Goal: Task Accomplishment & Management: Manage account settings

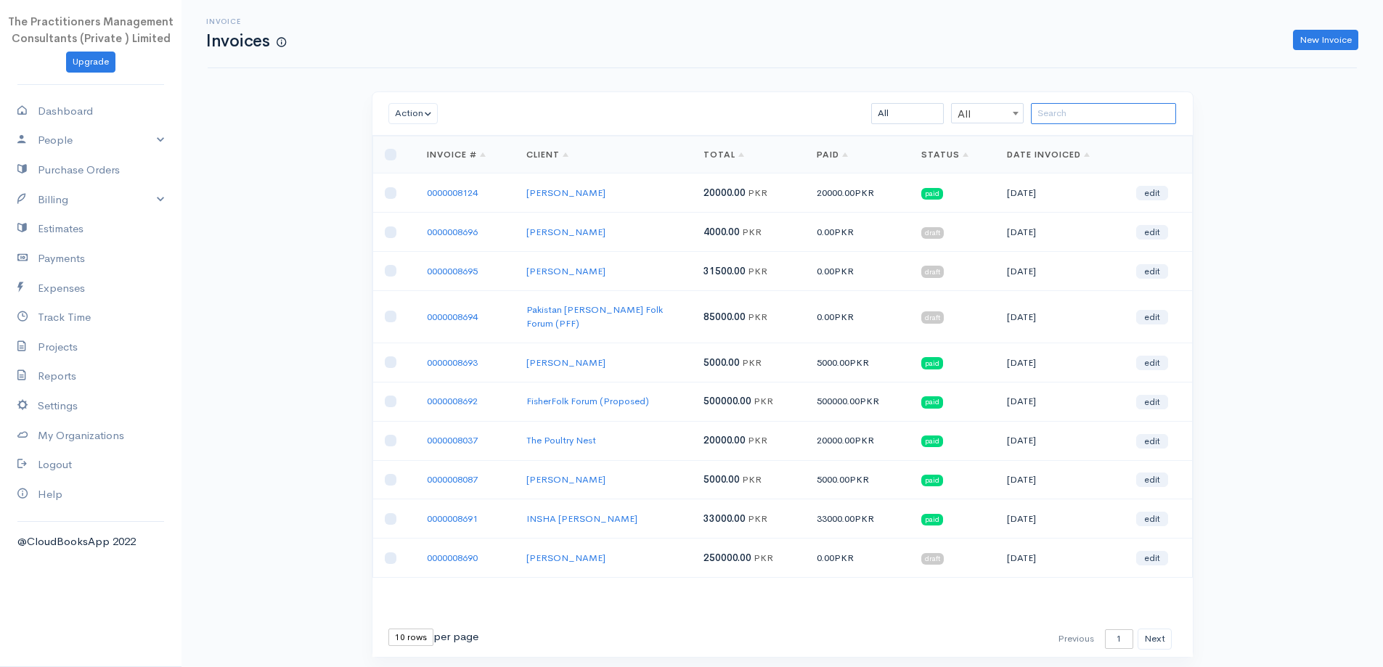
click at [1077, 119] on input "search" at bounding box center [1103, 113] width 145 height 21
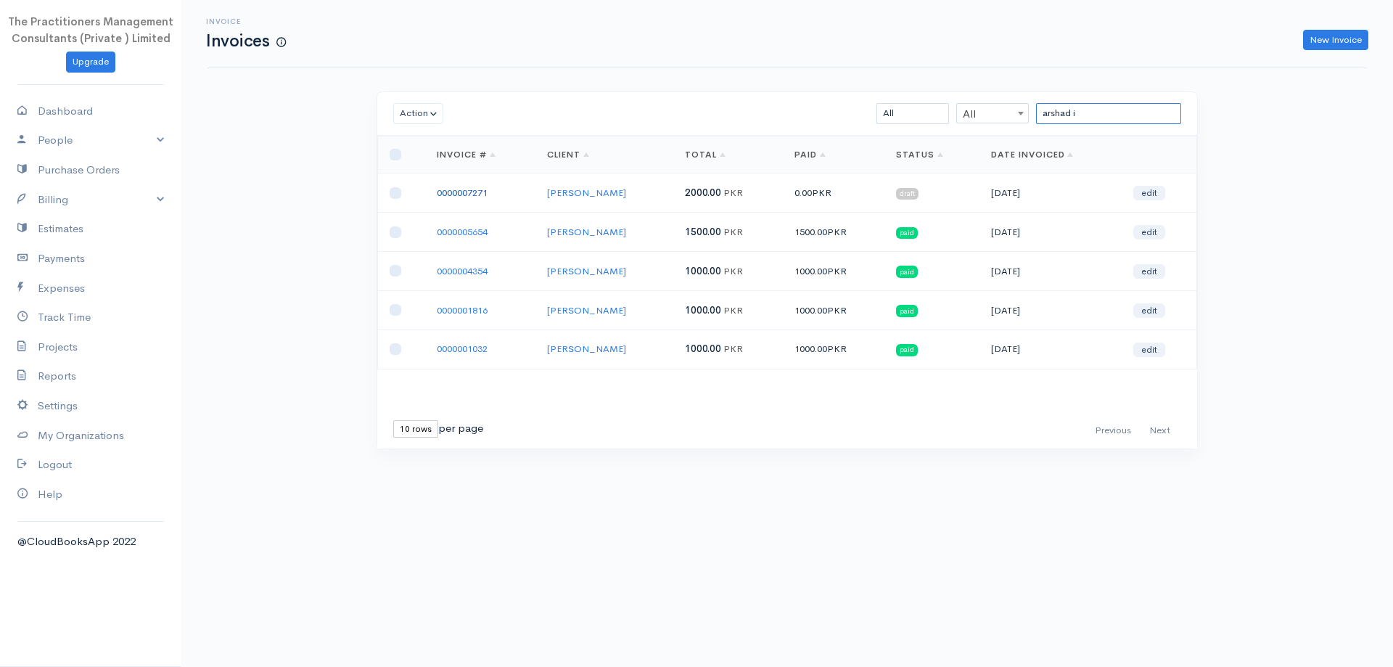
type input "arshad i"
click at [486, 192] on link "0000007271" at bounding box center [462, 193] width 51 height 12
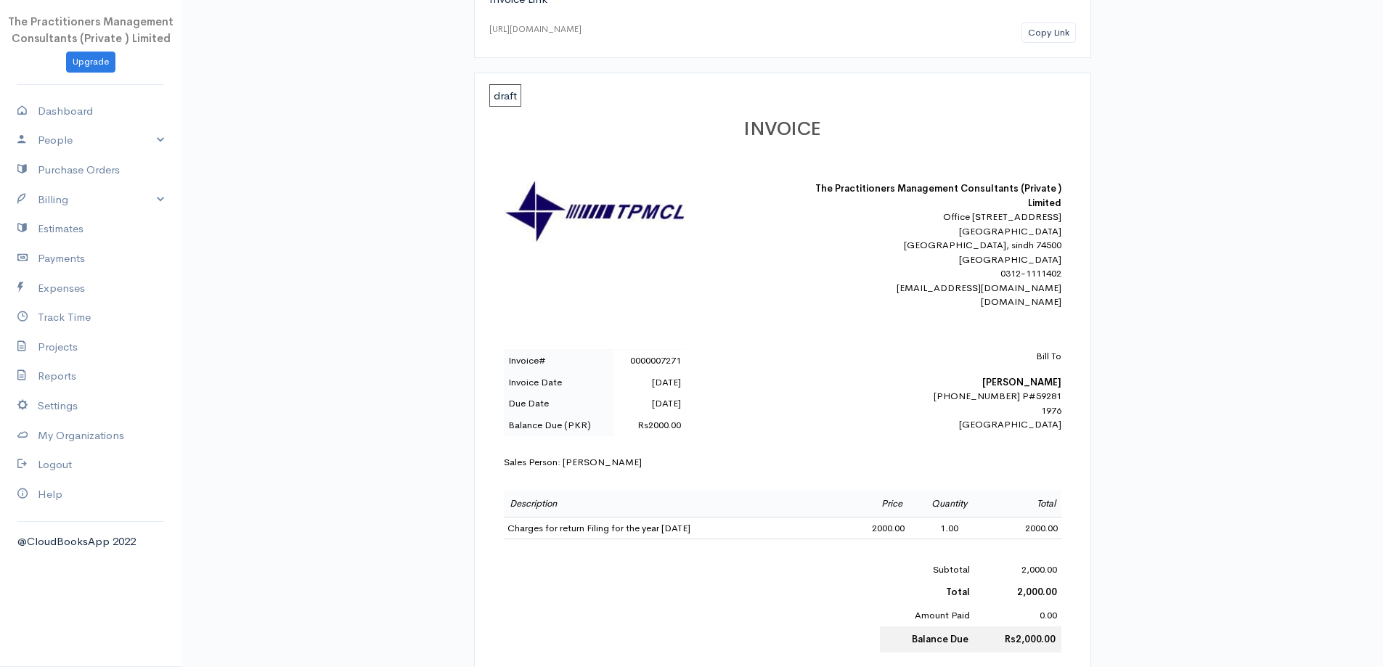
scroll to position [145, 0]
click at [1039, 387] on b "Arshad Iqbal" at bounding box center [1021, 380] width 79 height 12
copy b "Arshad Iqbal"
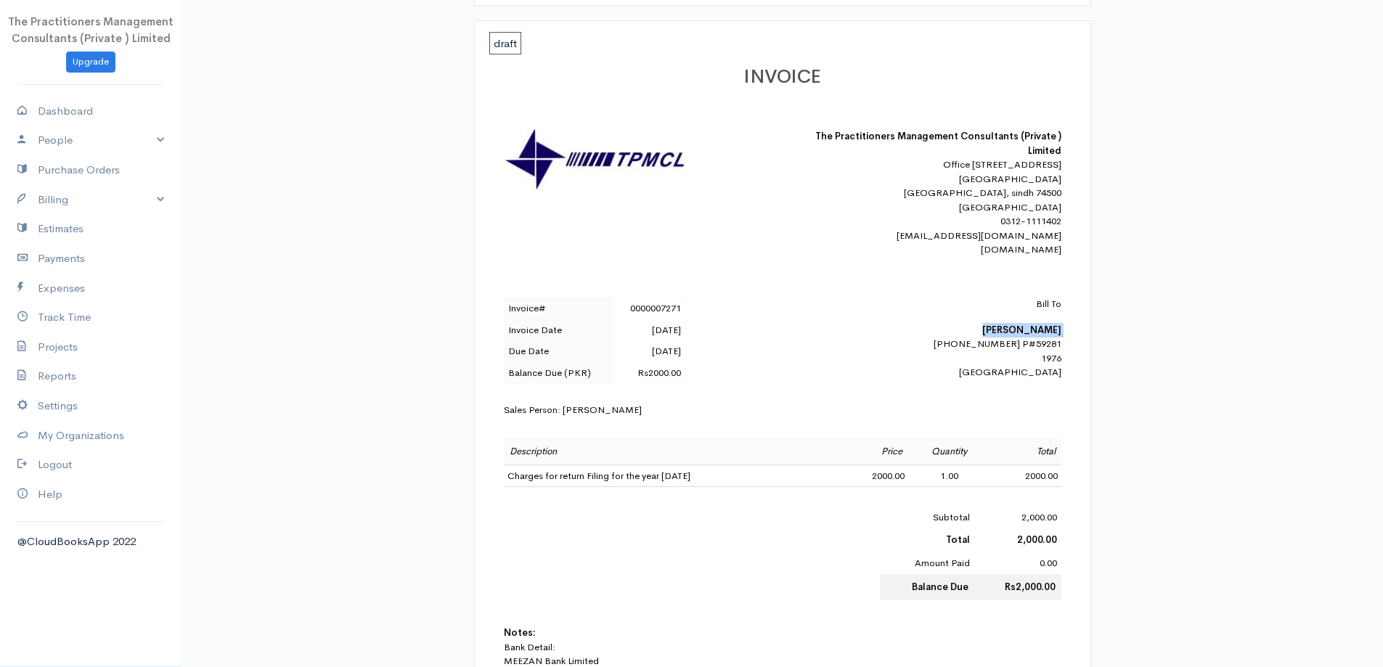
scroll to position [290, 0]
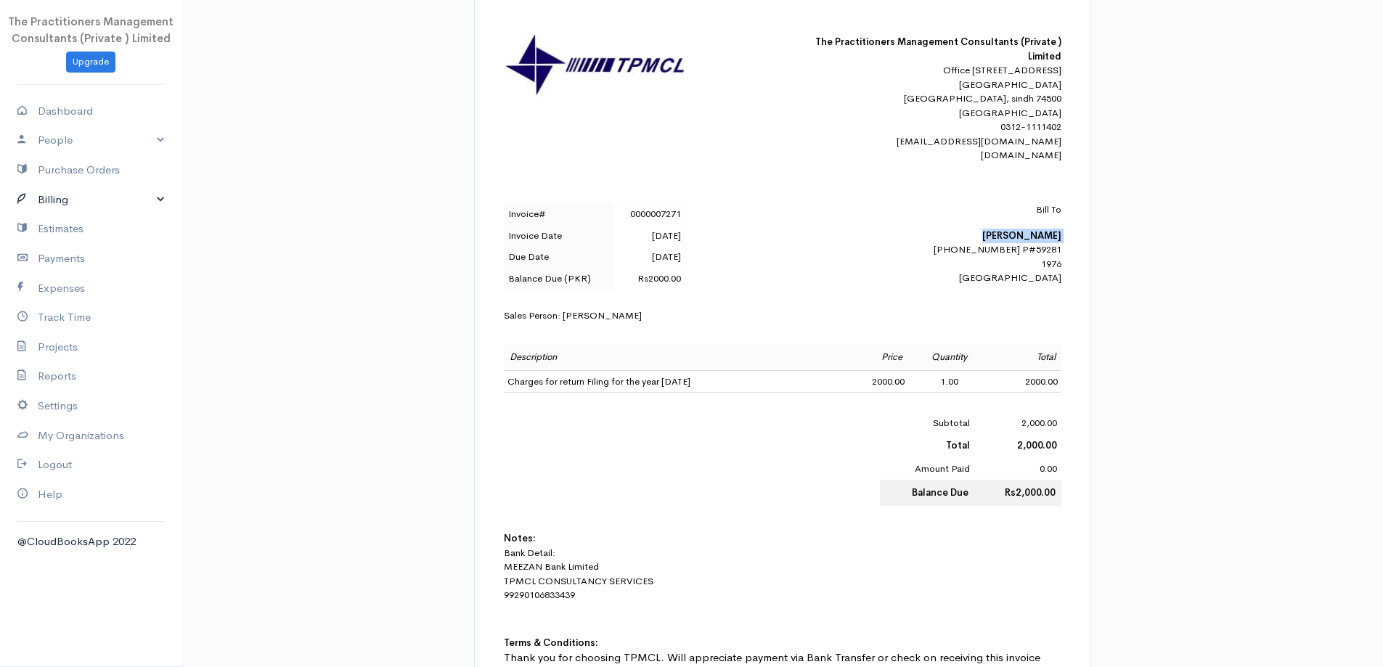
click at [111, 195] on link "Billing" at bounding box center [90, 200] width 181 height 30
click at [99, 222] on link "Invoice" at bounding box center [90, 227] width 181 height 26
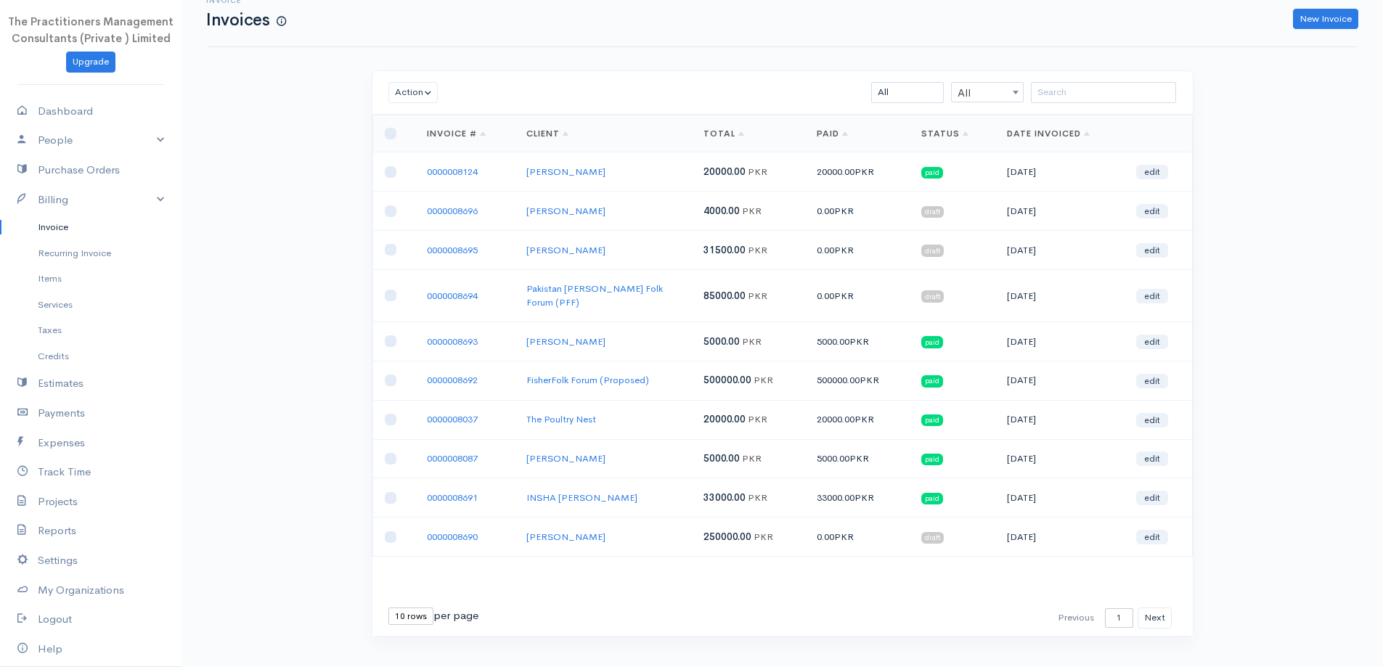
scroll to position [31, 0]
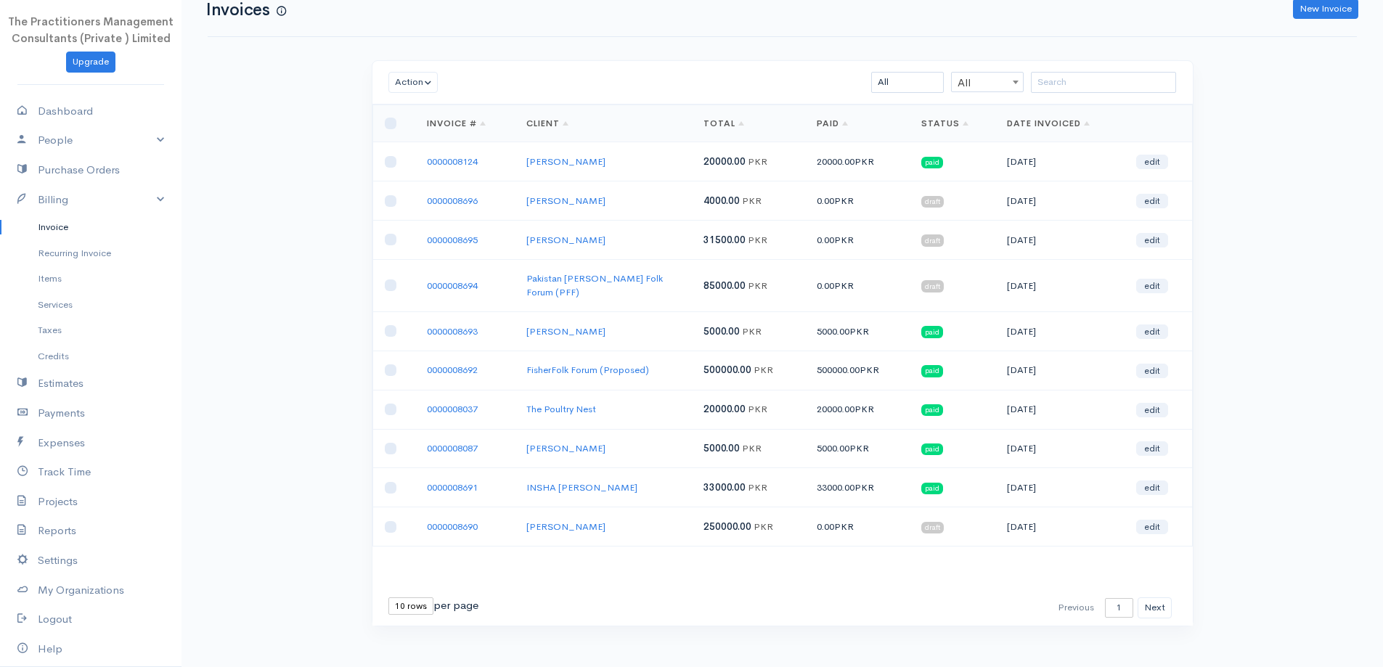
click at [422, 599] on select "10 rows 25 rows 50 rows" at bounding box center [410, 605] width 45 height 17
select select "50"
click at [388, 597] on select "10 rows 25 rows 50 rows" at bounding box center [410, 605] width 45 height 17
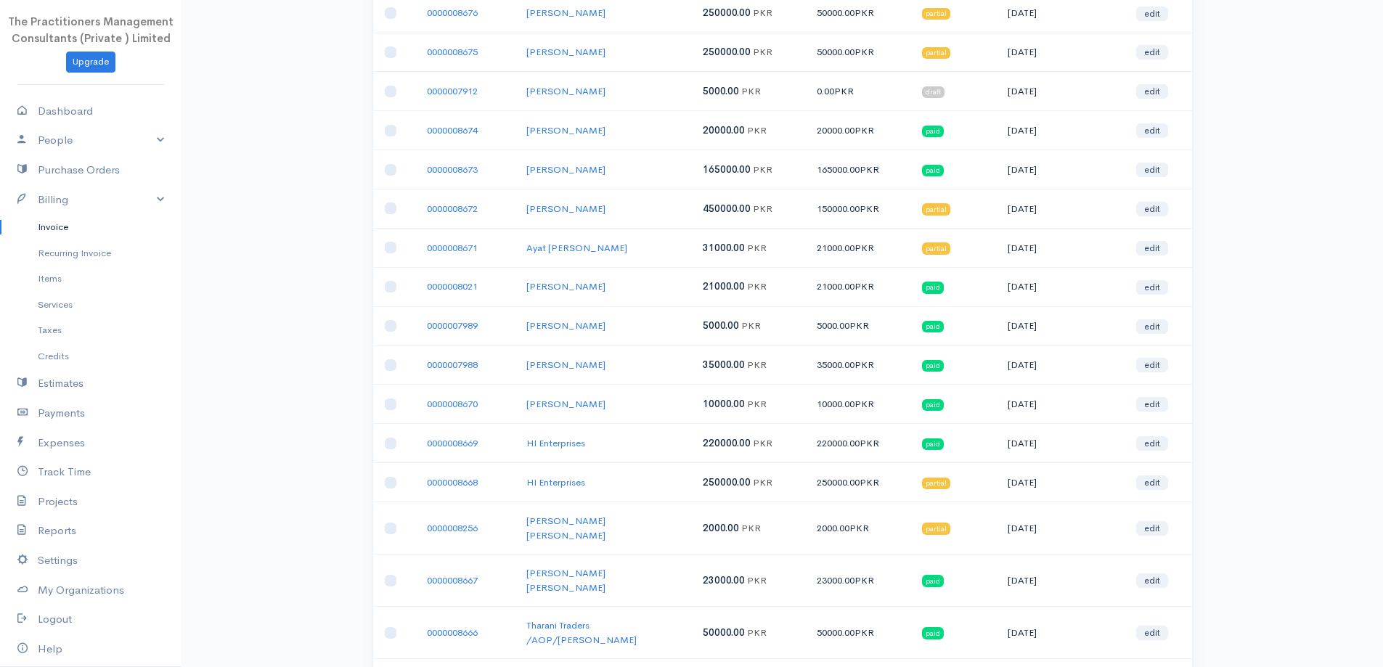
scroll to position [1338, 0]
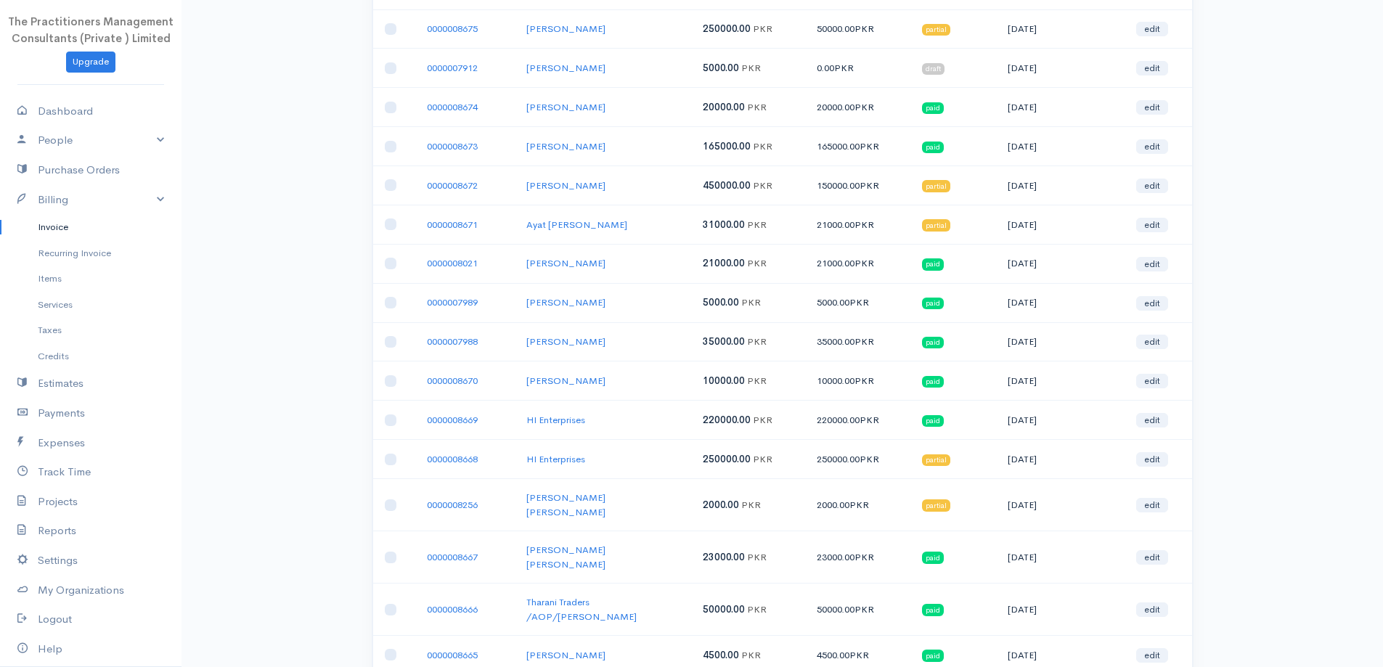
drag, startPoint x: 393, startPoint y: 301, endPoint x: 864, endPoint y: 383, distance: 478.8
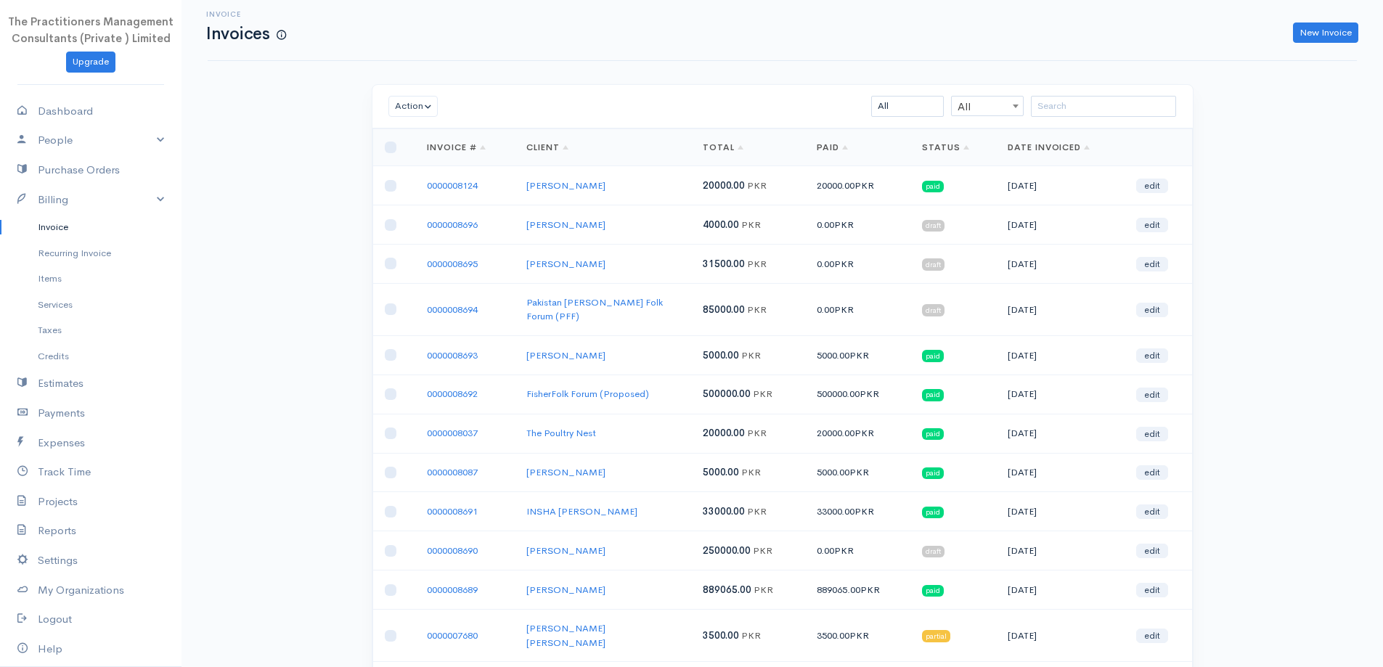
scroll to position [0, 0]
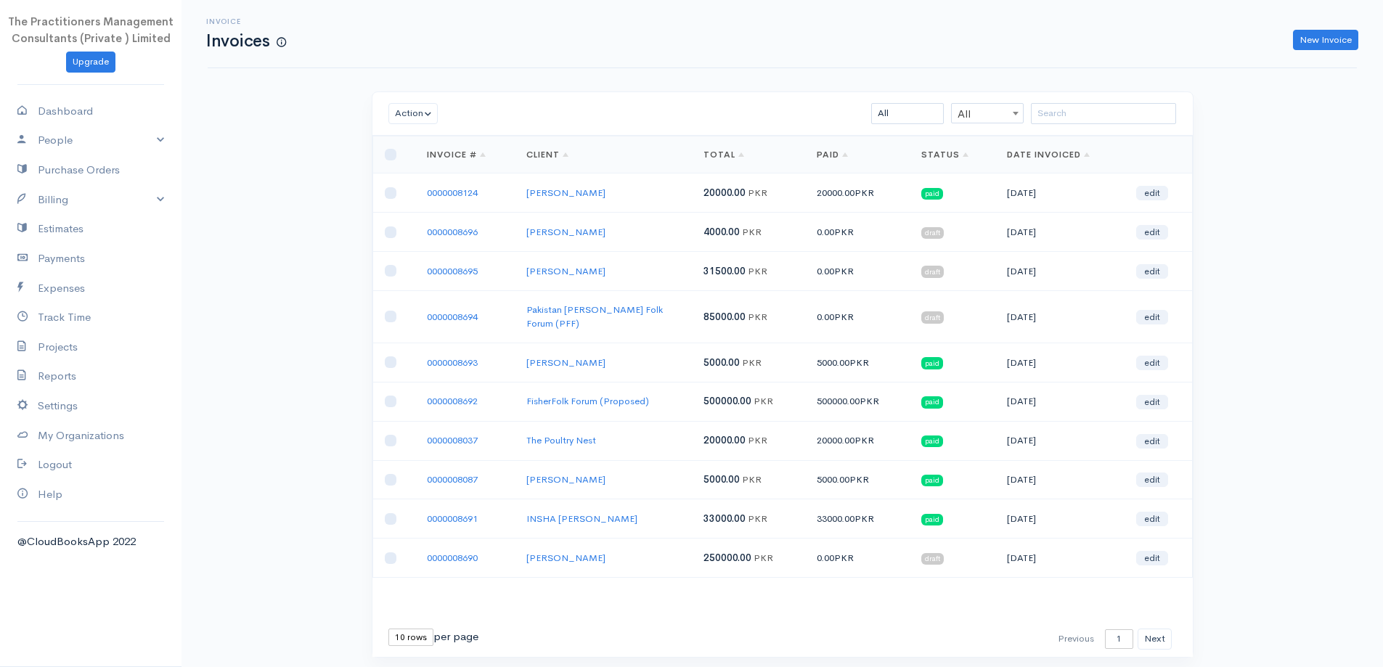
click at [1094, 102] on div "Action Archive Delete Download PDF Send Mark as Sent Mark Un-Sent Enter Payment…" at bounding box center [782, 114] width 820 height 44
click at [1100, 110] on input "search" at bounding box center [1103, 113] width 145 height 21
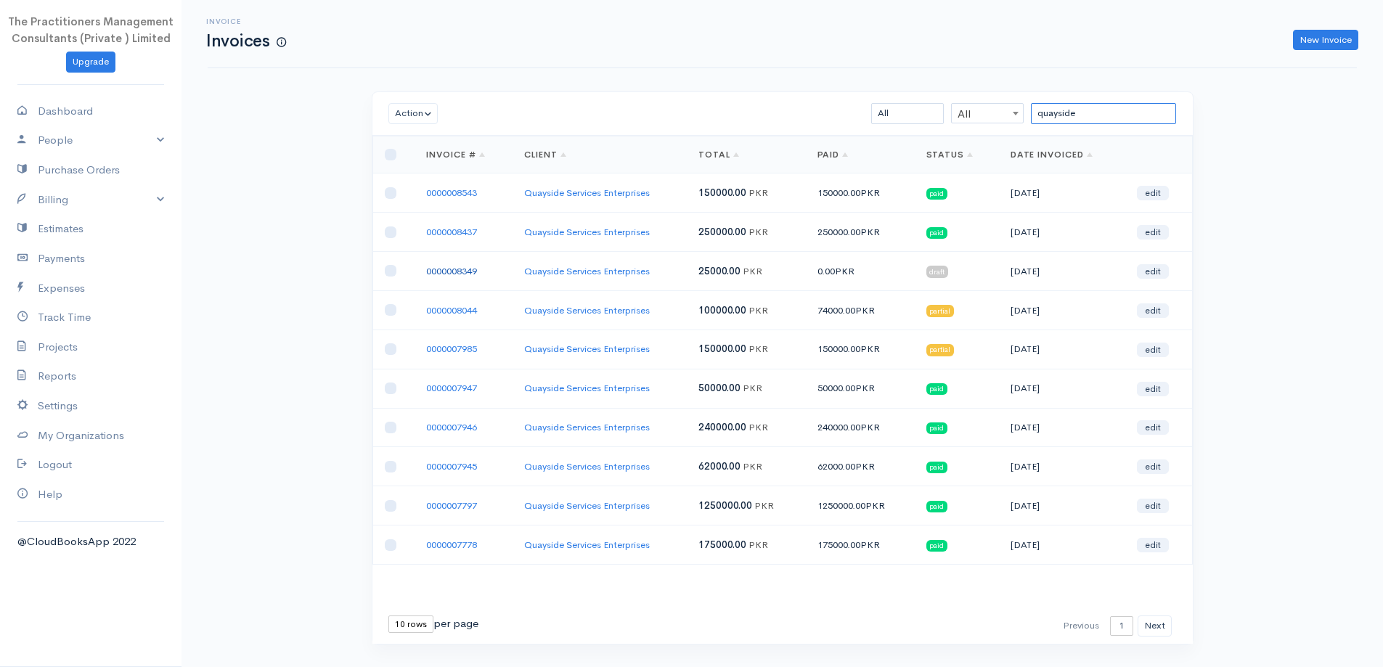
type input "quayside"
click at [464, 269] on link "0000008349" at bounding box center [451, 271] width 51 height 12
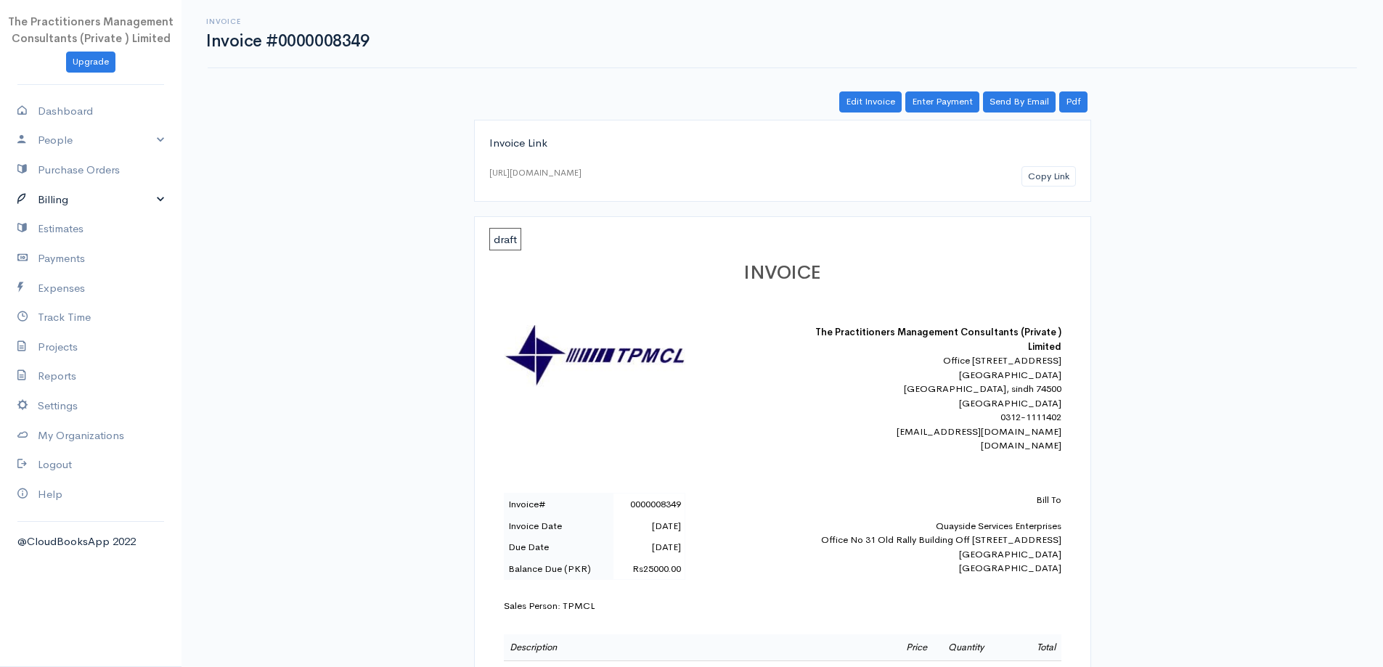
click at [70, 205] on link "Billing" at bounding box center [90, 200] width 181 height 30
click at [59, 228] on link "Invoice" at bounding box center [90, 227] width 181 height 26
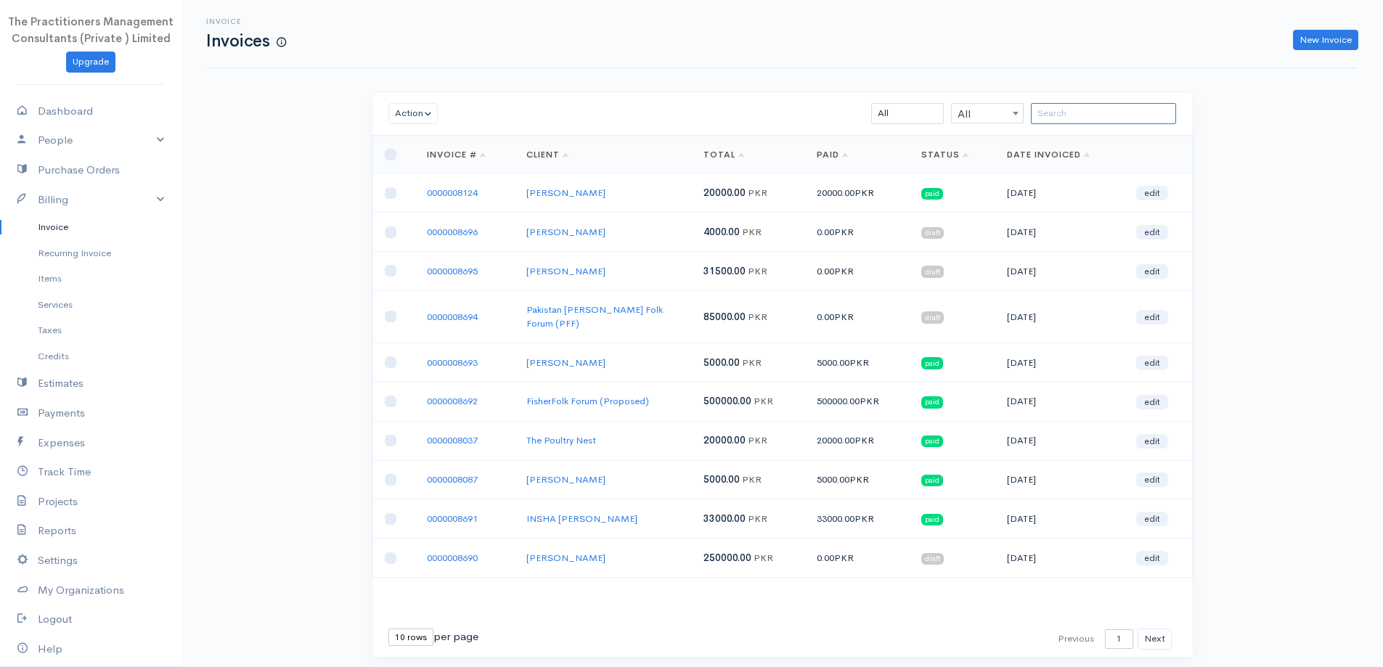
click at [1089, 107] on input "search" at bounding box center [1103, 113] width 145 height 21
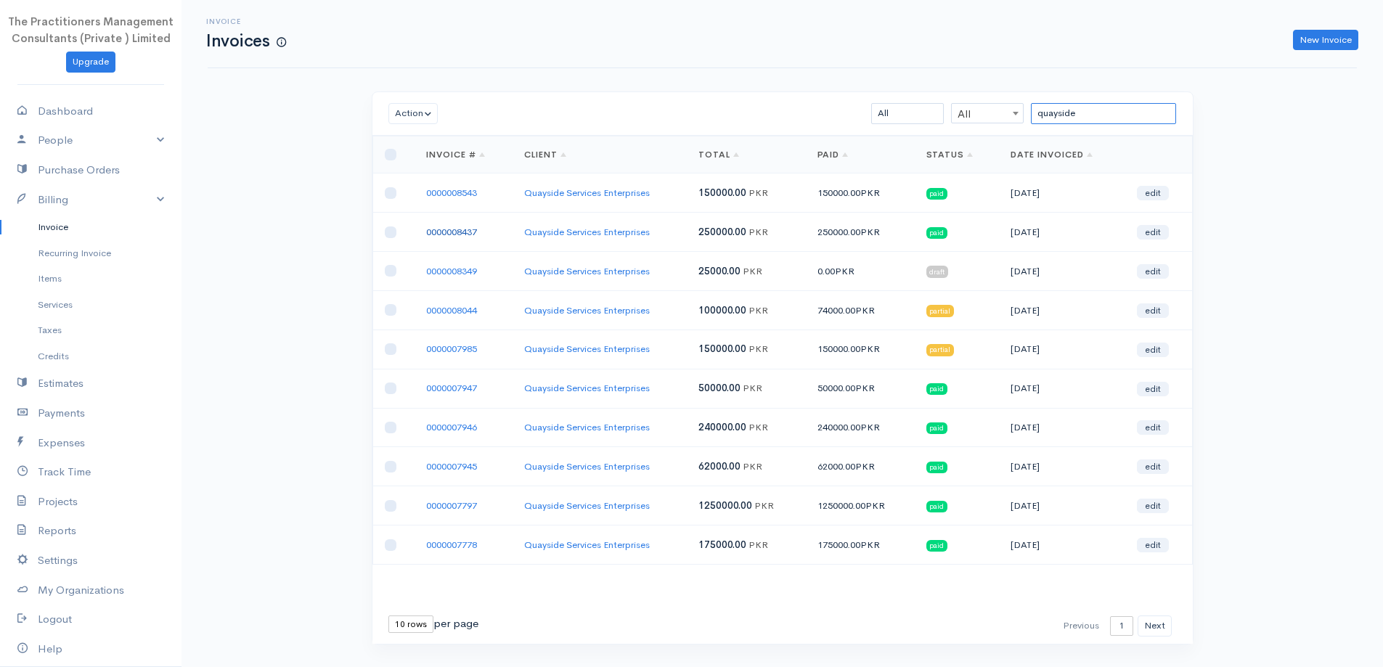
type input "quayside"
click at [1318, 30] on link "New Invoice" at bounding box center [1325, 40] width 65 height 21
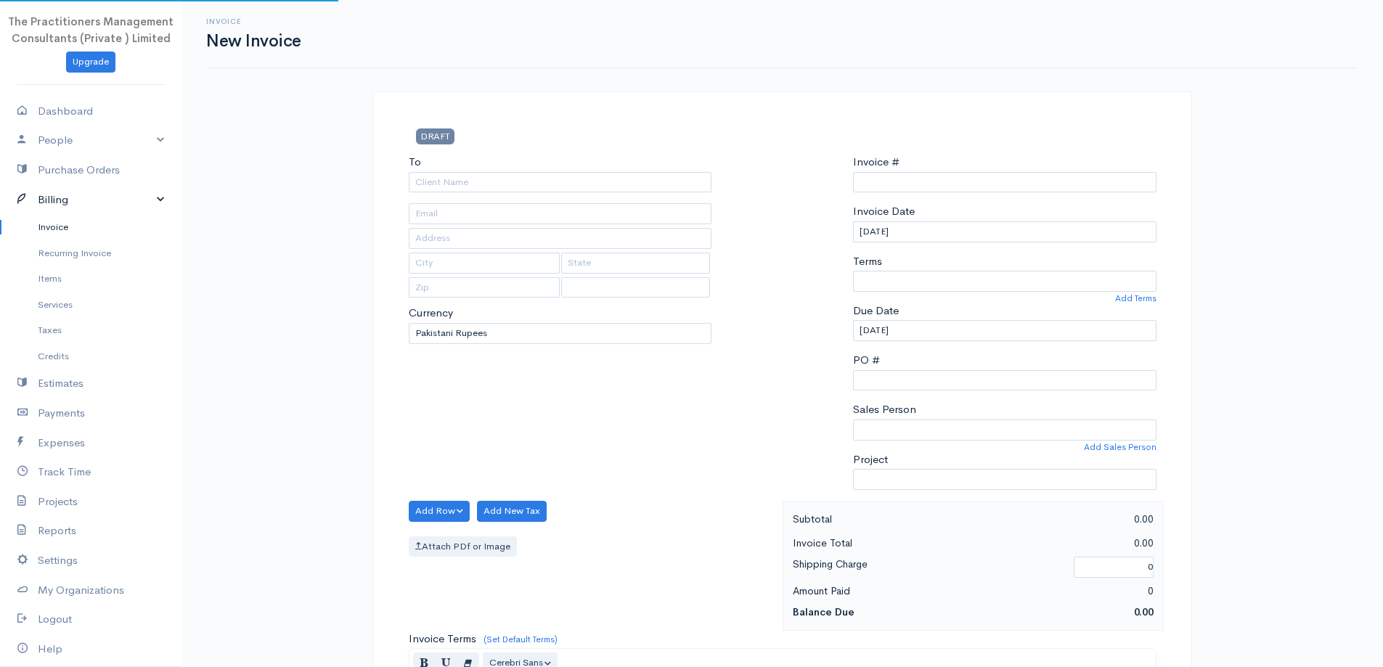
type input "0000008697"
select select "[GEOGRAPHIC_DATA]"
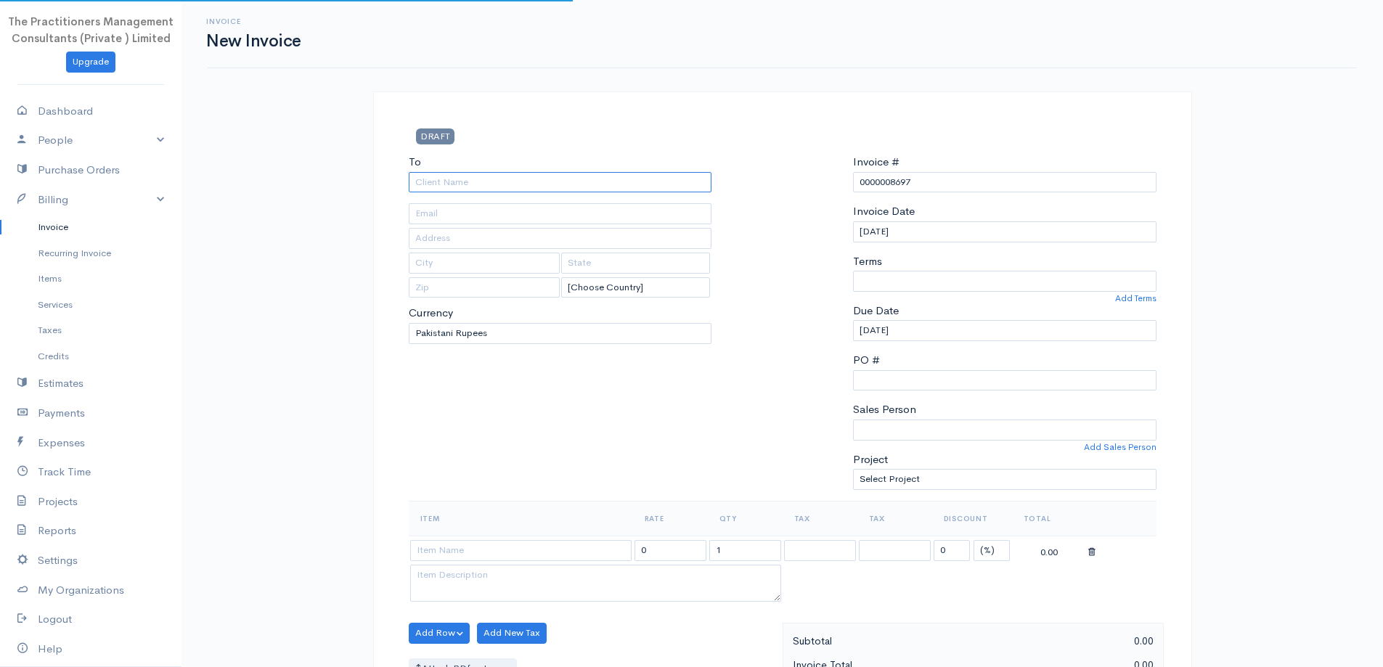
click at [430, 176] on input "To" at bounding box center [560, 182] width 303 height 21
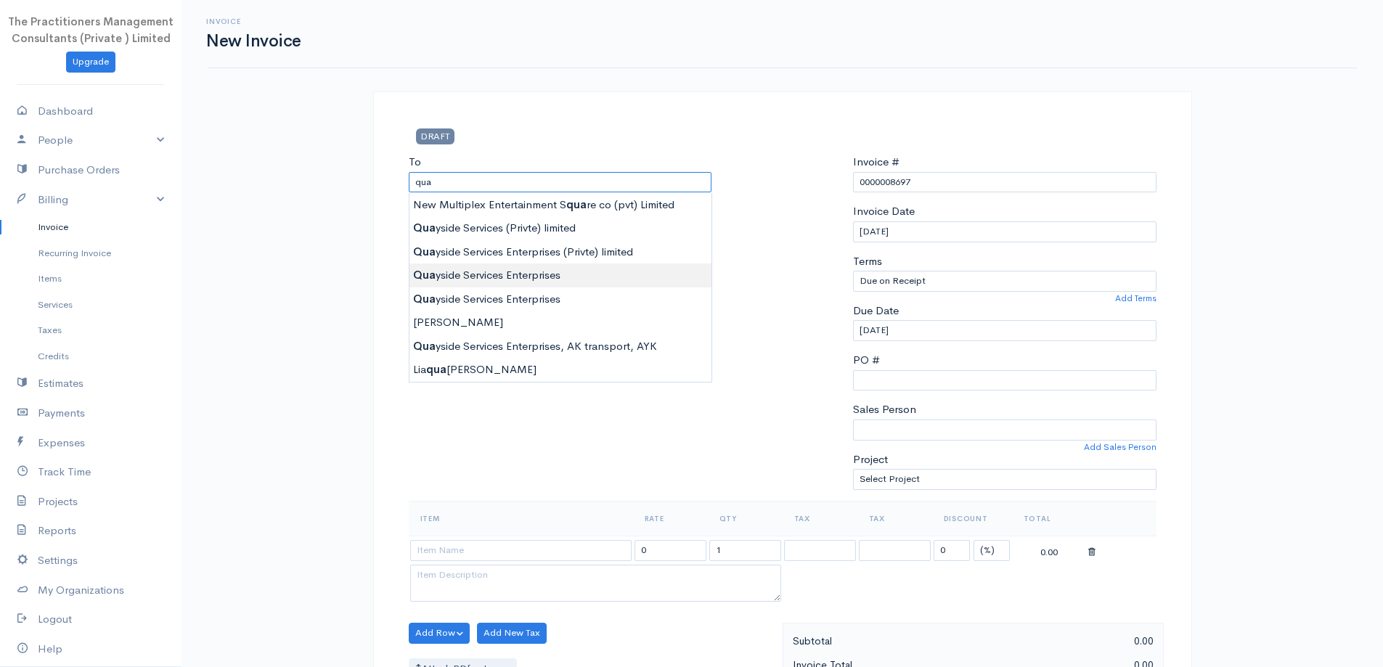
type input "Quayside Services Enterprises"
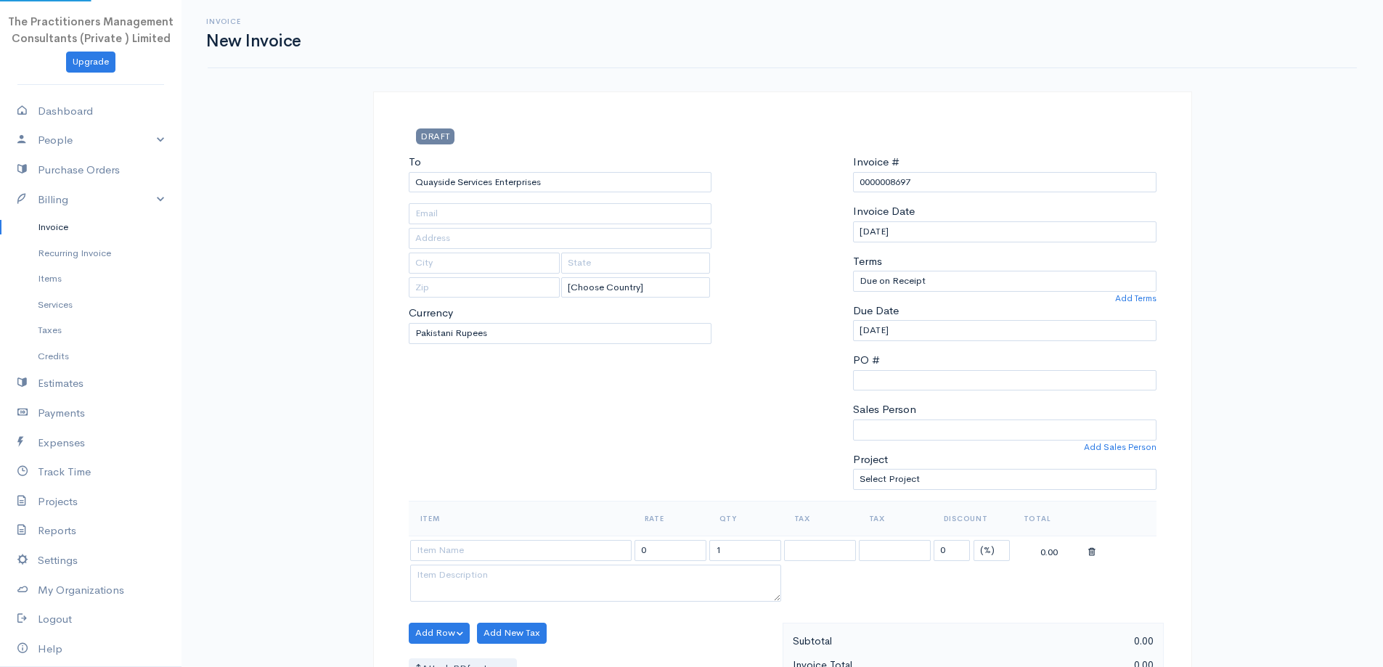
click at [542, 274] on body "The Practitioners Management Consultants (Private ) Limited Upgrade Dashboard P…" at bounding box center [691, 637] width 1383 height 1274
type input "rizwananis@live.com"
type input "Office No 31 Old Rally Building Off I.I.Chundrigur Road Karachi"
type input "[GEOGRAPHIC_DATA]"
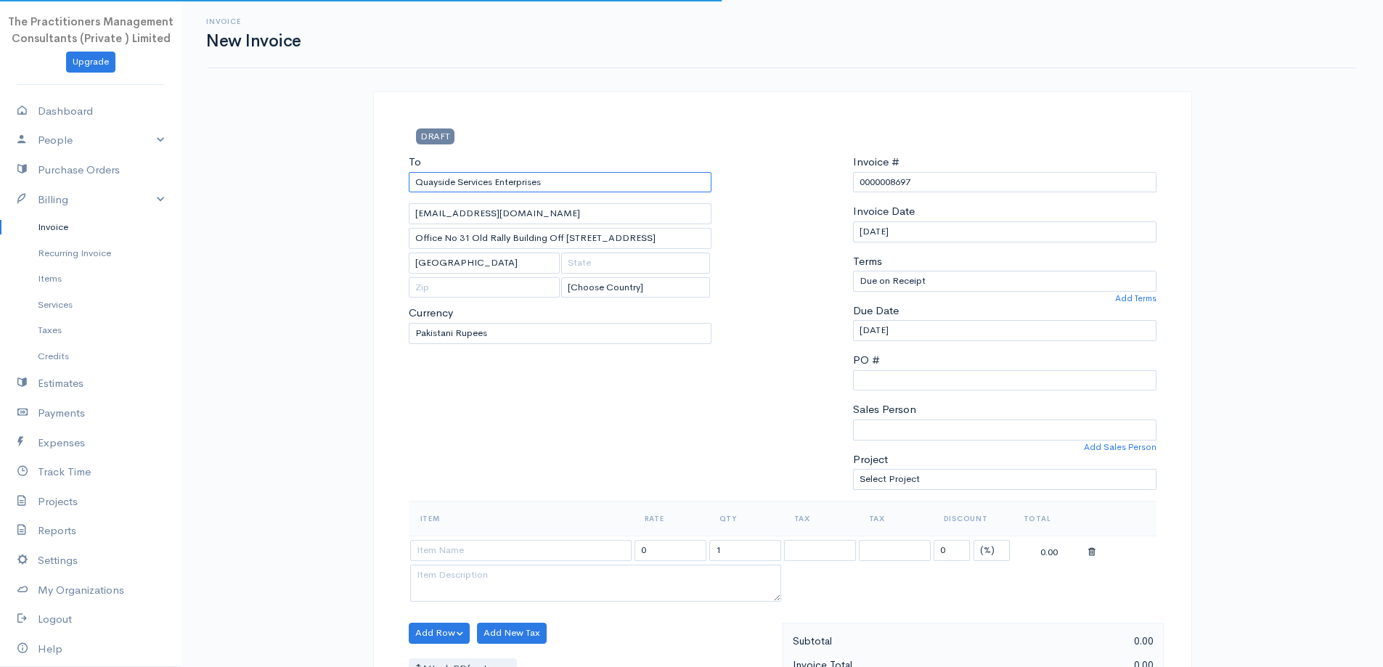
click at [633, 184] on input "Quayside Services Enterprises" at bounding box center [560, 182] width 303 height 21
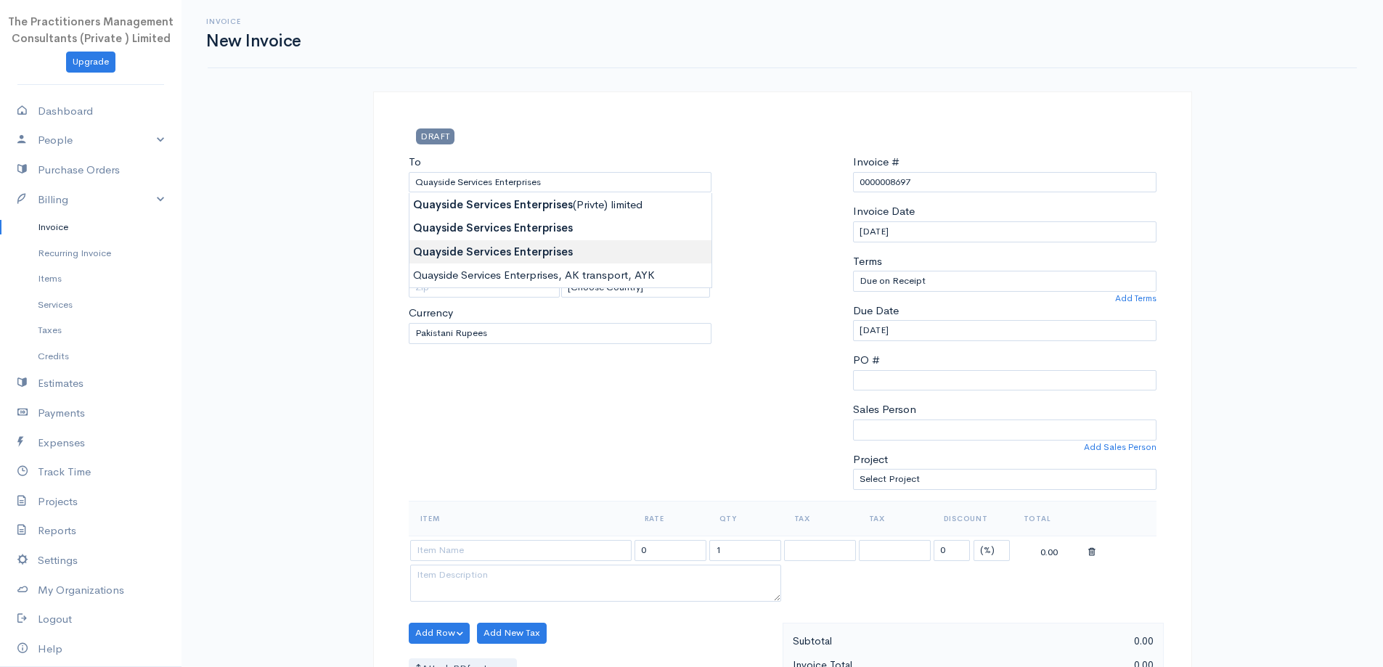
click at [580, 248] on body "The Practitioners Management Consultants (Private ) Limited Upgrade Dashboard P…" at bounding box center [691, 637] width 1383 height 1274
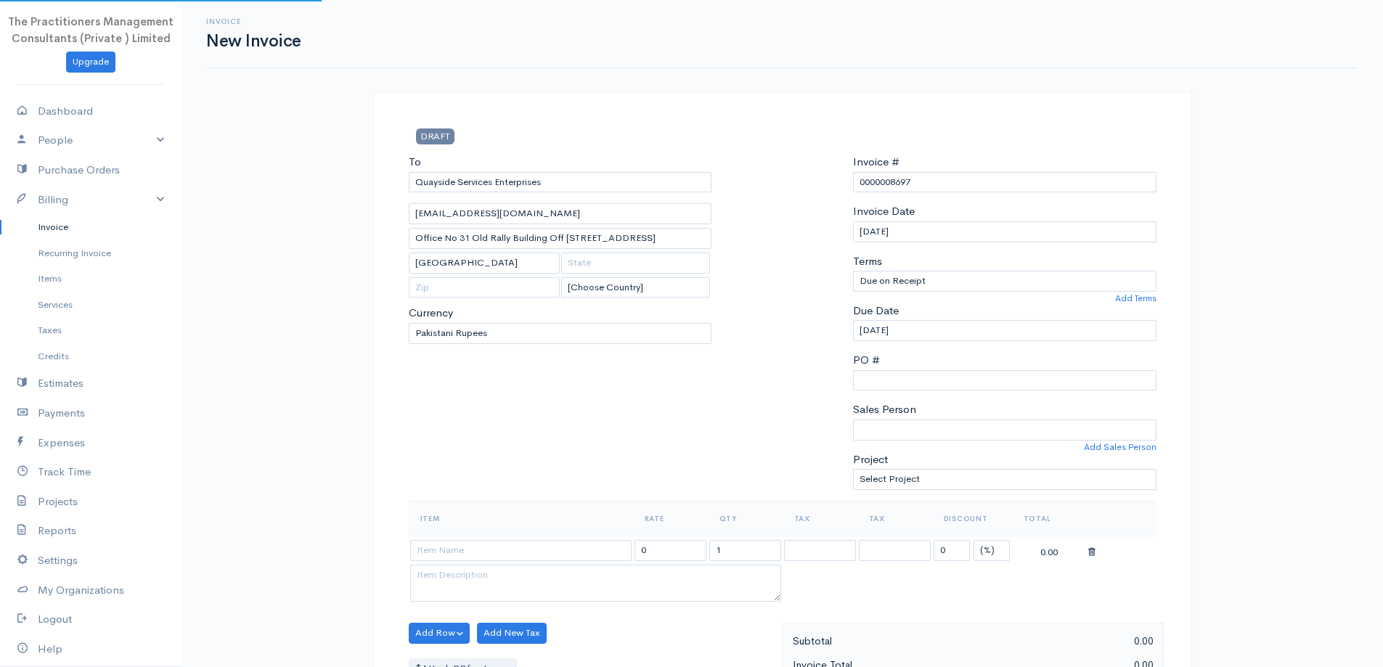
type input "698"
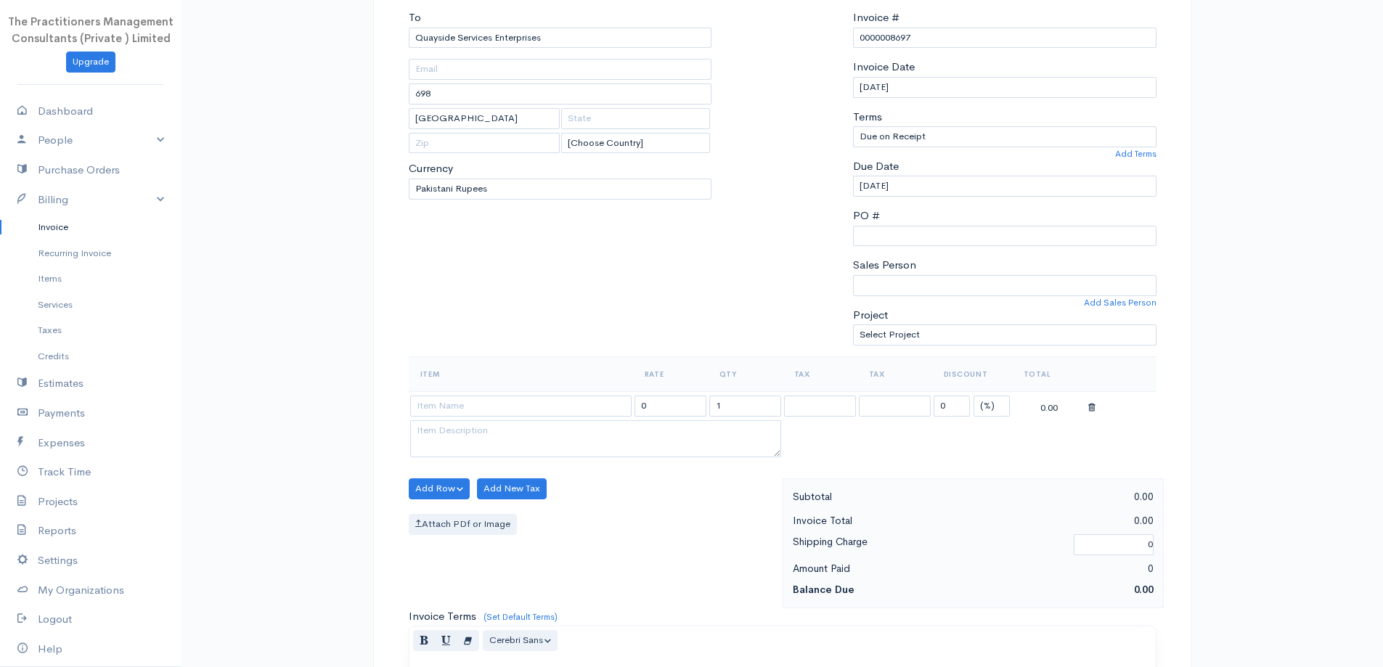
scroll to position [145, 0]
click at [554, 413] on input at bounding box center [520, 405] width 221 height 21
paste input "Assisting in Preparation and Auditing of Financial Statement for the Year 2024"
type input "Assisting in Preparation and Auditing of Financial Statement for the Year 2024"
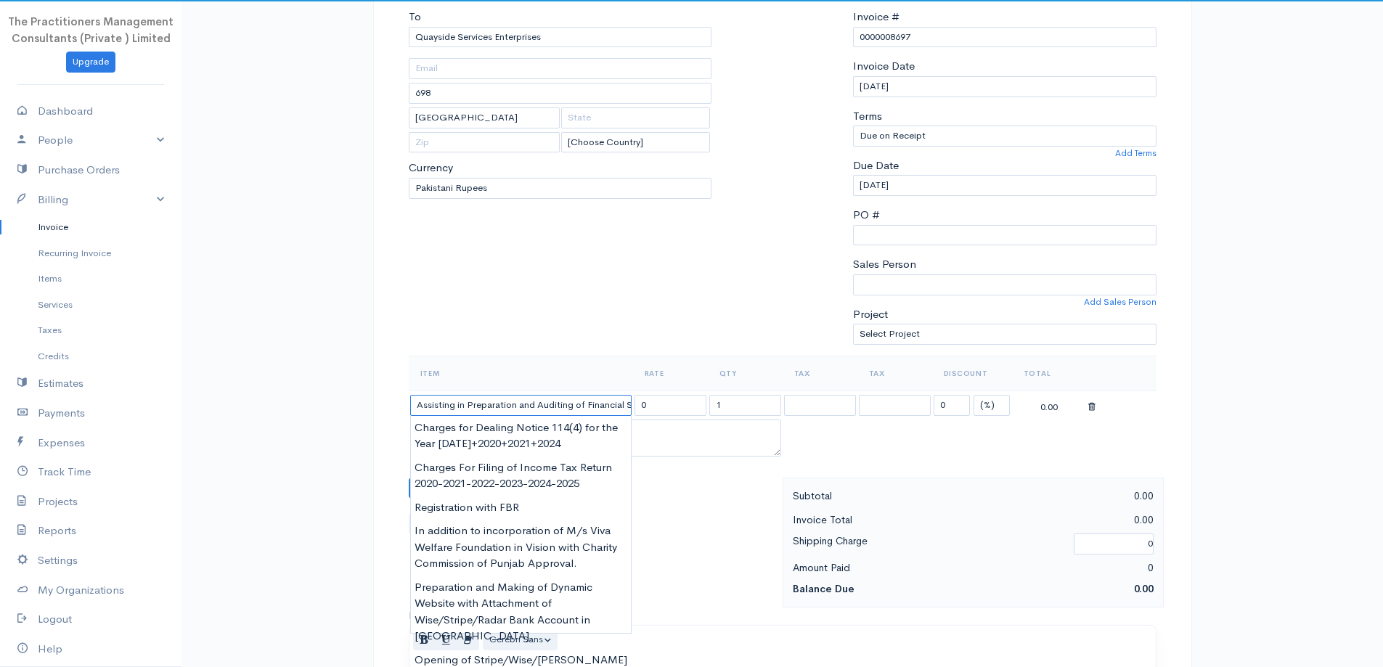
scroll to position [0, 114]
type input "25000.00"
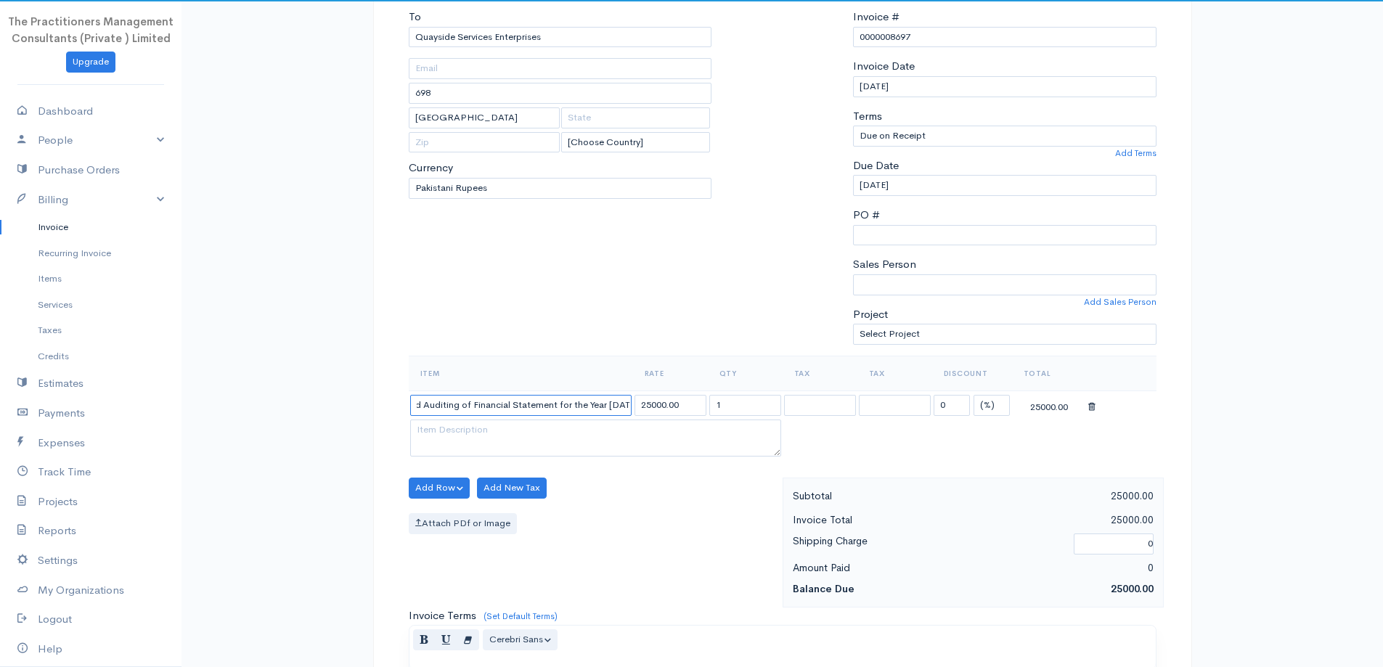
type input "Assisting in Preparation and Auditing of Financial Statement for the Year 2025"
click at [656, 380] on th "Rate" at bounding box center [670, 373] width 75 height 35
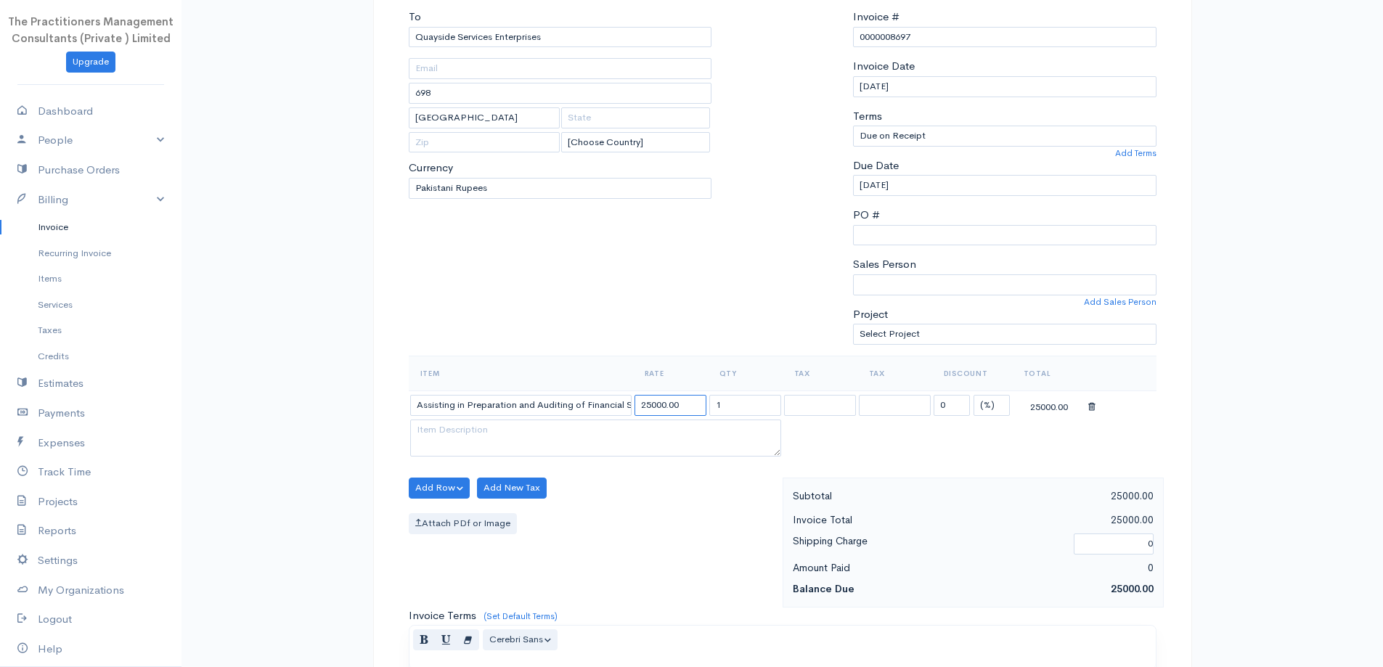
click at [645, 410] on input "25000.00" at bounding box center [670, 405] width 72 height 21
type input "150000.00"
click at [668, 335] on div "To Quayside Services Enterprises 698 Karachi [Choose Country] United States Can…" at bounding box center [560, 182] width 318 height 347
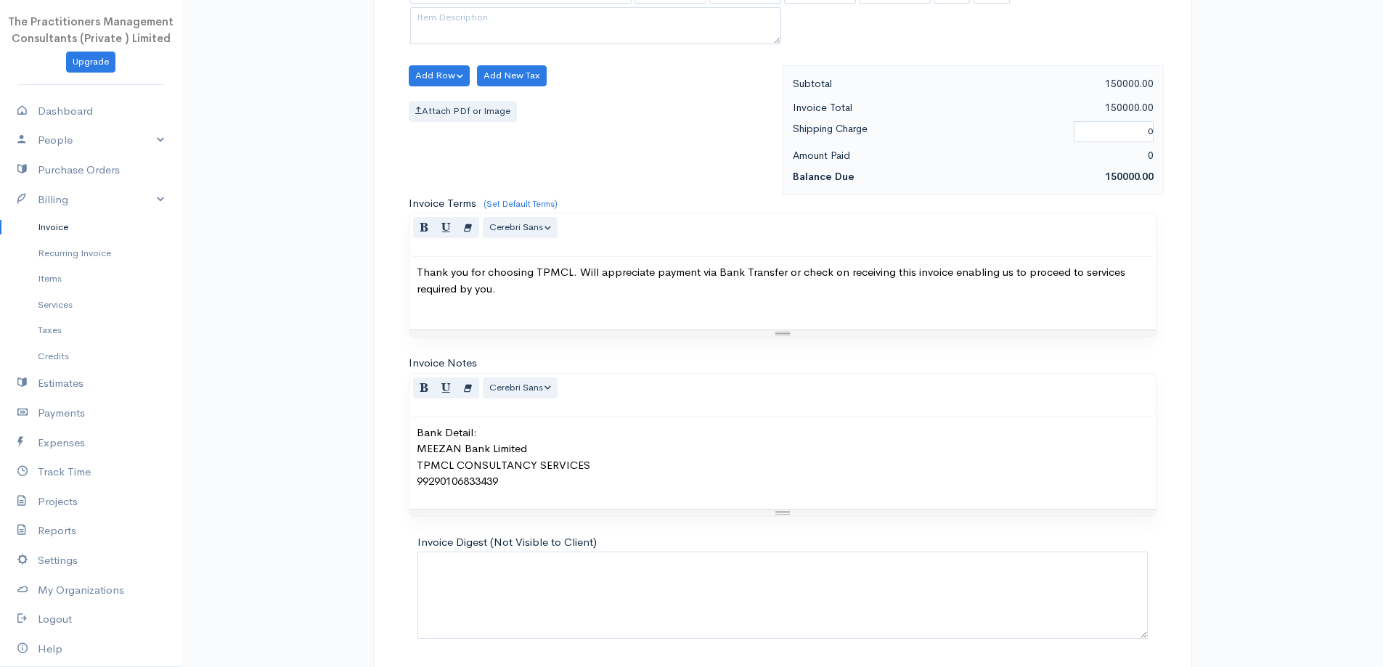
scroll to position [607, 0]
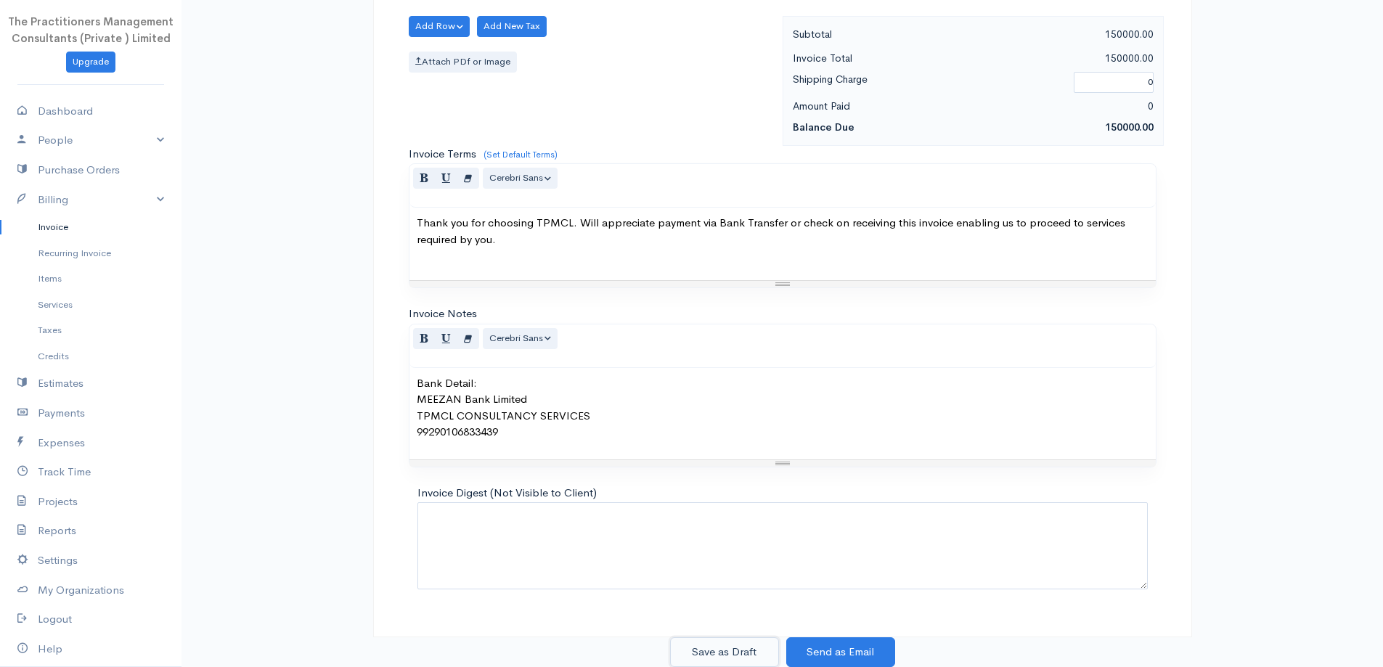
click at [749, 644] on button "Save as Draft" at bounding box center [724, 652] width 109 height 30
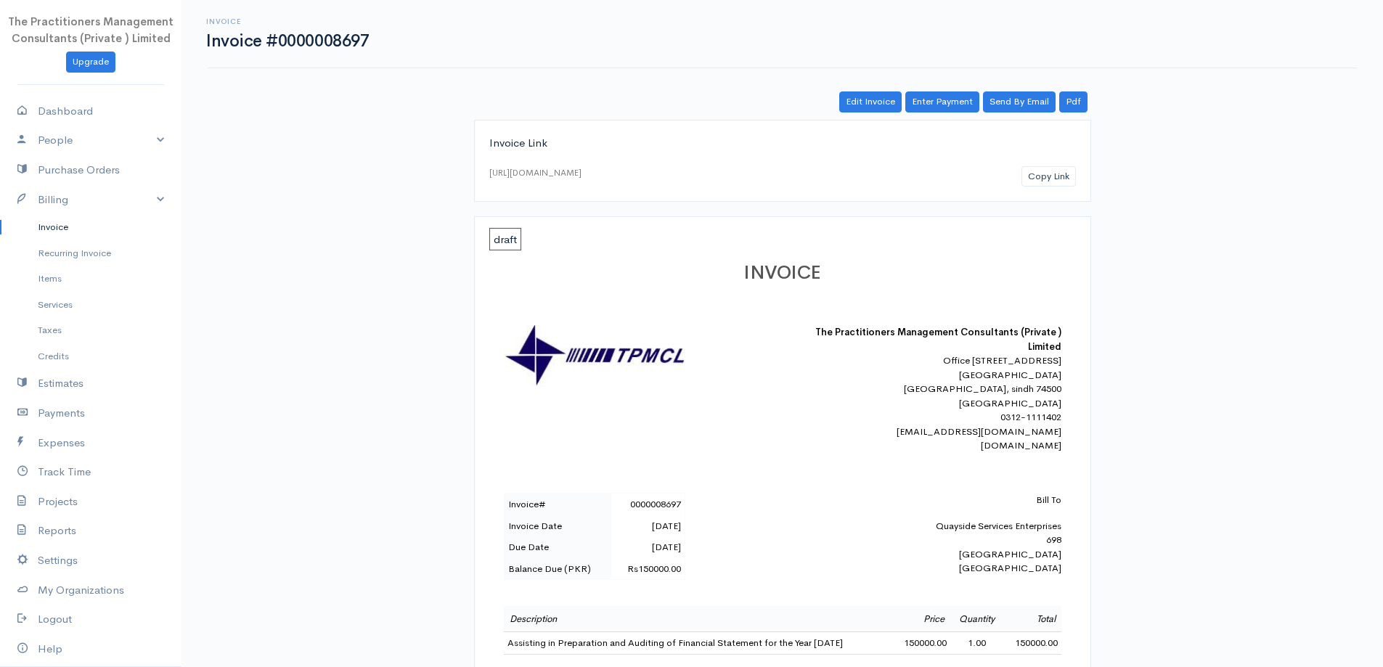
click at [91, 221] on link "Invoice" at bounding box center [90, 227] width 181 height 26
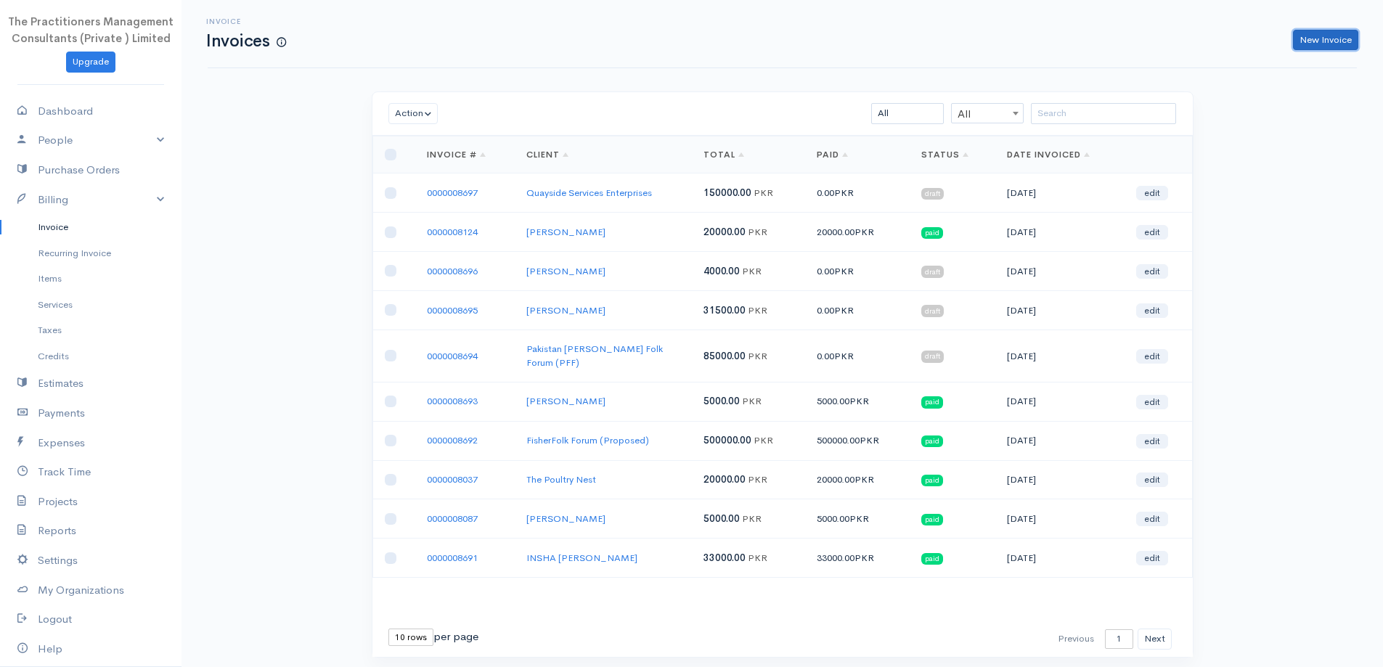
click at [1330, 38] on link "New Invoice" at bounding box center [1325, 40] width 65 height 21
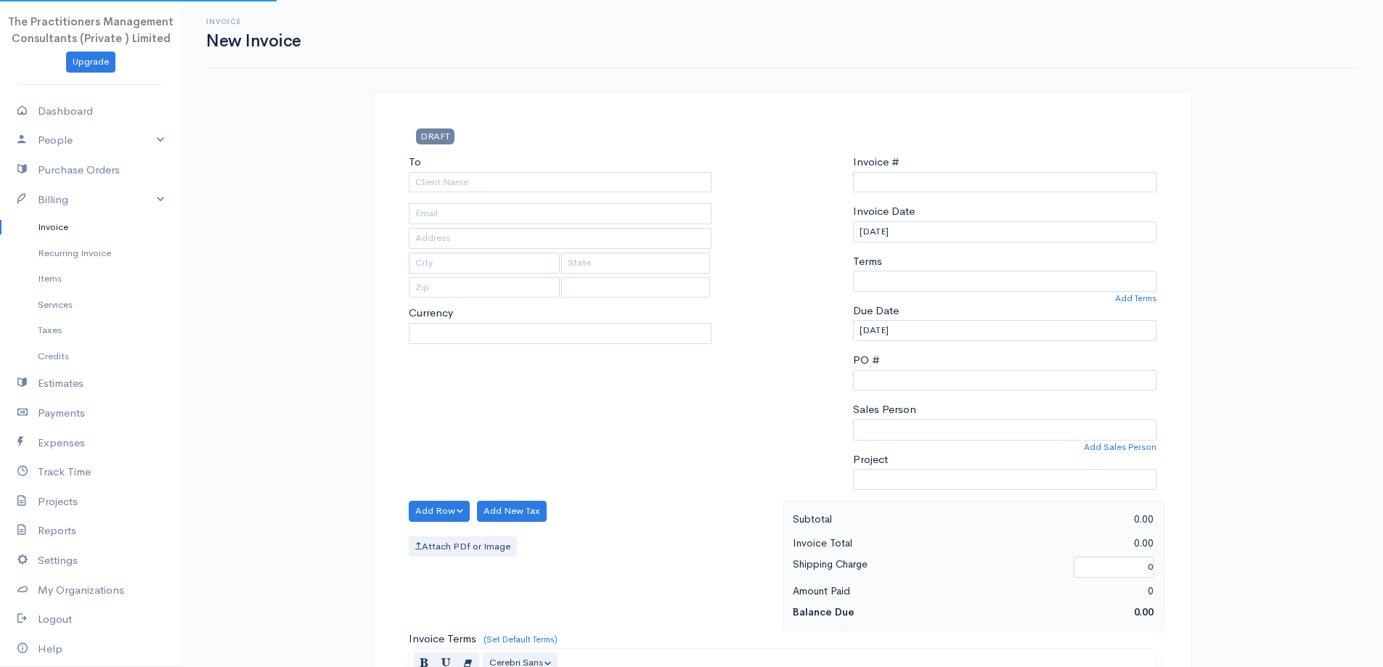
select select "PKR"
select select "[GEOGRAPHIC_DATA]"
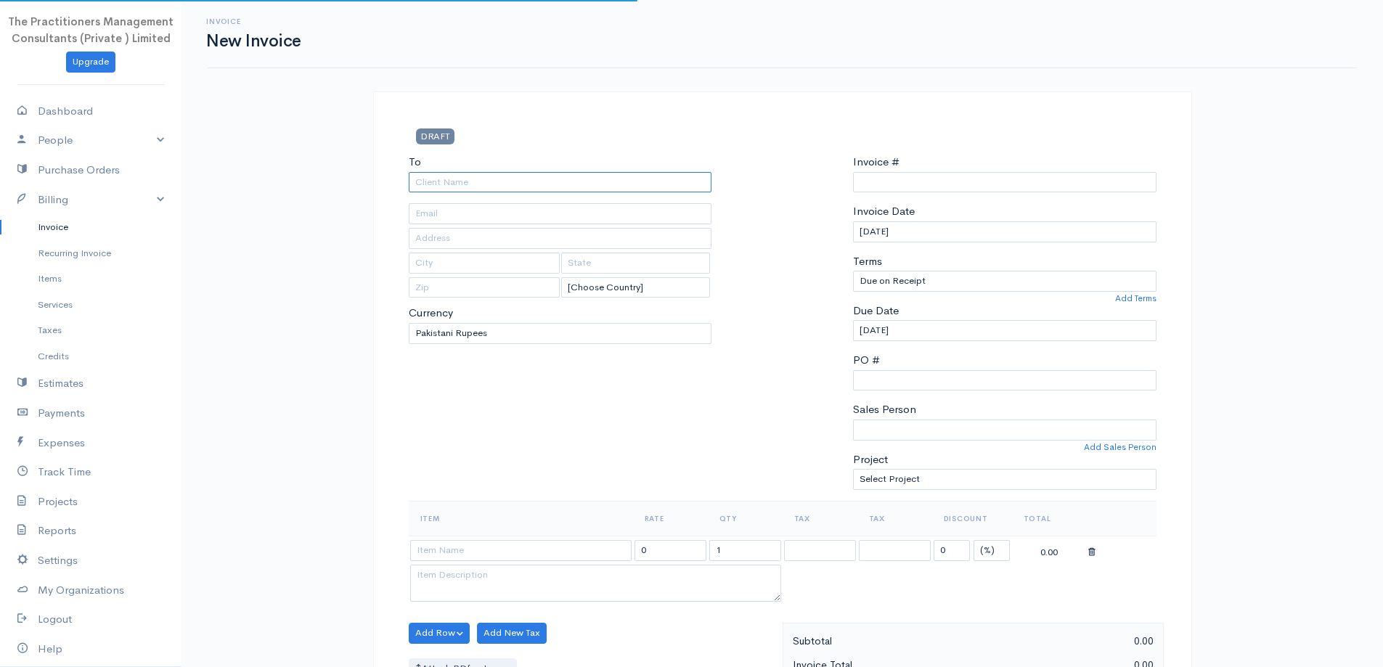
click at [613, 183] on input "To" at bounding box center [560, 182] width 303 height 21
type input "0000008698"
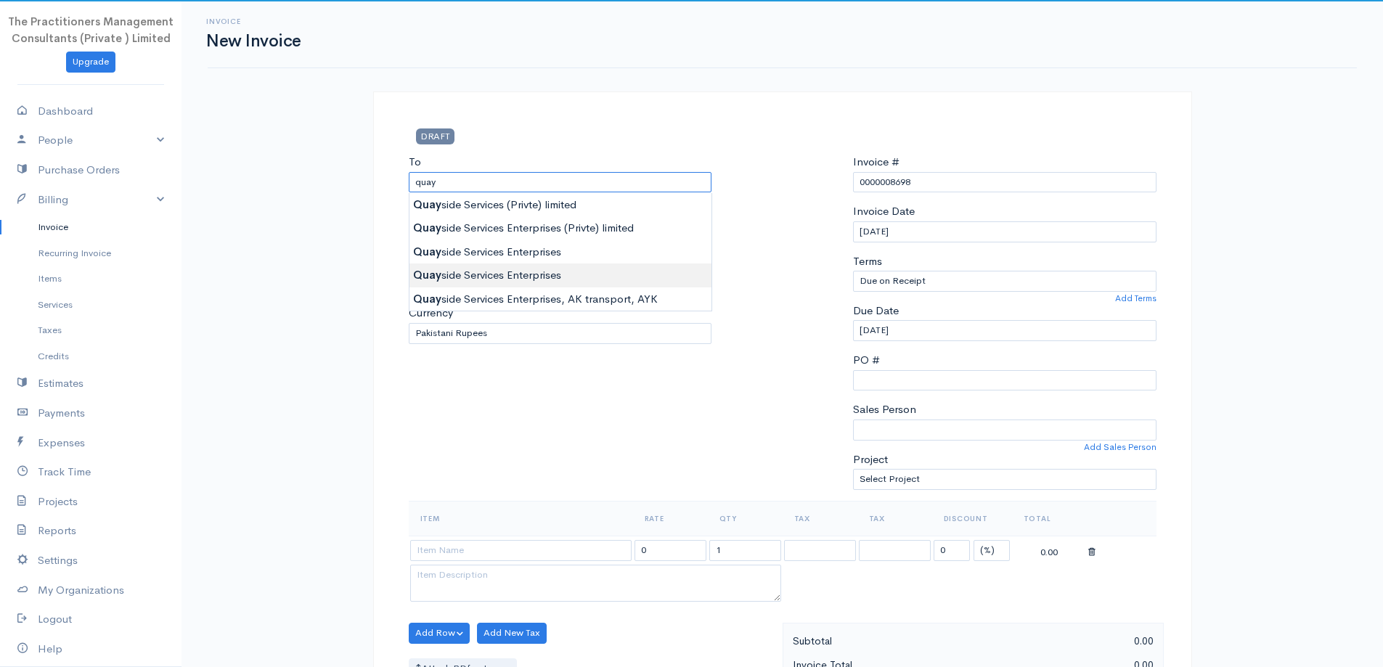
type input "Quayside Services Enterprises"
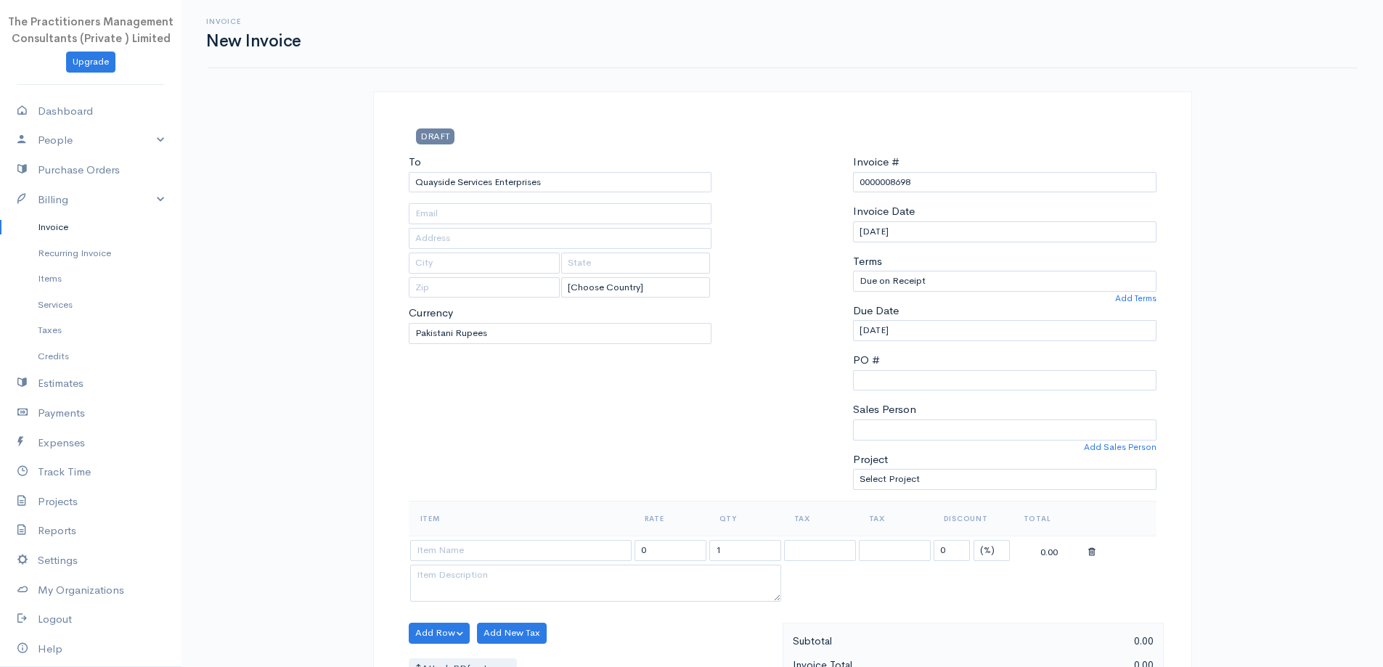
click at [534, 274] on body "The Practitioners Management Consultants (Private ) Limited Upgrade Dashboard P…" at bounding box center [691, 637] width 1383 height 1274
type input "698"
type input "[GEOGRAPHIC_DATA]"
click at [486, 546] on input at bounding box center [520, 550] width 221 height 21
paste input "Charges for Filling of Return for the Year 2024"
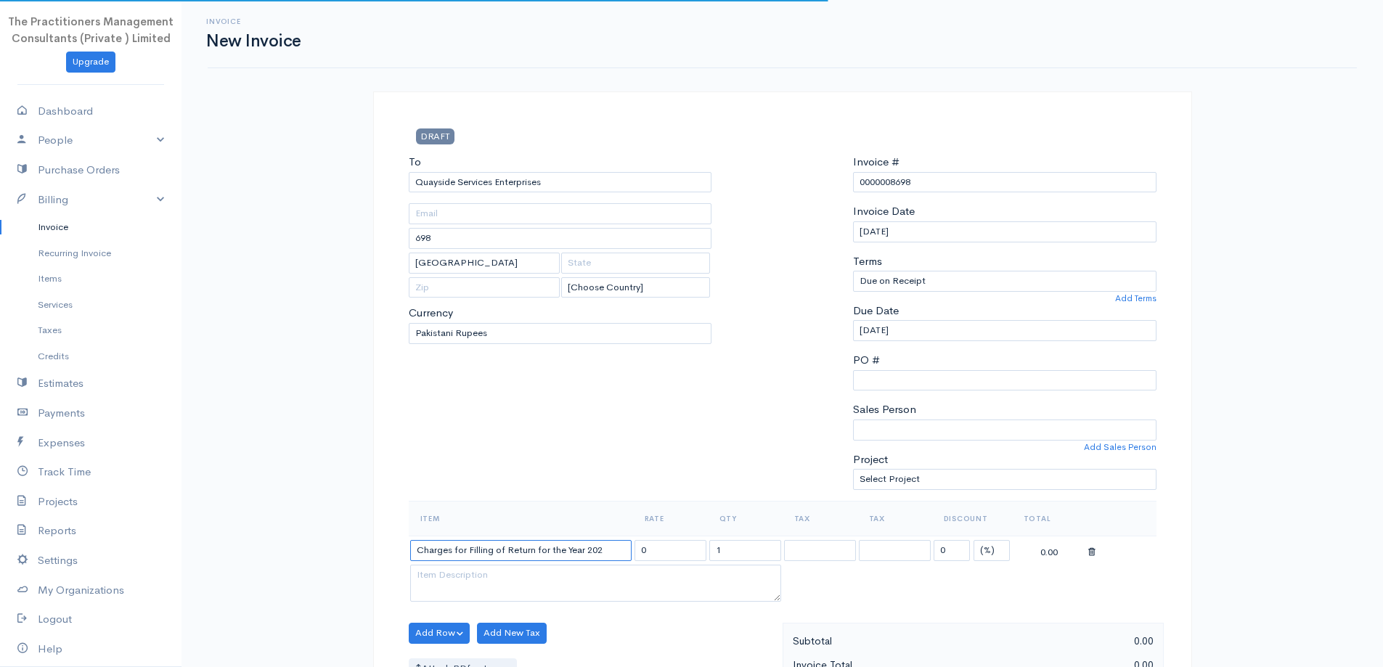
type input "Charges for Filling of Return for the Year 2024"
type input "6000.00"
type input "Charges for Filling of Return for the Year 2025"
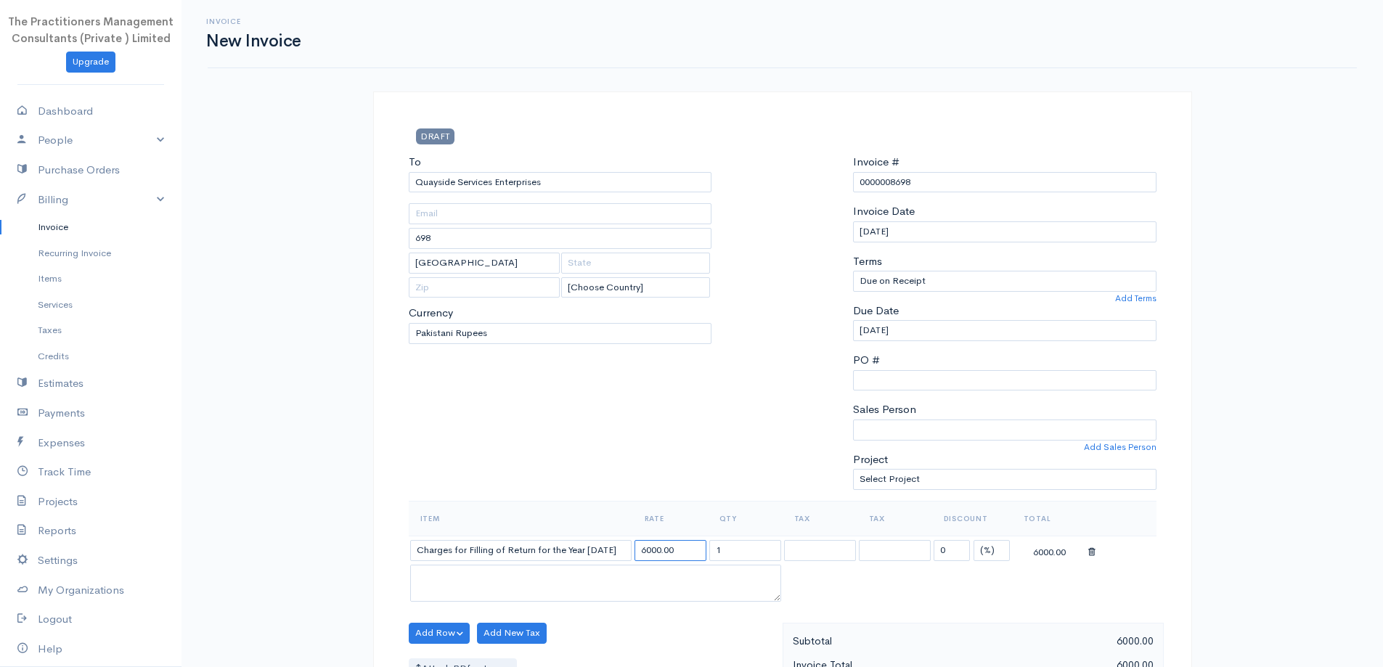
click at [648, 550] on input "6000.00" at bounding box center [670, 550] width 72 height 21
type input "62000.00"
click at [661, 501] on th "Rate" at bounding box center [670, 518] width 75 height 35
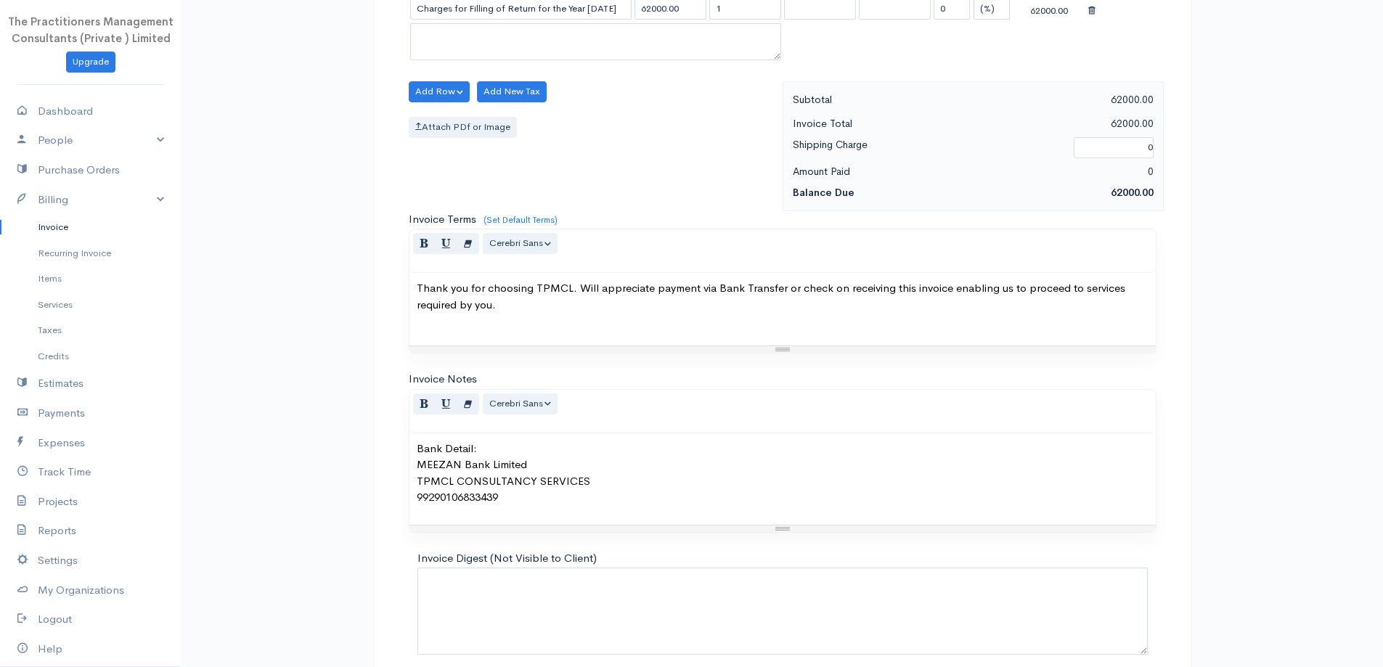
scroll to position [607, 0]
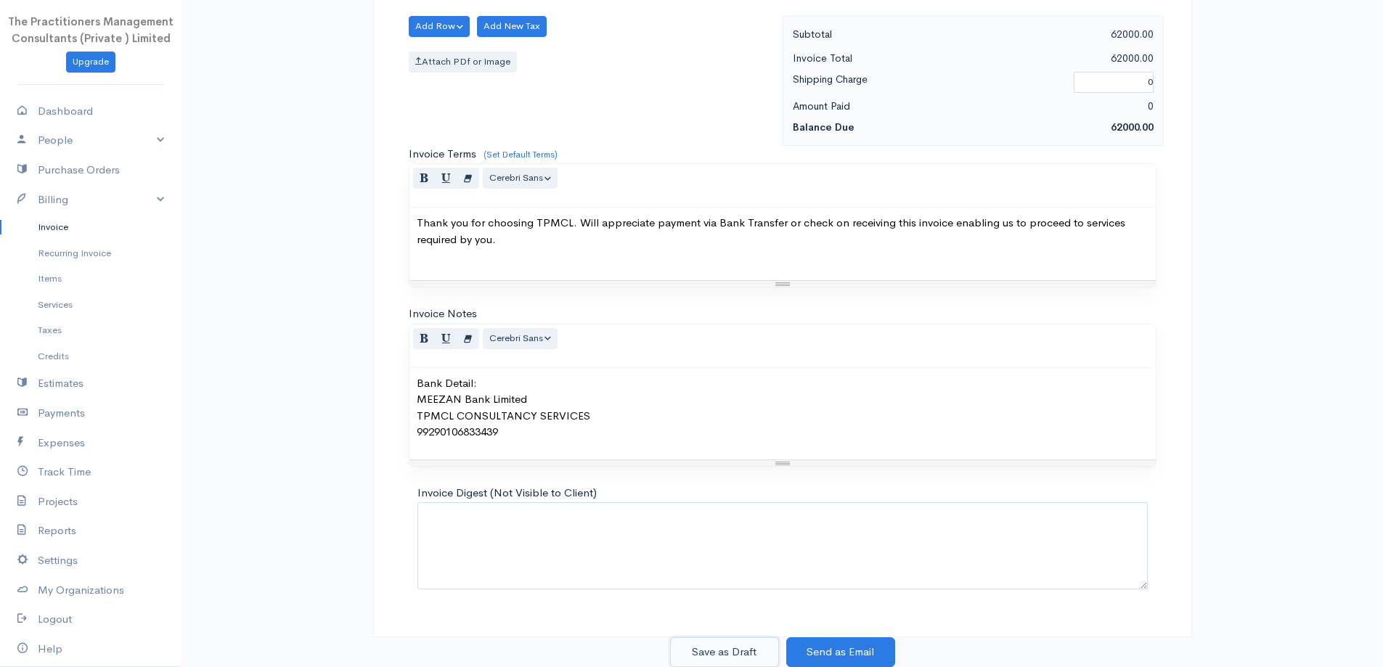
click at [703, 644] on button "Save as Draft" at bounding box center [724, 652] width 109 height 30
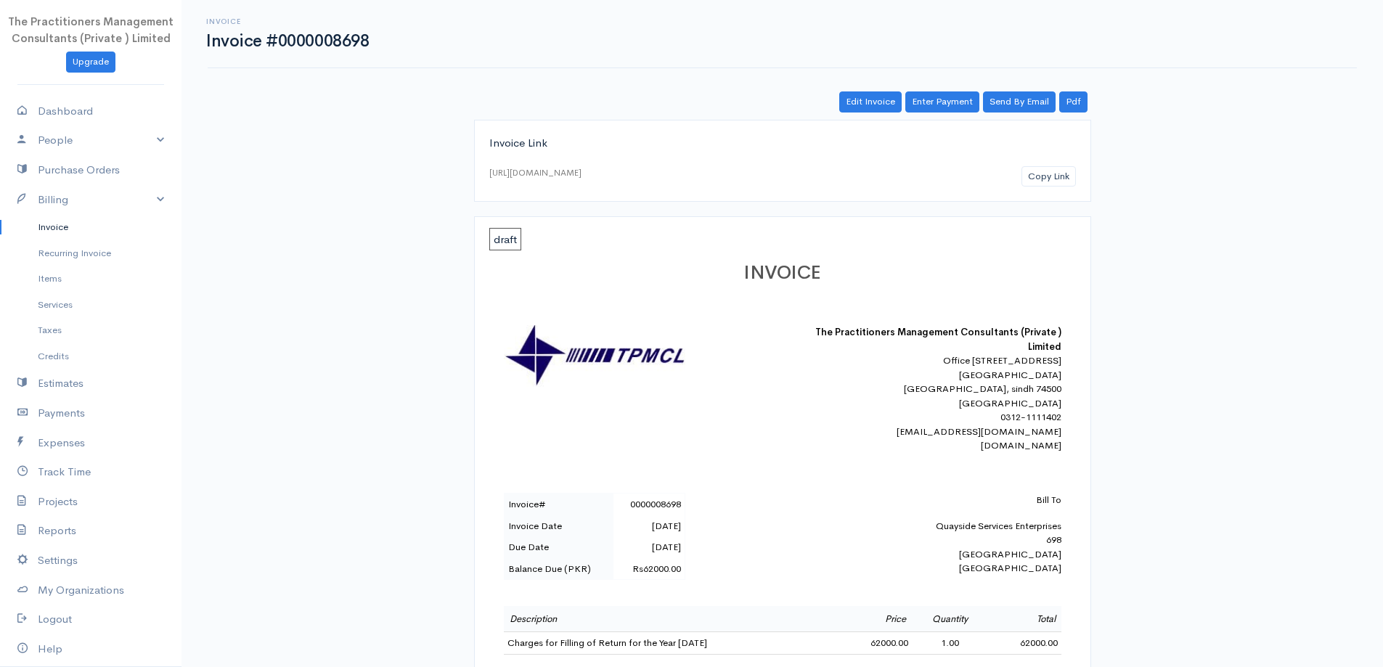
click at [86, 220] on link "Invoice" at bounding box center [90, 227] width 181 height 26
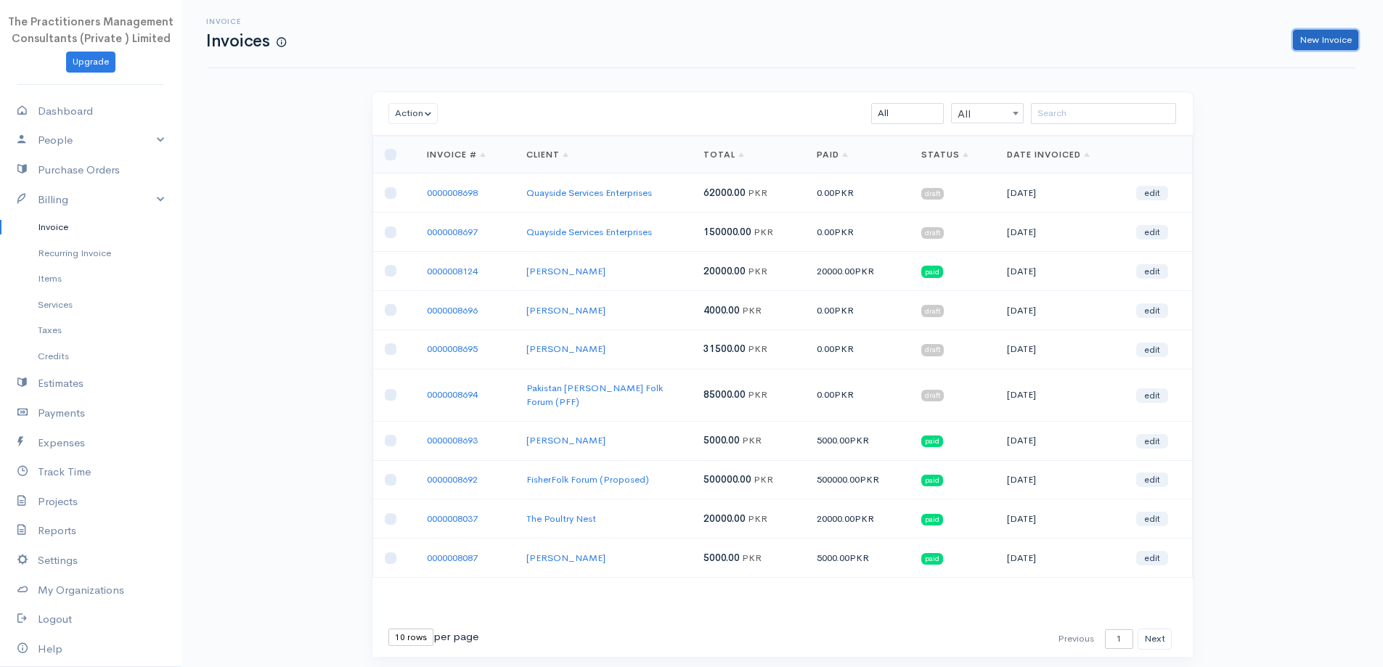
click at [1308, 41] on link "New Invoice" at bounding box center [1325, 40] width 65 height 21
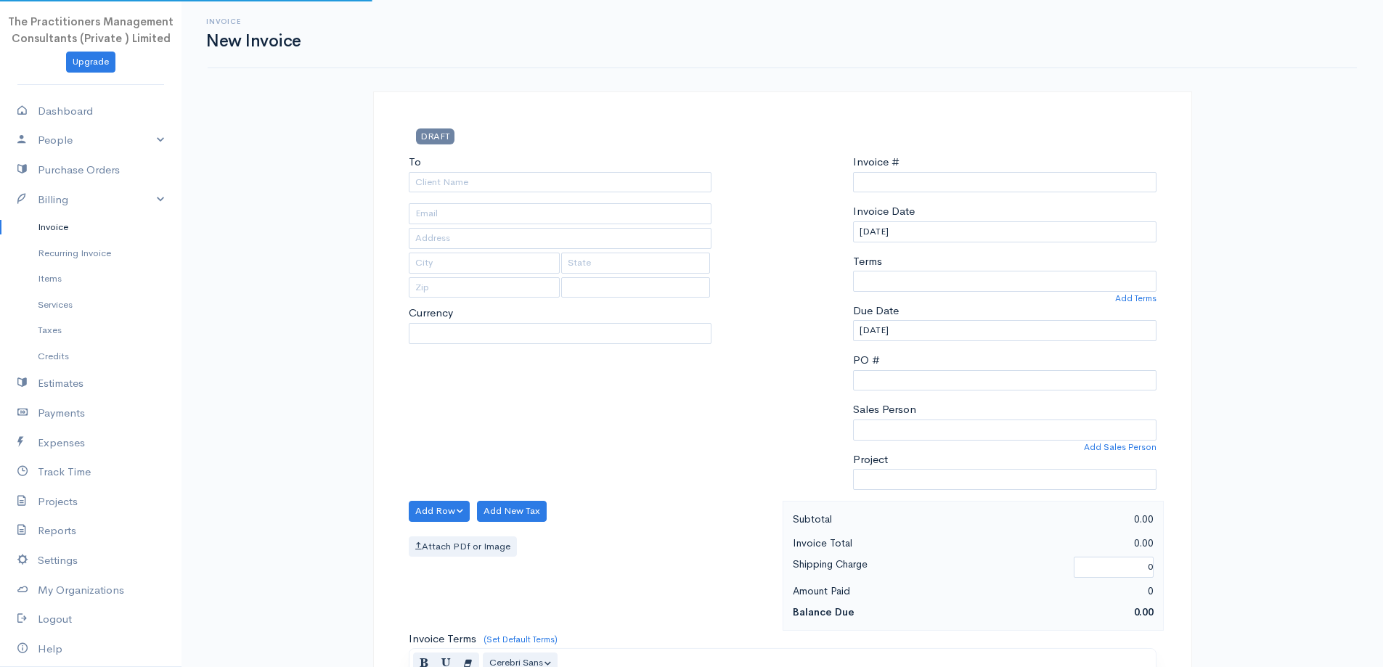
type input "0000008699"
select select "[GEOGRAPHIC_DATA]"
select select "PKR"
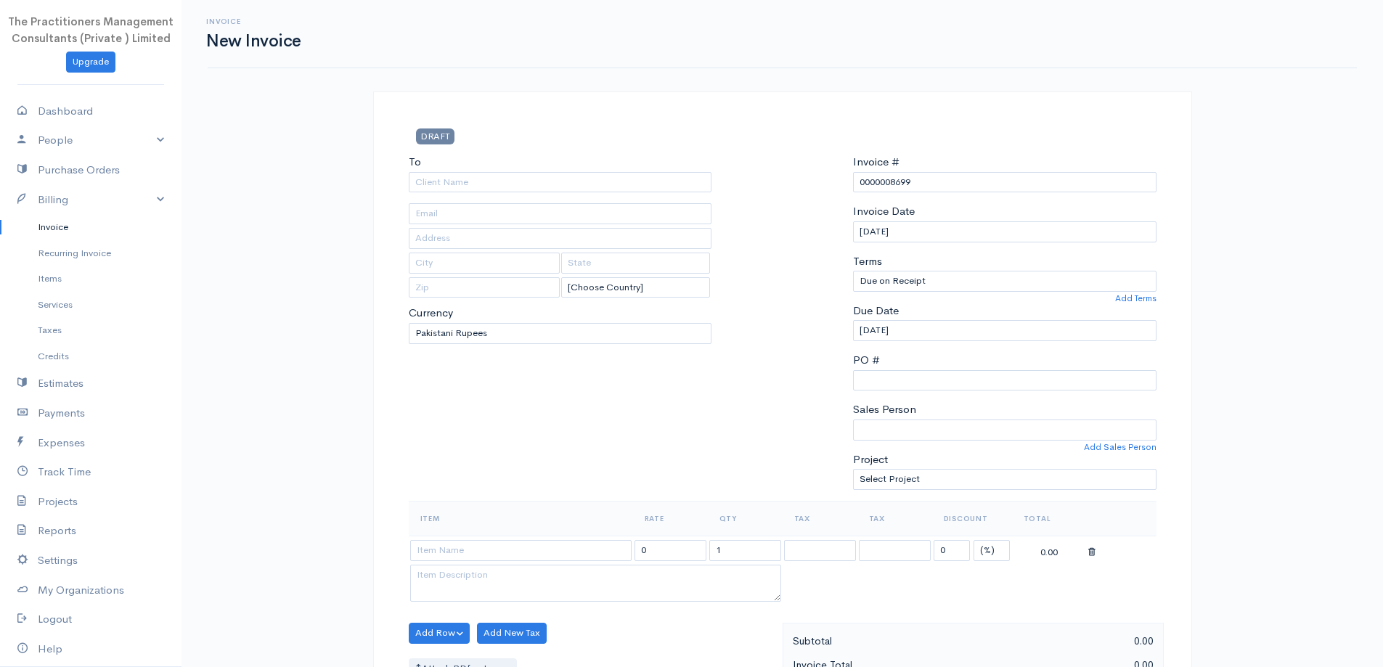
click at [547, 193] on div "To [Choose Country] United States Canada United Kingdom Afghanistan Albania Alg…" at bounding box center [560, 327] width 318 height 347
click at [539, 186] on input "To" at bounding box center [560, 182] width 303 height 21
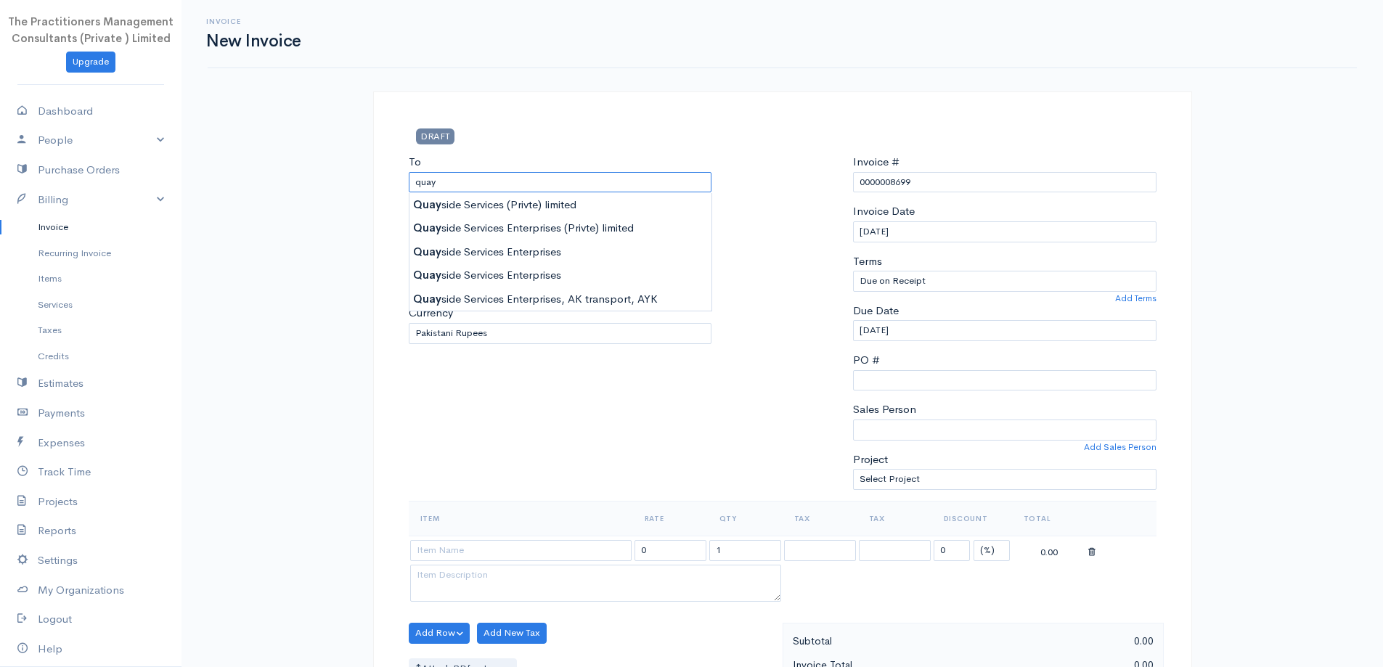
type input "Quayside Services Enterprises"
click at [589, 282] on body "The Practitioners Management Consultants (Private ) Limited Upgrade Dashboard P…" at bounding box center [691, 637] width 1383 height 1274
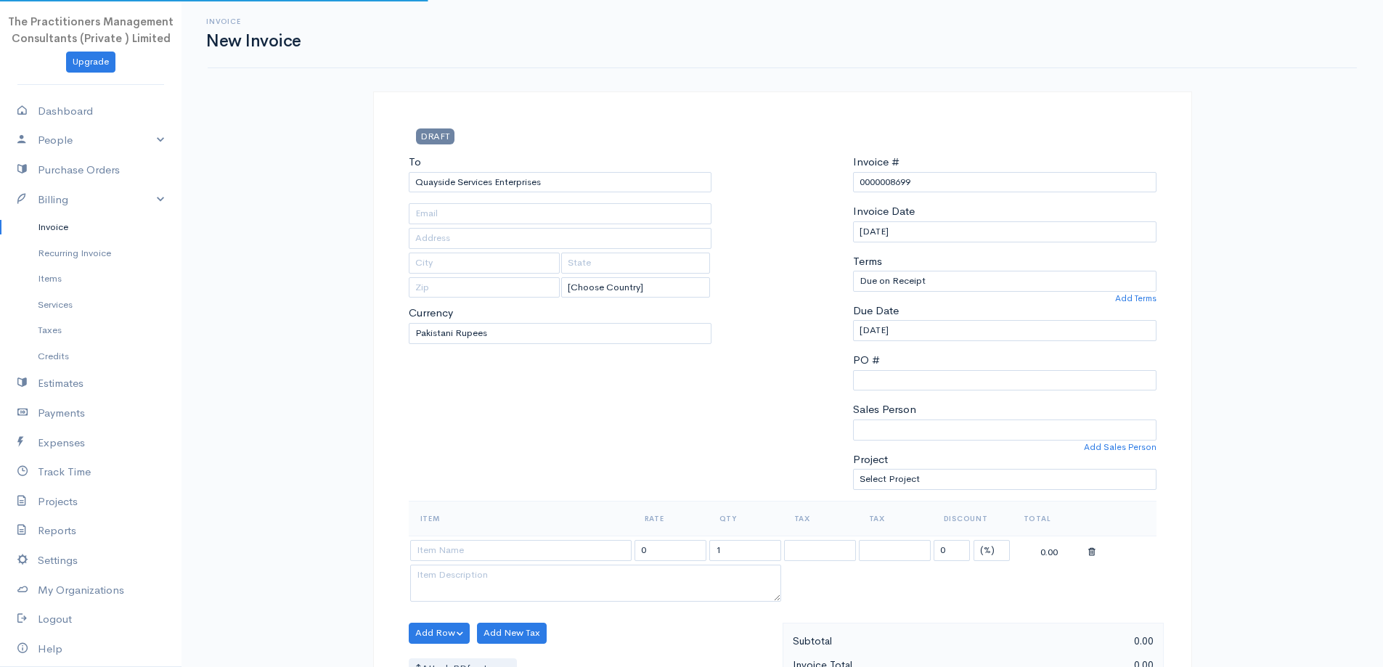
type input "698"
type input "[GEOGRAPHIC_DATA]"
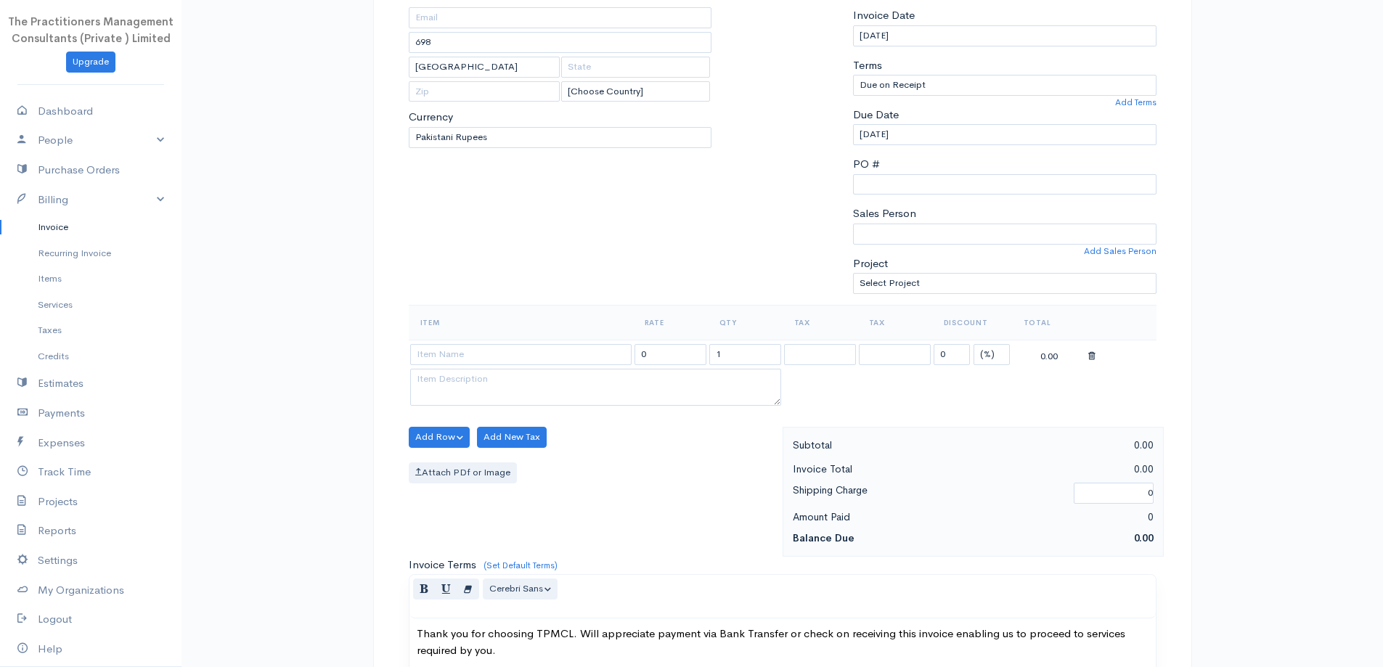
scroll to position [218, 0]
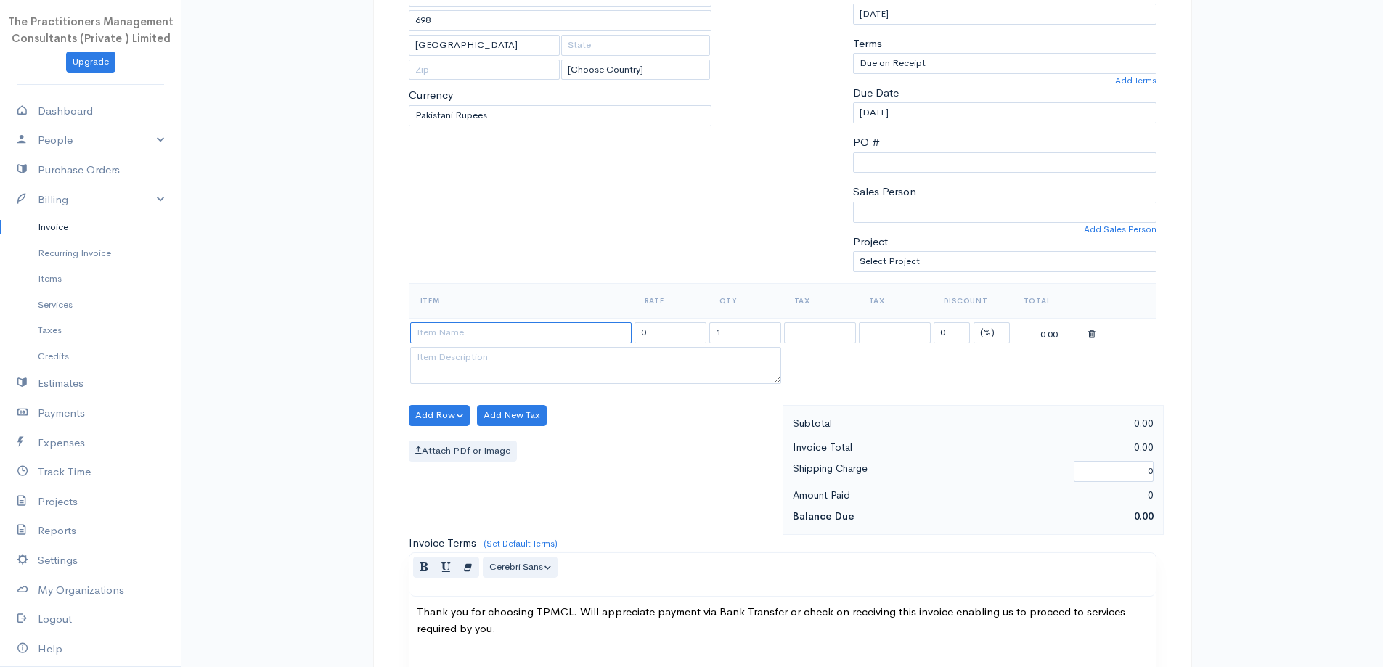
click at [570, 322] on input at bounding box center [520, 332] width 221 height 21
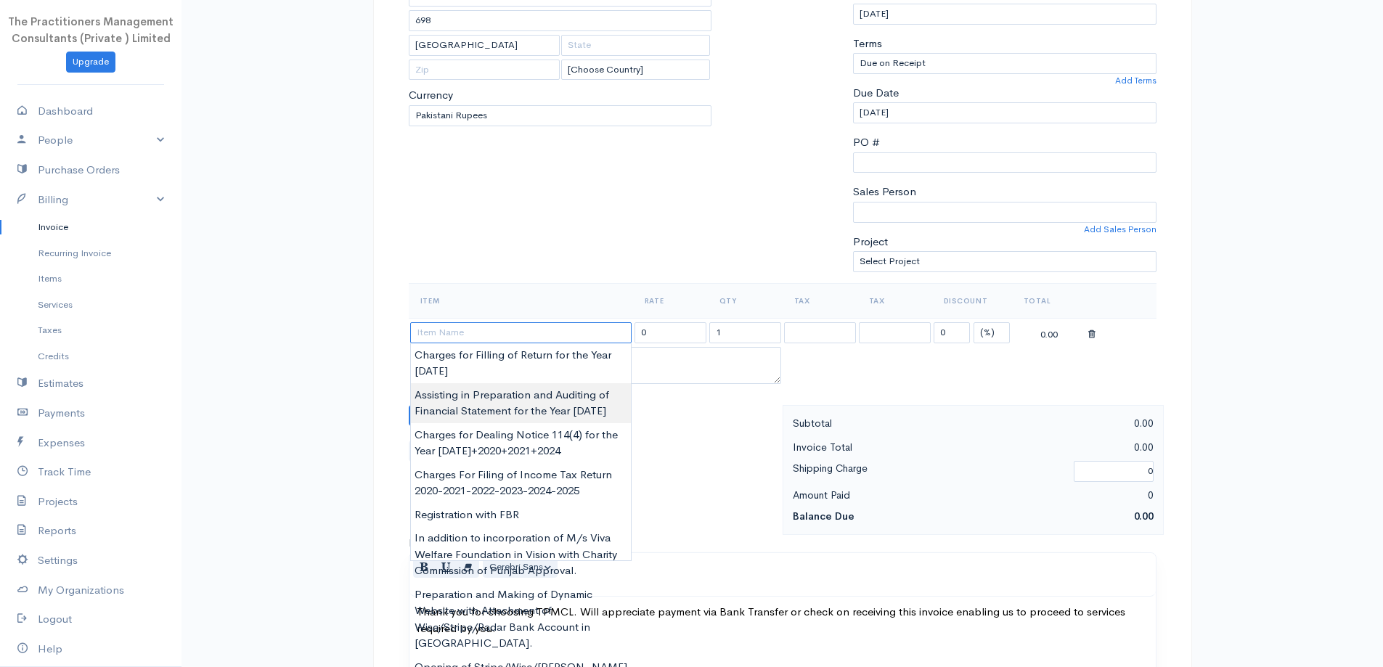
paste input "Monthly Charges for filling of SRB July-2024 to June-2025"
type input "Monthly Charges for filling of SRB July-2024 to June-2025"
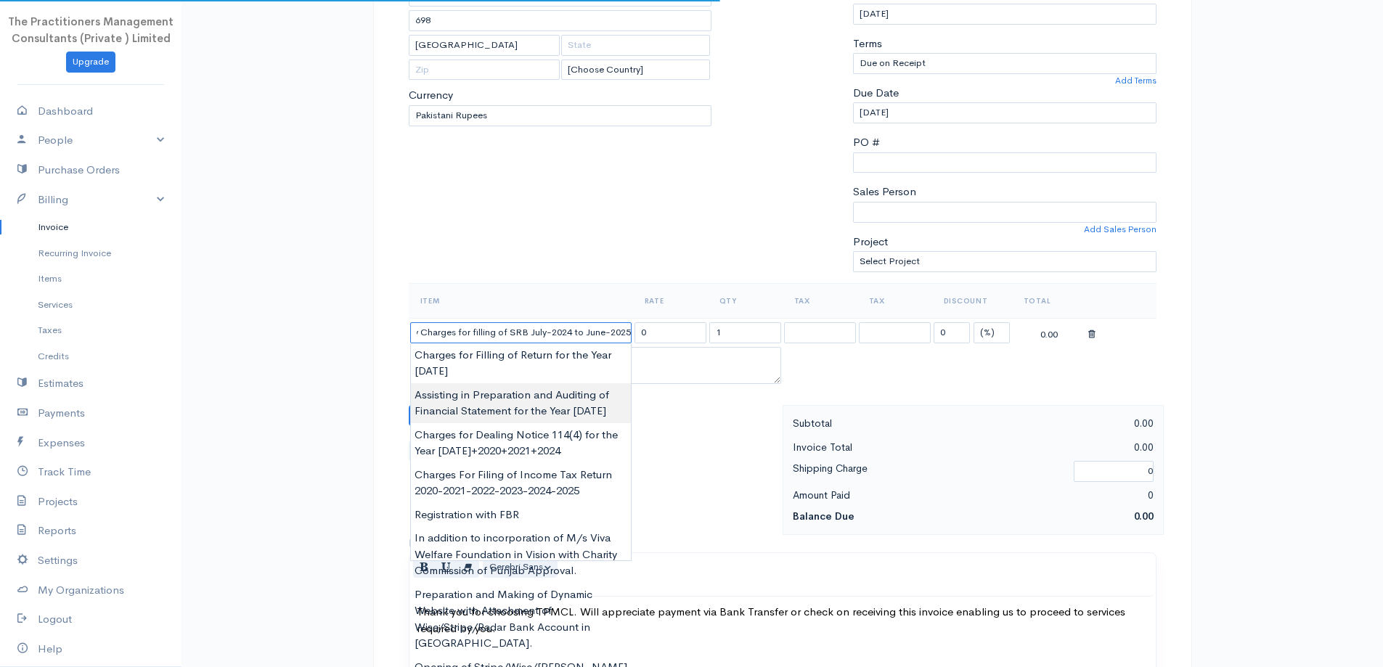
type input "50000.00"
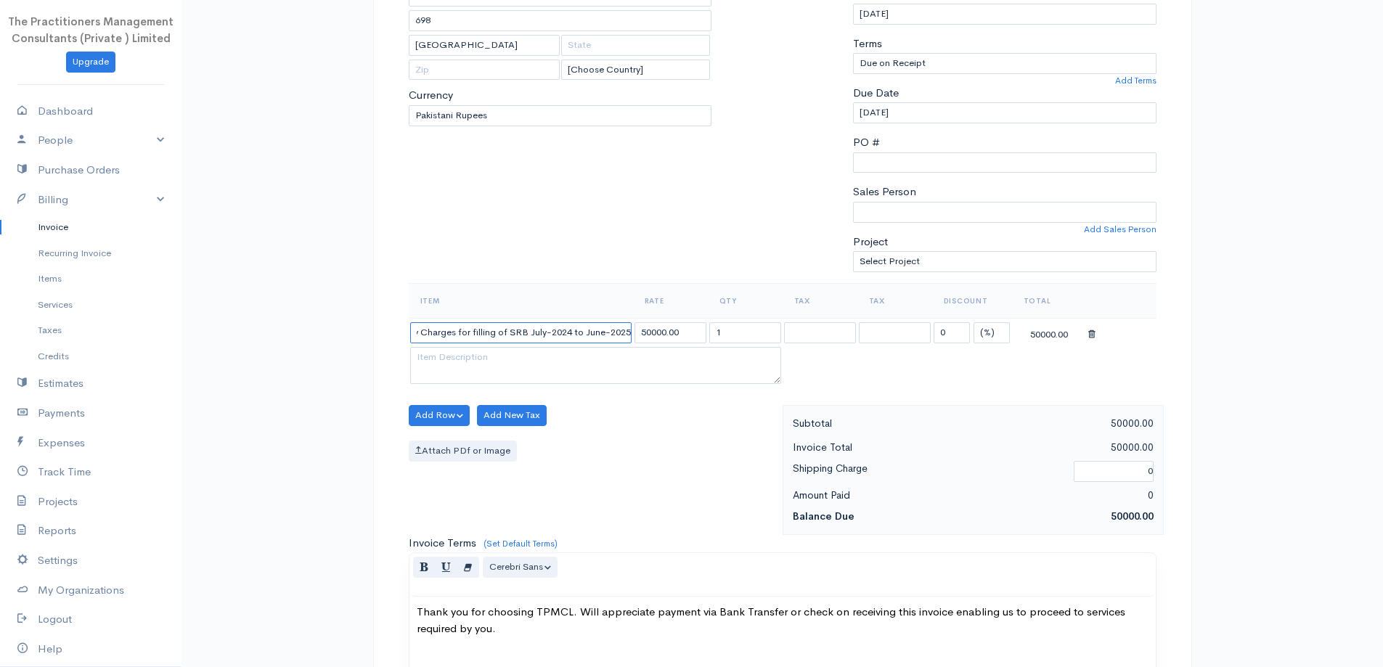
type input "Monthly Charges for filling of SRB July-2024 to June-2025"
click at [763, 345] on td "1" at bounding box center [745, 332] width 75 height 28
click at [729, 324] on input "1" at bounding box center [745, 332] width 72 height 21
drag, startPoint x: 687, startPoint y: 329, endPoint x: 566, endPoint y: 331, distance: 121.2
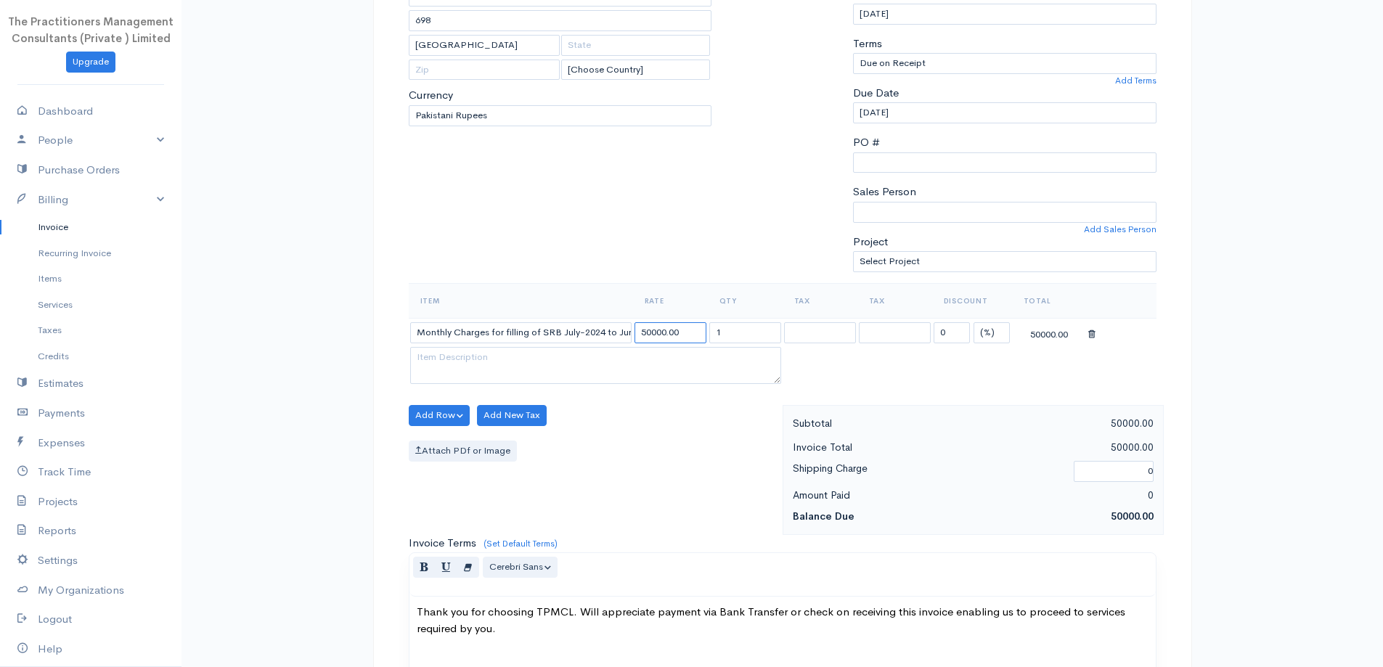
click at [566, 331] on tr "Monthly Charges for filling of SRB July-2024 to June-2025 50000.00 1 0 (%) Flat…" at bounding box center [783, 332] width 748 height 28
click at [601, 334] on input "Monthly Charges for filling of SRB July-2024 to June-2025" at bounding box center [520, 332] width 221 height 21
click at [674, 332] on input "50000.00" at bounding box center [670, 332] width 72 height 21
click at [684, 332] on input "50000.00" at bounding box center [670, 332] width 72 height 21
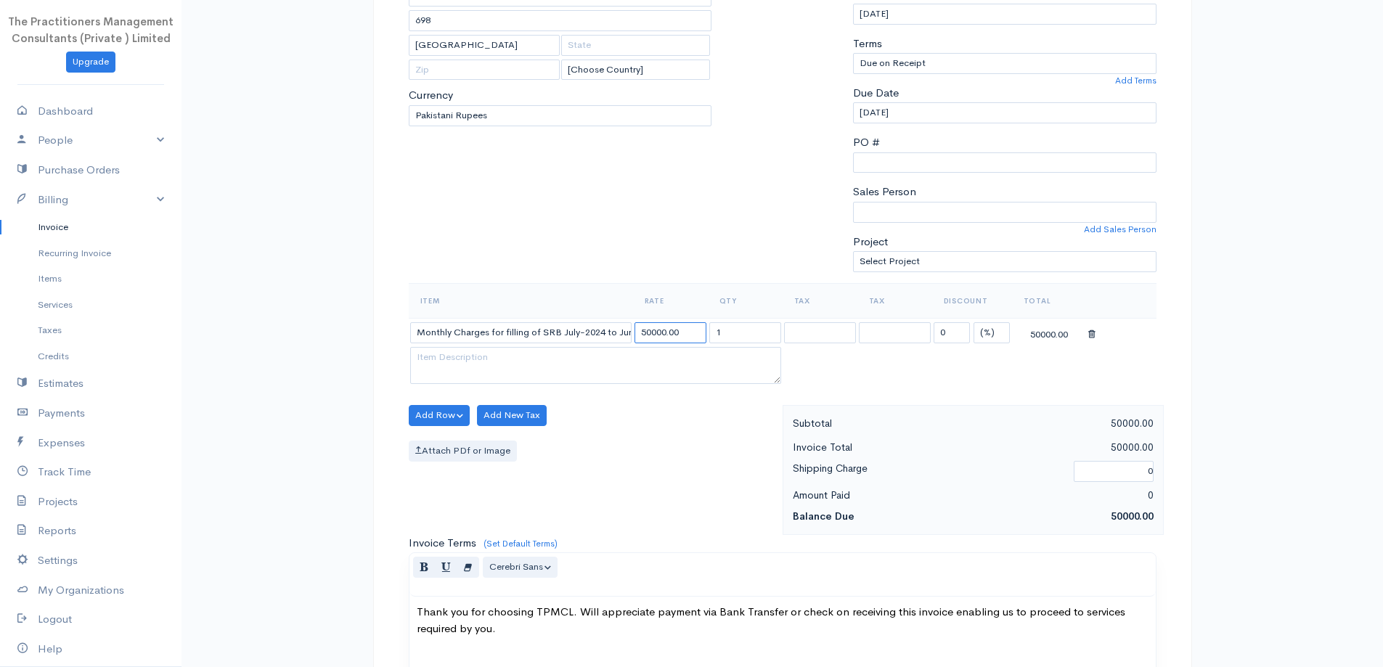
click at [684, 332] on input "50000.00" at bounding box center [670, 332] width 72 height 21
click at [502, 327] on input "Monthly Charges for filling of SRB July-2024 to June-2025" at bounding box center [520, 332] width 221 height 21
click at [744, 341] on input "1" at bounding box center [745, 332] width 72 height 21
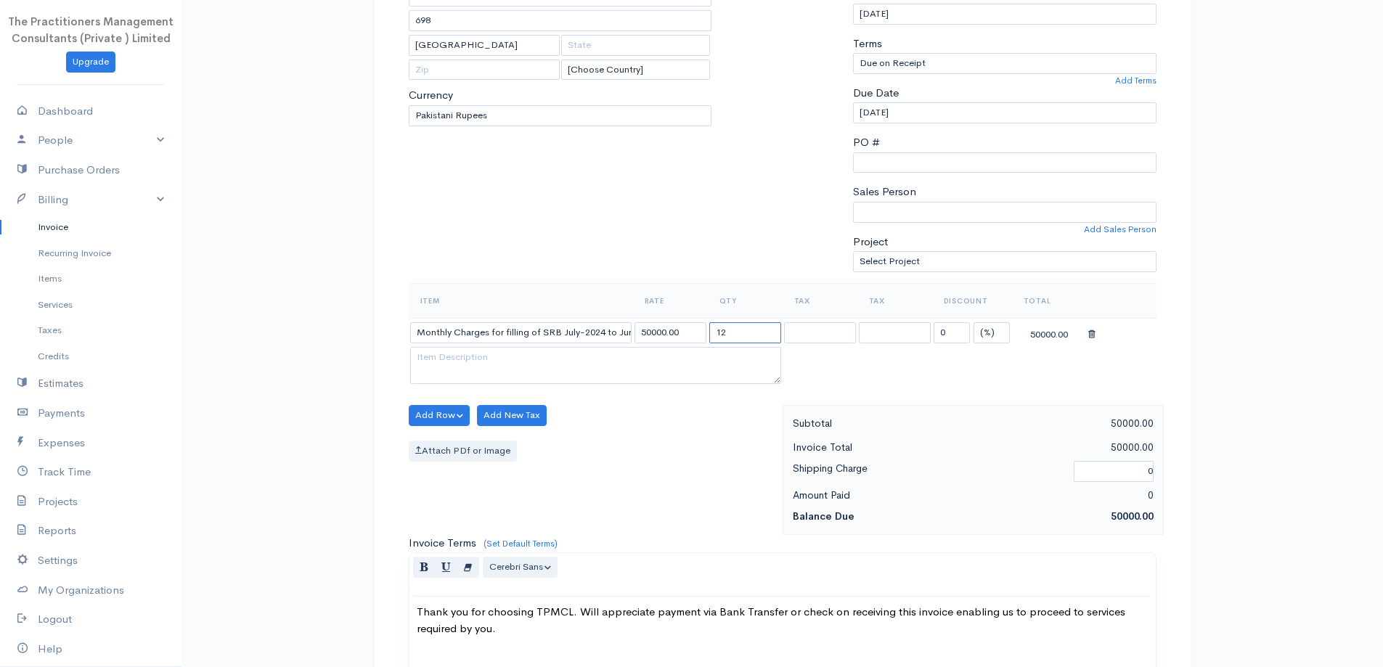
type input "12"
click at [694, 335] on input "50000.00" at bounding box center [670, 332] width 72 height 21
click at [692, 335] on input "50000.00" at bounding box center [670, 332] width 72 height 21
type input "2"
type input "4167"
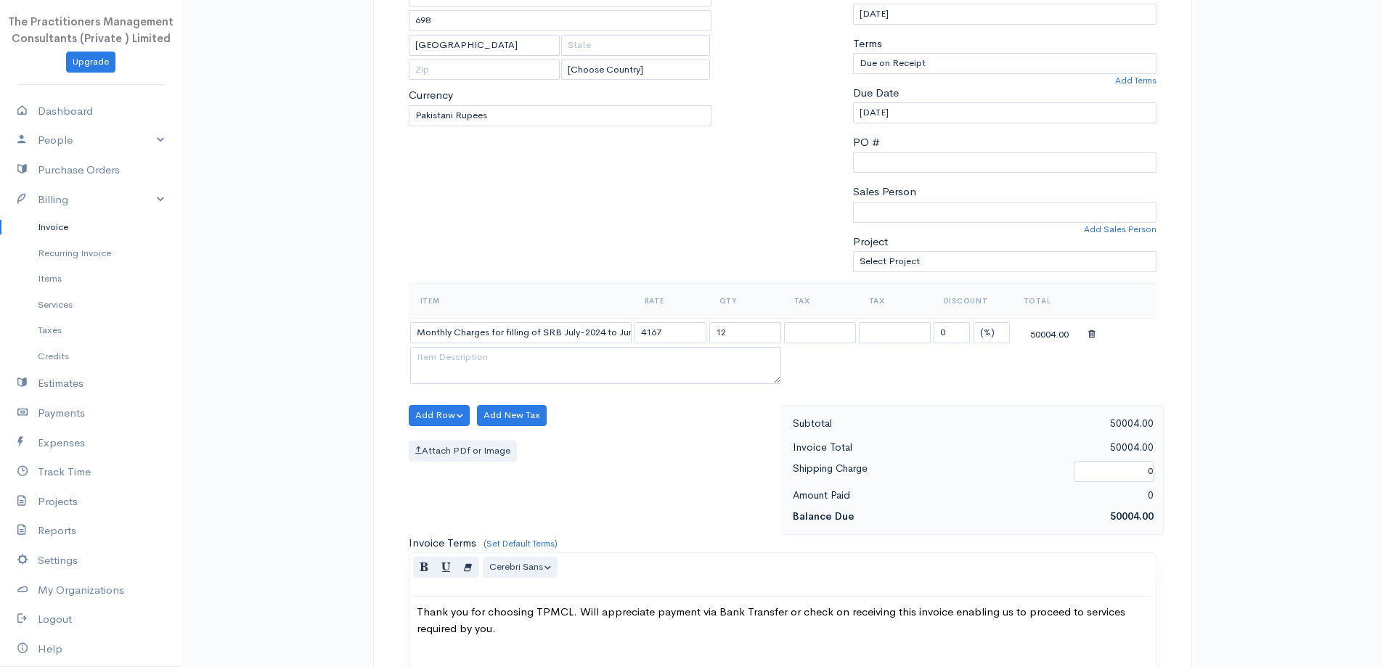
click at [976, 493] on div "0" at bounding box center [1067, 495] width 188 height 18
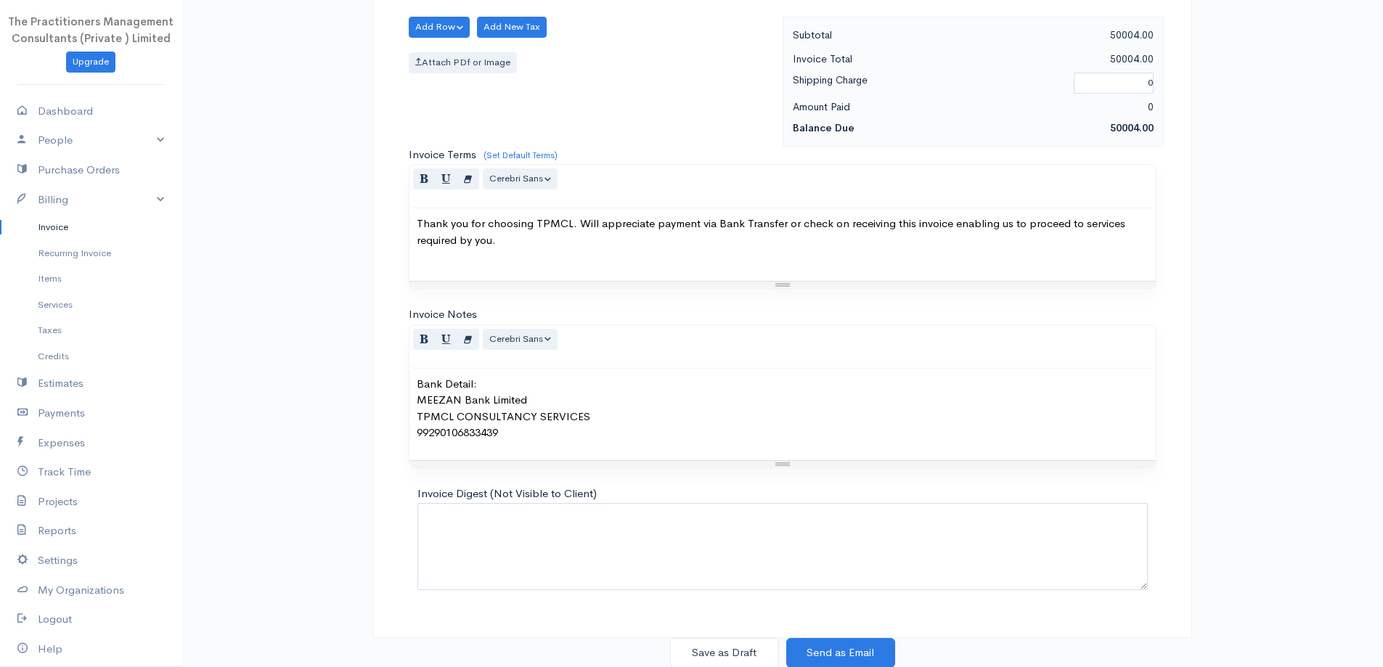
scroll to position [607, 0]
click at [746, 644] on button "Save as Draft" at bounding box center [724, 652] width 109 height 30
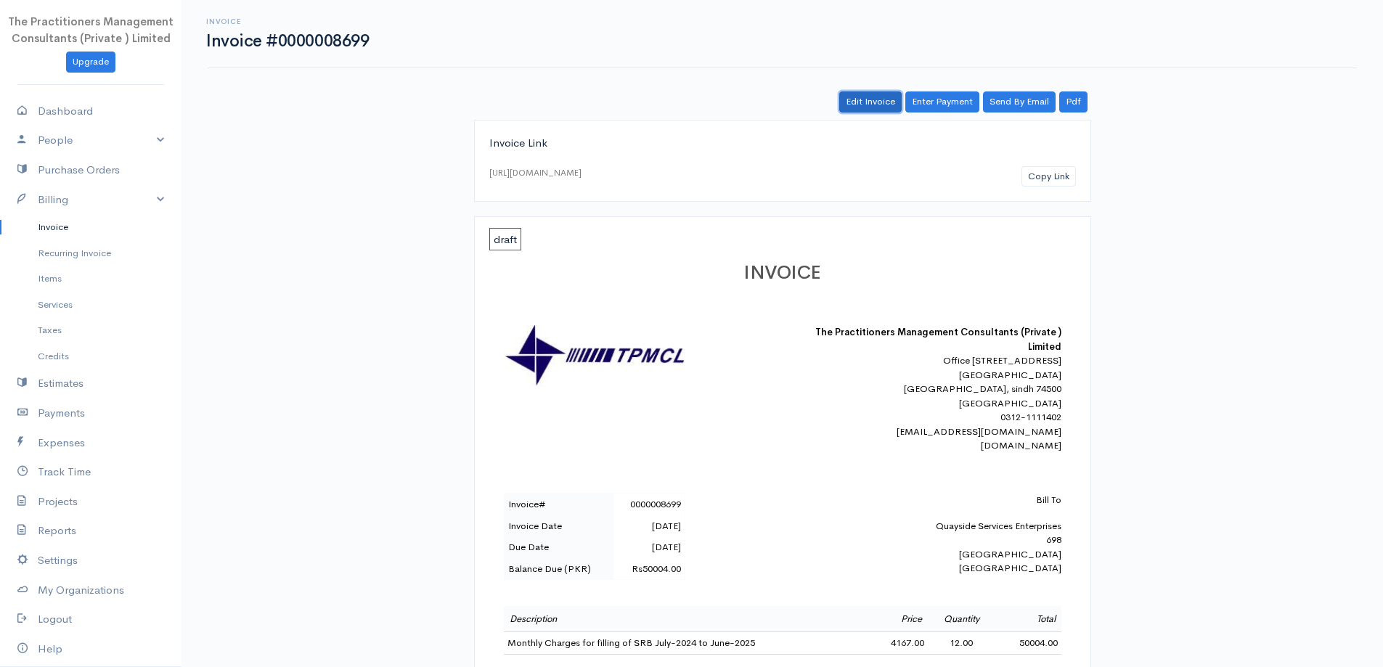
click at [877, 105] on link "Edit Invoice" at bounding box center [870, 101] width 62 height 21
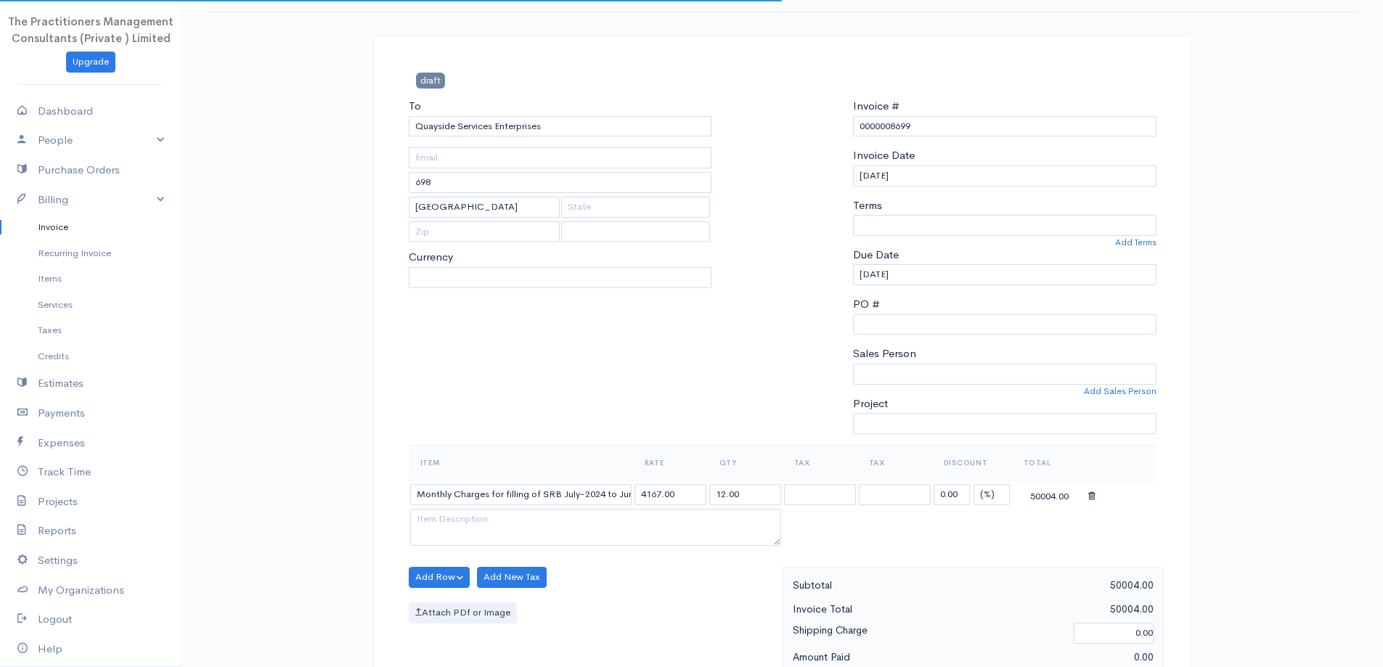
select select
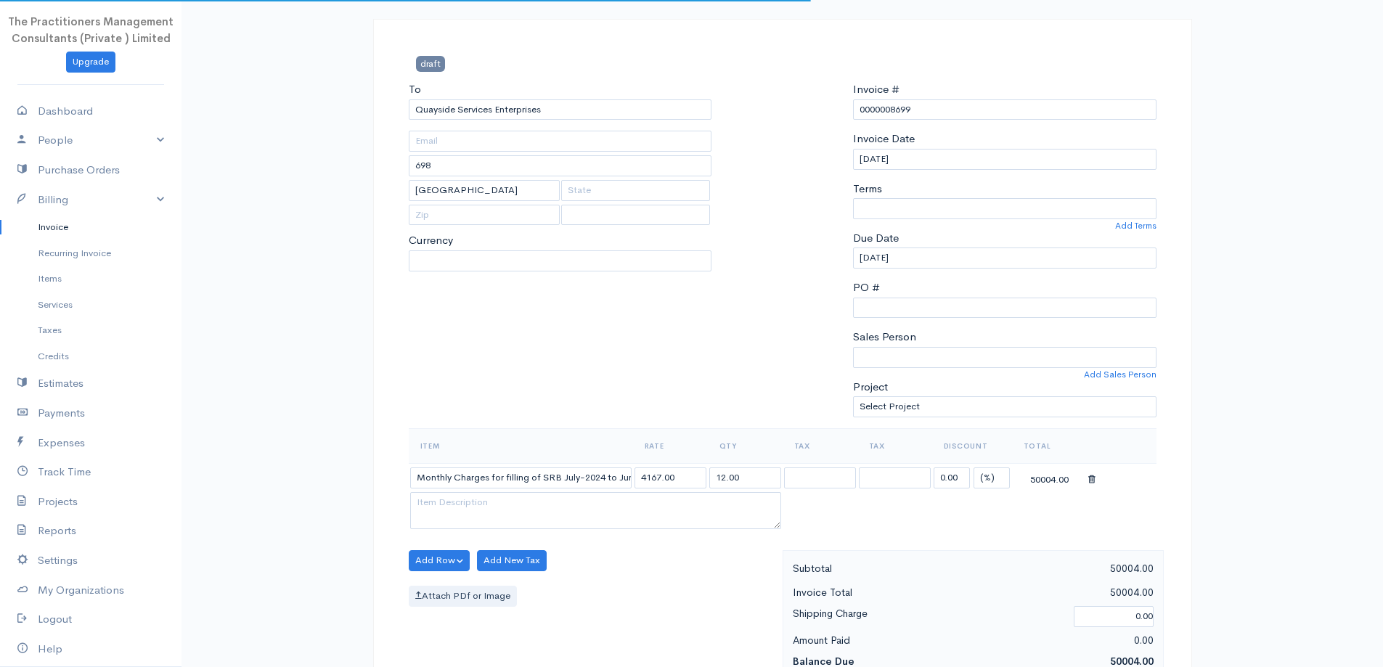
select select "0"
select select "[GEOGRAPHIC_DATA]"
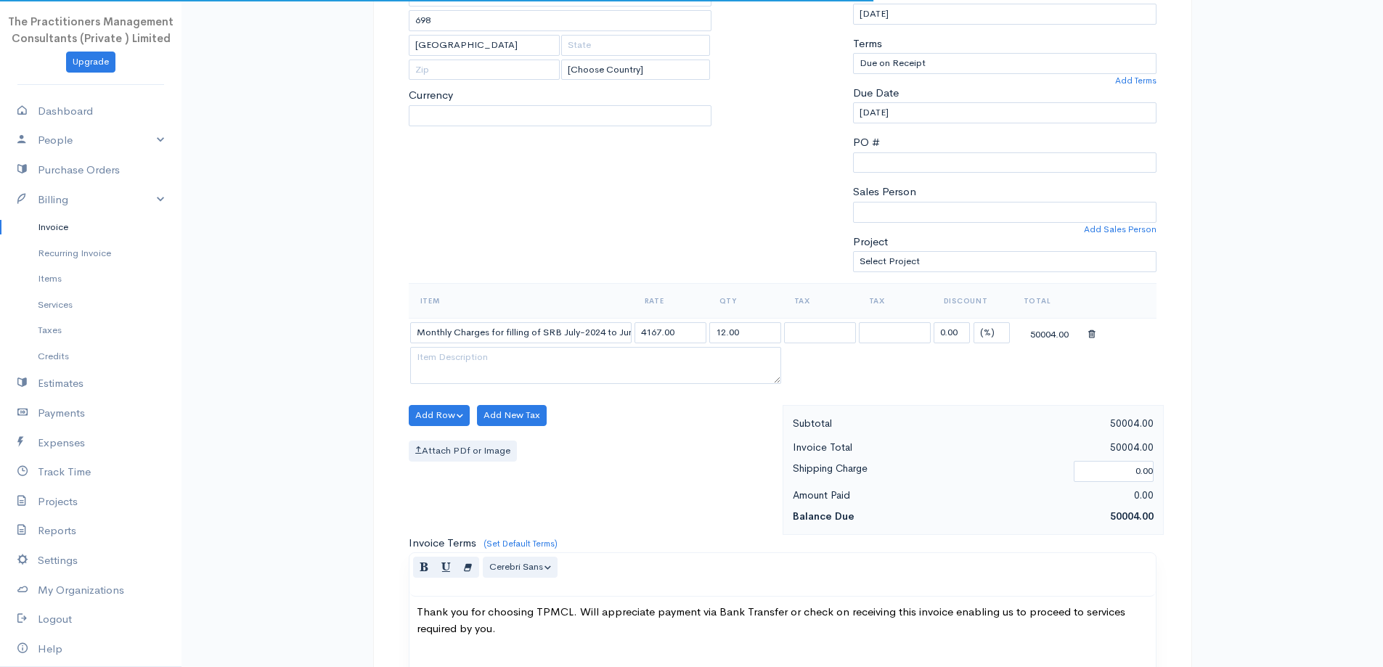
select select "PKR"
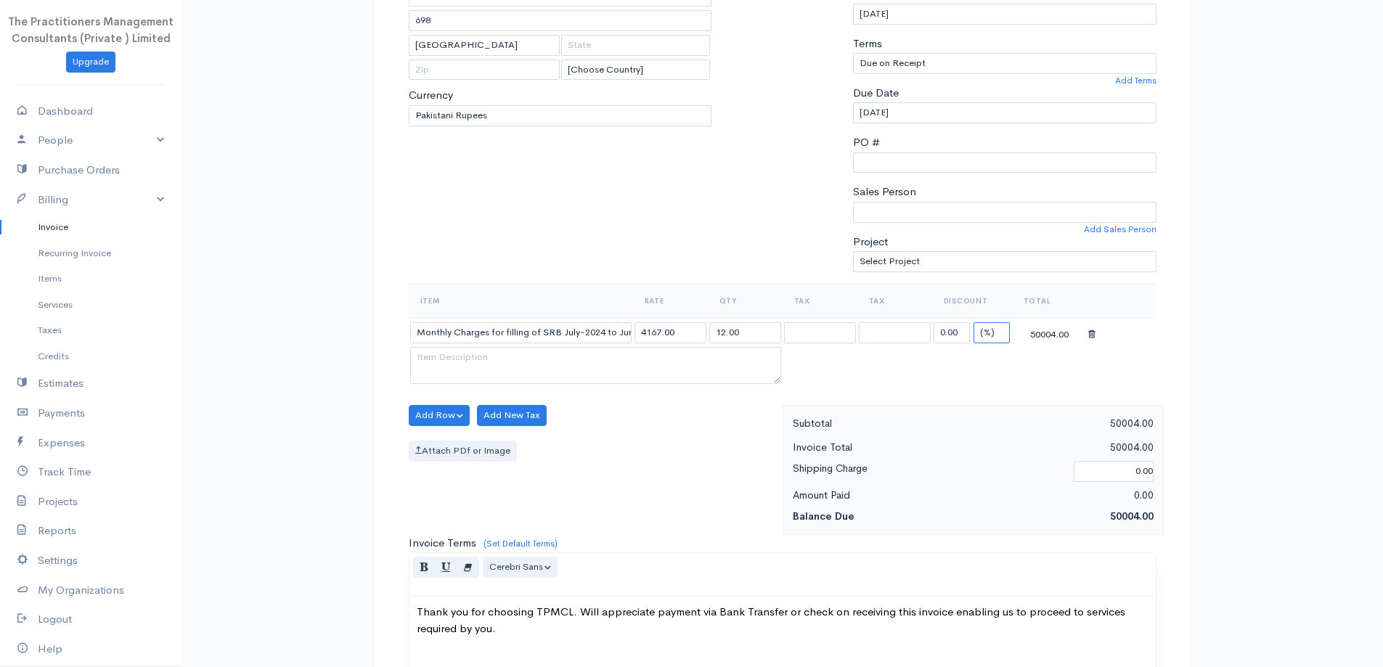
click at [982, 332] on select "(%) Flat" at bounding box center [991, 332] width 36 height 21
select select "2"
click at [973, 322] on select "(%) Flat" at bounding box center [991, 332] width 36 height 21
click at [951, 324] on input "0.00" at bounding box center [951, 332] width 36 height 21
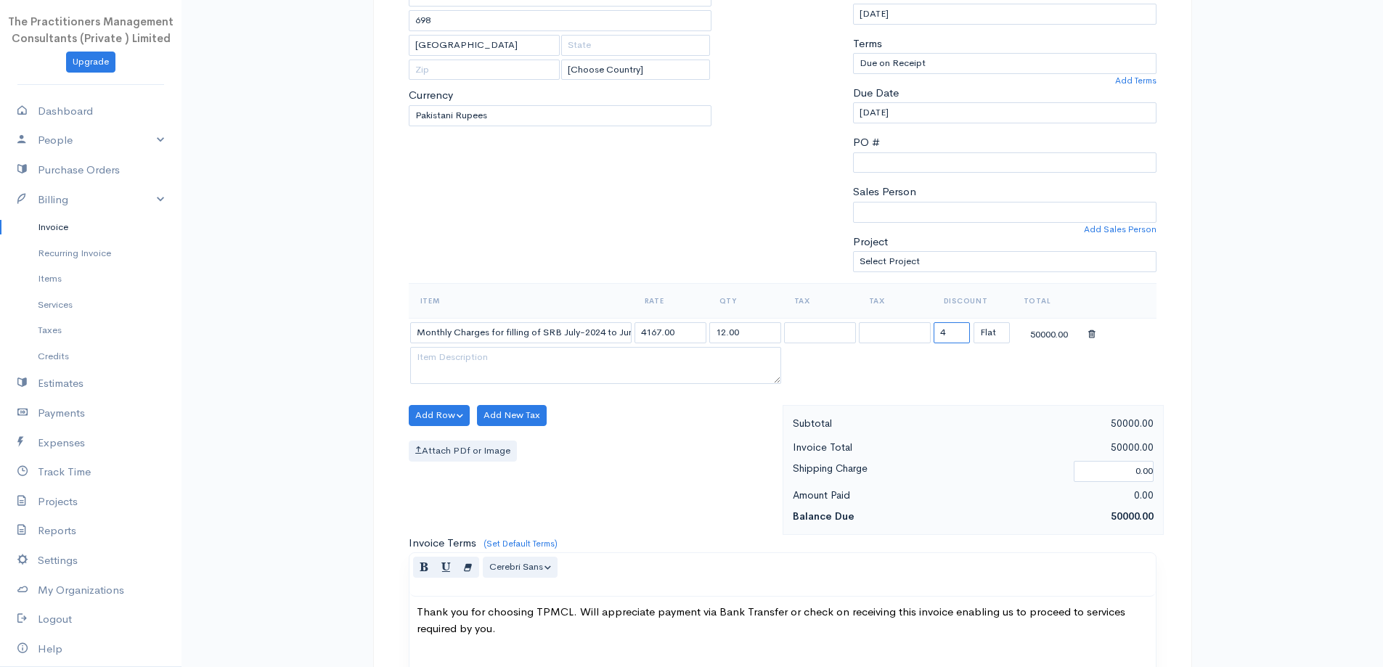
type input "4"
click at [1086, 405] on div "Subtotal 50000.00 Invoice Total 50000.00 Shipping Charge 0.00 Amount Paid 0.00 …" at bounding box center [972, 470] width 381 height 130
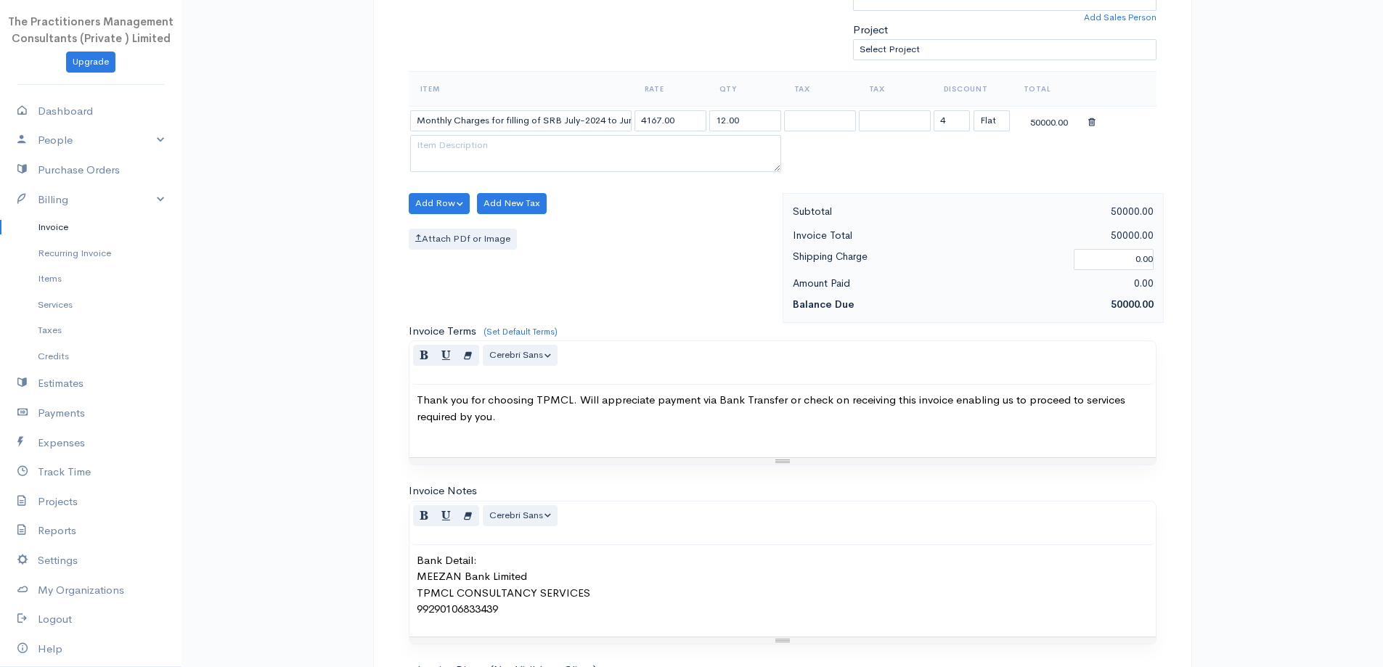
scroll to position [607, 0]
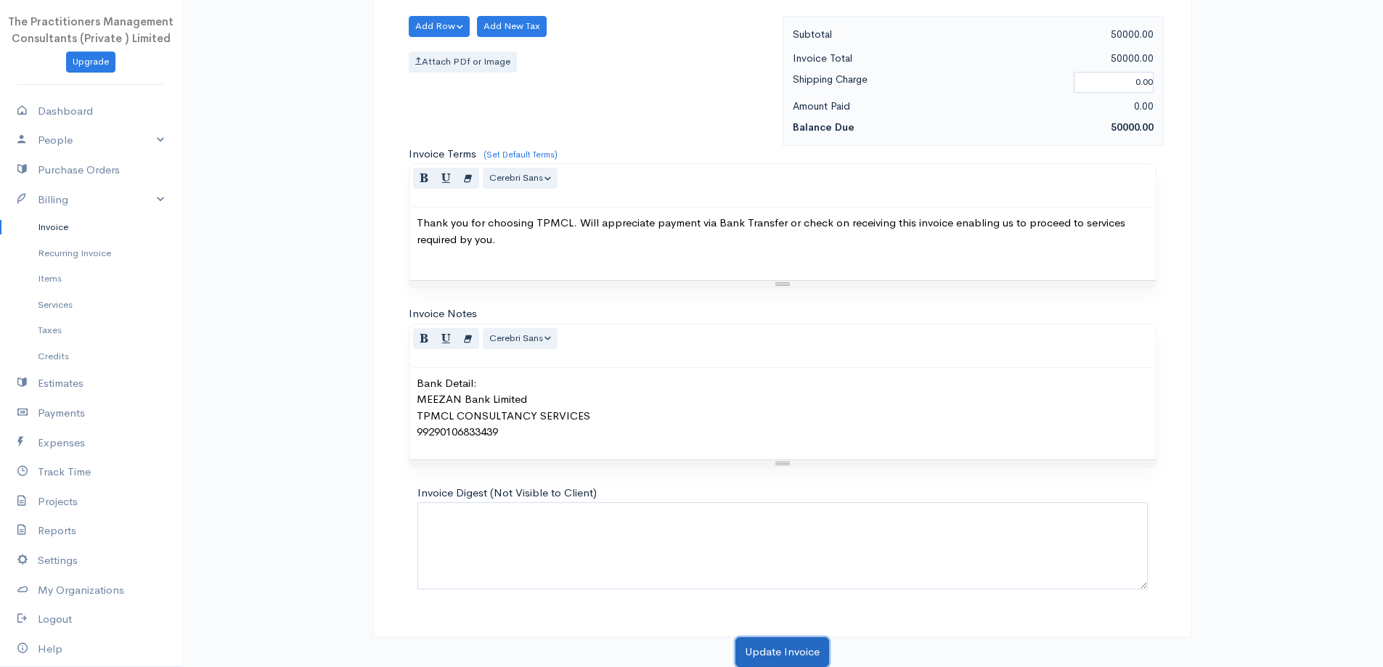
click at [818, 641] on button "Update Invoice" at bounding box center [782, 652] width 94 height 30
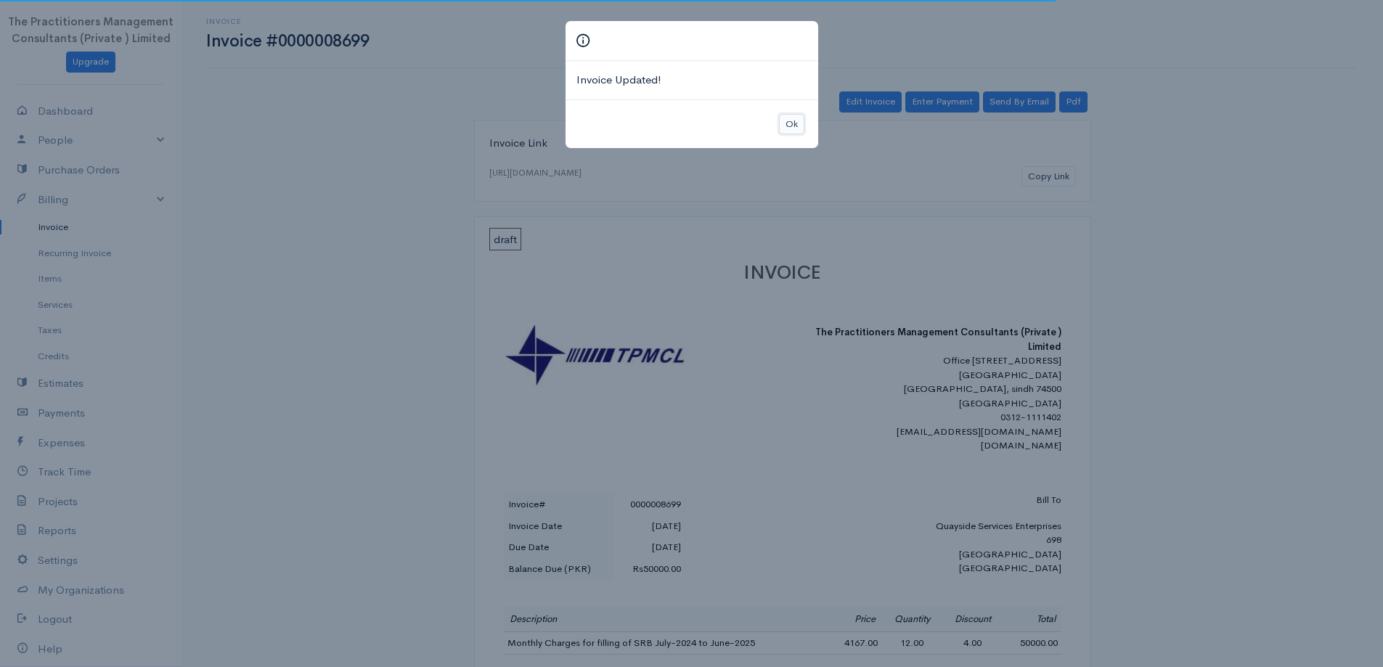
click at [793, 116] on button "Ok" at bounding box center [791, 124] width 25 height 21
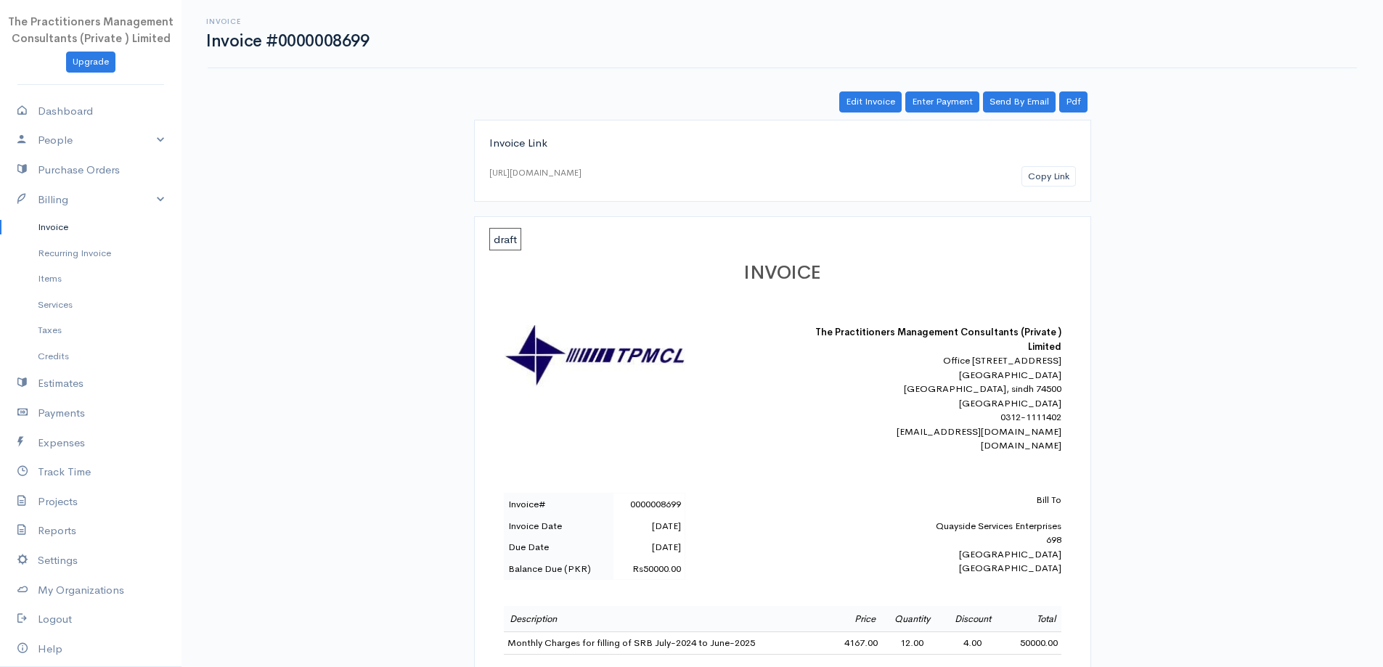
click at [45, 232] on link "Invoice" at bounding box center [90, 227] width 181 height 26
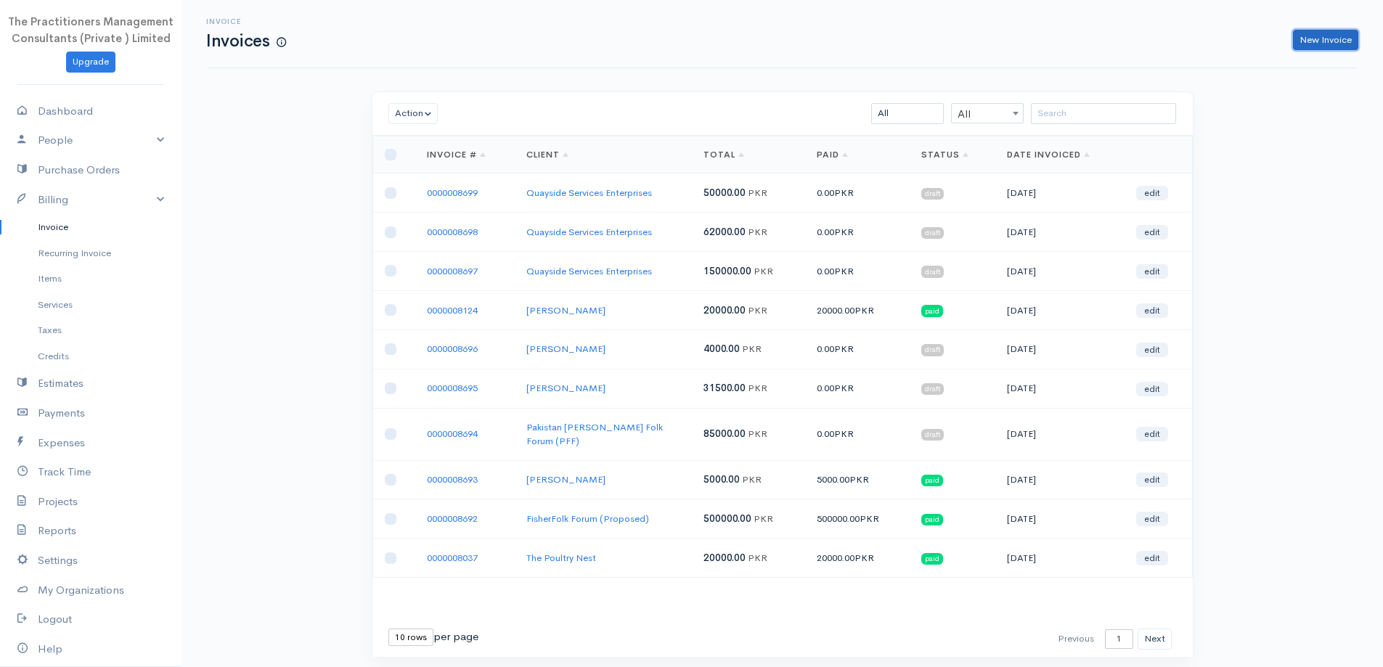
click at [1334, 41] on link "New Invoice" at bounding box center [1325, 40] width 65 height 21
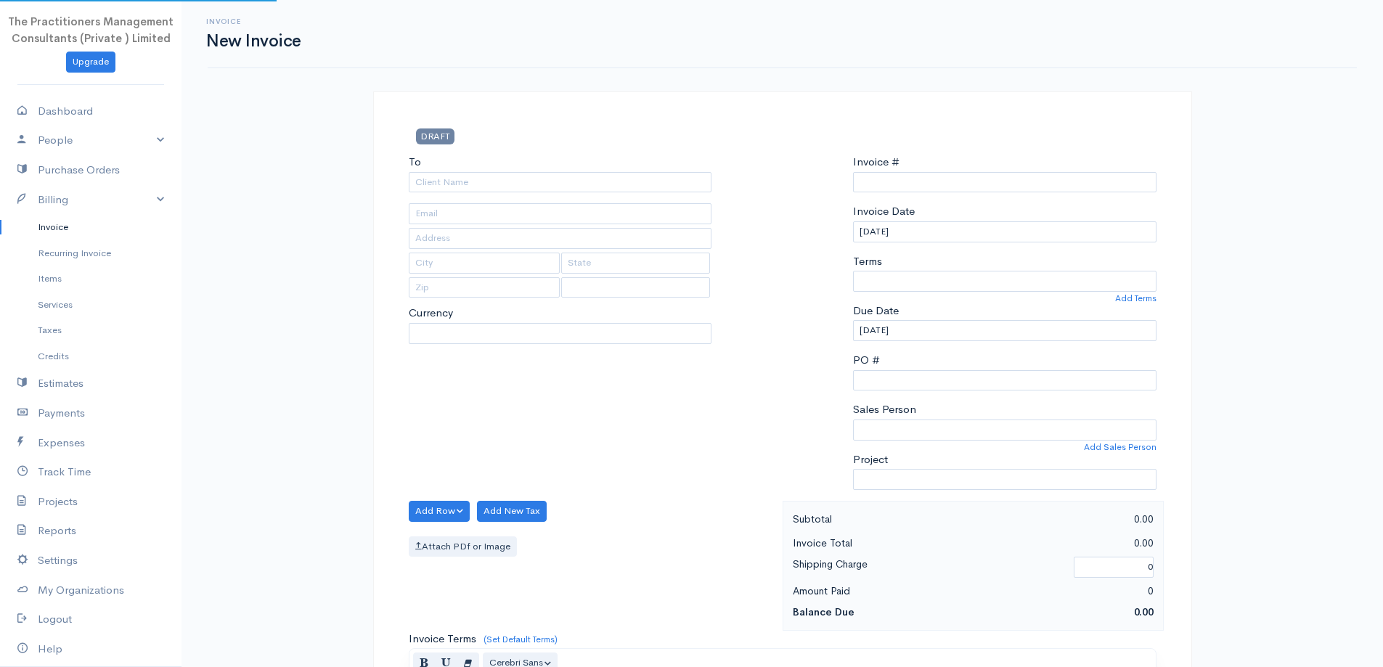
select select "[GEOGRAPHIC_DATA]"
select select "PKR"
type input "0000008700"
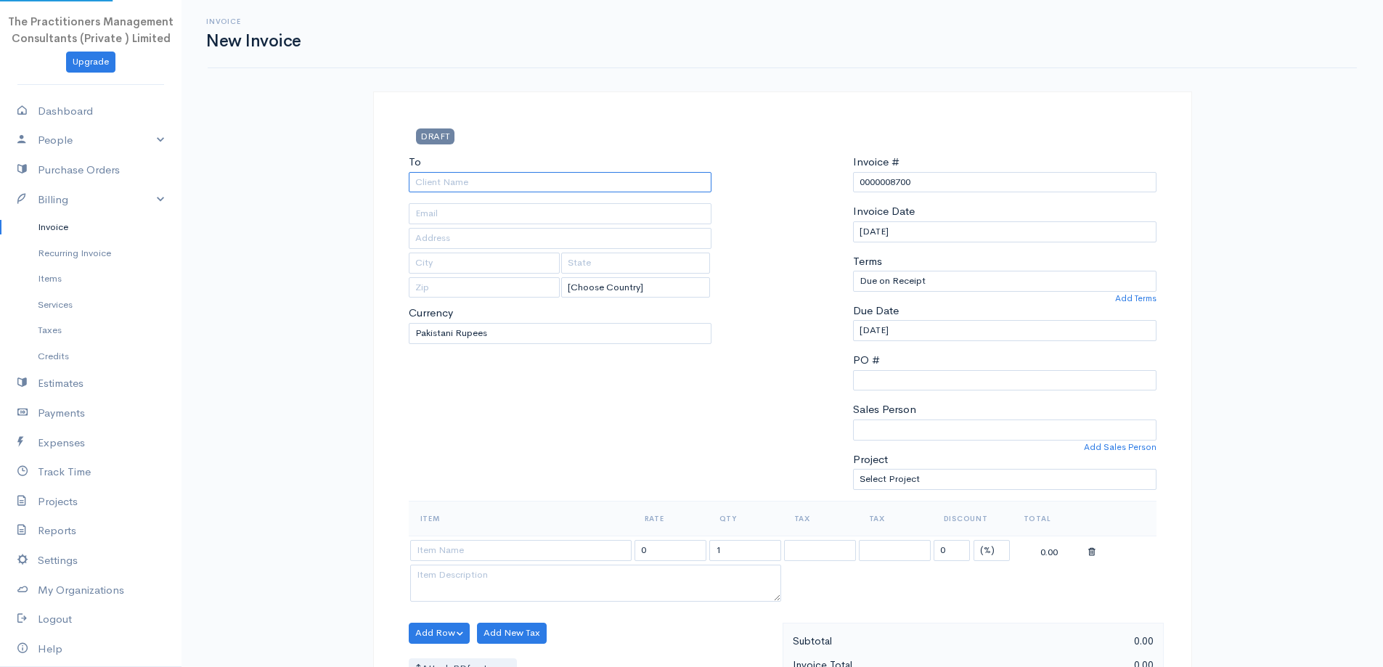
click at [565, 181] on input "To" at bounding box center [560, 182] width 303 height 21
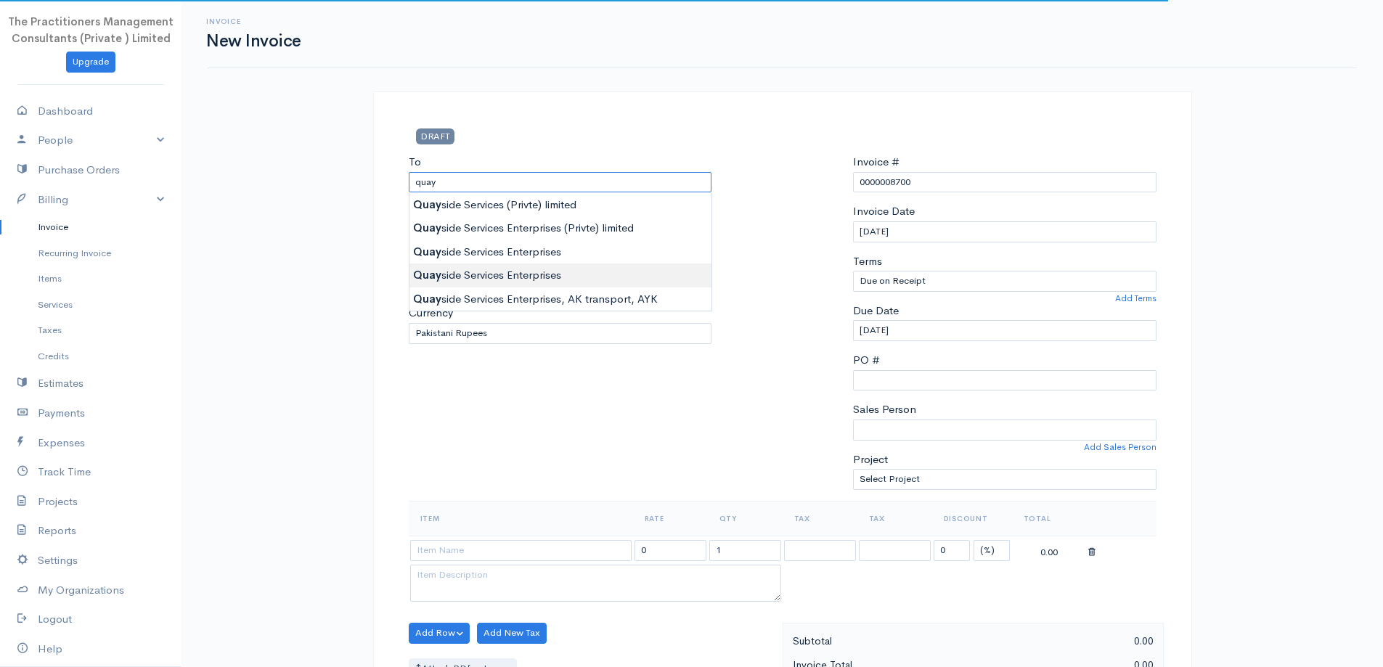
type input "Quayside Services Enterprises"
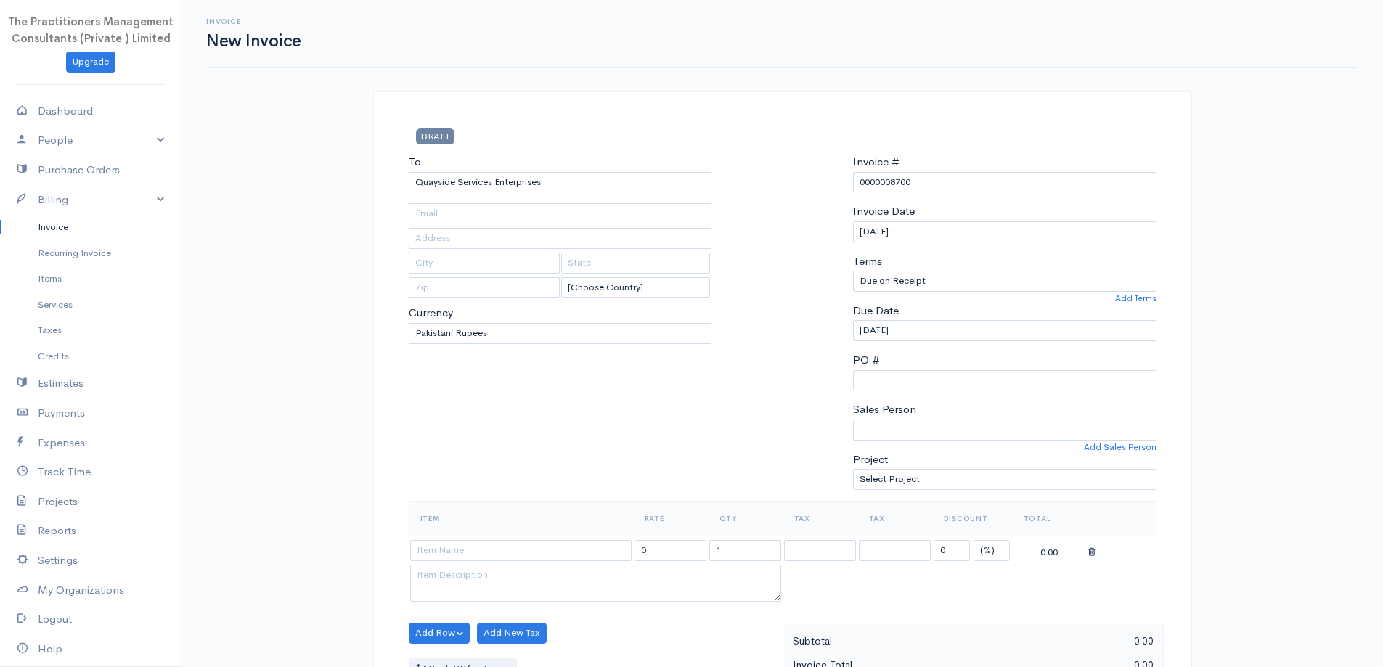
click at [597, 264] on body "The Practitioners Management Consultants (Private ) Limited Upgrade Dashboard P…" at bounding box center [691, 637] width 1383 height 1274
type input "698"
type input "[GEOGRAPHIC_DATA]"
click at [602, 550] on input at bounding box center [520, 550] width 221 height 21
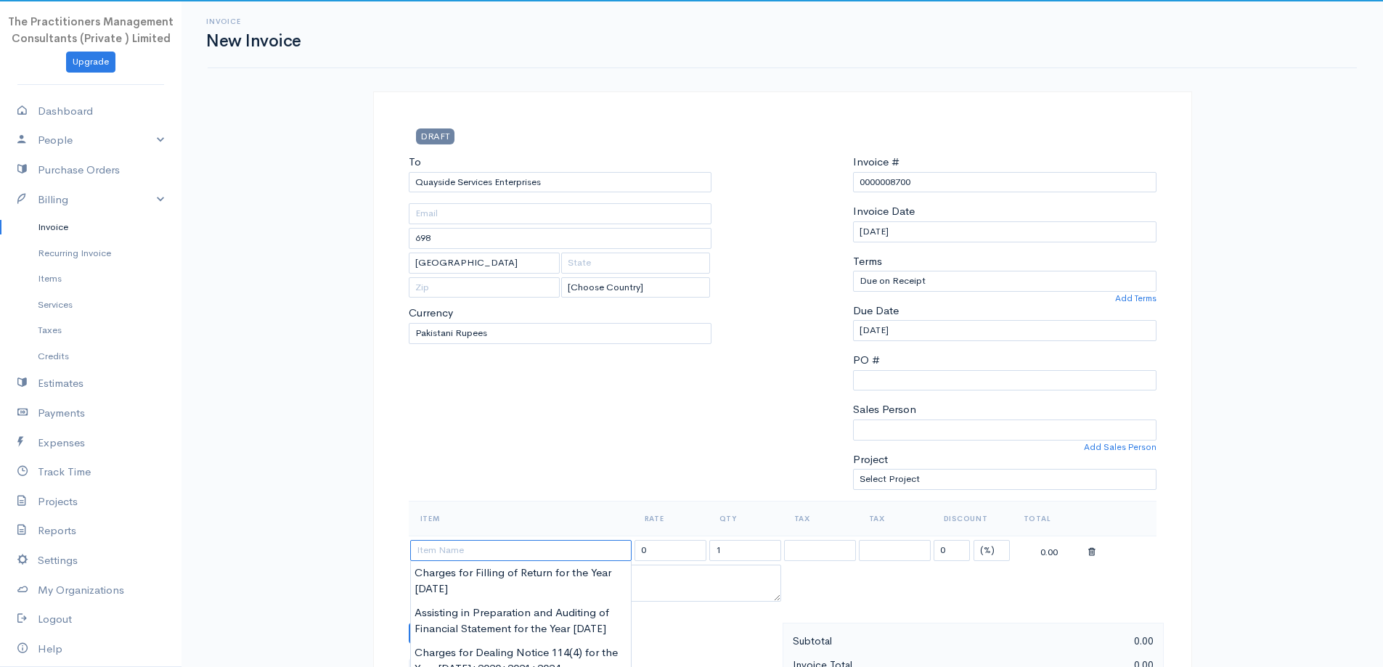
paste input "Monthly Charges for filling of GST Returns Jul-2024 to Jun-2025"
type input "Monthly Charges for filling of GST Returns Jul-2024 to Jun-2025"
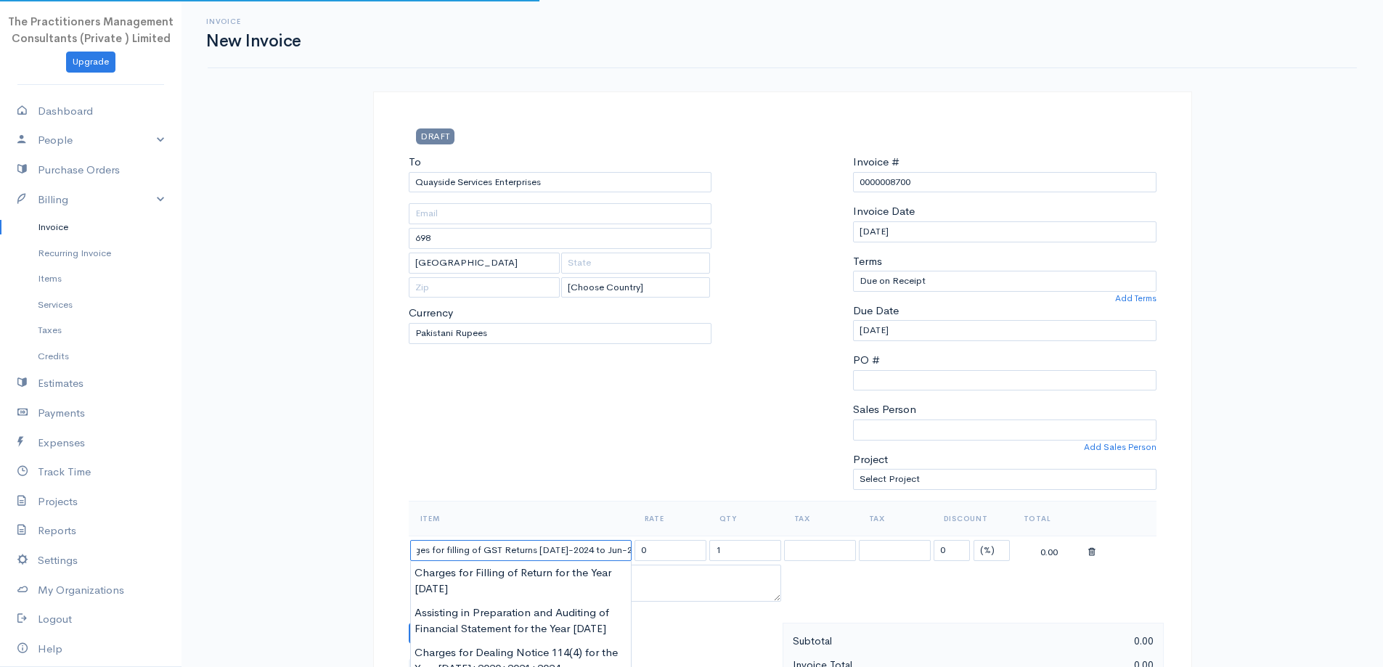
type input "50000.00"
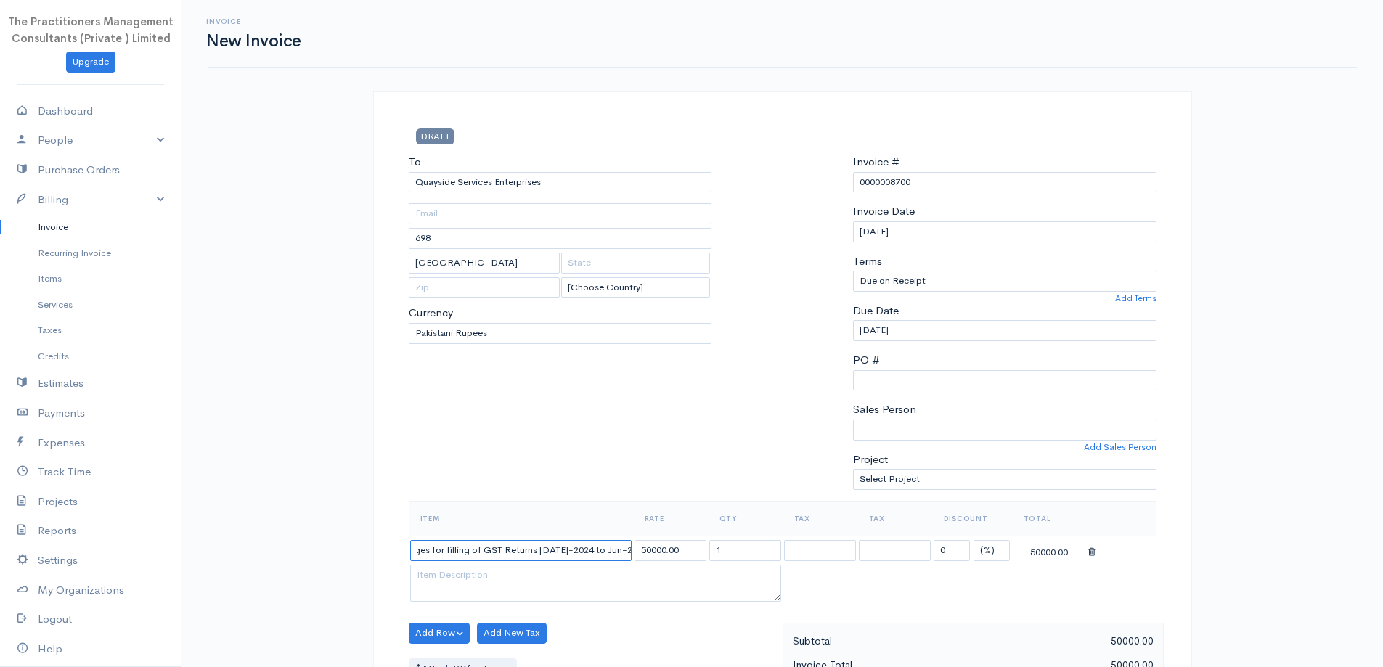
type input "Monthly Charges for filling of GST Returns Jul-2024 to Jun-2025"
click at [734, 552] on input "1" at bounding box center [745, 550] width 72 height 21
type input "12"
drag, startPoint x: 694, startPoint y: 549, endPoint x: 560, endPoint y: 567, distance: 134.8
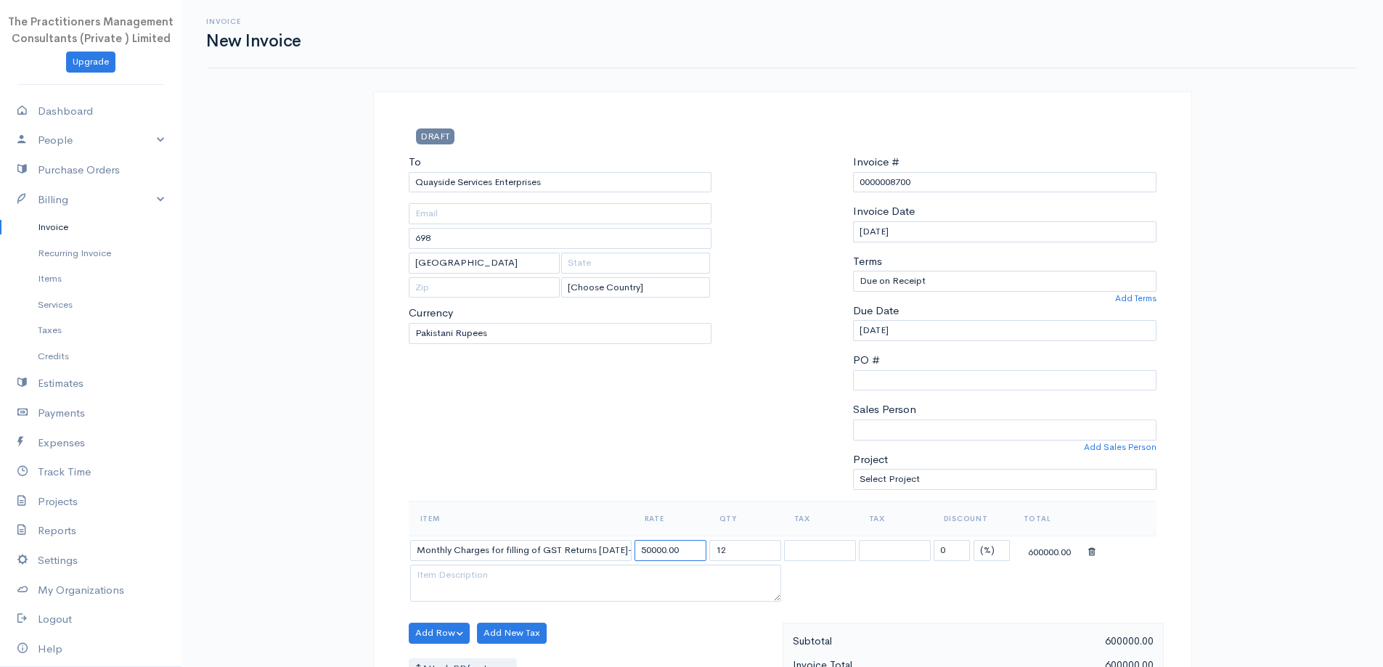
click at [560, 560] on tr "Monthly Charges for filling of GST Returns Jul-2024 to Jun-2025 50000.00 12 0 (…" at bounding box center [783, 550] width 748 height 28
type input "20000"
click at [753, 242] on div at bounding box center [782, 327] width 127 height 347
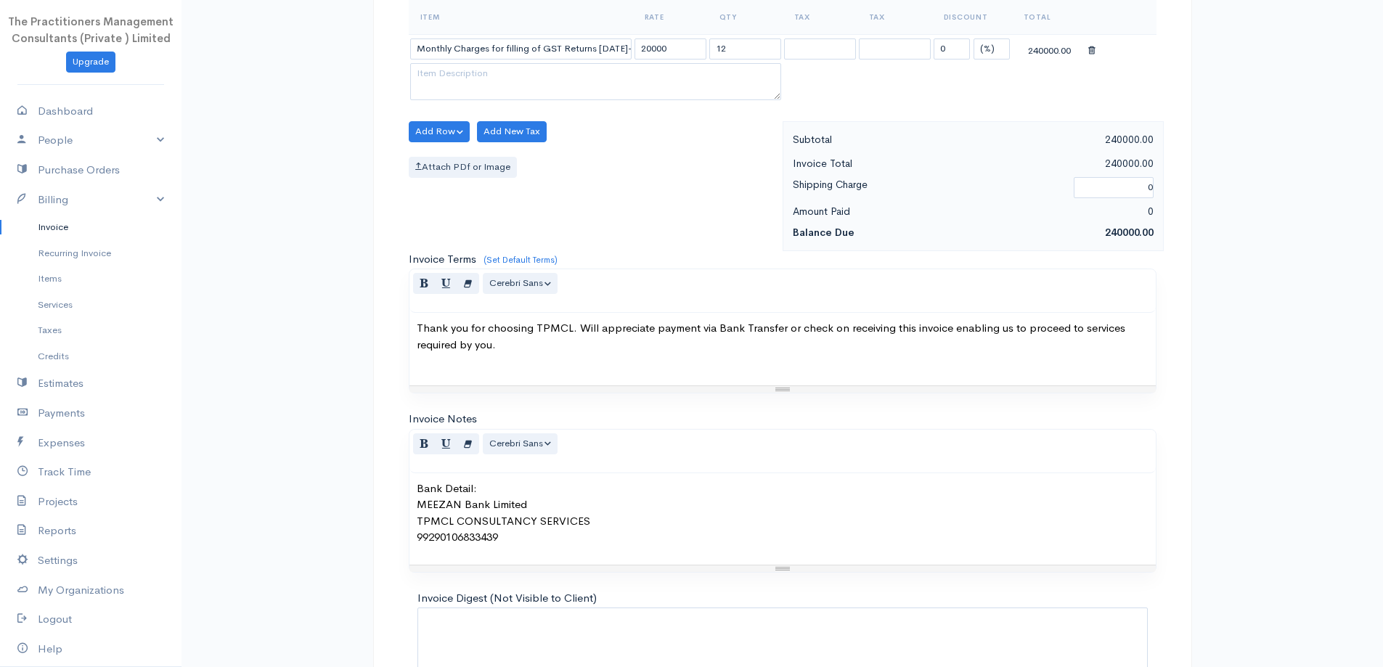
scroll to position [607, 0]
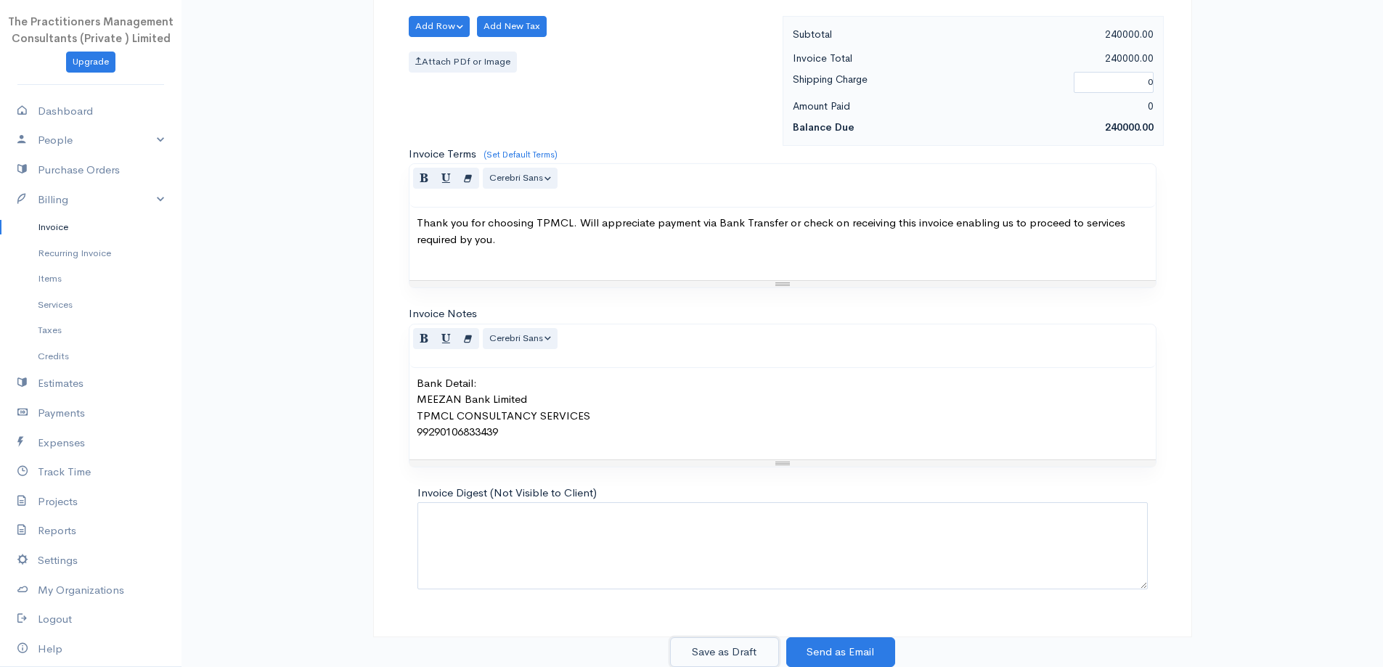
click at [753, 644] on button "Save as Draft" at bounding box center [724, 652] width 109 height 30
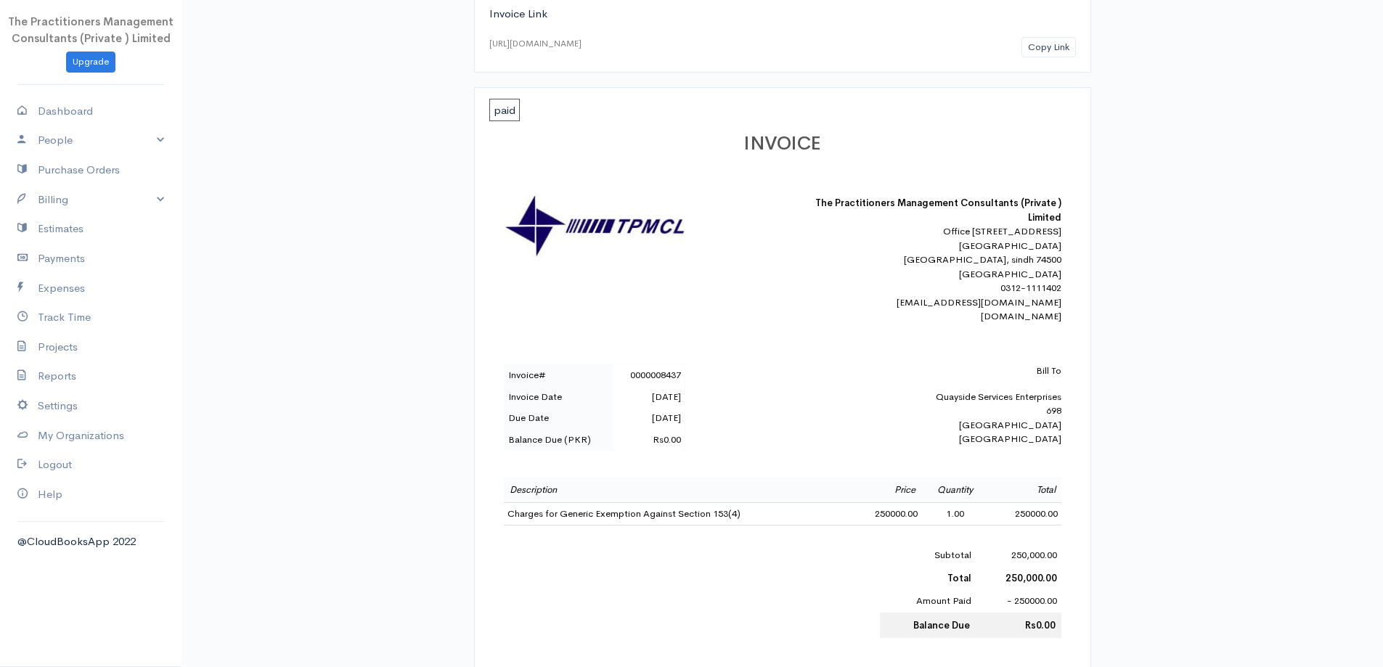
scroll to position [145, 0]
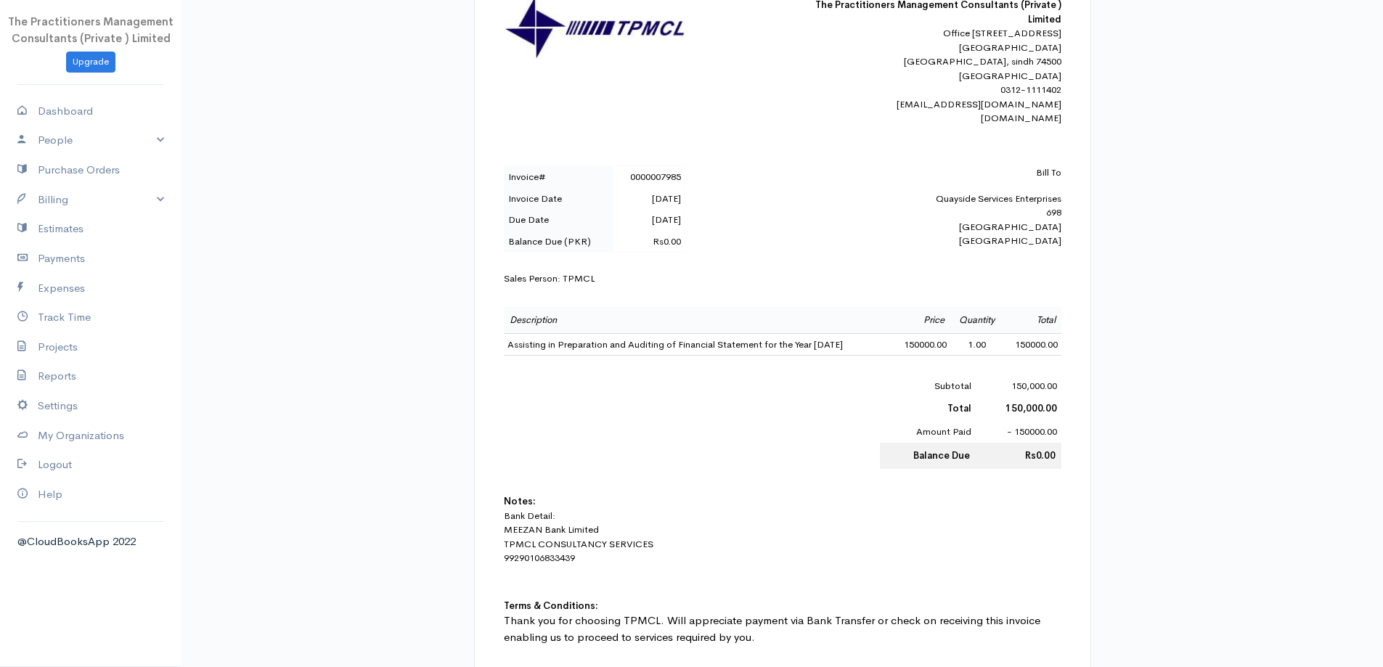
scroll to position [363, 0]
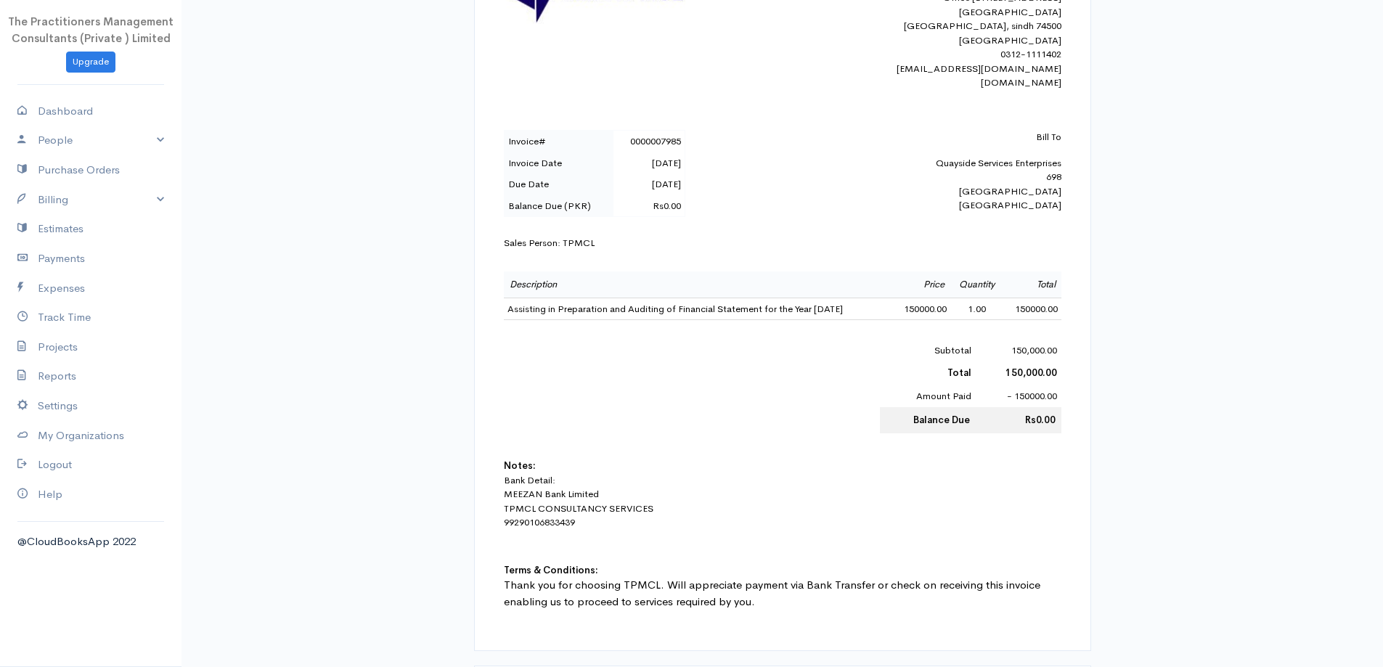
click at [523, 320] on td "Assisting in Preparation and Auditing of Financial Statement for the Year 2024" at bounding box center [699, 309] width 390 height 22
click at [523, 320] on td "Assisting in Preparation and Auditing of Financial Statement for the Year [DATE]" at bounding box center [699, 309] width 390 height 22
click at [978, 298] on td "Quantity" at bounding box center [977, 284] width 54 height 26
click at [544, 320] on td "Assisting in Preparation and Auditing of Financial Statement for the Year [DATE]" at bounding box center [699, 309] width 390 height 22
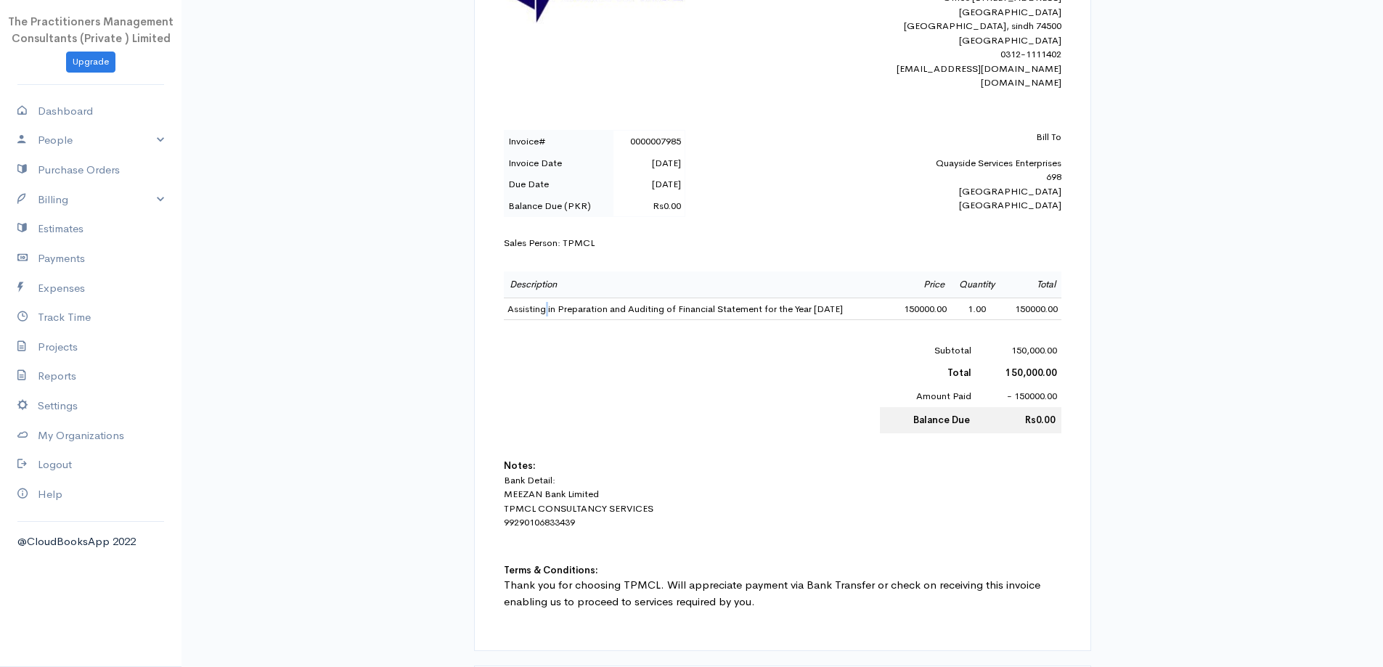
click at [544, 320] on td "Assisting in Preparation and Auditing of Financial Statement for the Year 2024" at bounding box center [699, 309] width 390 height 22
copy td "Assisting in Preparation and Auditing of Financial Statement for the Year 2024"
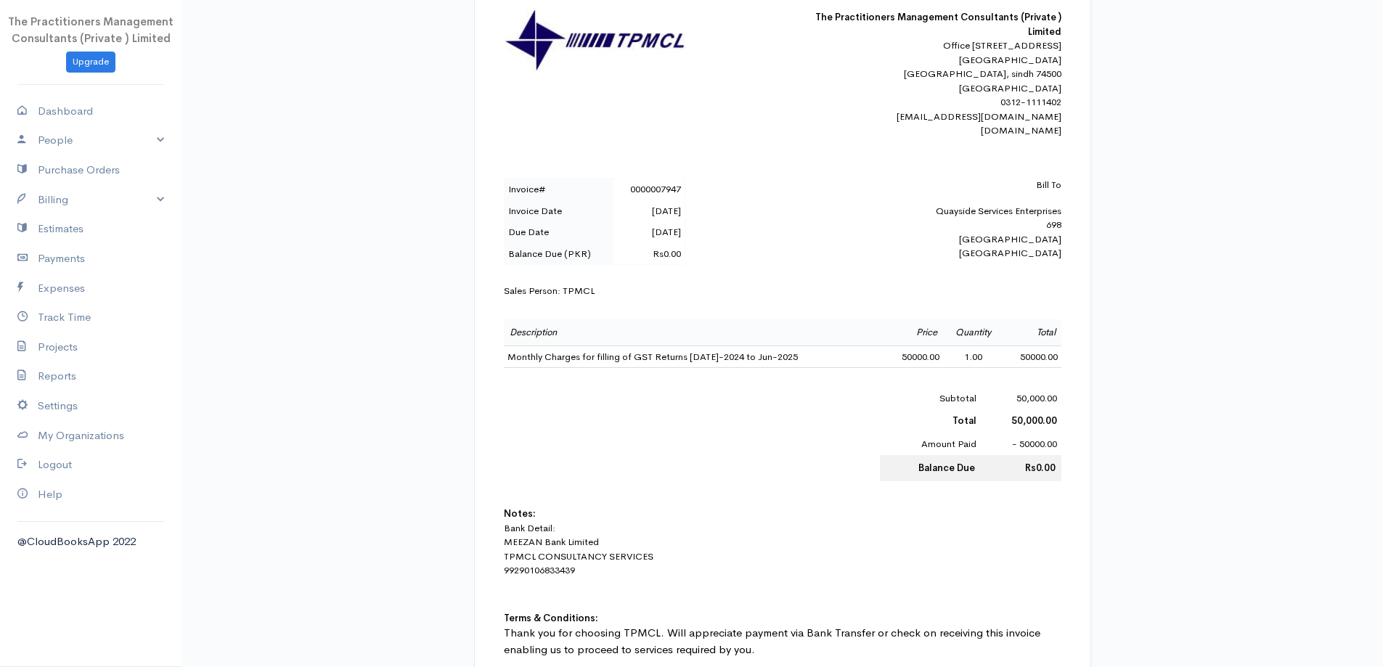
scroll to position [290, 0]
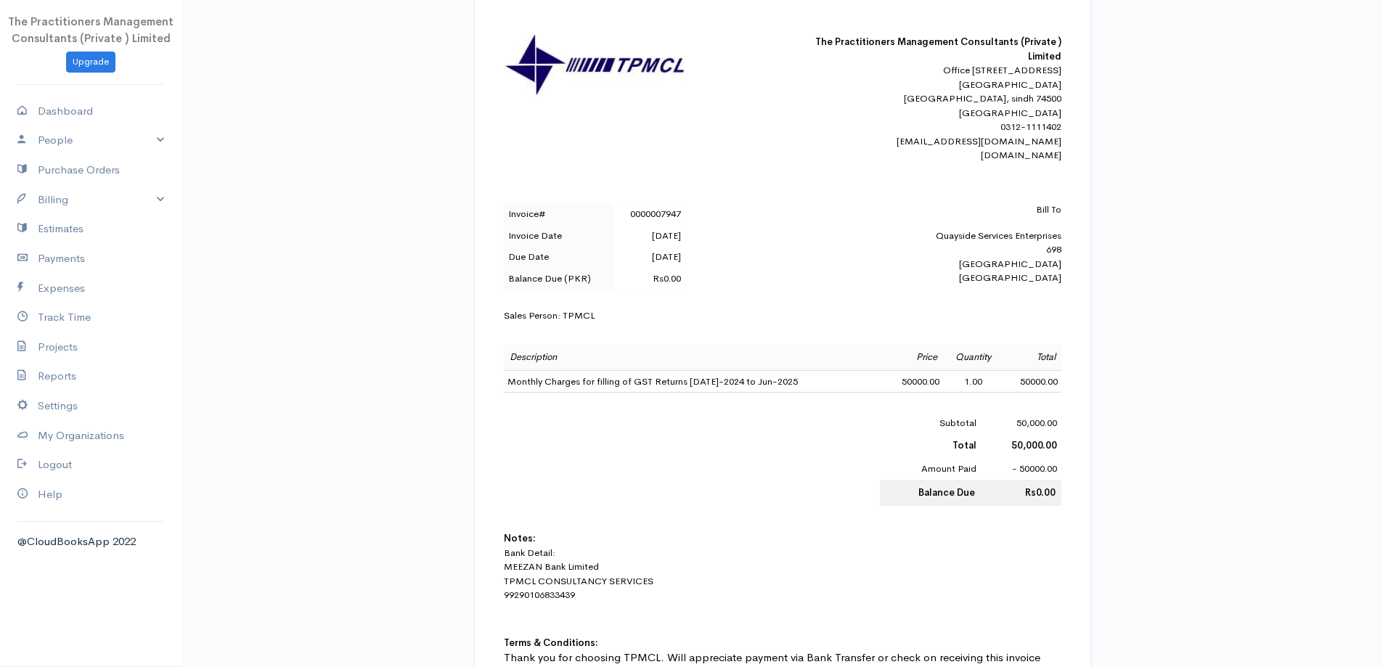
click at [529, 393] on td "Monthly Charges for filling of GST Returns Jul-2024 to Jun-2025" at bounding box center [695, 381] width 382 height 22
copy td "Monthly Charges for filling of GST Returns Jul-2024 to Jun-2025"
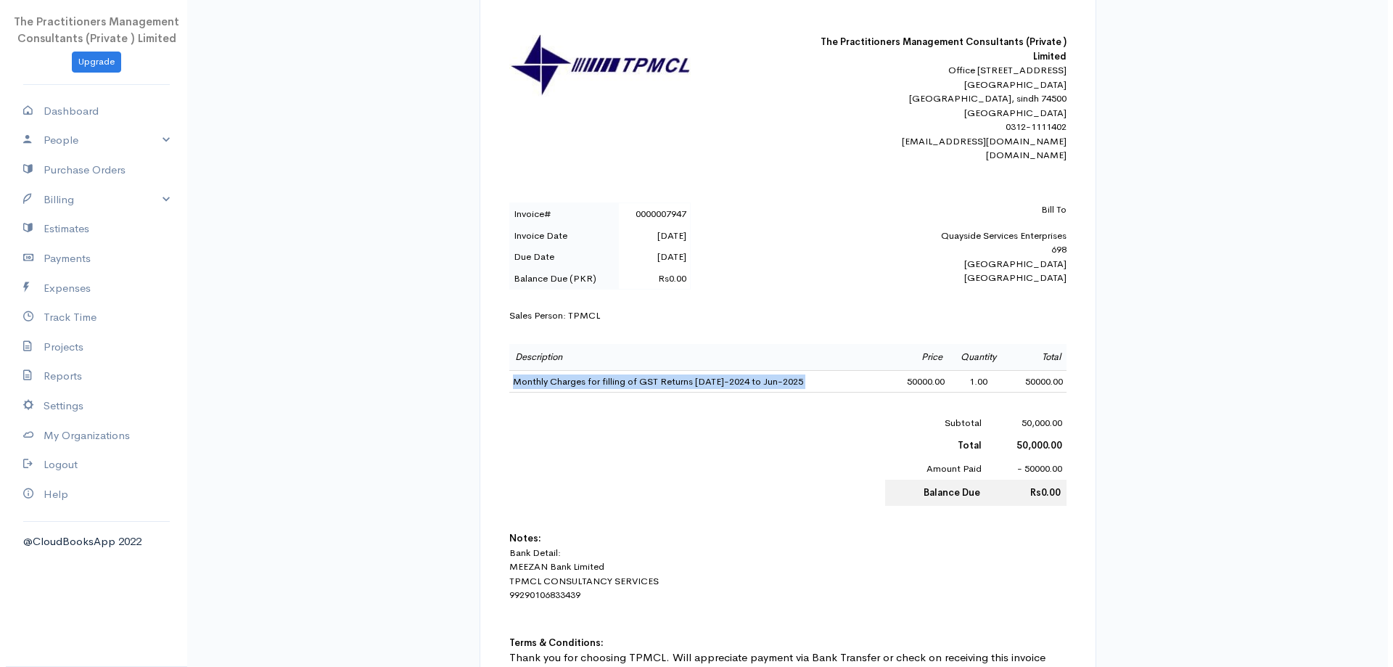
scroll to position [0, 0]
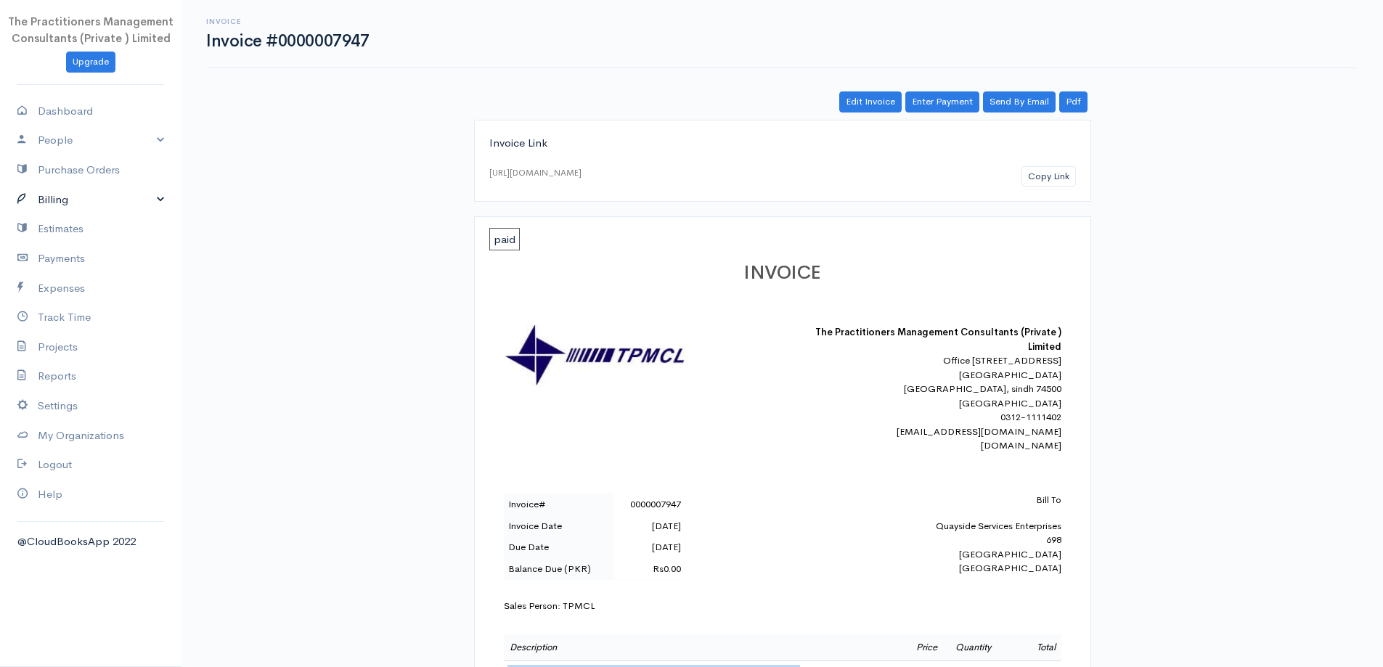
click at [48, 198] on link "Billing" at bounding box center [90, 200] width 181 height 30
click at [66, 224] on link "Invoice" at bounding box center [90, 227] width 181 height 26
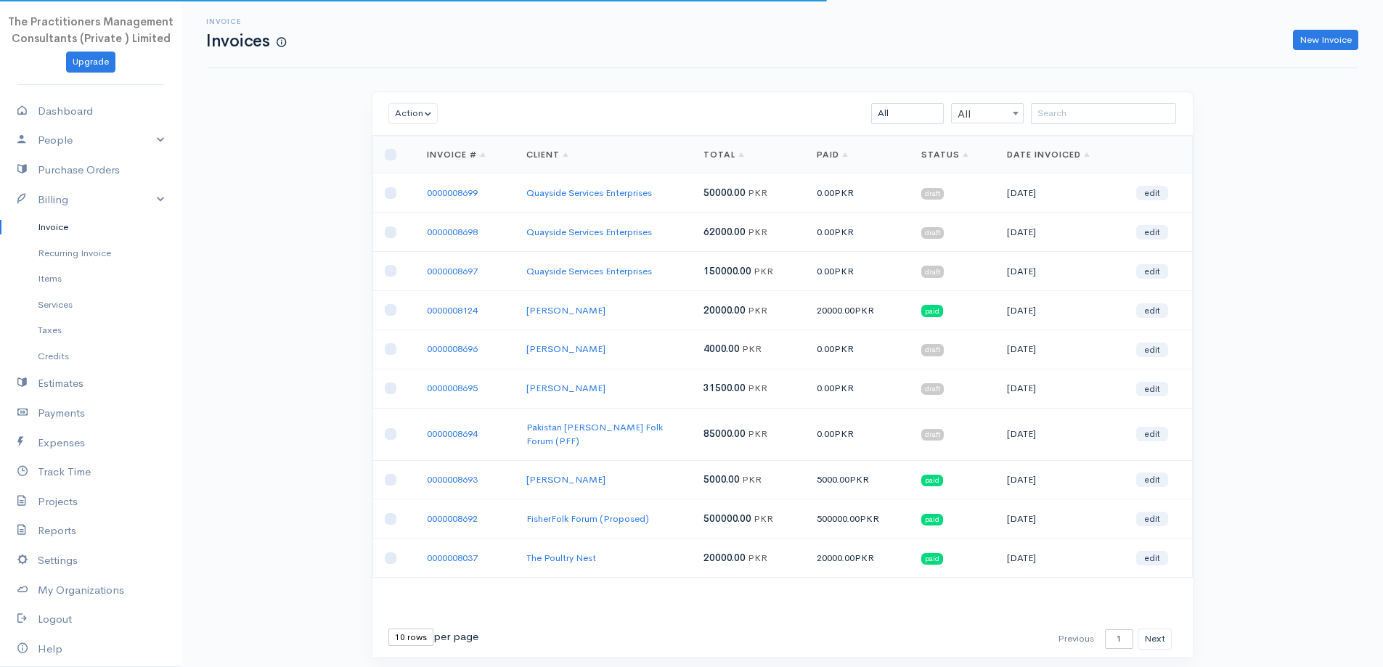
click at [1082, 101] on div "Action Archive Delete Download PDF Send Mark as Sent Mark Un-Sent Enter Payment…" at bounding box center [782, 114] width 820 height 44
click at [1088, 110] on input "search" at bounding box center [1103, 113] width 145 height 21
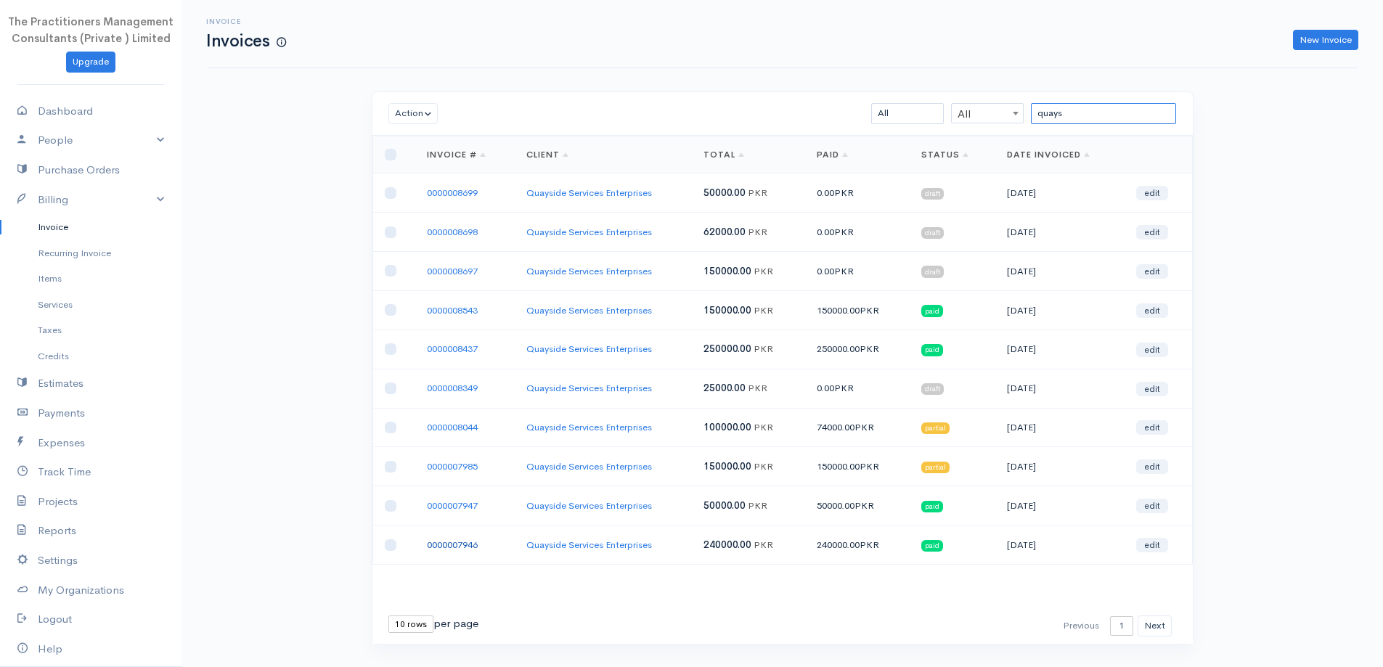
type input "quays"
click at [435, 543] on link "0000007946" at bounding box center [452, 545] width 51 height 12
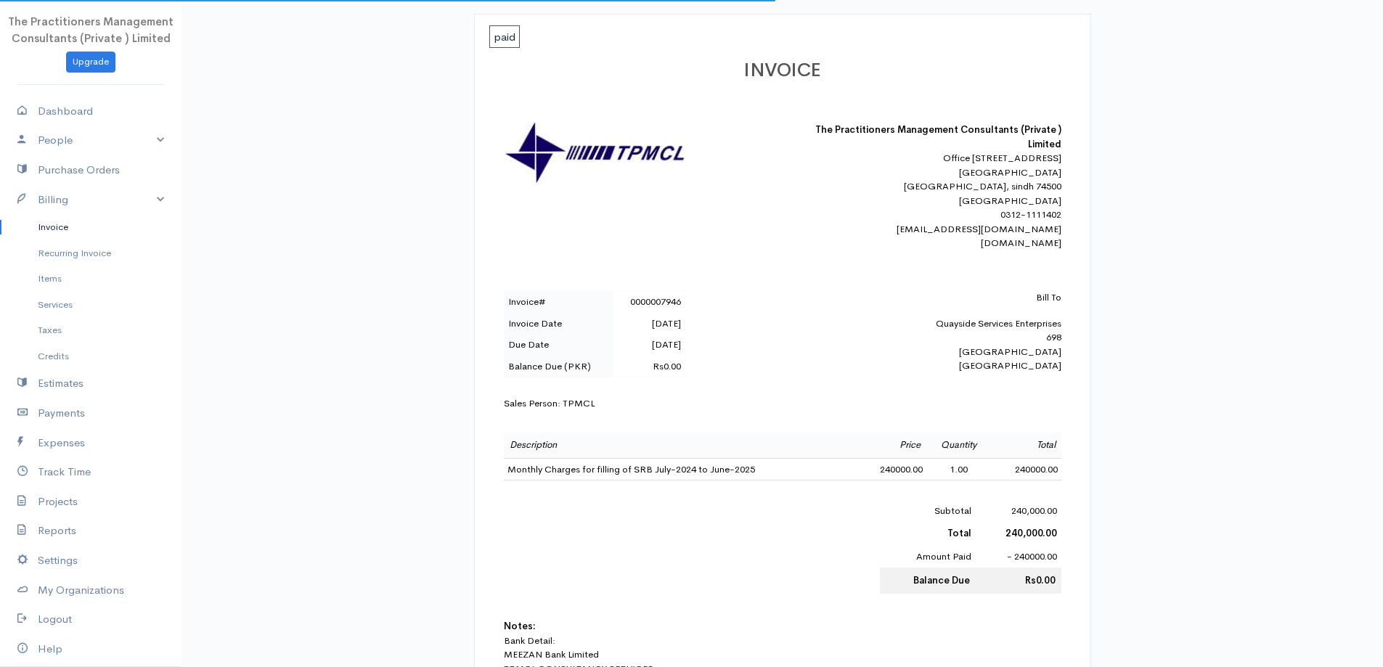
scroll to position [218, 0]
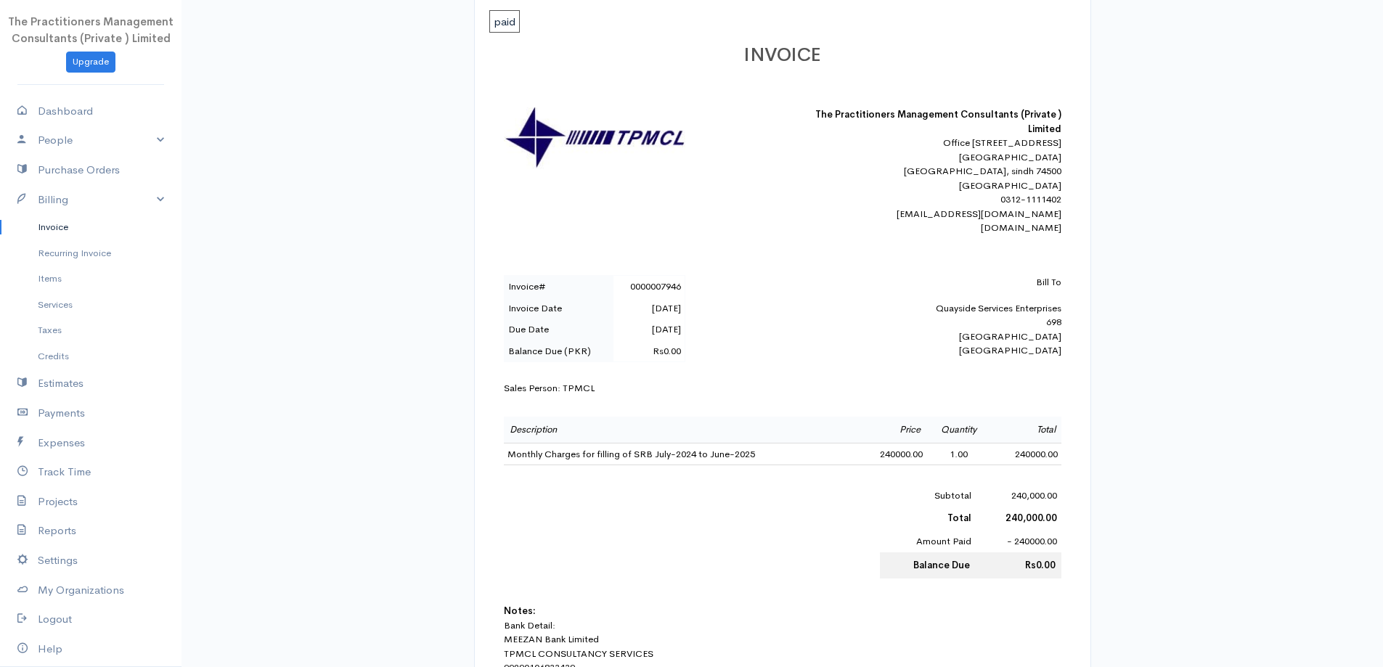
click at [33, 229] on link "Invoice" at bounding box center [90, 227] width 181 height 26
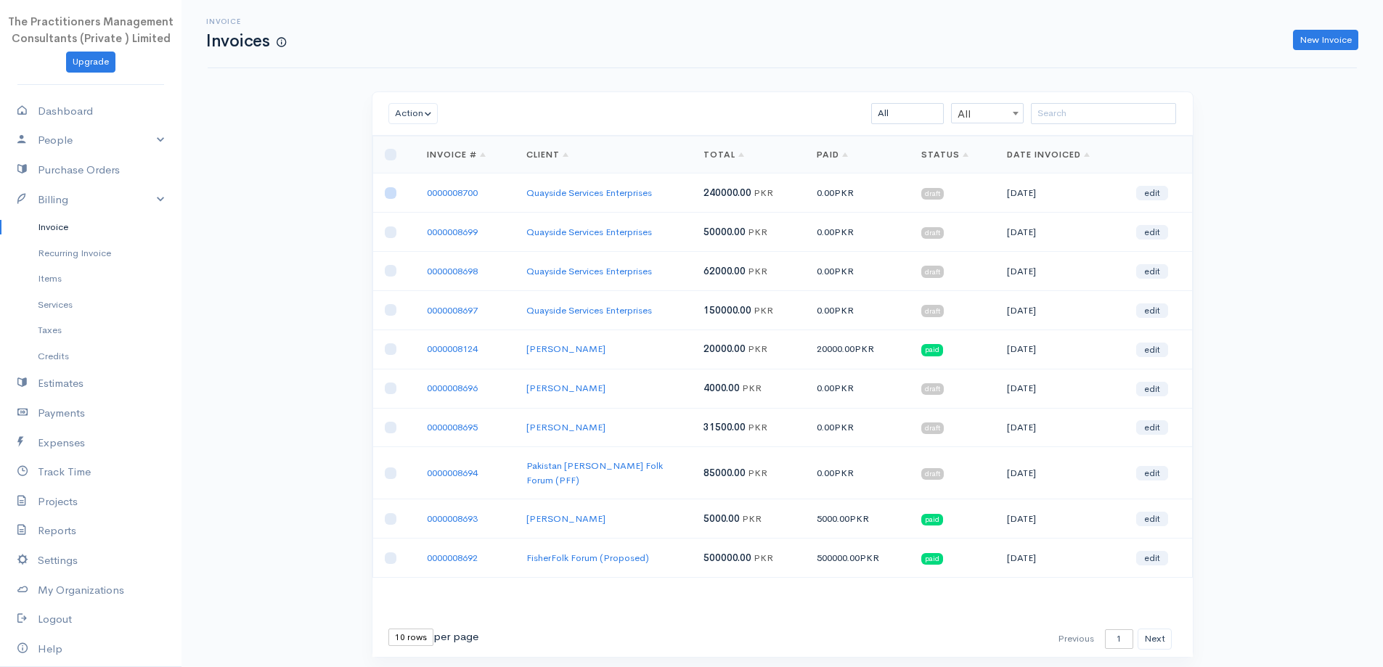
click at [395, 196] on input "checkbox" at bounding box center [391, 193] width 12 height 12
checkbox input "true"
click at [389, 237] on input "checkbox" at bounding box center [391, 232] width 12 height 12
checkbox input "true"
click at [394, 273] on input "checkbox" at bounding box center [391, 271] width 12 height 12
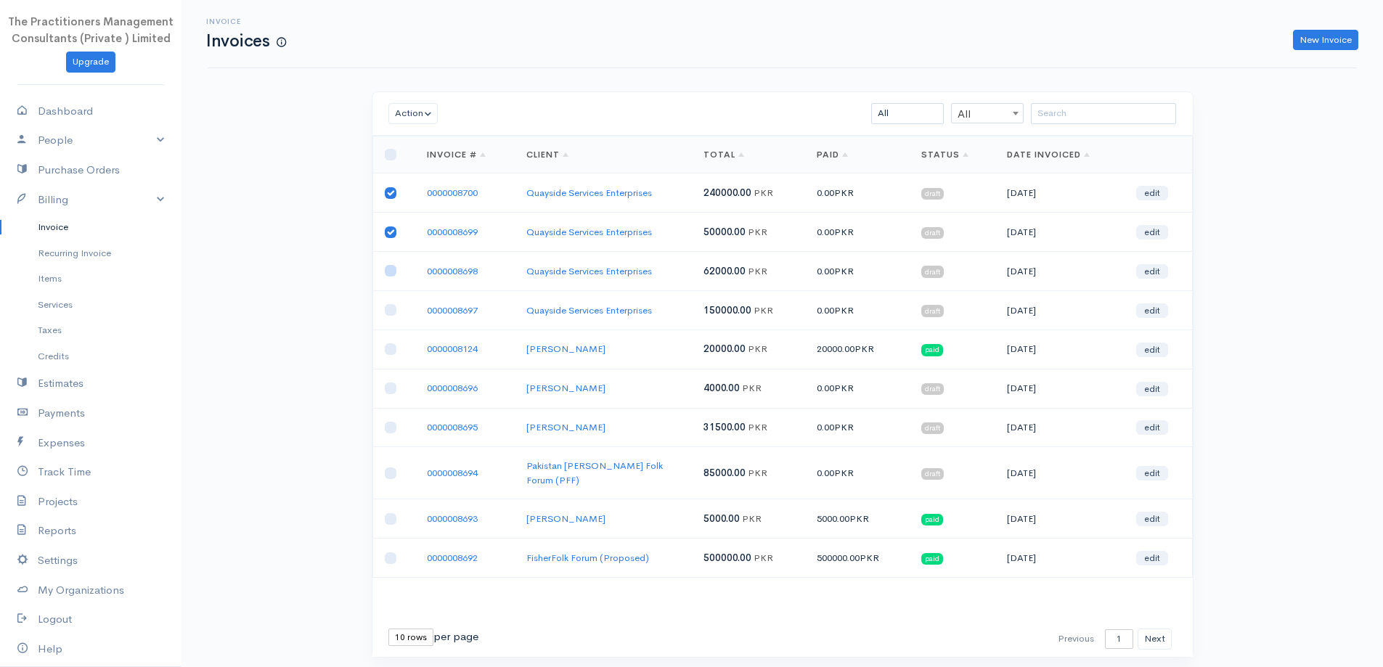
checkbox input "true"
click at [388, 309] on input "checkbox" at bounding box center [391, 310] width 12 height 12
checkbox input "true"
drag, startPoint x: 387, startPoint y: 274, endPoint x: 388, endPoint y: 254, distance: 19.6
click at [388, 274] on input "checkbox" at bounding box center [391, 271] width 12 height 12
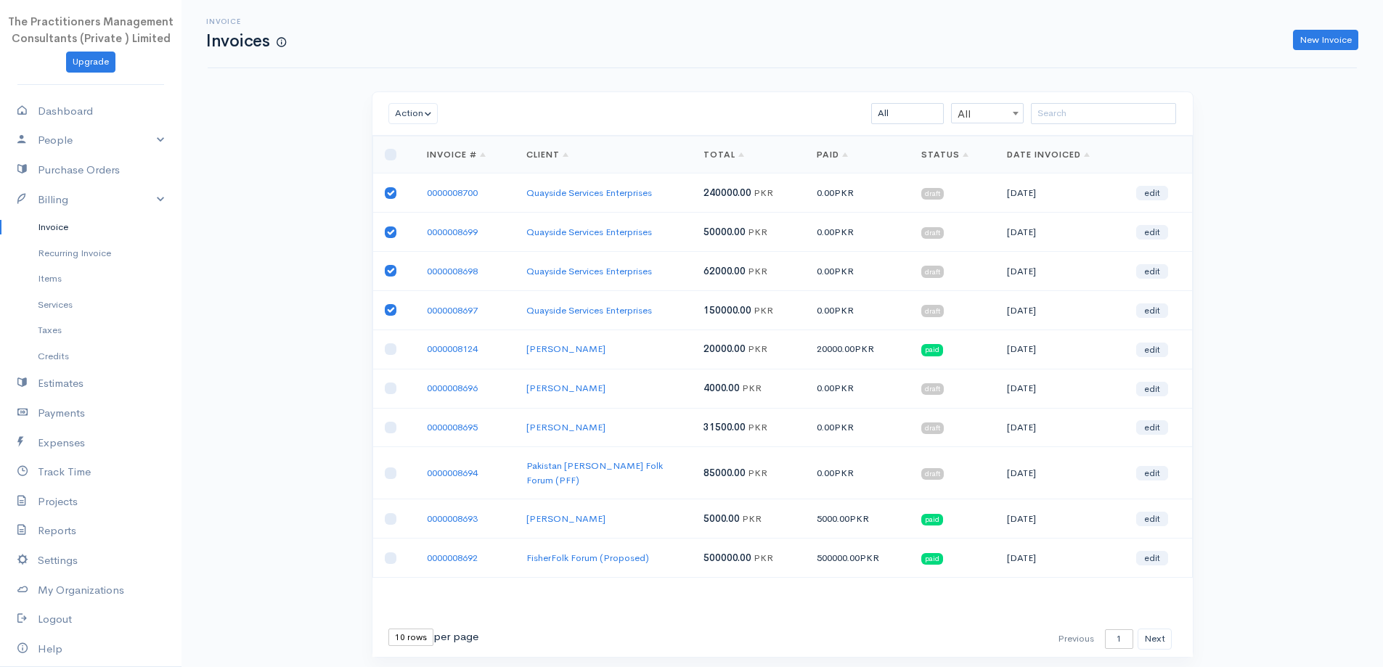
checkbox input "false"
click at [392, 232] on input "checkbox" at bounding box center [391, 232] width 12 height 12
checkbox input "false"
click at [387, 197] on input "checkbox" at bounding box center [391, 193] width 12 height 12
checkbox input "false"
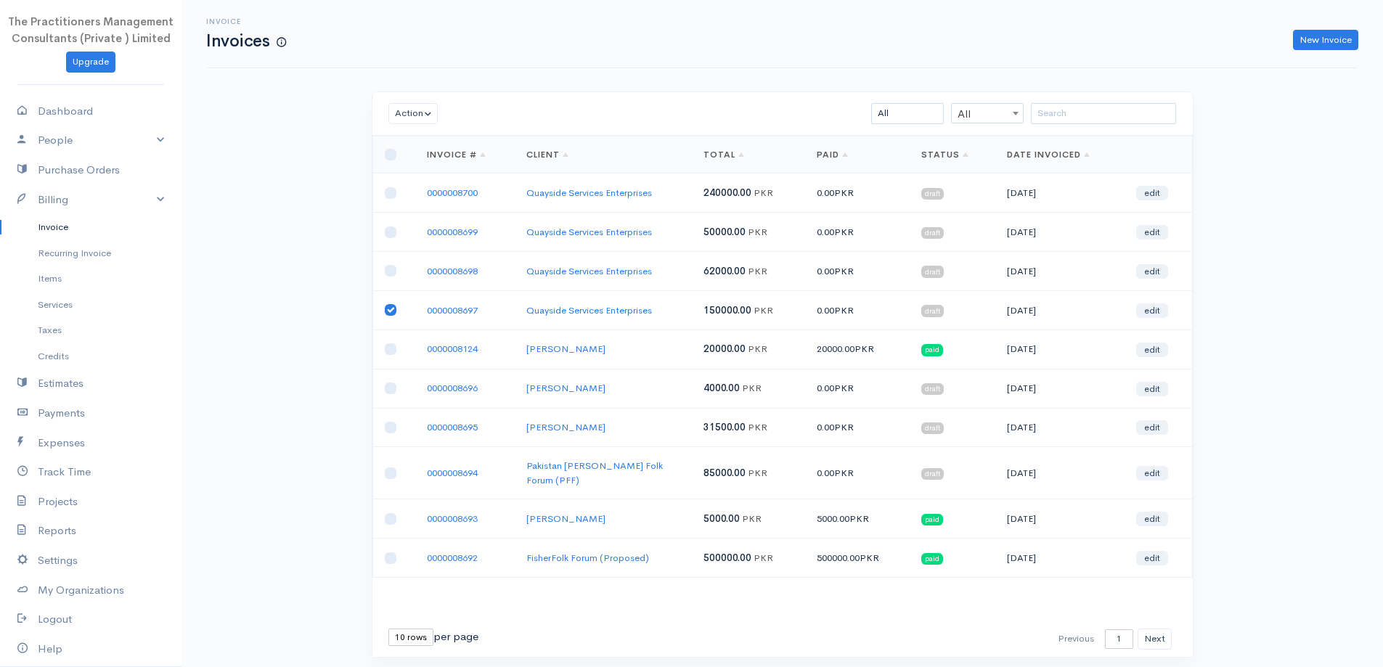
click at [395, 308] on input "checkbox" at bounding box center [391, 310] width 12 height 12
checkbox input "false"
click at [1320, 40] on link "New Invoice" at bounding box center [1325, 40] width 65 height 21
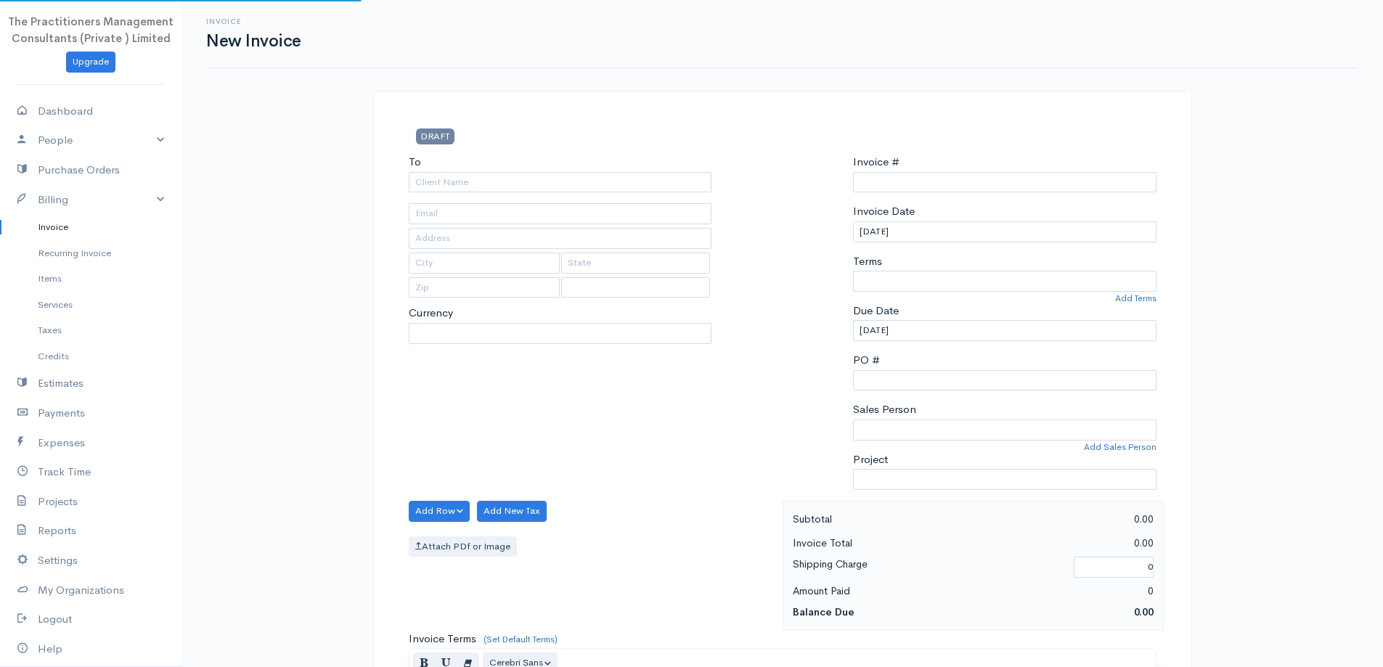
type input "0000008701"
select select "[GEOGRAPHIC_DATA]"
select select "PKR"
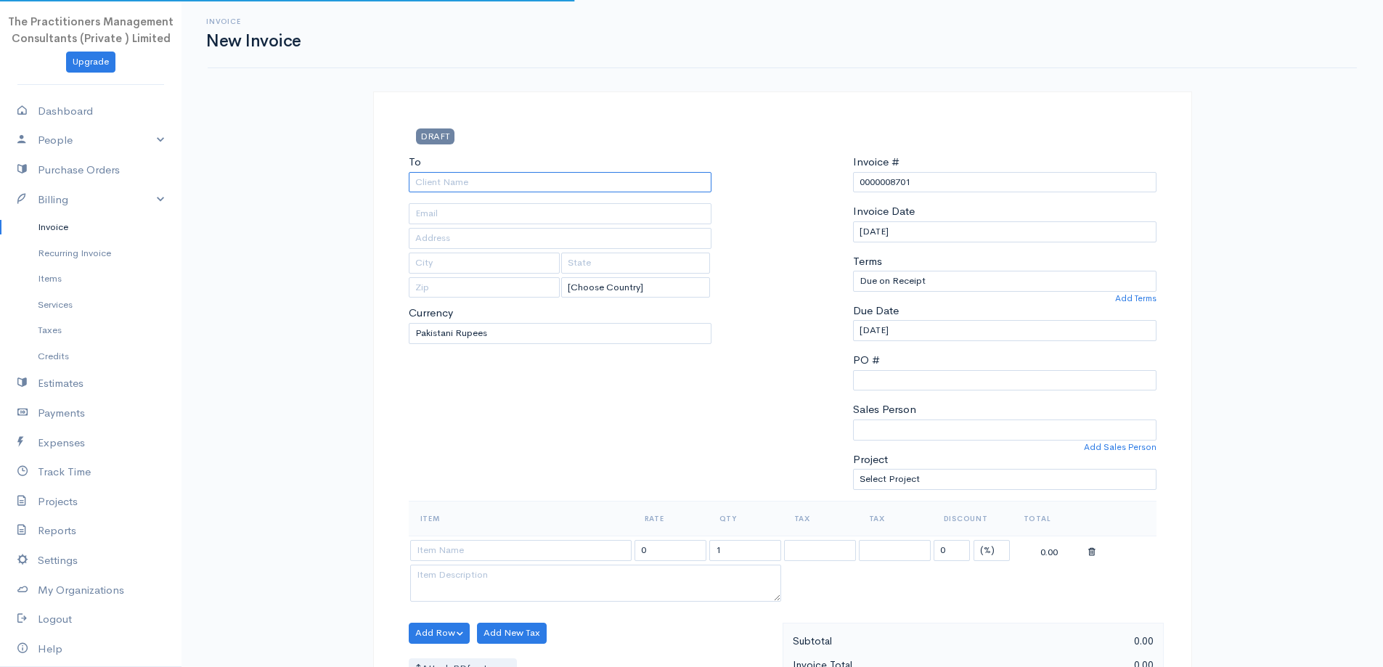
click at [550, 179] on input "To" at bounding box center [560, 182] width 303 height 21
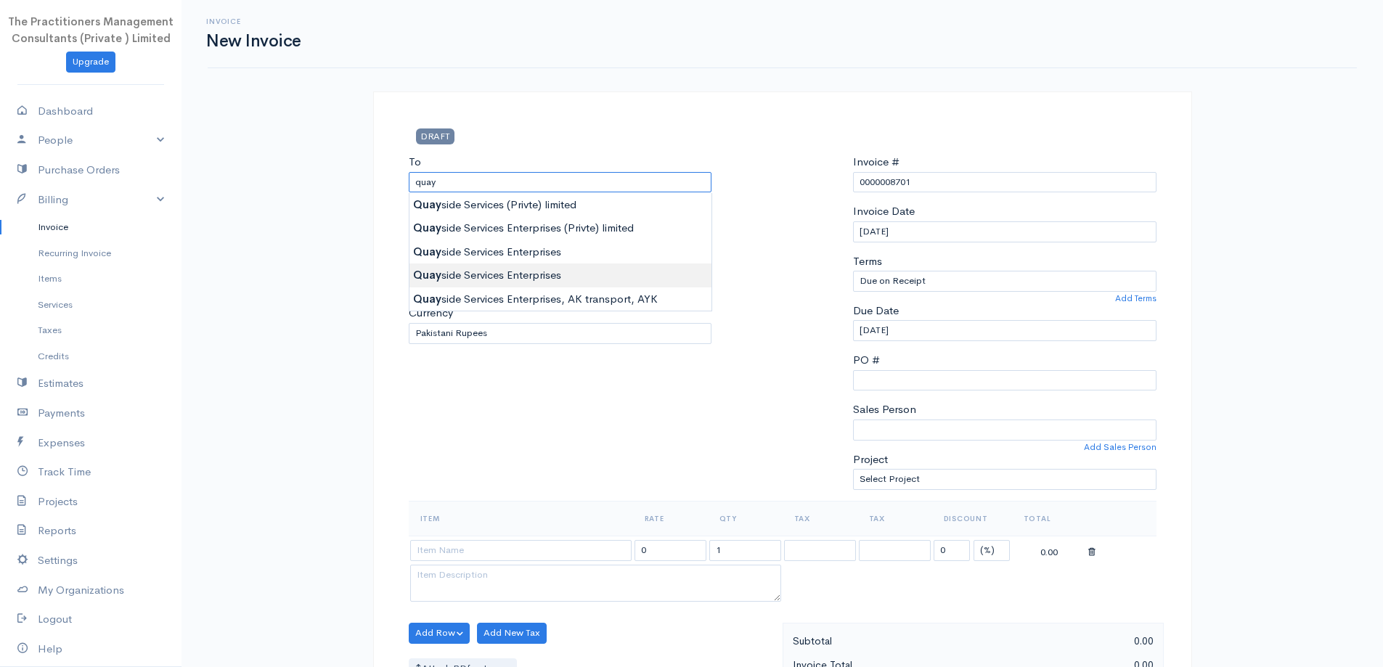
type input "Quayside Services Enterprises"
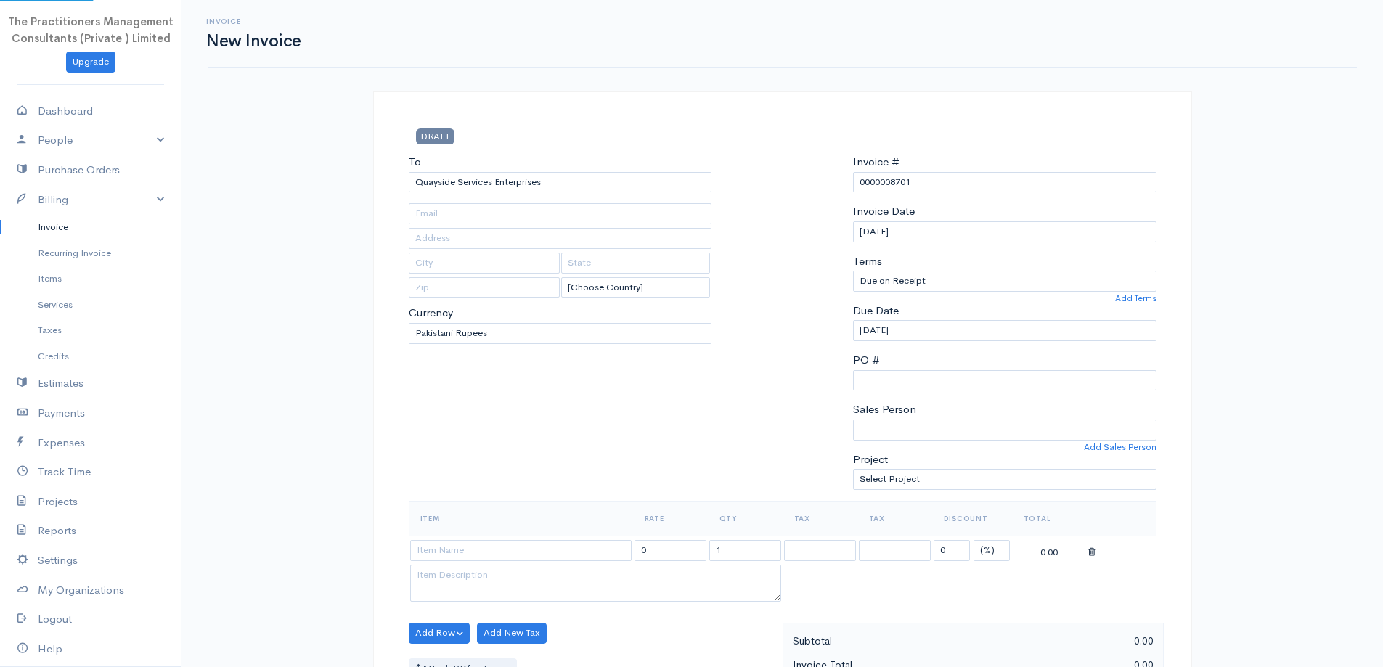
click at [588, 272] on body "The Practitioners Management Consultants (Private ) Limited Upgrade Dashboard P…" at bounding box center [691, 637] width 1383 height 1274
type input "698"
type input "[GEOGRAPHIC_DATA]"
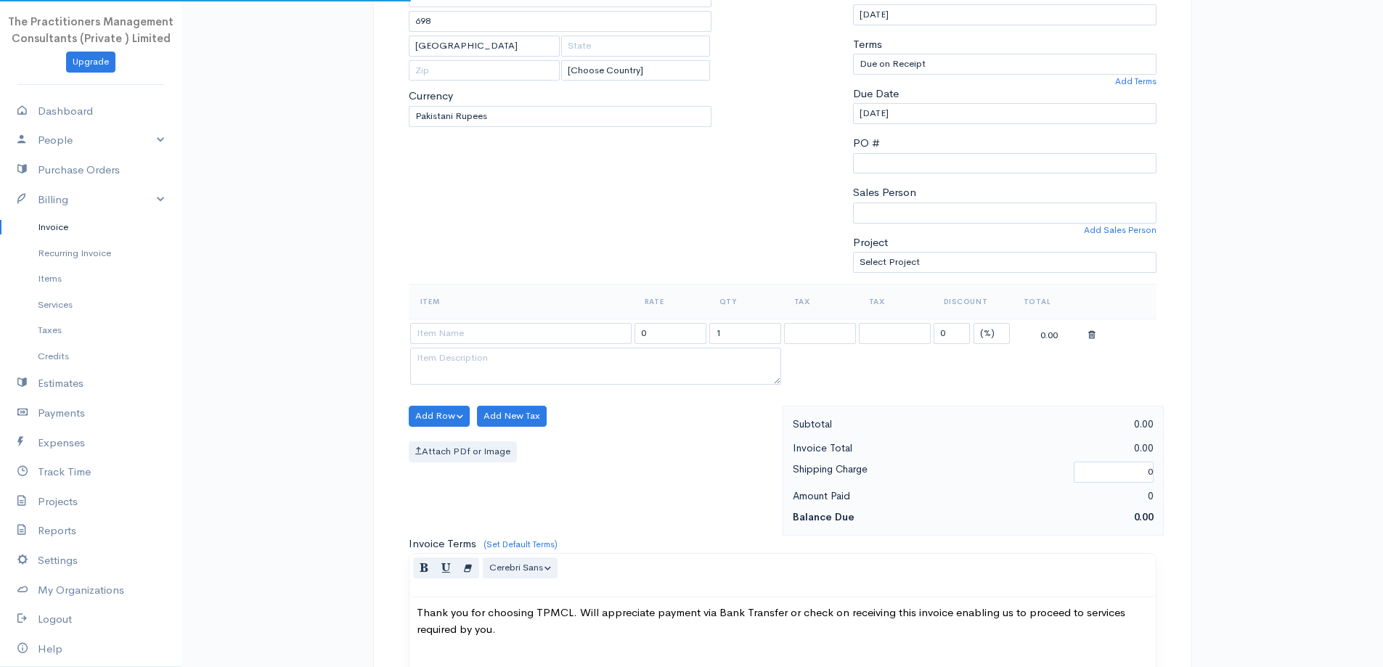
scroll to position [218, 0]
click at [565, 322] on input at bounding box center [520, 332] width 221 height 21
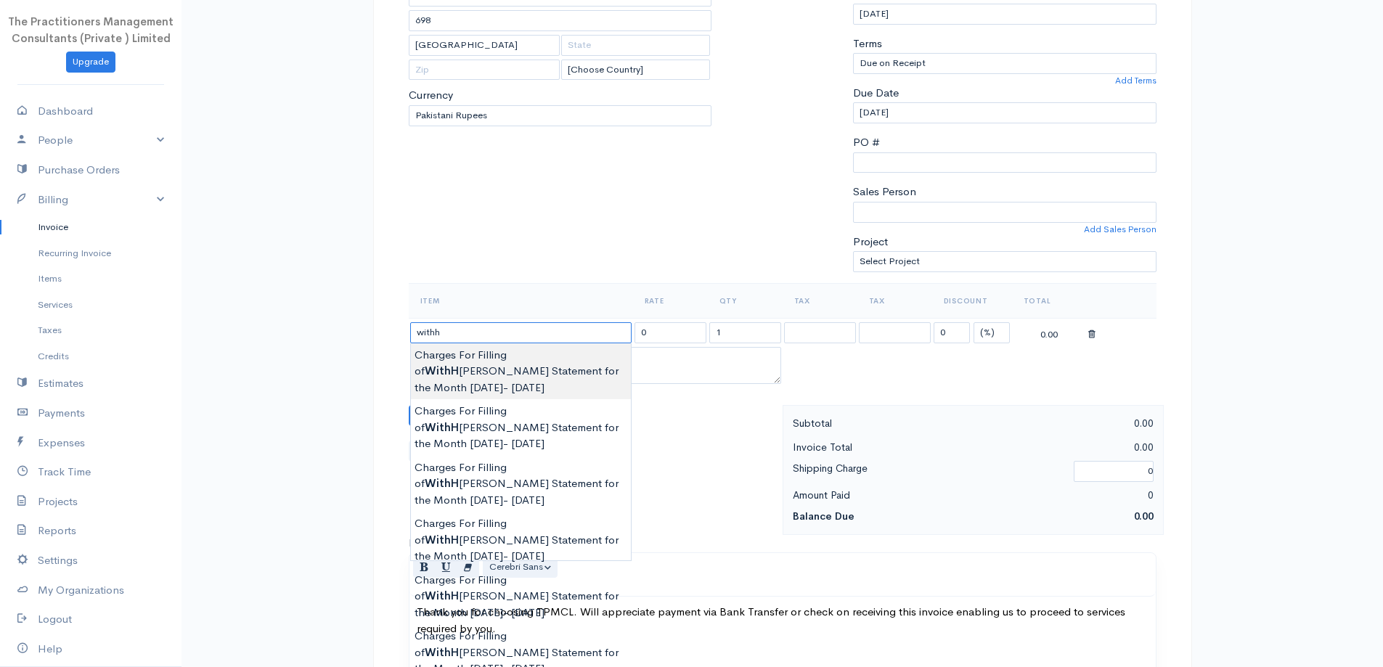
type input "Charges For Filling of WithHolding Statement for the Month July 2024- Sept 2024"
type input "15000.00"
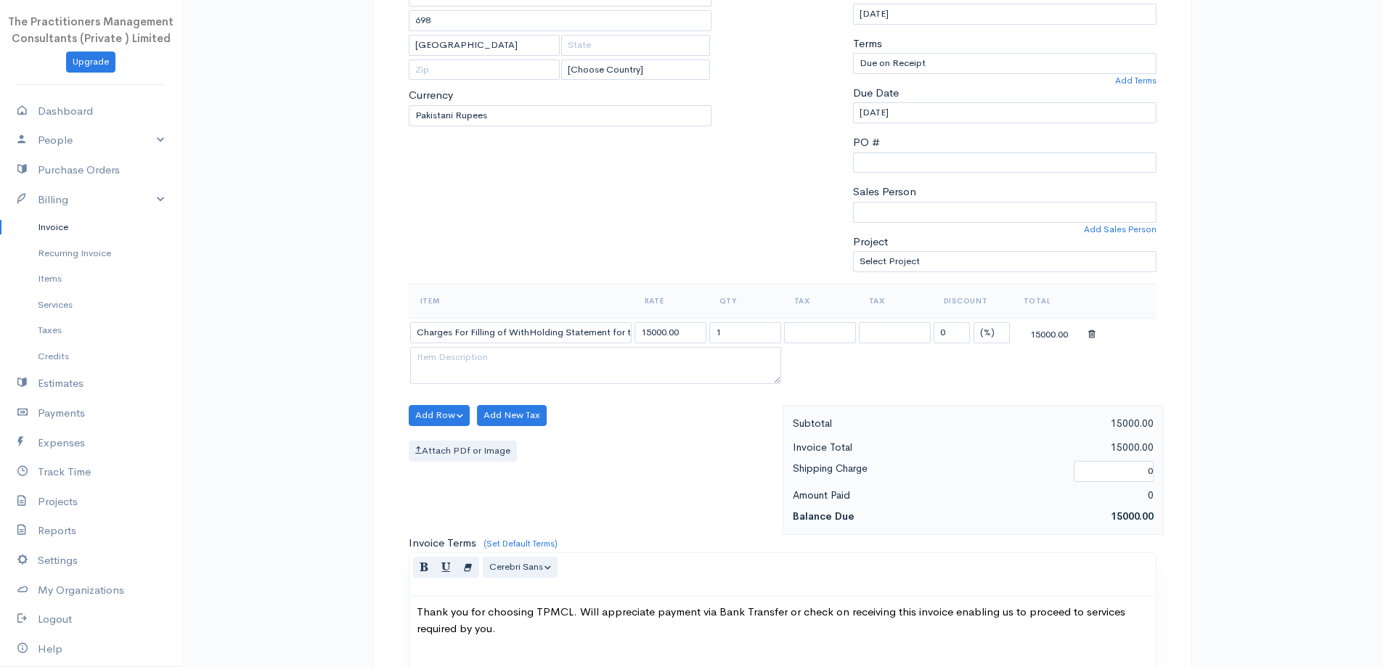
click at [581, 383] on body "The Practitioners Management Consultants (Private ) Limited Upgrade Dashboard P…" at bounding box center [691, 419] width 1383 height 1274
click at [438, 407] on button "Add Row" at bounding box center [440, 415] width 62 height 21
click at [457, 442] on link "Add Item Row" at bounding box center [466, 445] width 115 height 25
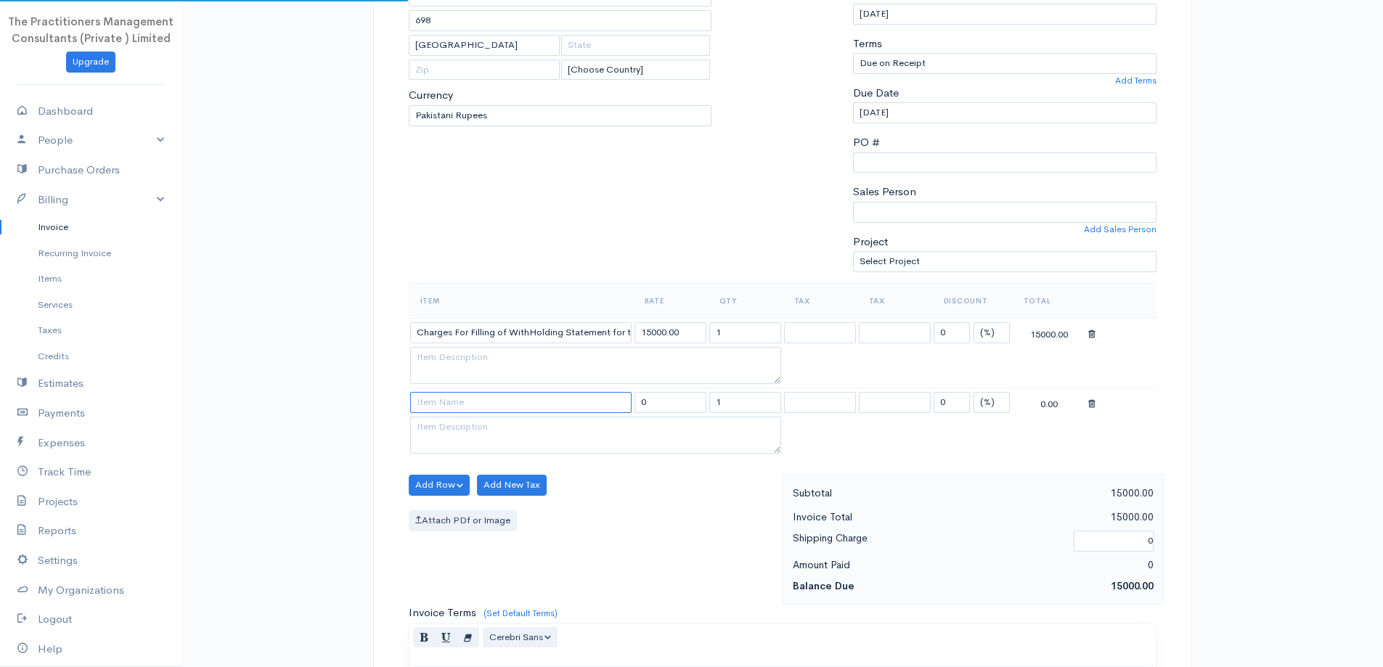
click at [438, 405] on input at bounding box center [520, 402] width 221 height 21
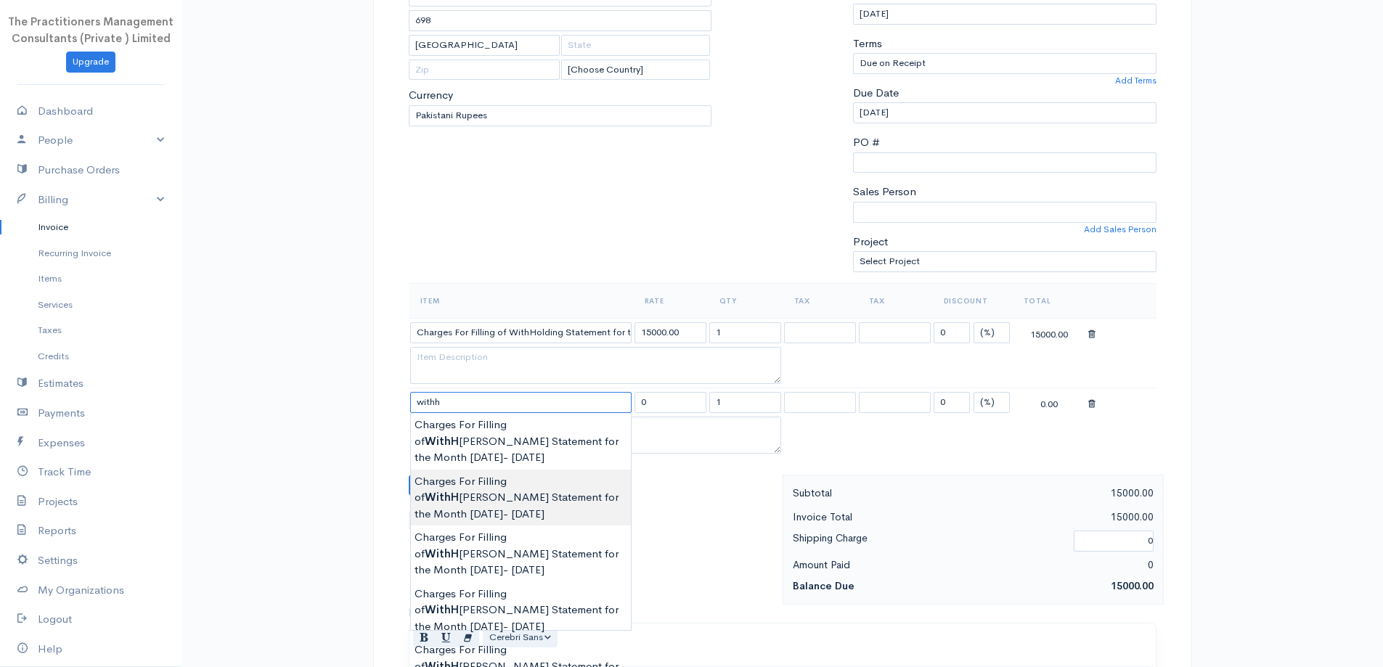
type input "Charges For Filling of WithHolding Statement for the Month Oct 2024- Dec 2024"
type input "15000.00"
click at [615, 493] on body "The Practitioners Management Consultants (Private ) Limited Upgrade Dashboard P…" at bounding box center [691, 453] width 1383 height 1343
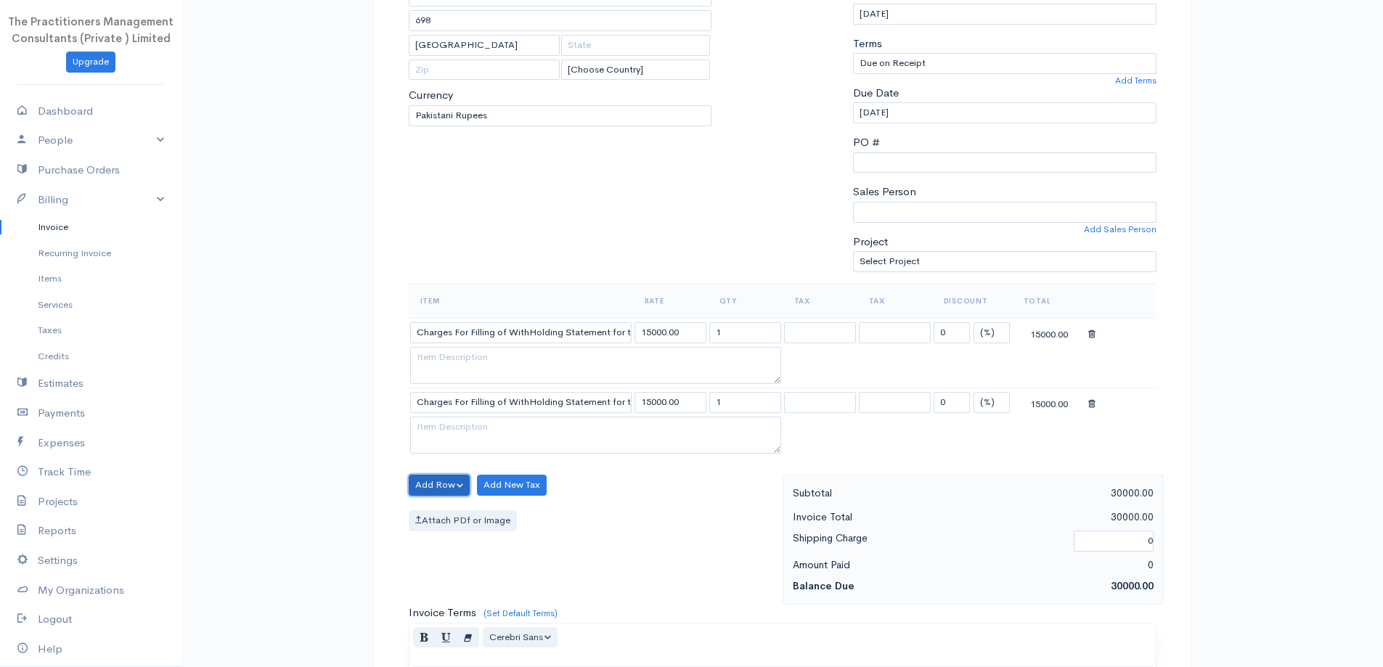
click at [457, 476] on button "Add Row" at bounding box center [440, 485] width 62 height 21
click at [486, 525] on link "Add Item Row" at bounding box center [466, 514] width 115 height 25
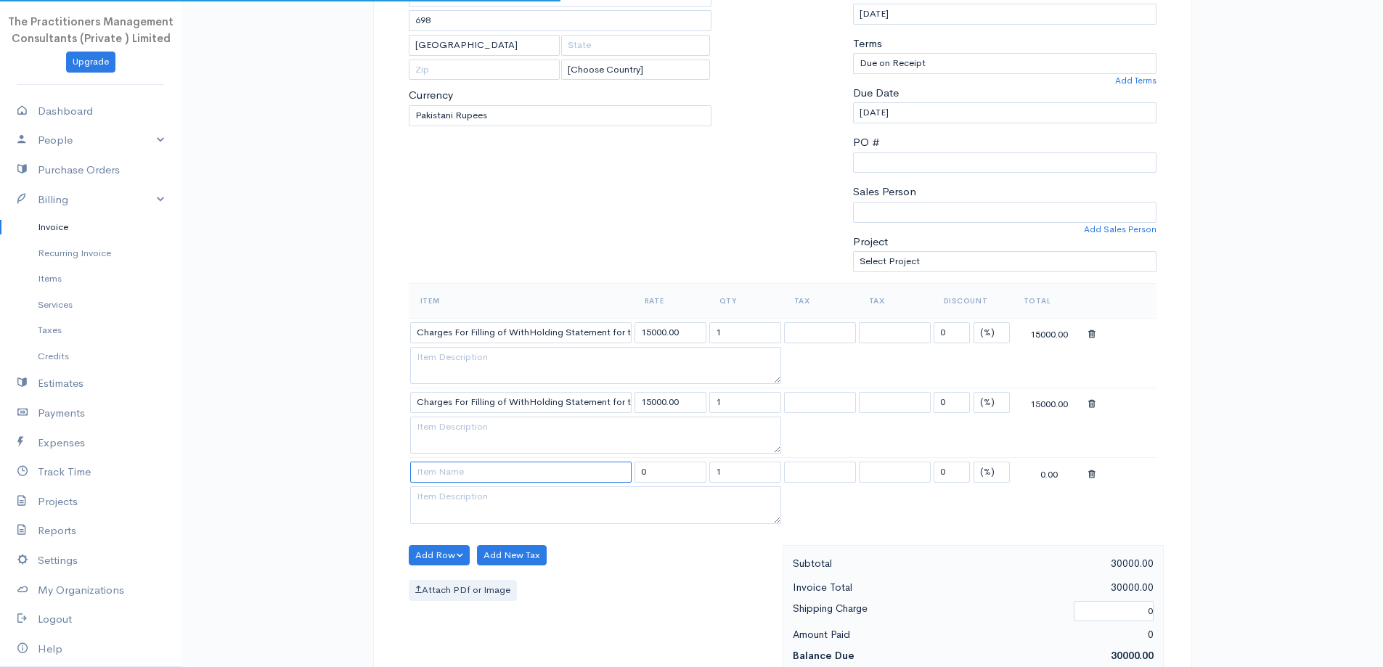
click at [449, 470] on input at bounding box center [520, 472] width 221 height 21
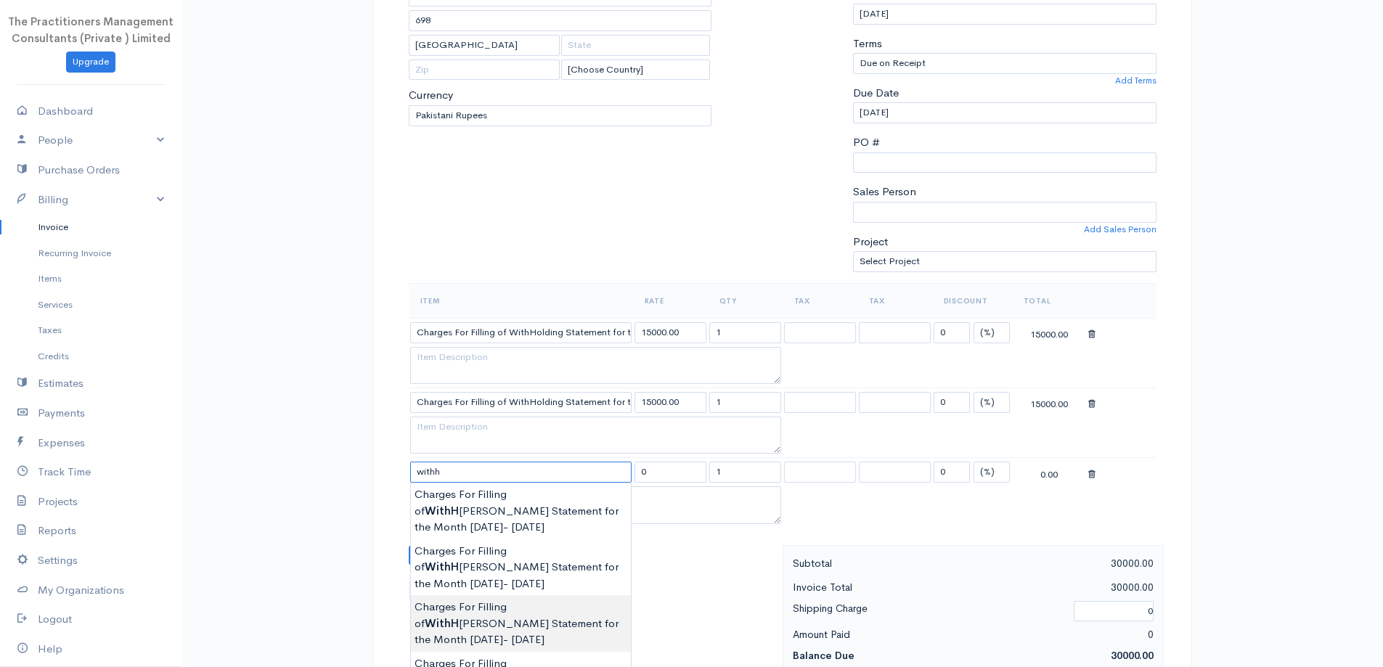
type input "Charges For Filling of WithHolding Statement for the Month Jan 2025- March 2025"
type input "15000.00"
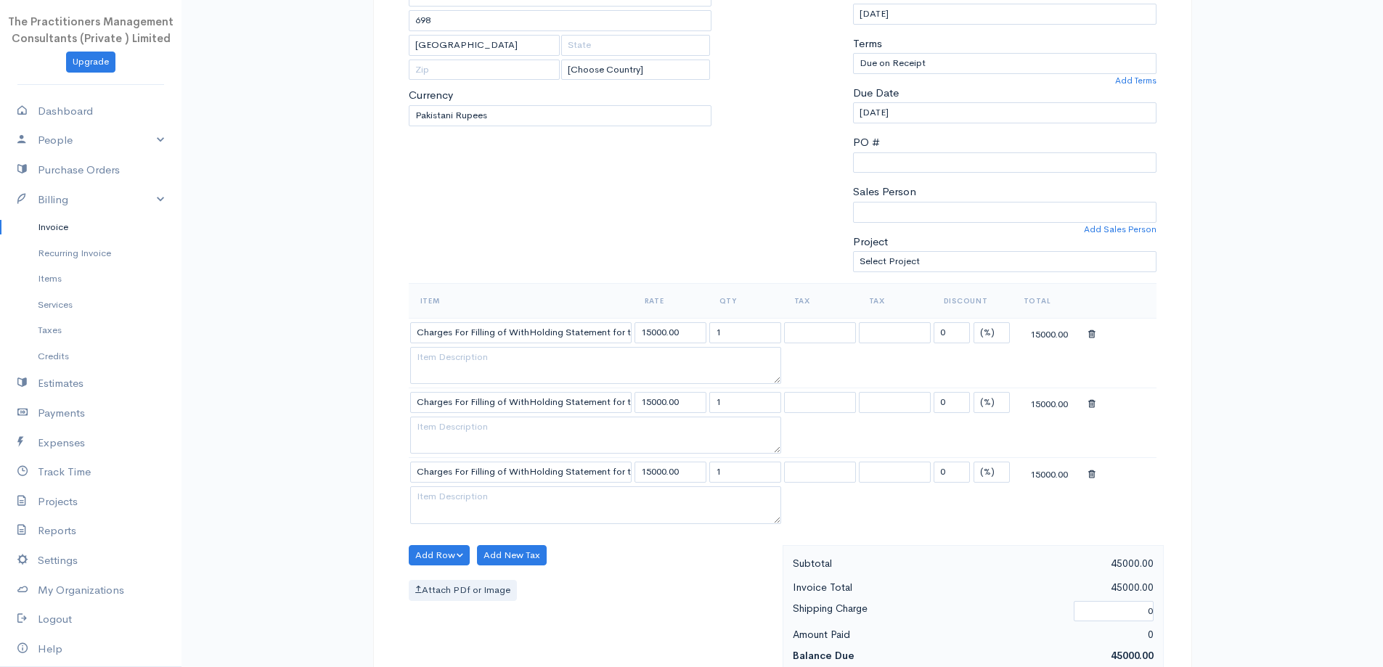
click at [555, 610] on body "The Practitioners Management Consultants (Private ) Limited Upgrade Dashboard P…" at bounding box center [691, 488] width 1383 height 1413
click at [452, 552] on button "Add Row" at bounding box center [440, 555] width 62 height 21
click at [488, 584] on link "Add Item Row" at bounding box center [466, 585] width 115 height 25
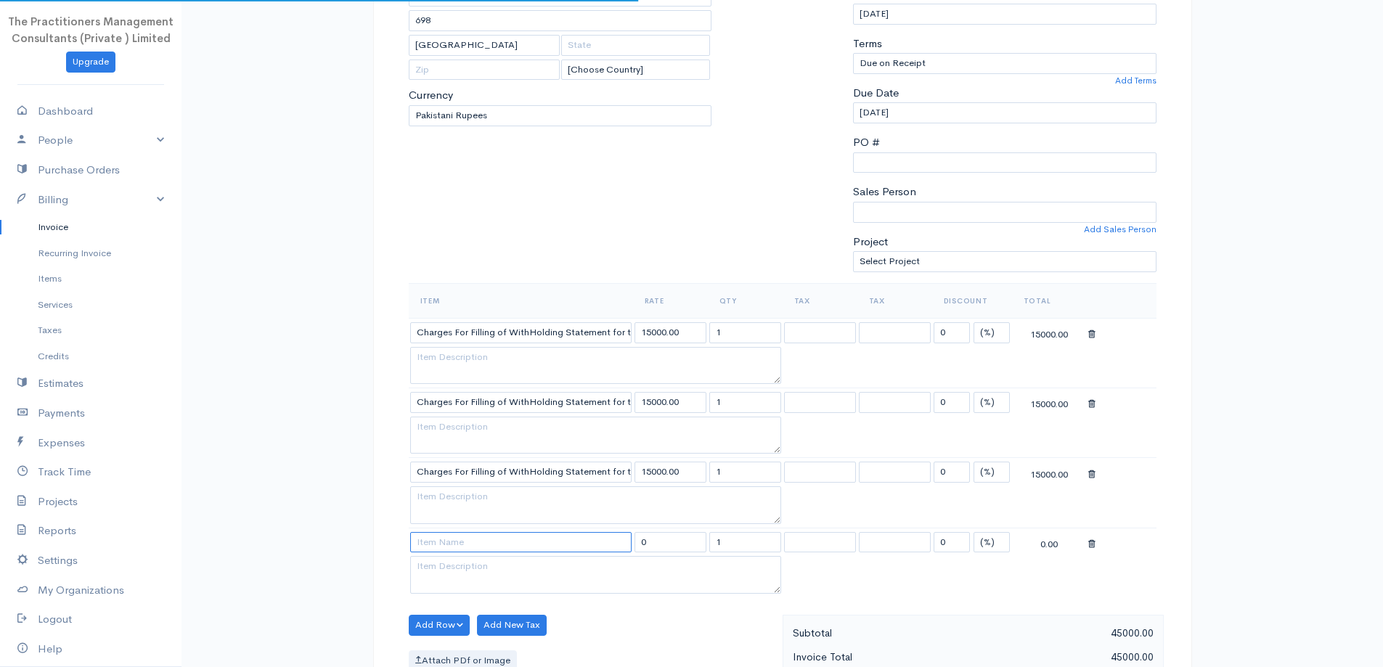
click at [459, 539] on input at bounding box center [520, 542] width 221 height 21
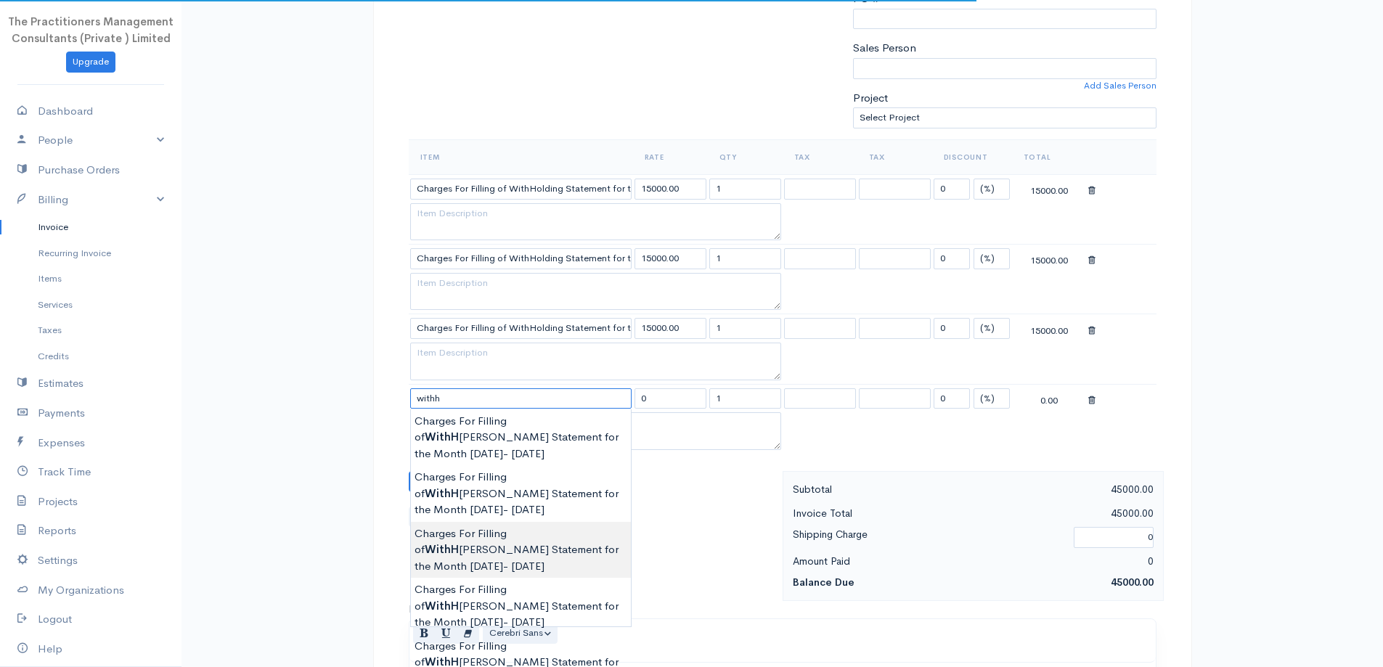
scroll to position [363, 0]
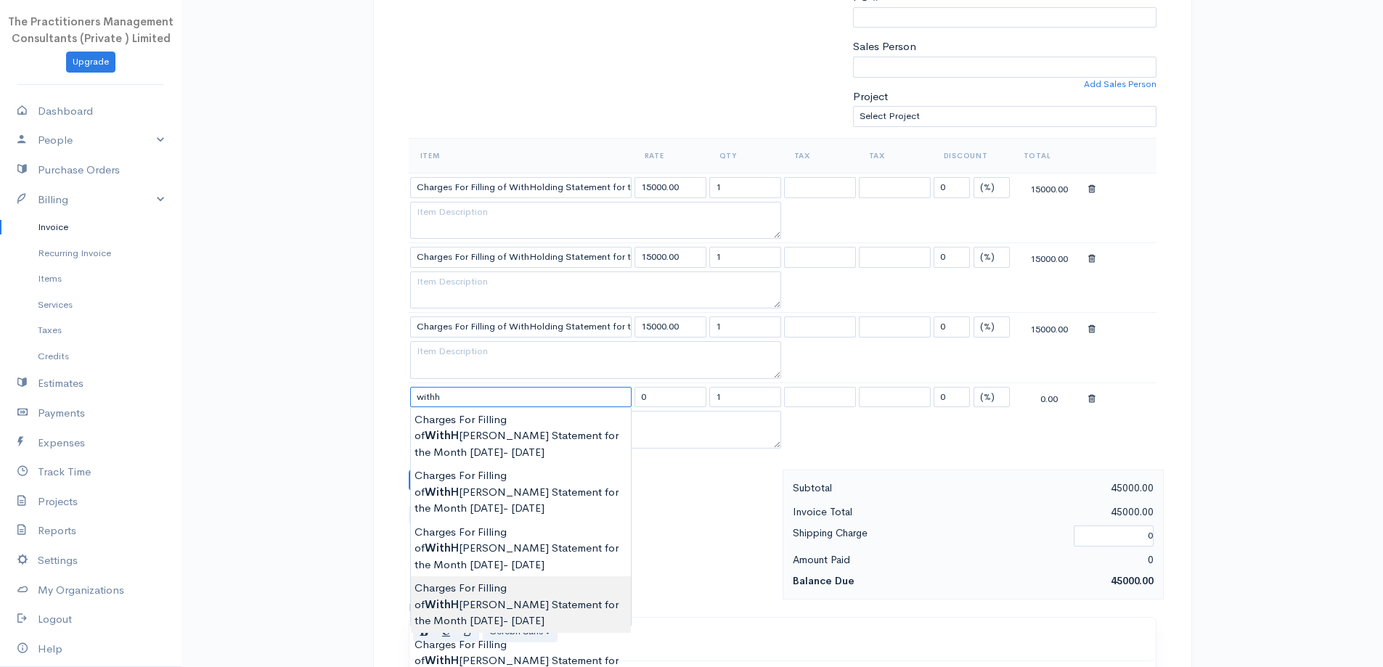
type input "Charges For Filling of WithHolding Statement for the Month April 2025- June 2025"
type input "15000.00"
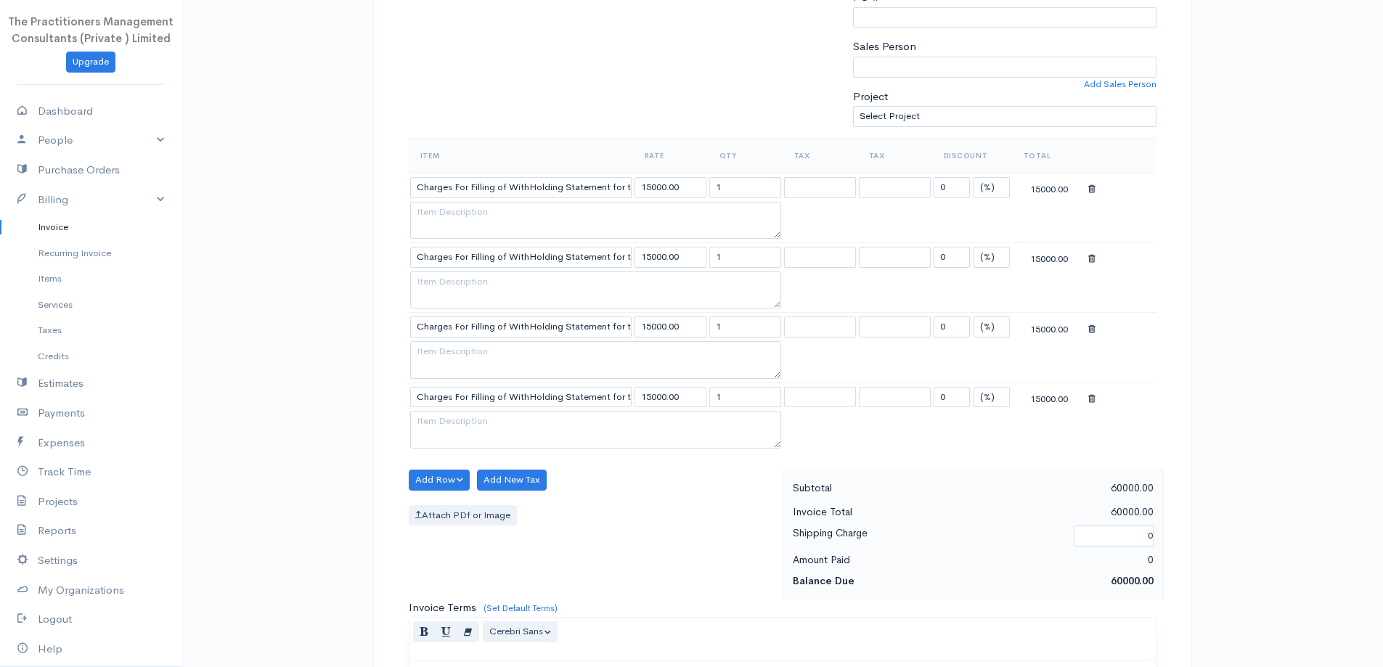
click at [589, 600] on body "The Practitioners Management Consultants (Private ) Limited Upgrade Dashboard P…" at bounding box center [691, 378] width 1383 height 1483
click at [627, 388] on input "Charges For Filling of WithHolding Statement for the Month April 2025- June 2025" at bounding box center [520, 397] width 221 height 21
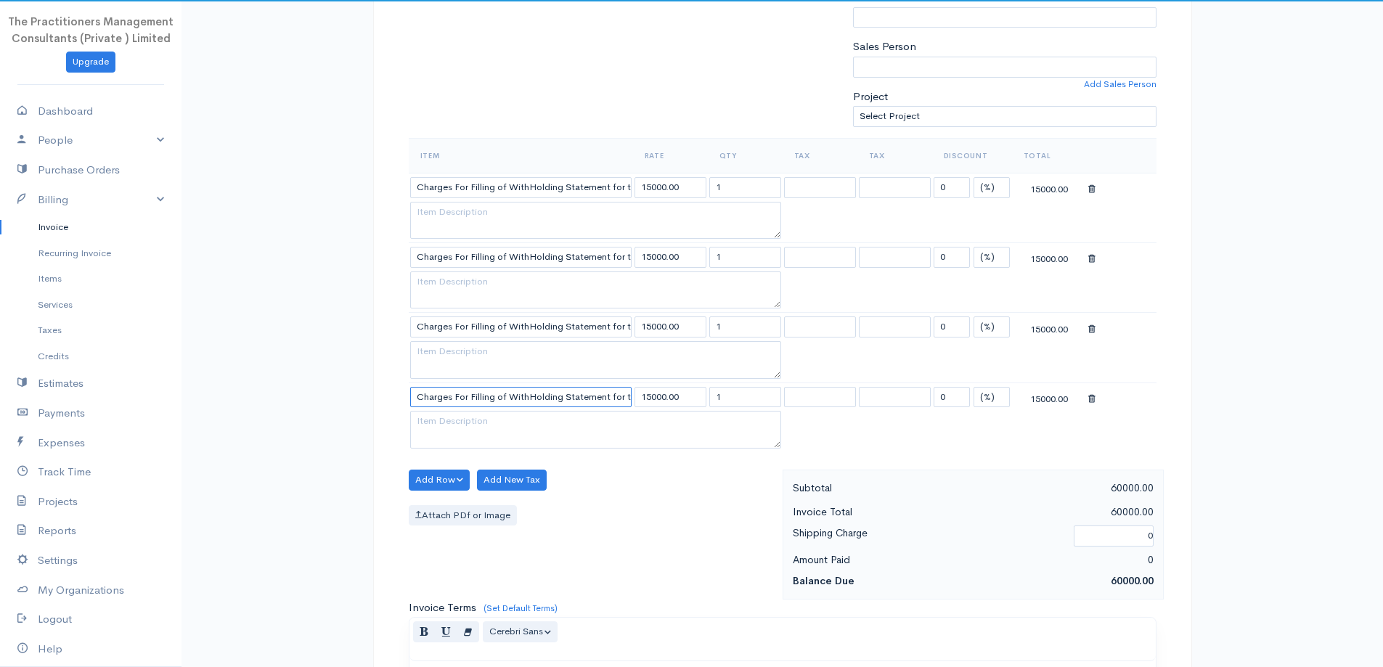
drag, startPoint x: 627, startPoint y: 388, endPoint x: 707, endPoint y: 382, distance: 80.0
click at [707, 382] on tr "Charges For Filling of WithHolding Statement for the Month April 2025- June 202…" at bounding box center [783, 396] width 748 height 28
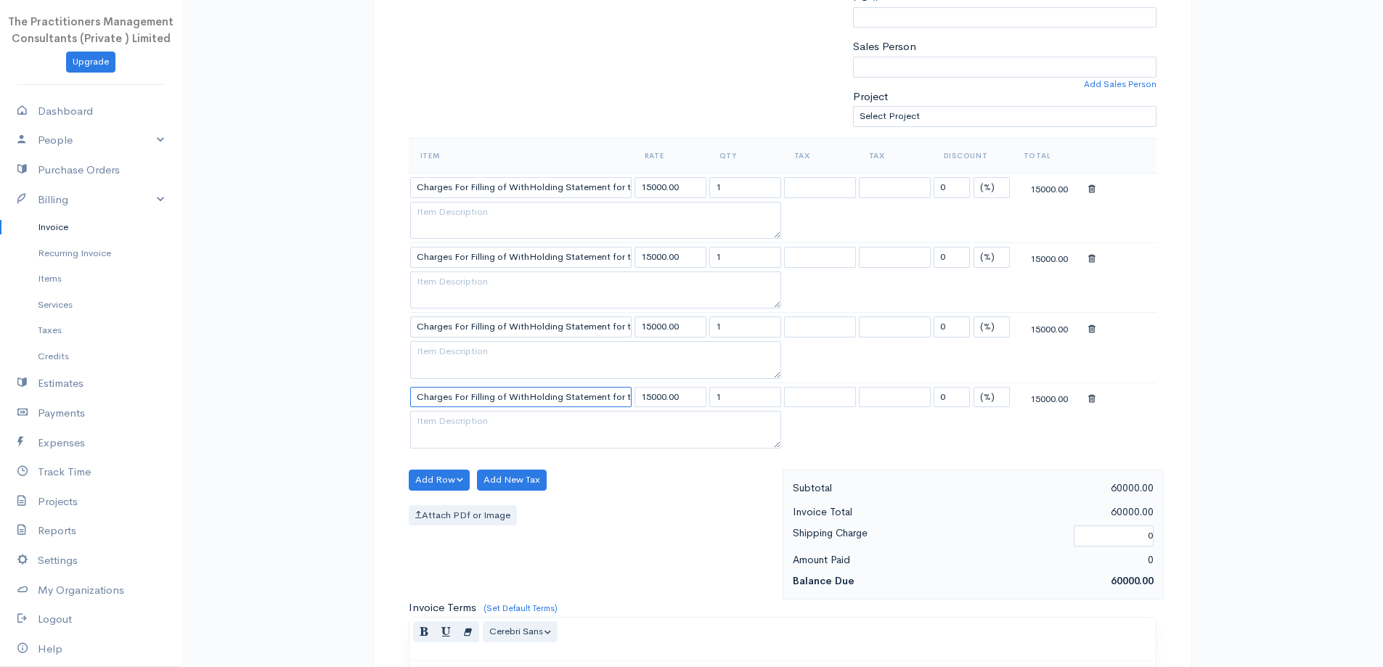
click at [617, 390] on input "Charges For Filling of WithHolding Statement for the Month April 2025- June 2025" at bounding box center [520, 397] width 221 height 21
click at [618, 391] on input "Charges For Filling of WithHolding Statement for the Month April 2025- June 2025" at bounding box center [520, 397] width 221 height 21
click at [577, 397] on input "Charges For Filling of WithHolding Statement for the Month April 2025- June 2026" at bounding box center [520, 397] width 221 height 21
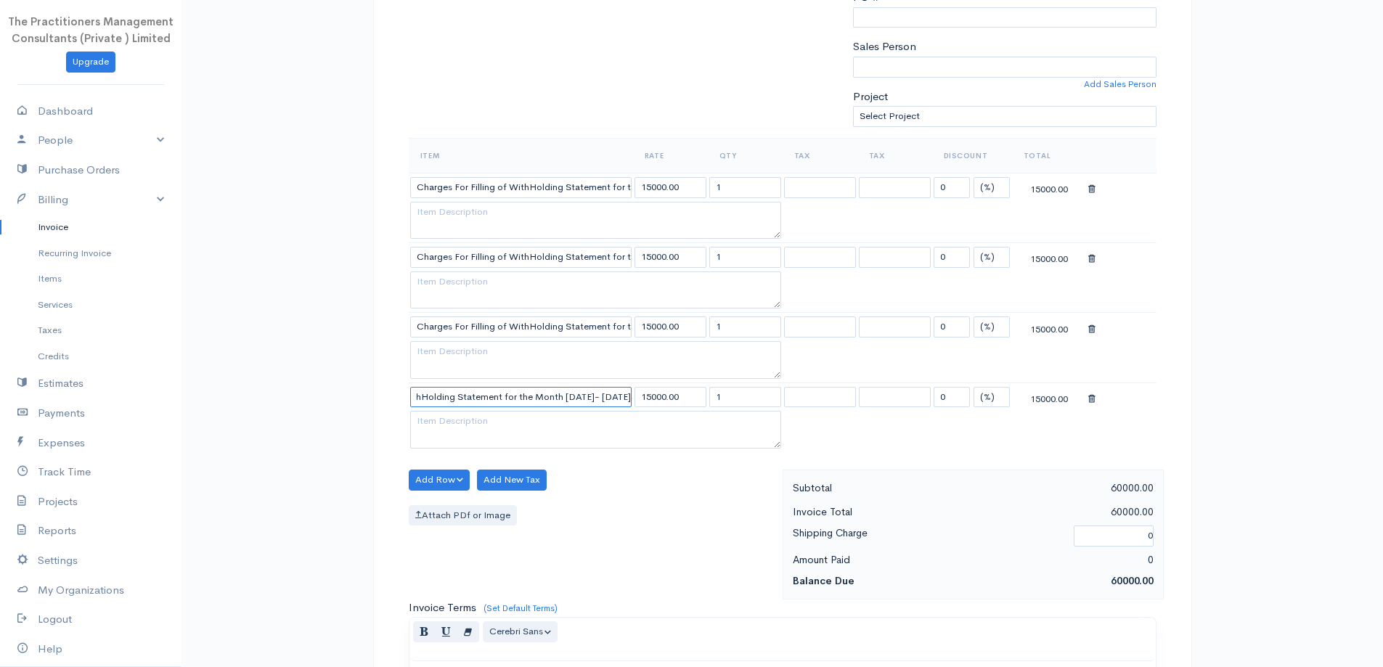
type input "Charges For Filling of WithHolding Statement for the Month April 2026- June 2026"
click at [610, 433] on textarea at bounding box center [595, 430] width 371 height 38
click at [615, 317] on input "Charges For Filling of WithHolding Statement for the Month Jan 2025- March 2025" at bounding box center [520, 326] width 221 height 21
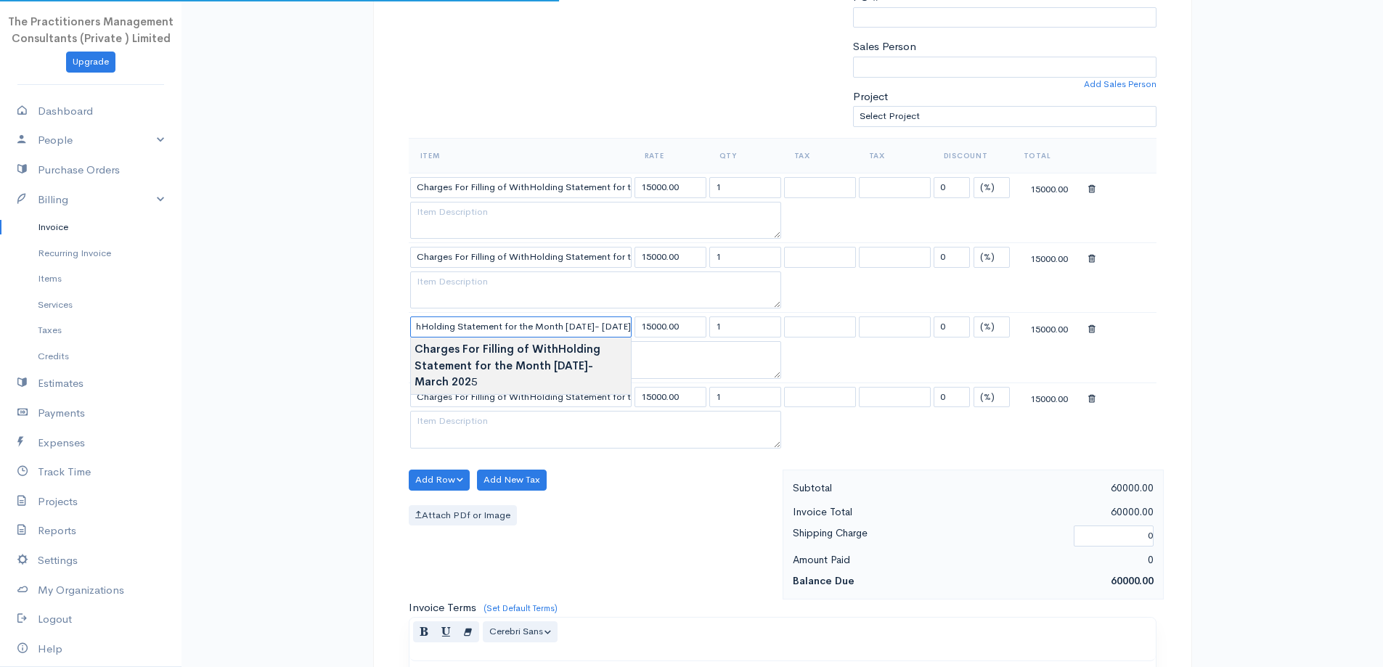
scroll to position [0, 138]
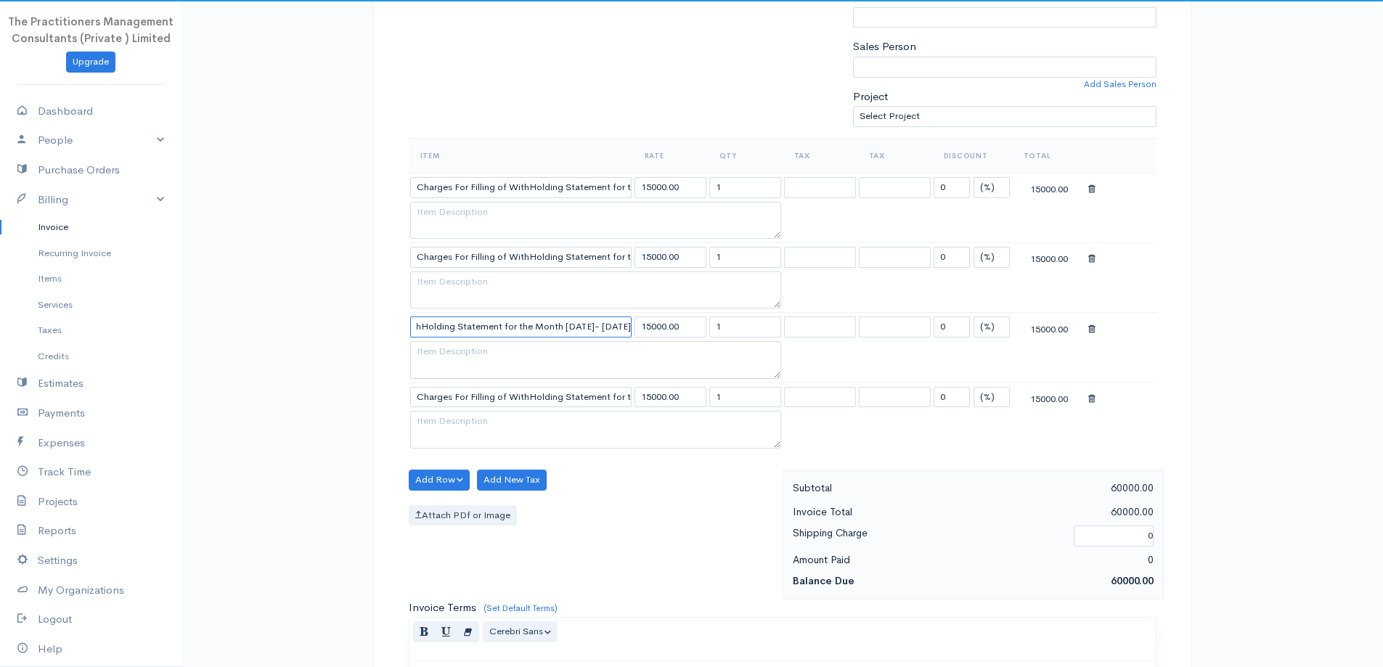
click at [569, 324] on input "Charges For Filling of WithHolding Statement for the Month Jan 2025- March 2026" at bounding box center [520, 326] width 221 height 21
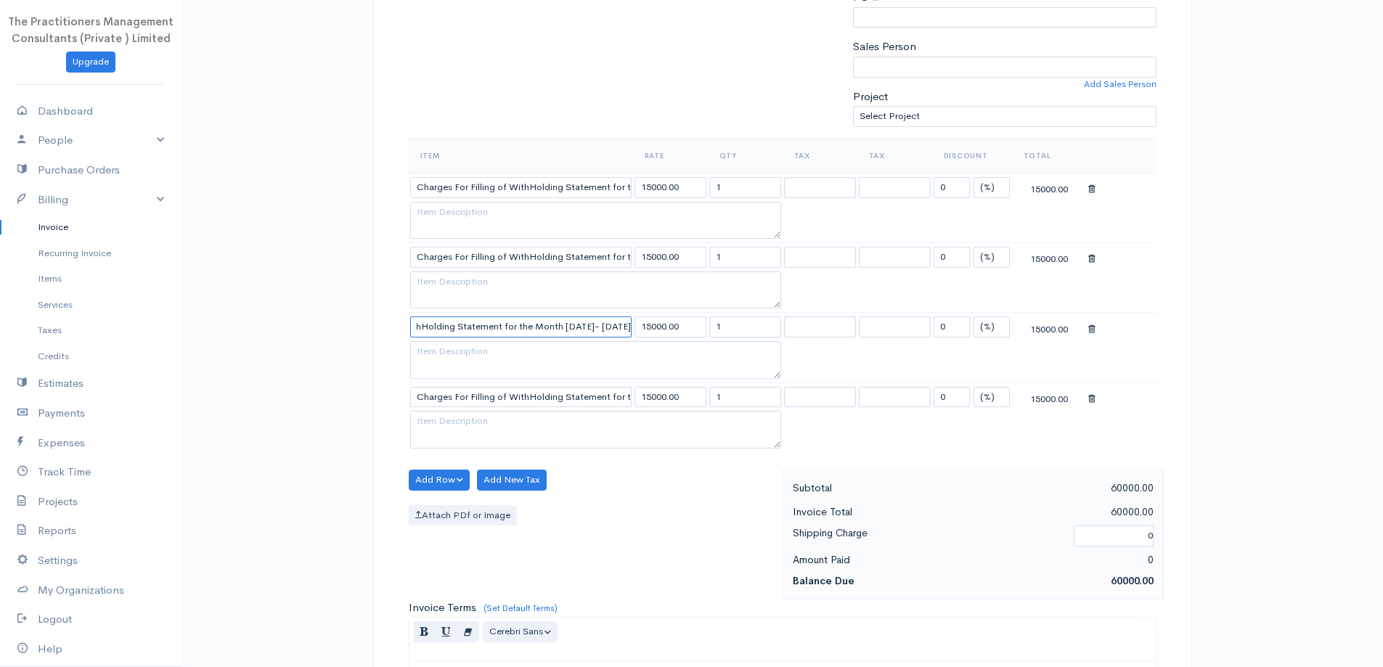
click at [572, 328] on input "Charges For Filling of WithHolding Statement for the Month Jan 2025- March 2026" at bounding box center [520, 326] width 221 height 21
type input "Charges For Filling of WithHolding Statement for the Month Jan 2026- March 2026"
click at [599, 365] on textarea at bounding box center [595, 360] width 371 height 38
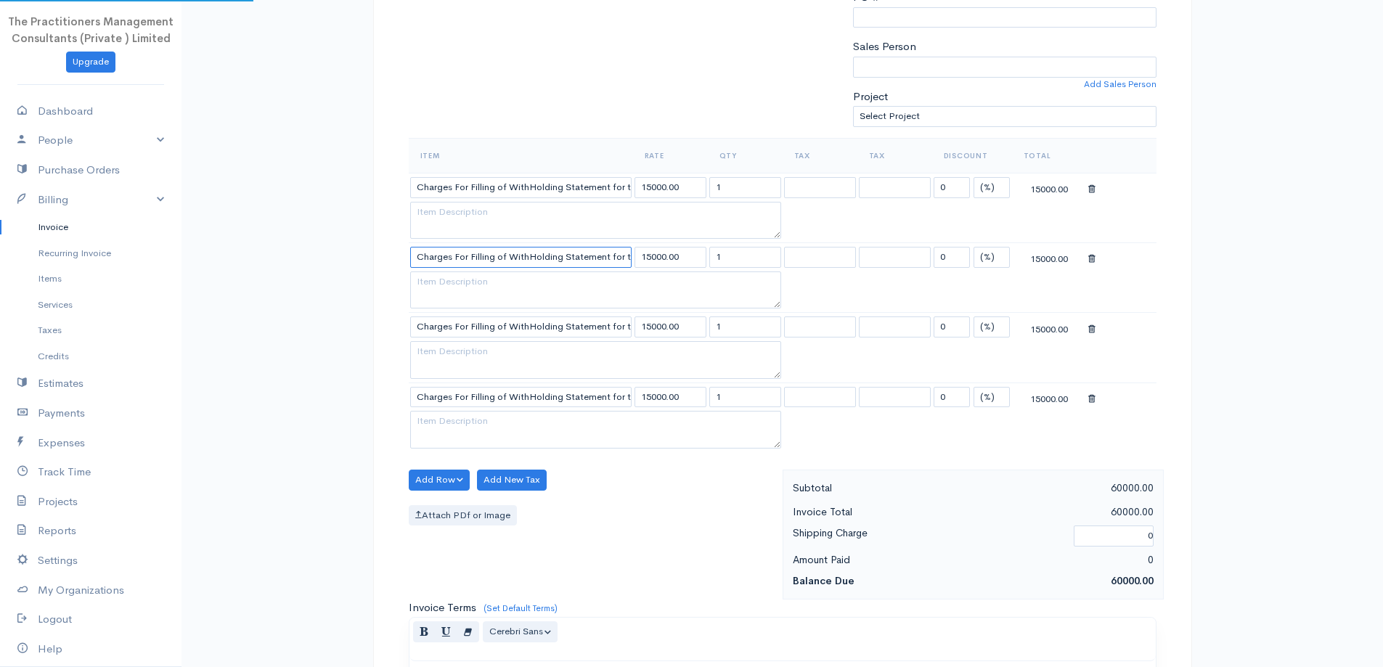
click at [575, 256] on input "Charges For Filling of WithHolding Statement for the Month Oct 2024- Dec 2024" at bounding box center [520, 257] width 221 height 21
click at [578, 254] on input "Charges For Filling of WithHolding Statement for the Month Oct 2024- Dec 2025" at bounding box center [520, 257] width 221 height 21
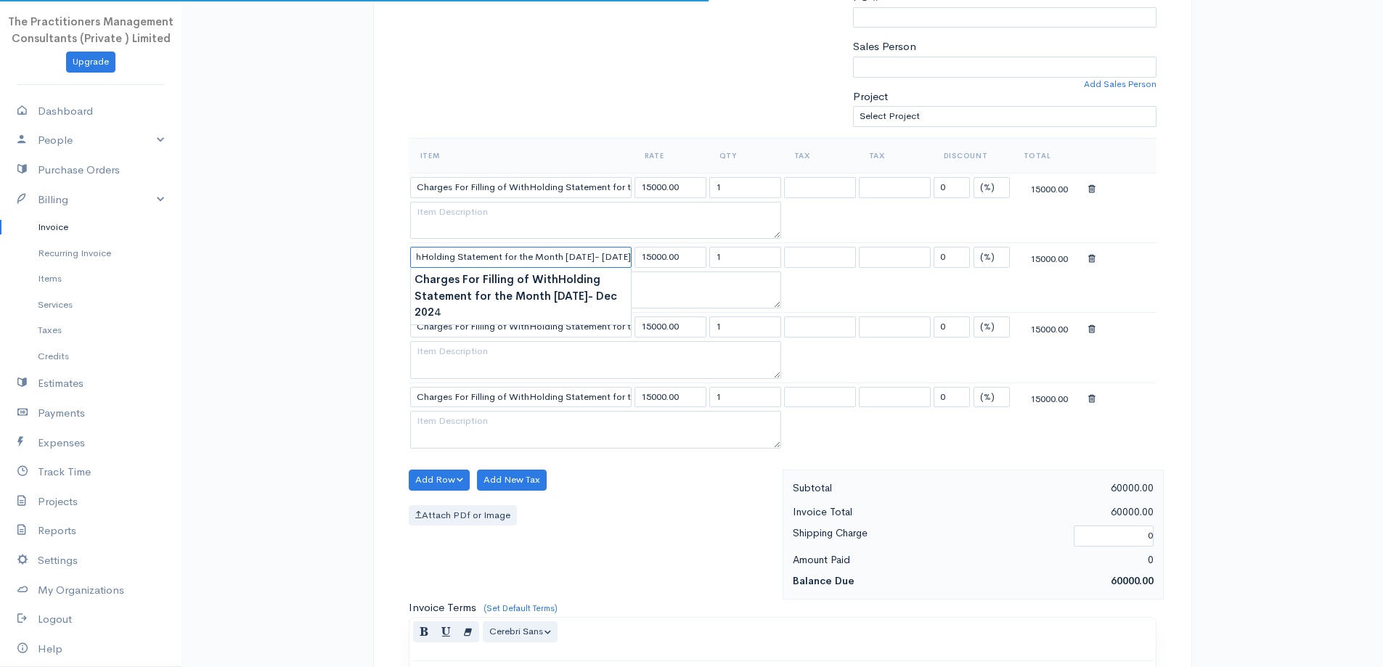
click at [586, 257] on input "Charges For Filling of WithHolding Statement for the Month Oct 2024- Dec 2025" at bounding box center [520, 257] width 221 height 21
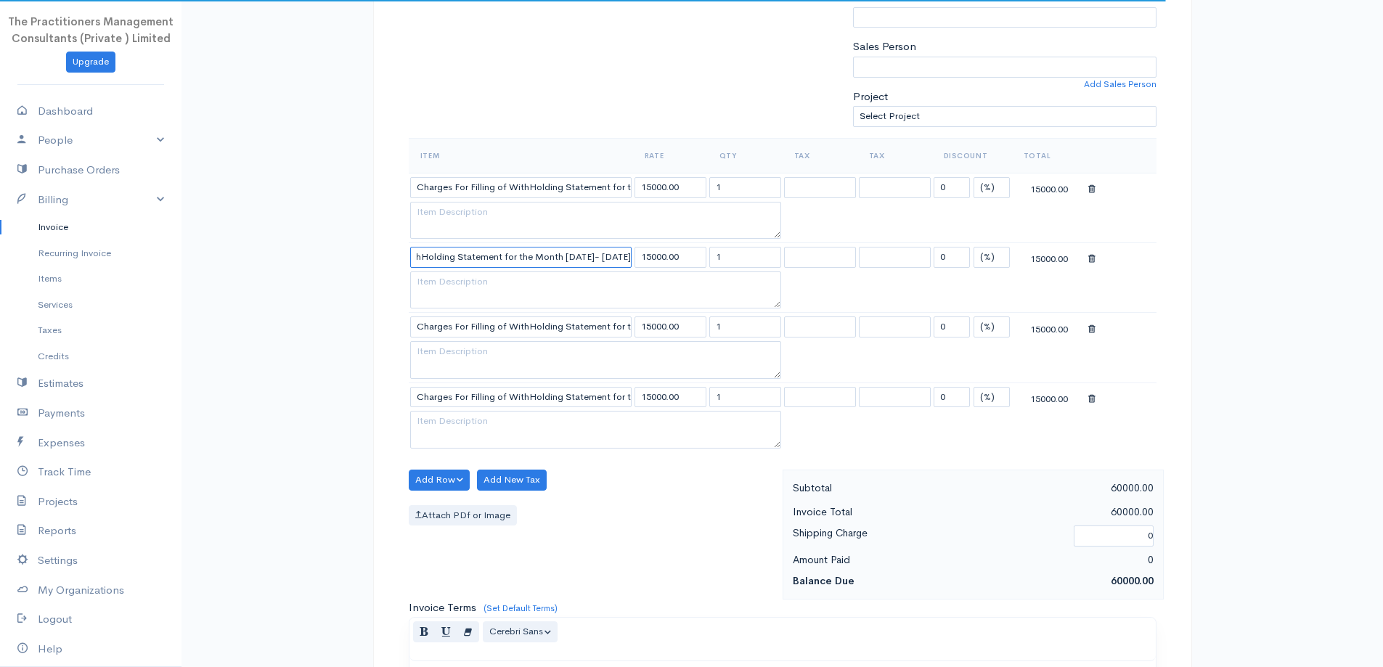
click at [582, 256] on input "Charges For Filling of WithHolding Statement for the Month Oct 2024- Dec 2025" at bounding box center [520, 257] width 221 height 21
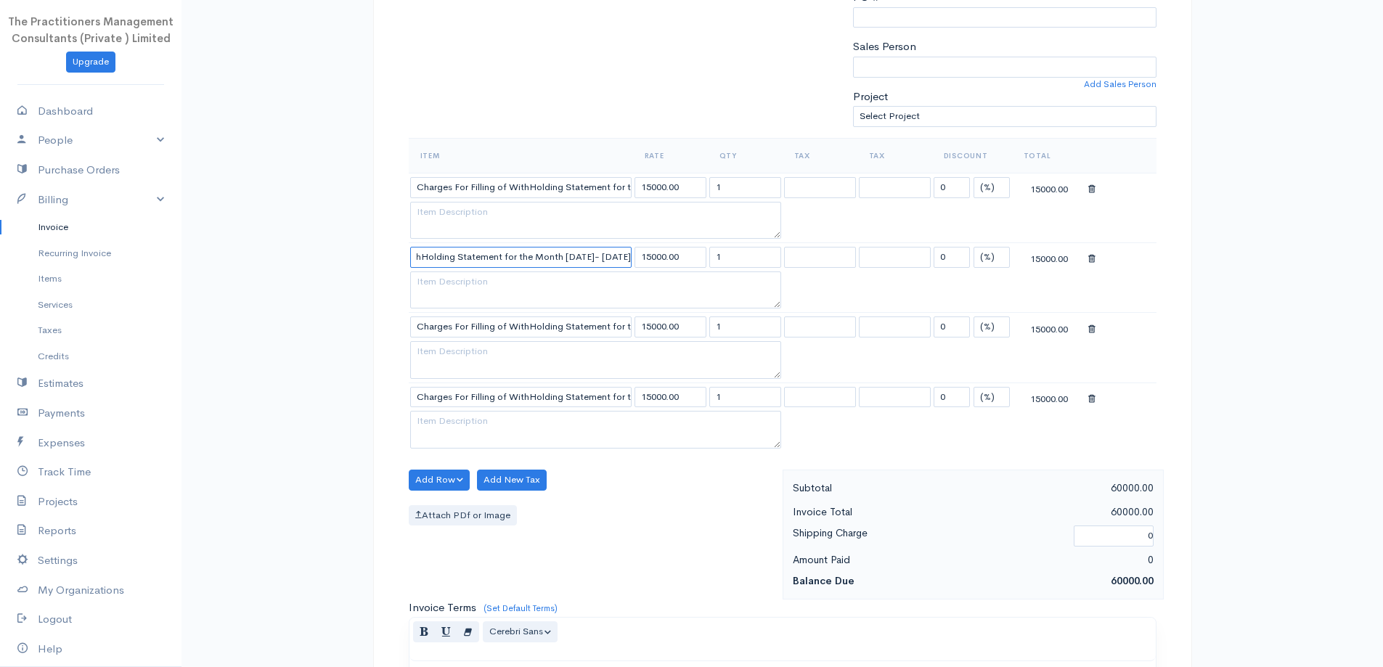
type input "Charges For Filling of WithHolding Statement for the Month Oct 2025- Dec 2025"
click at [597, 186] on input "Charges For Filling of WithHolding Statement for the Month July 2024- Sept 2024" at bounding box center [520, 187] width 221 height 21
click at [576, 185] on input "Charges For Filling of WithHolding Statement for the Month July 2024- Sept 2025" at bounding box center [520, 187] width 221 height 21
click at [579, 187] on input "Charges For Filling of WithHolding Statement for the Month July 2024- Sept 2025" at bounding box center [520, 187] width 221 height 21
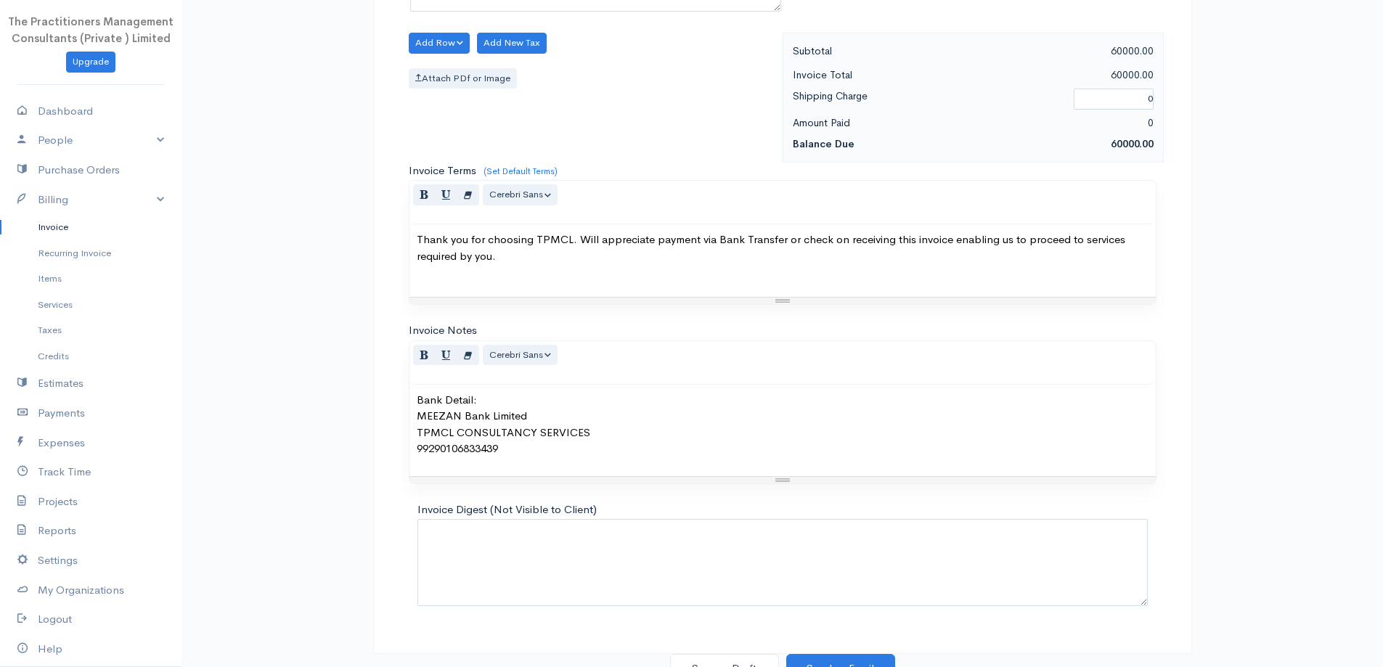
scroll to position [816, 0]
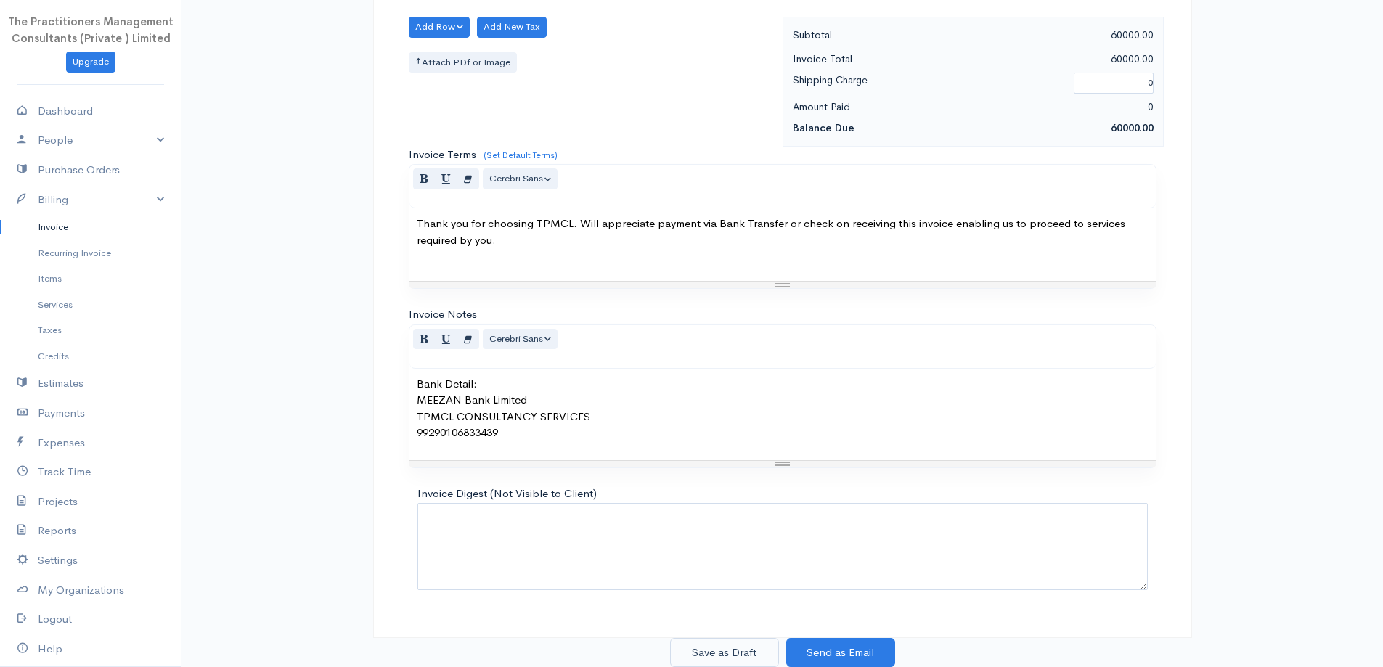
type input "Charges For Filling of WithHolding Statement for the Month July 2025- Sept 2025"
click at [762, 648] on button "Save as Draft" at bounding box center [724, 653] width 109 height 30
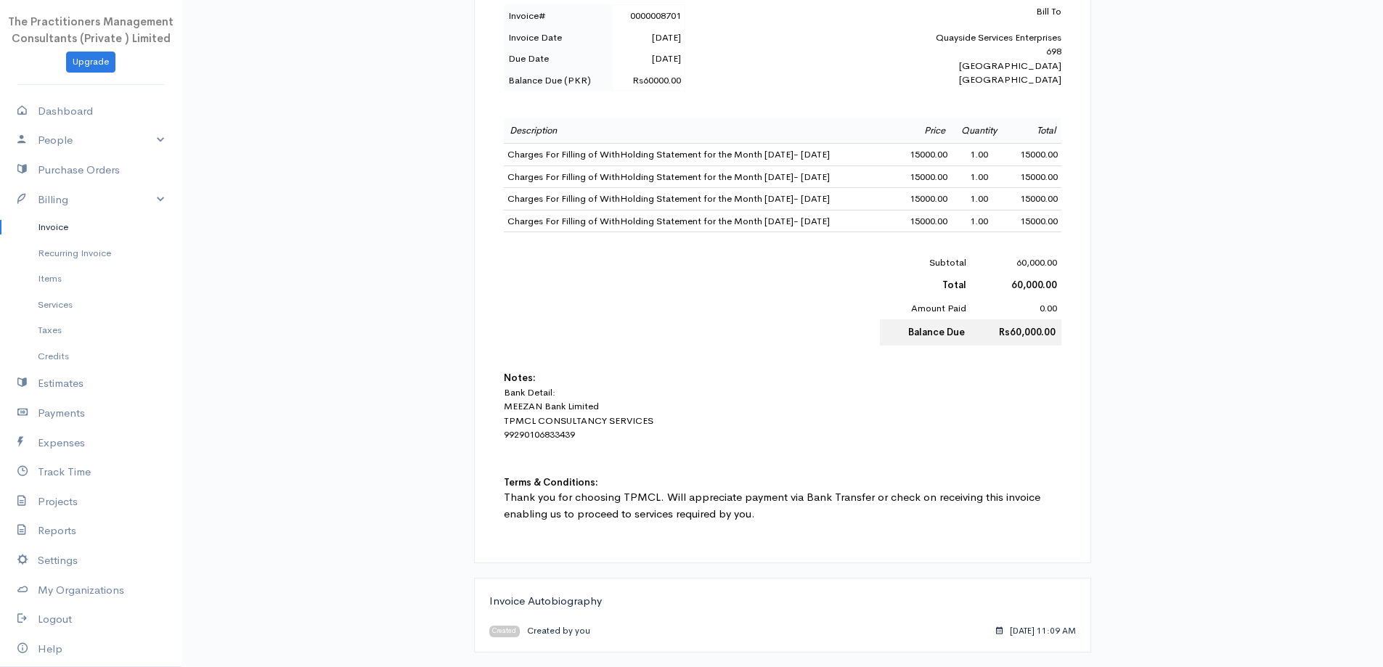
scroll to position [502, 0]
click at [40, 228] on link "Invoice" at bounding box center [90, 227] width 181 height 26
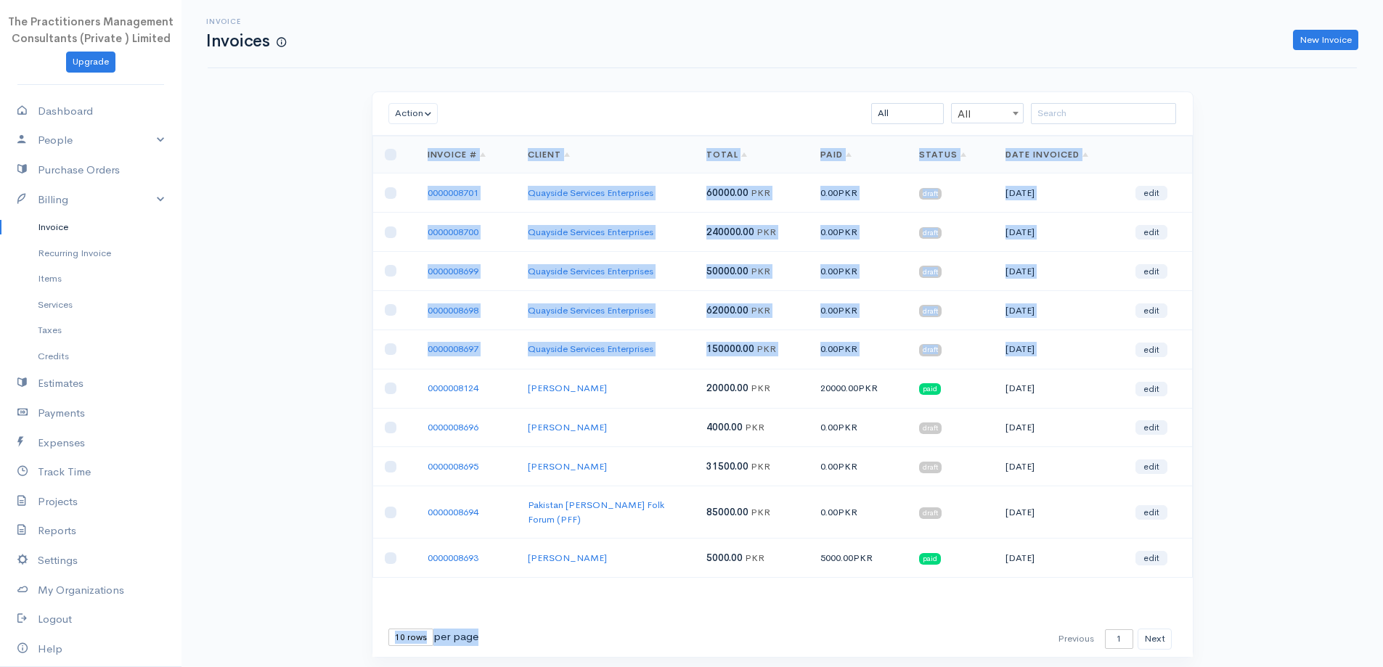
drag, startPoint x: 1176, startPoint y: 351, endPoint x: 365, endPoint y: 165, distance: 832.4
click at [365, 165] on div "Action Archive Delete Download PDF Send Mark as Sent Mark Un-Sent Enter Payment…" at bounding box center [782, 383] width 836 height 584
click at [334, 150] on div "Invoice Invoices New Invoice Action Archive Delete Download PDF Send Mark as Se…" at bounding box center [781, 355] width 1201 height 711
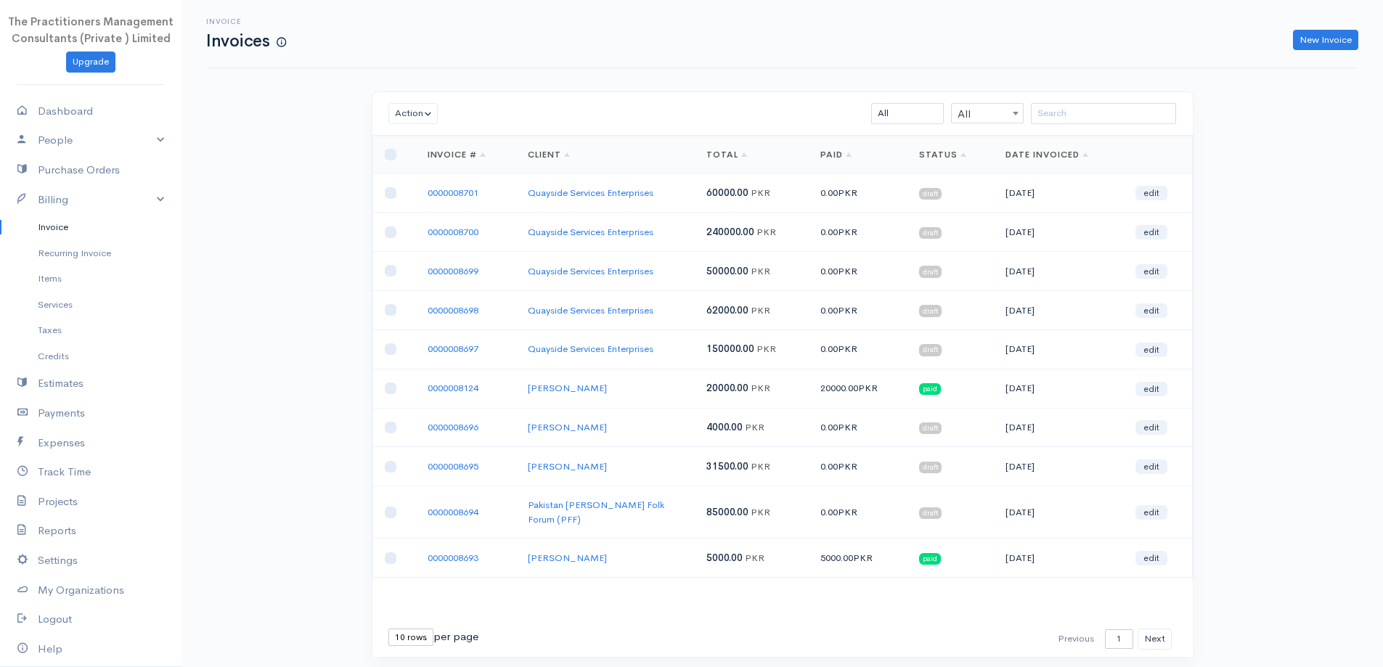
click at [1106, 96] on div "Action Archive Delete Download PDF Send Mark as Sent Mark Un-Sent Enter Payment…" at bounding box center [782, 114] width 820 height 44
click at [1108, 114] on input "search" at bounding box center [1103, 113] width 145 height 21
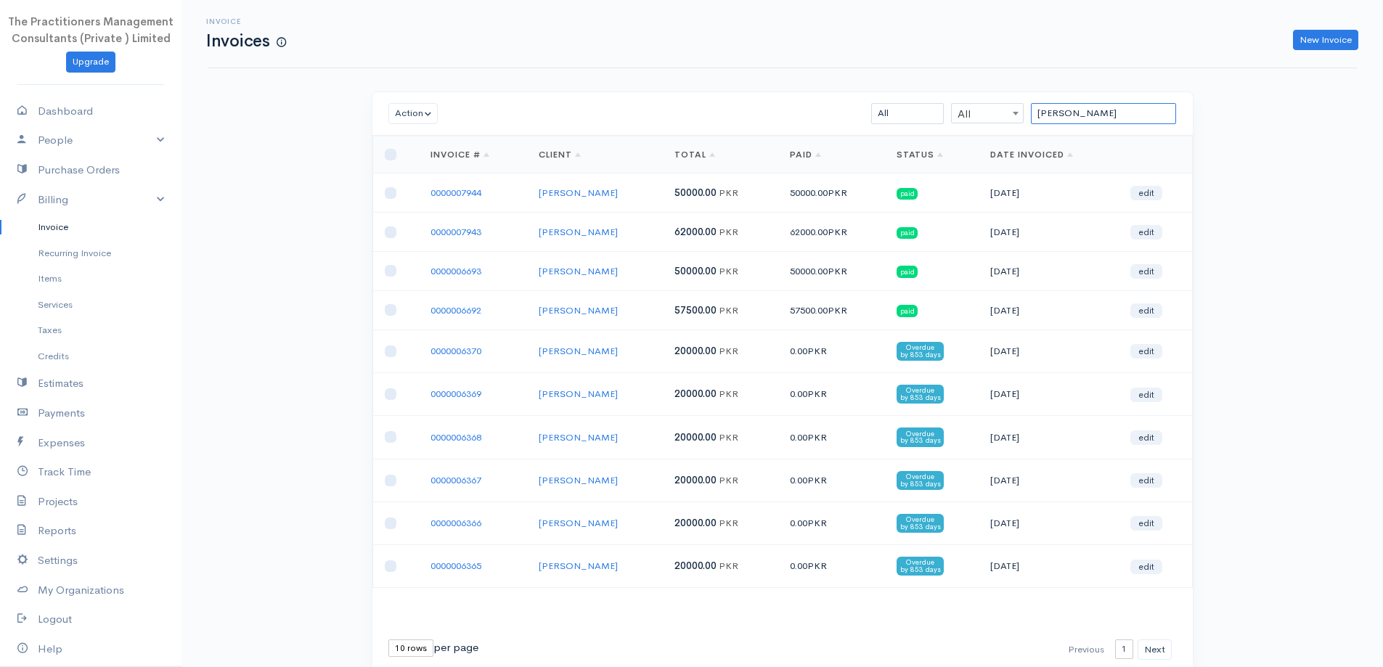
type input "owais ahmed khan"
click at [1301, 54] on div "Invoice Invoices New Invoice" at bounding box center [782, 34] width 1149 height 68
click at [1301, 44] on link "New Invoice" at bounding box center [1325, 40] width 65 height 21
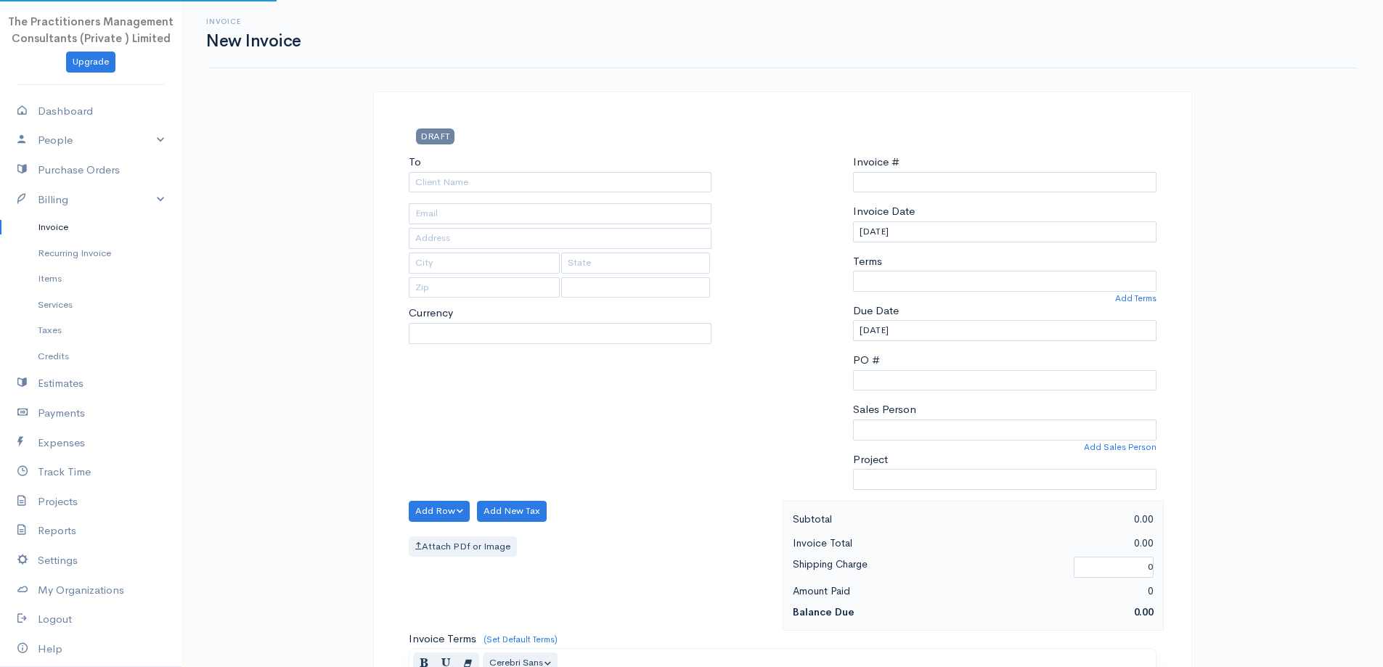
select select "[GEOGRAPHIC_DATA]"
select select "PKR"
type input "0000008702"
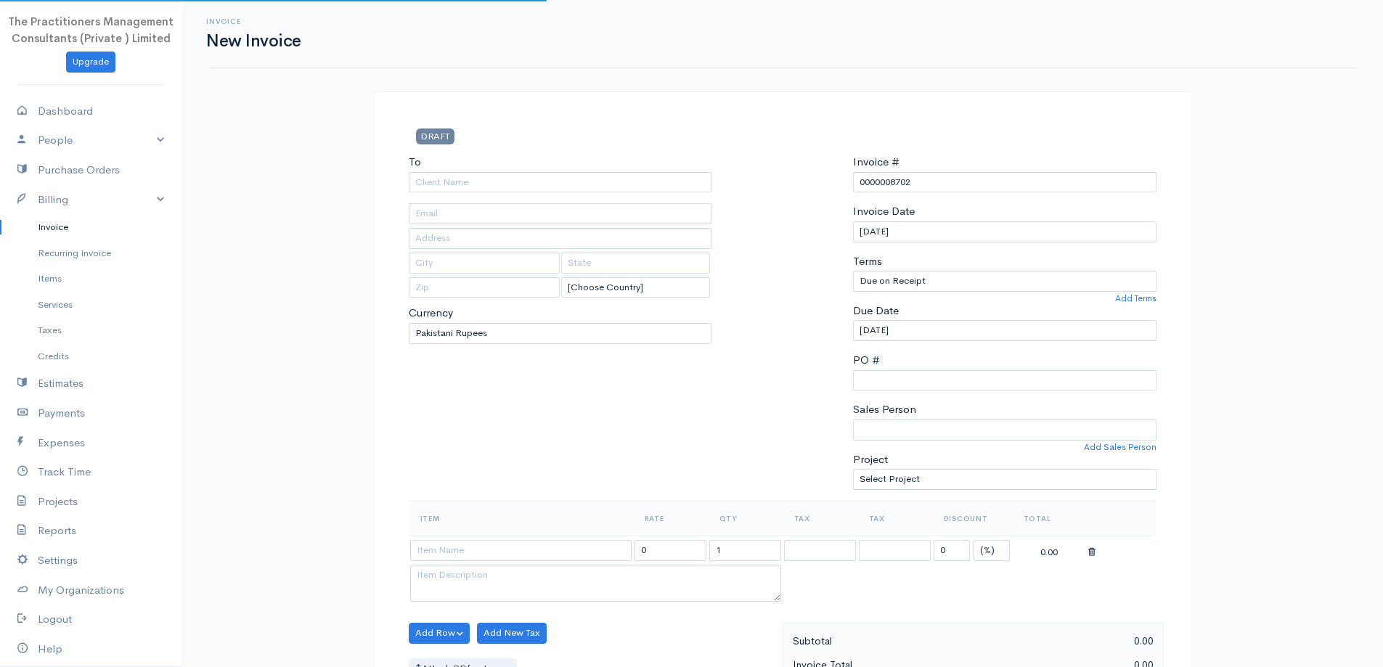
click at [666, 168] on div "To" at bounding box center [560, 173] width 303 height 38
click at [669, 176] on input "To" at bounding box center [560, 182] width 303 height 21
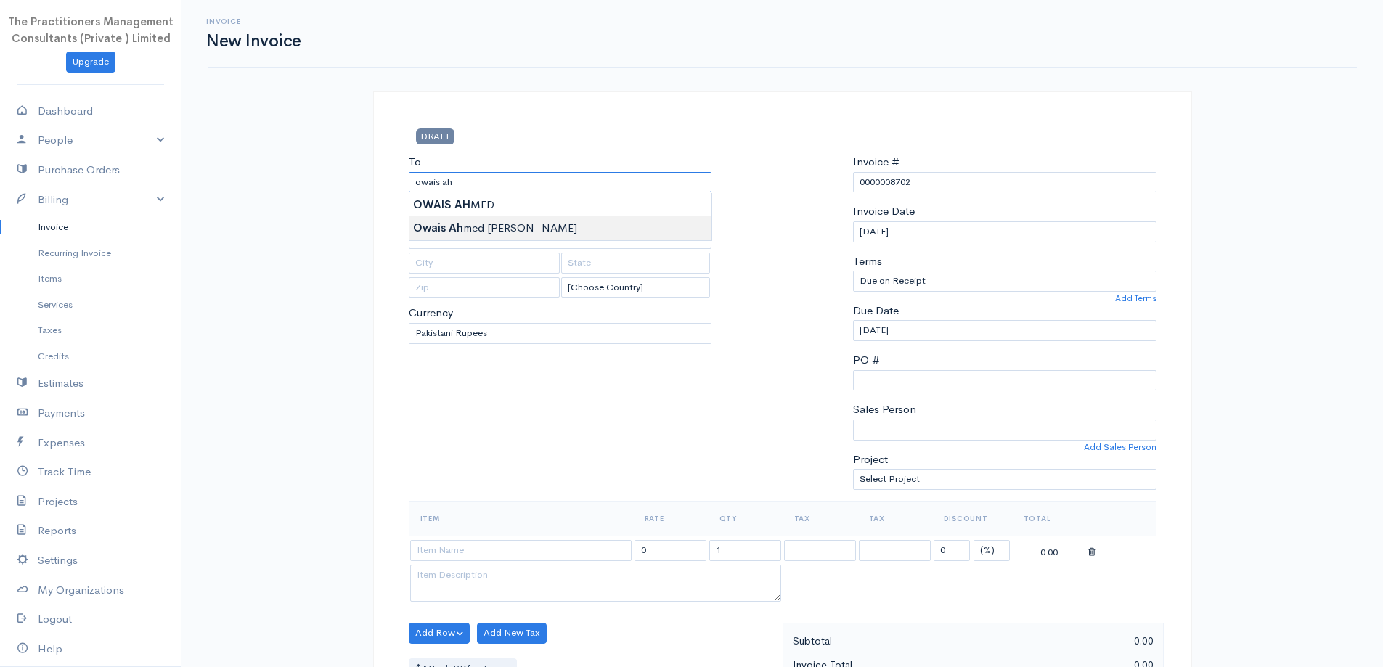
type input "[PERSON_NAME]"
click at [505, 240] on body "The Practitioners Management Consultants (Private ) Limited Upgrade Dashboard P…" at bounding box center [691, 637] width 1383 height 1274
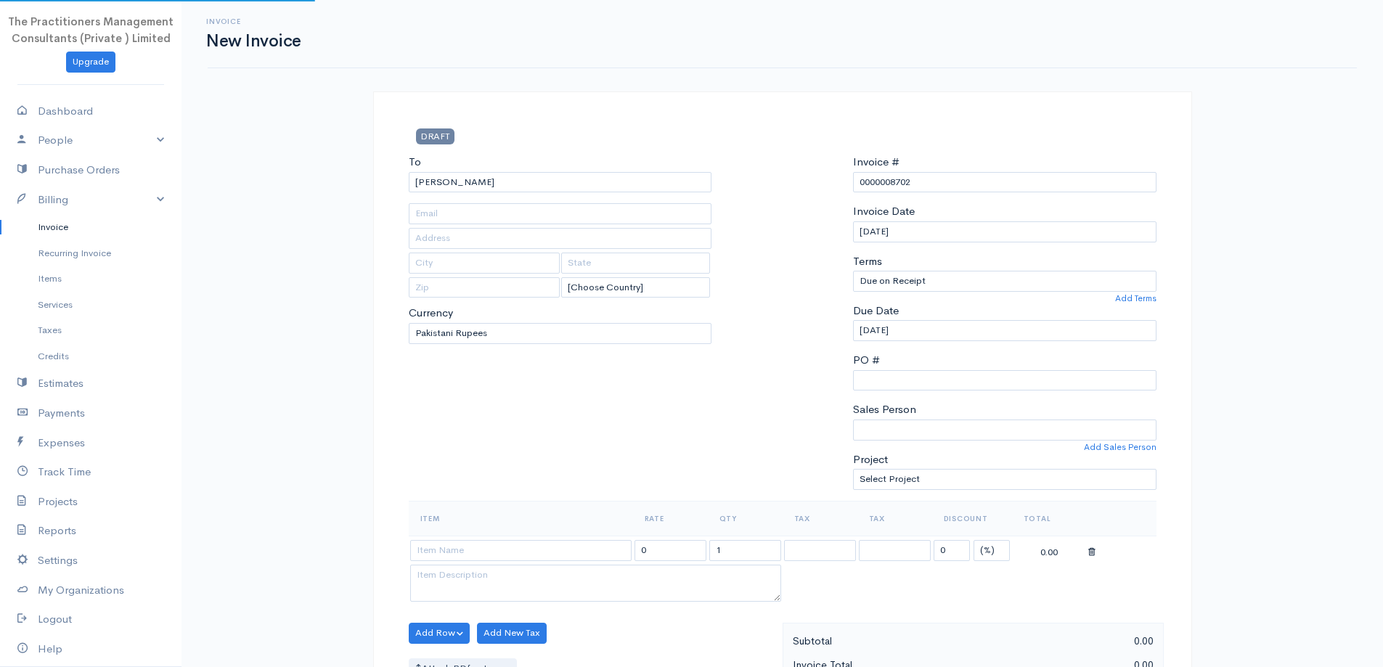
type input "42201-7390117-9"
type input "2451"
type input "[GEOGRAPHIC_DATA]"
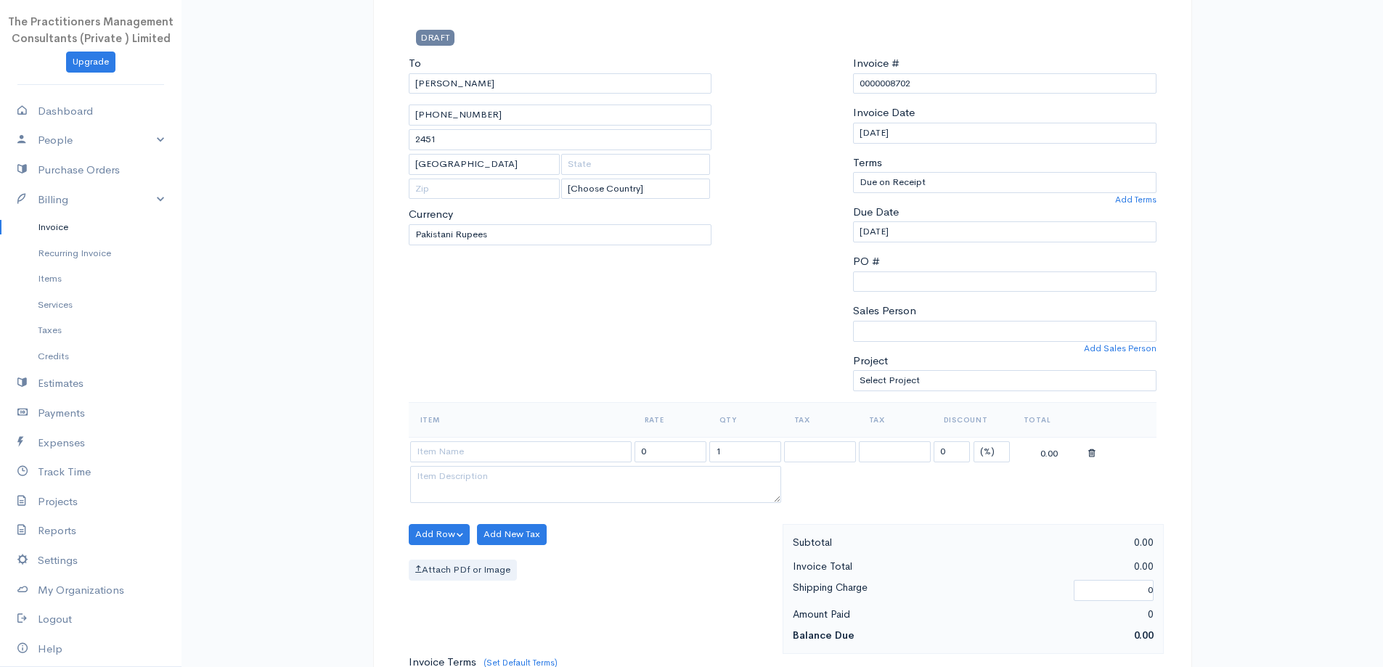
scroll to position [290, 0]
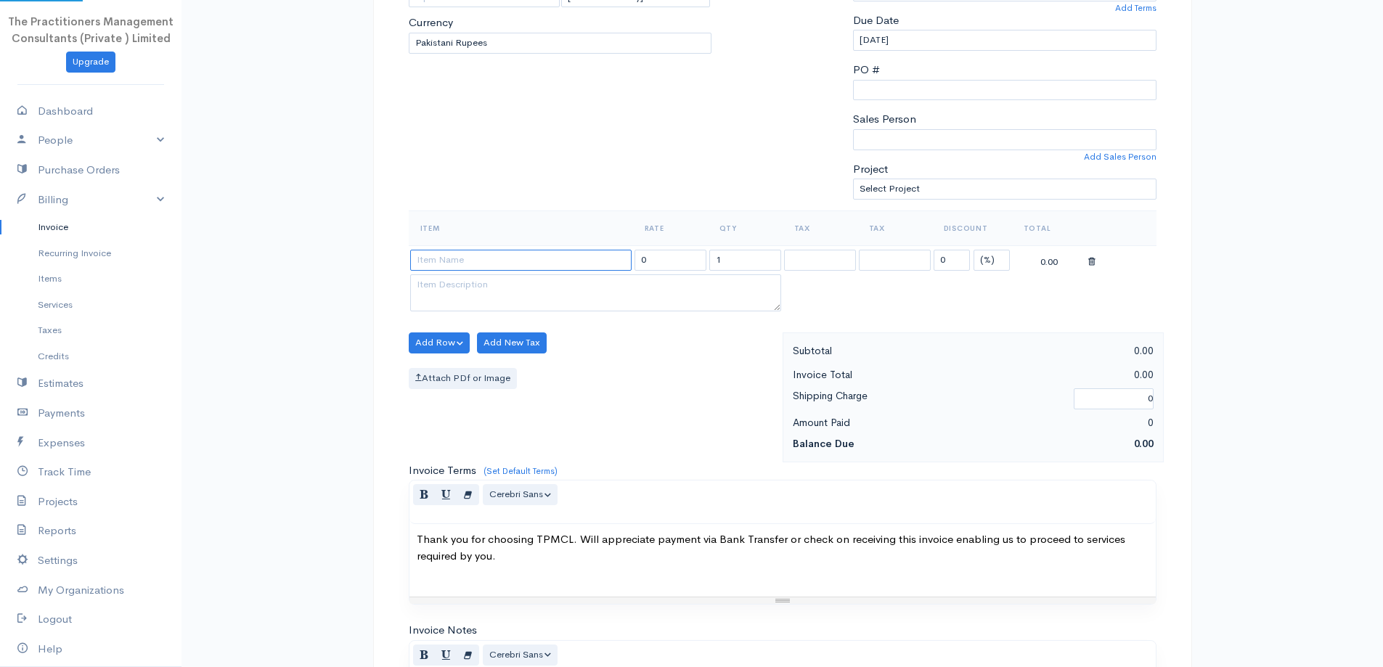
click at [562, 258] on input at bounding box center [520, 260] width 221 height 21
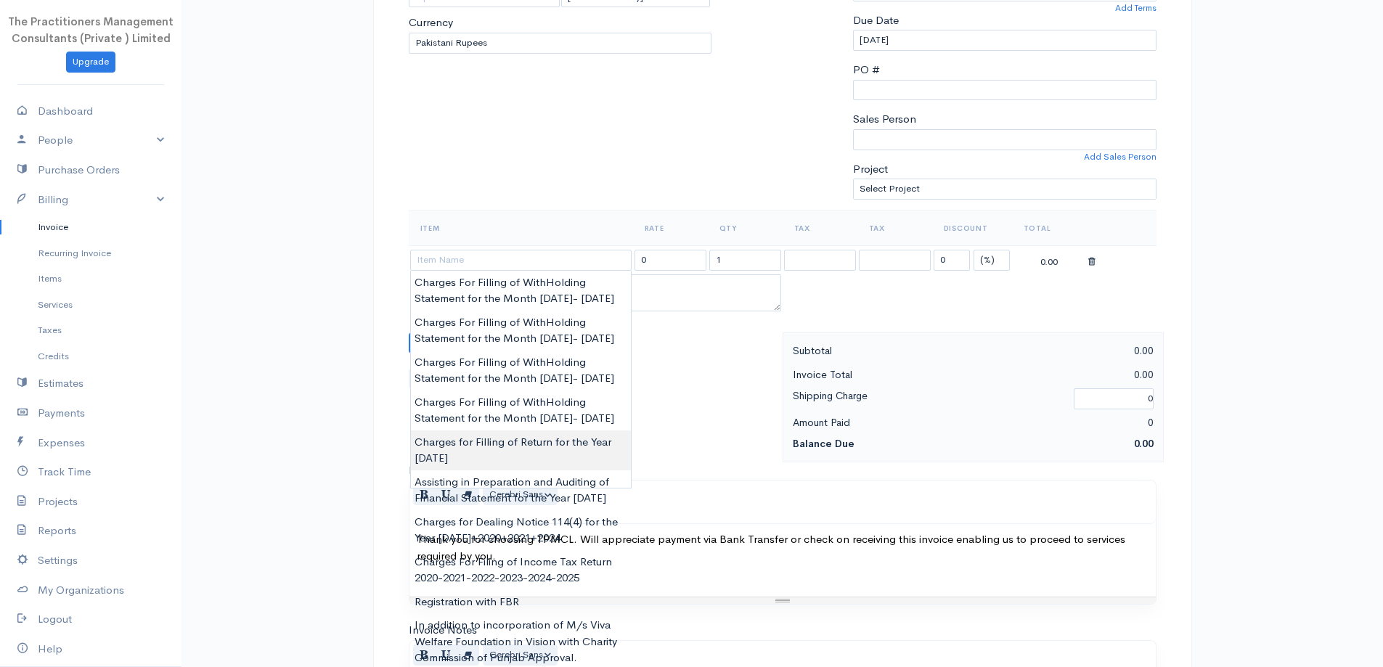
type input "Charges for Filling of Return for the Year 2025"
type input "62000.00"
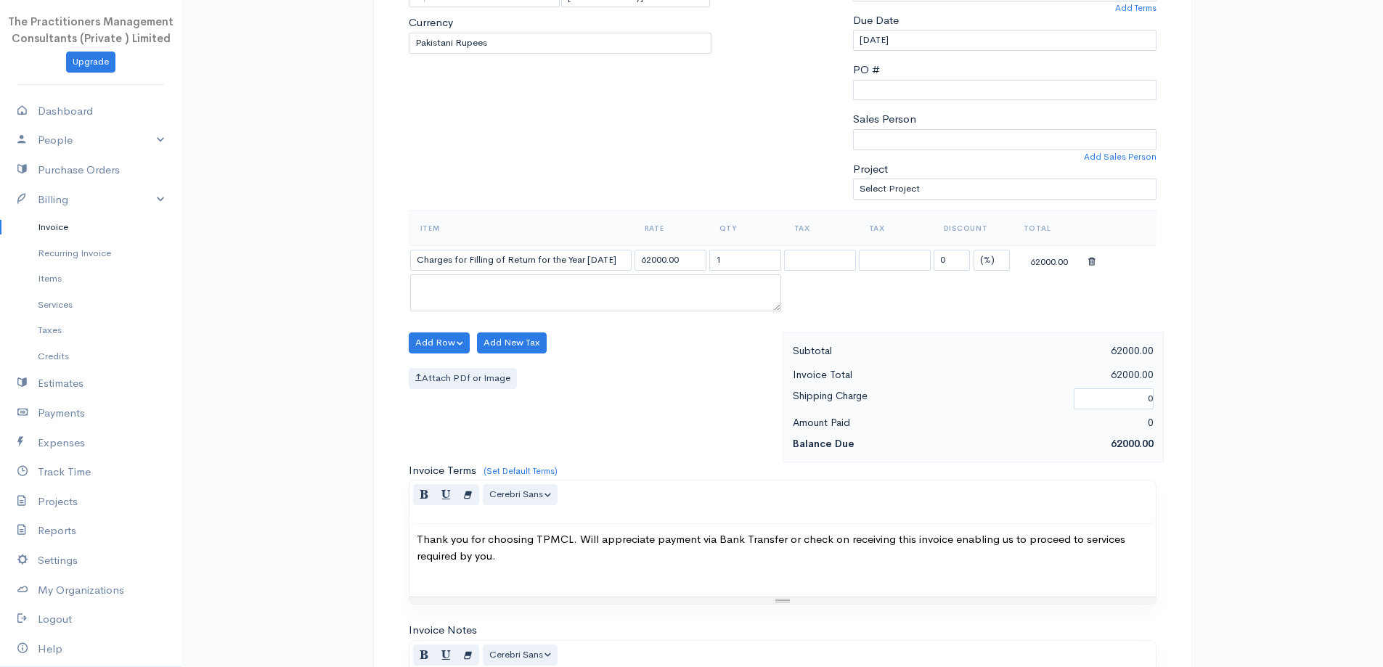
click at [568, 513] on body "The Practitioners Management Consultants (Private ) Limited Upgrade Dashboard P…" at bounding box center [691, 347] width 1383 height 1274
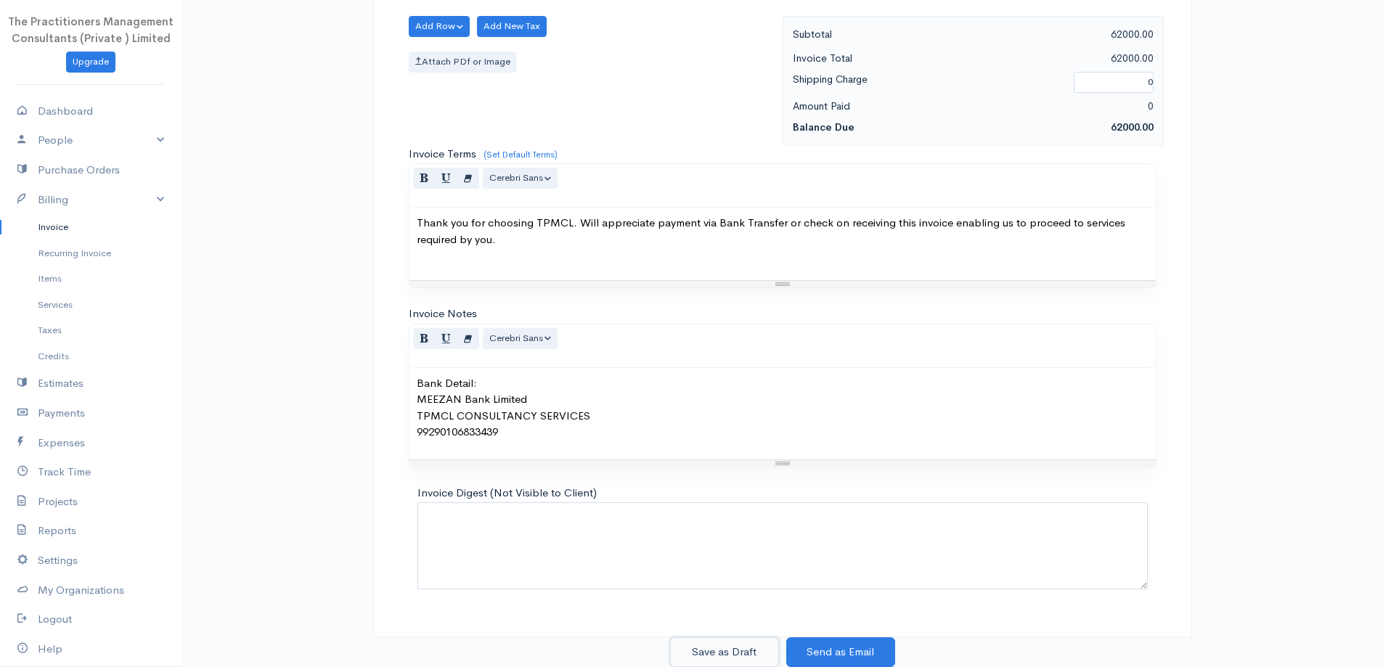
click at [762, 644] on button "Save as Draft" at bounding box center [724, 652] width 109 height 30
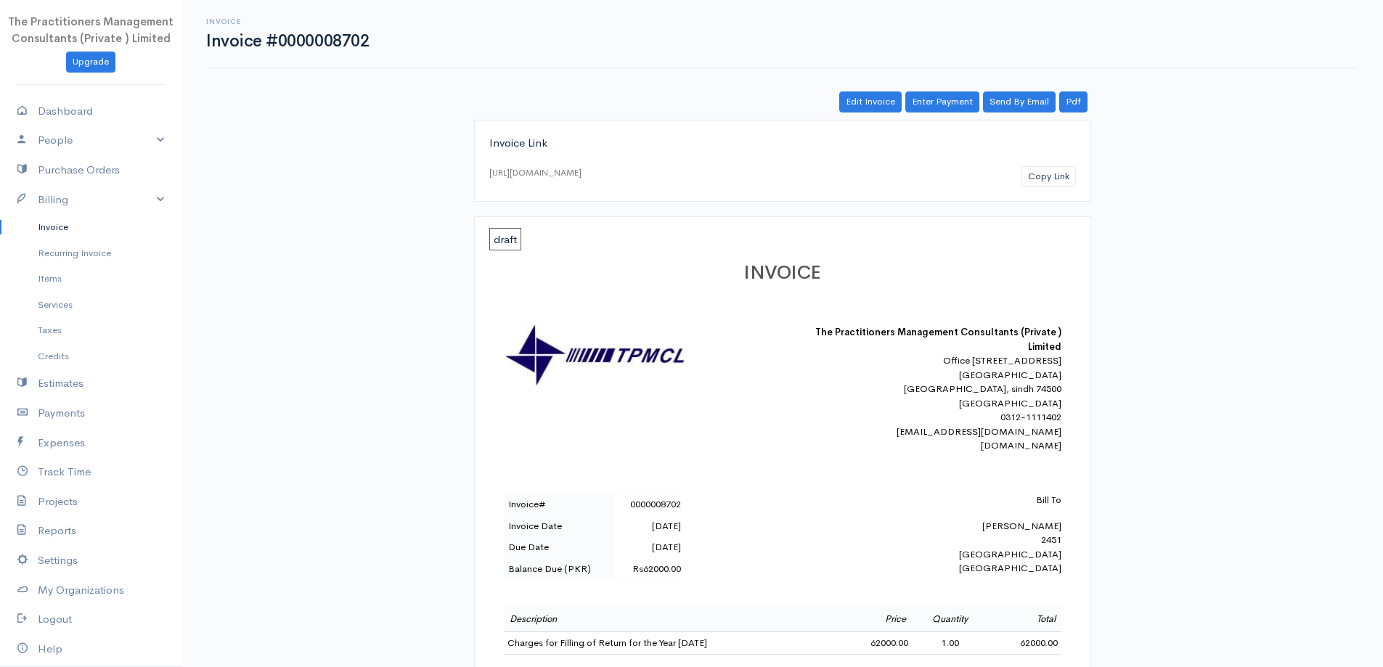
click at [81, 222] on link "Invoice" at bounding box center [90, 227] width 181 height 26
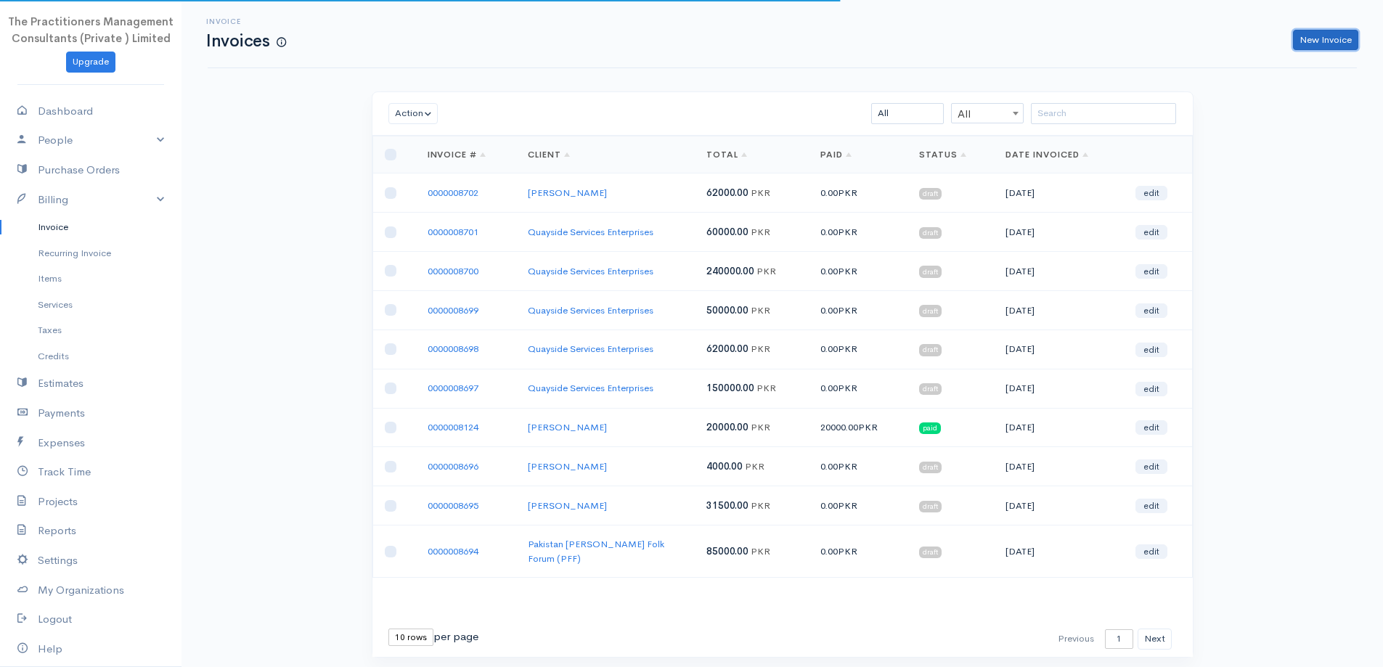
click at [1306, 47] on link "New Invoice" at bounding box center [1325, 40] width 65 height 21
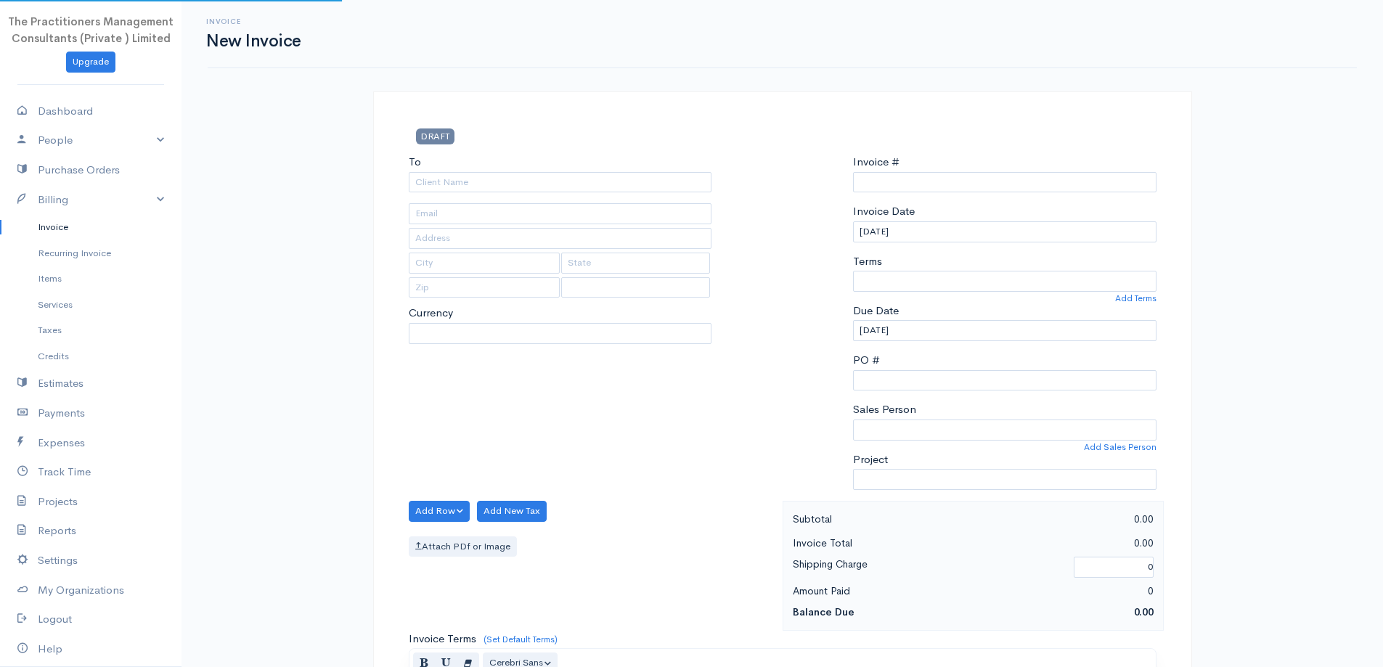
select select "PKR"
select select "[GEOGRAPHIC_DATA]"
type input "0000008703"
click at [550, 187] on input "To" at bounding box center [560, 182] width 303 height 21
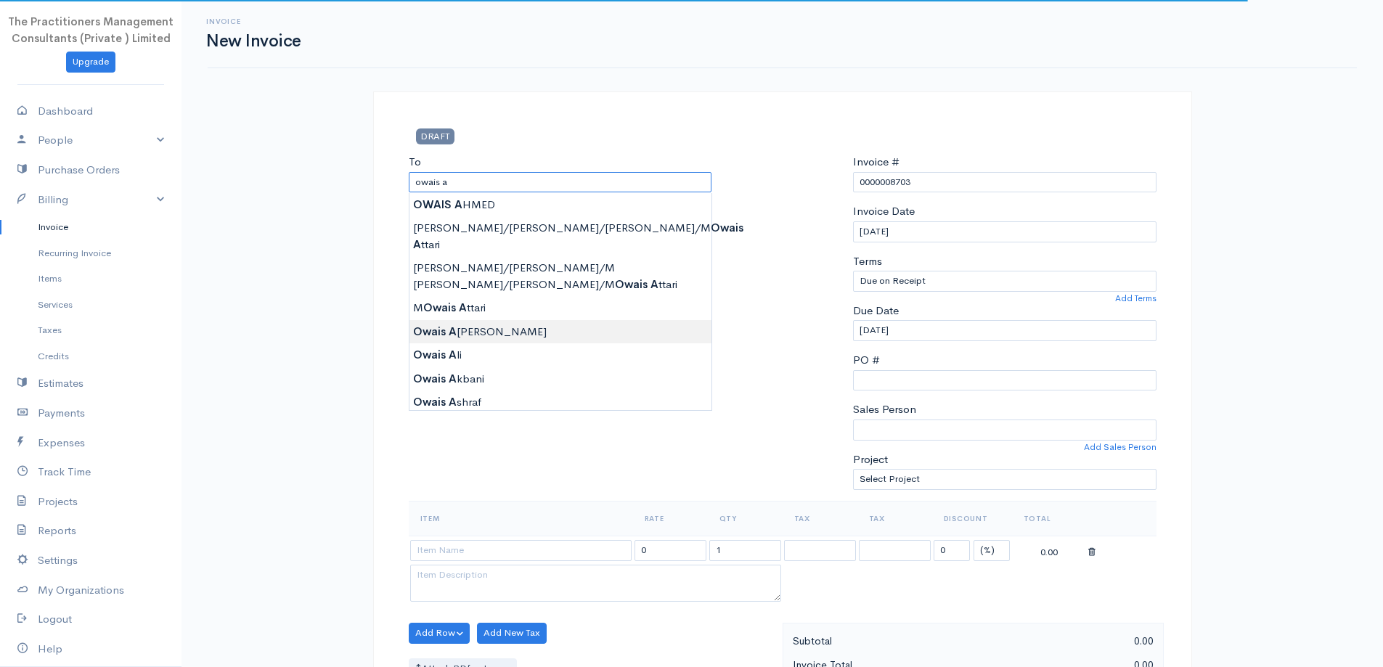
type input "[PERSON_NAME]"
click at [595, 322] on body "The Practitioners Management Consultants (Private ) Limited Upgrade Dashboard P…" at bounding box center [691, 637] width 1383 height 1274
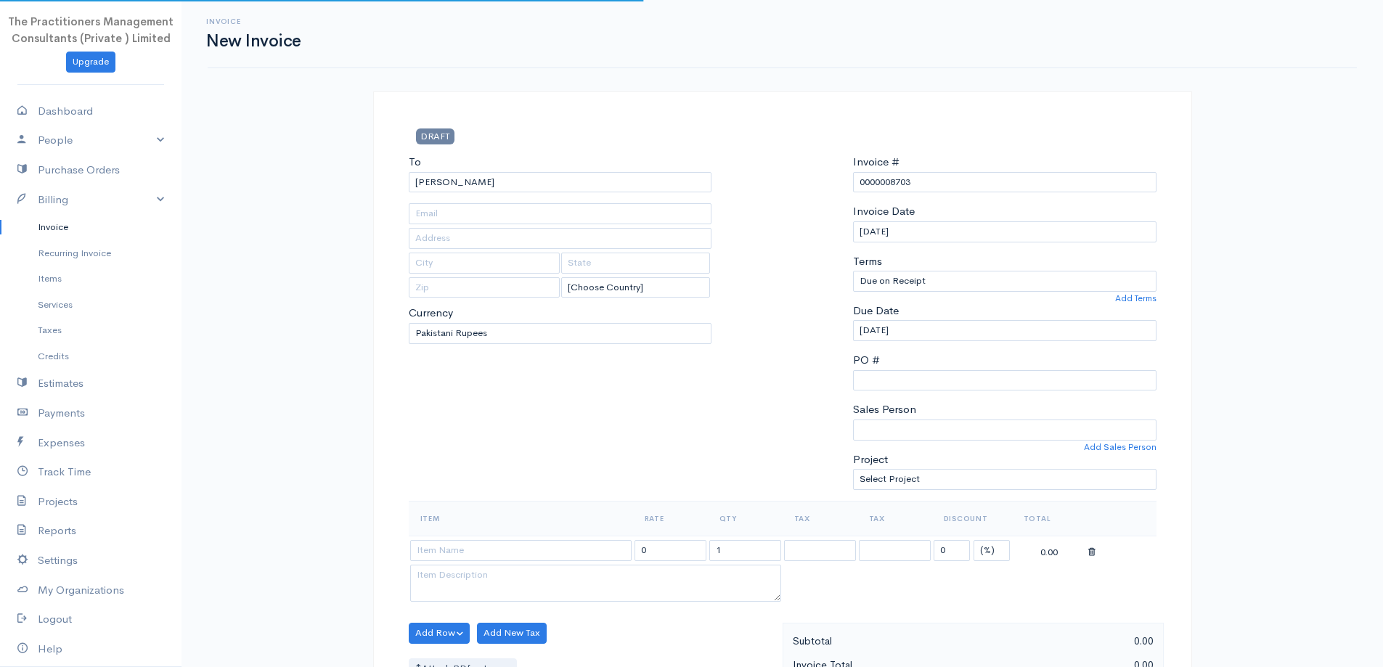
type input "42201-7390117-9"
type input "2451"
type input "[GEOGRAPHIC_DATA]"
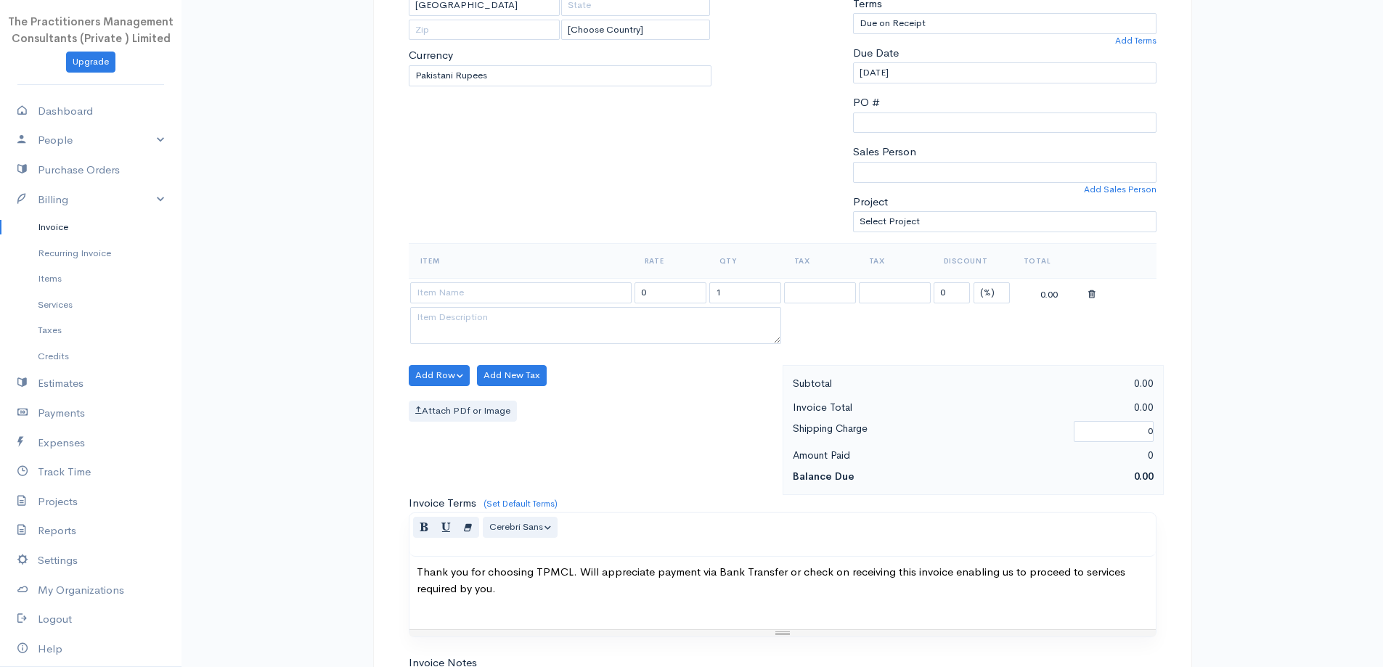
scroll to position [290, 0]
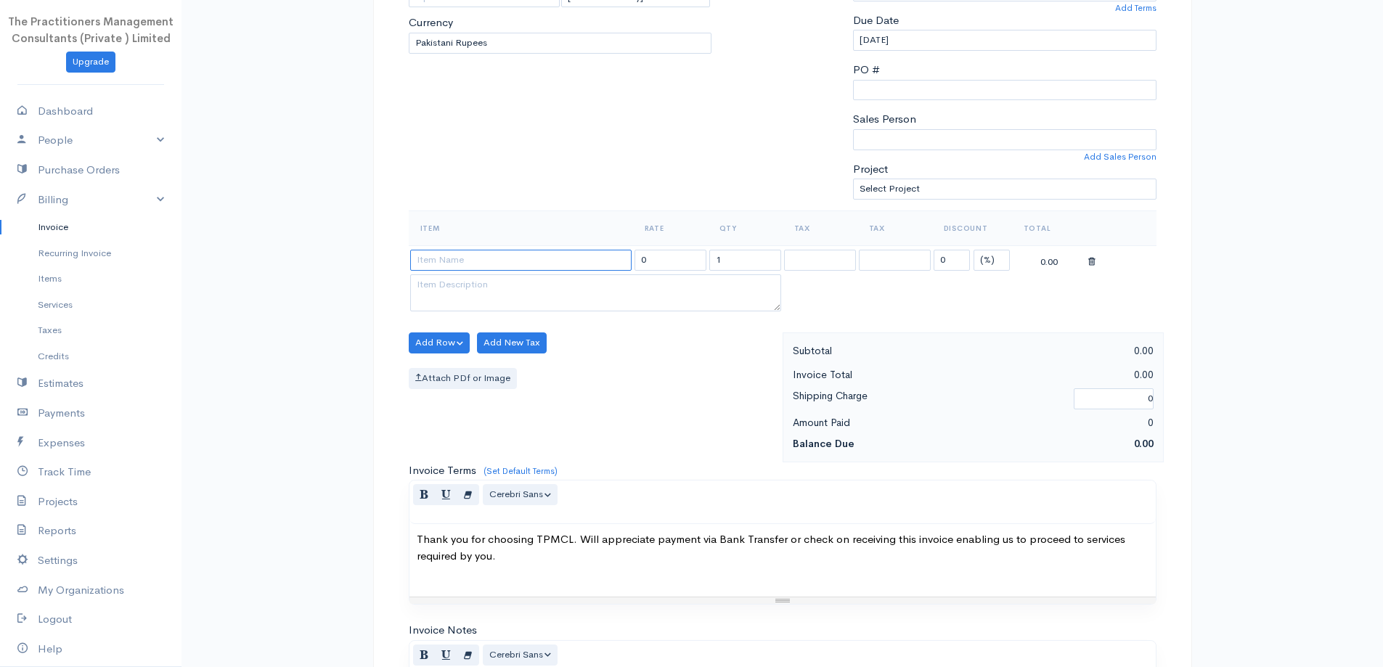
click at [578, 263] on input at bounding box center [520, 260] width 221 height 21
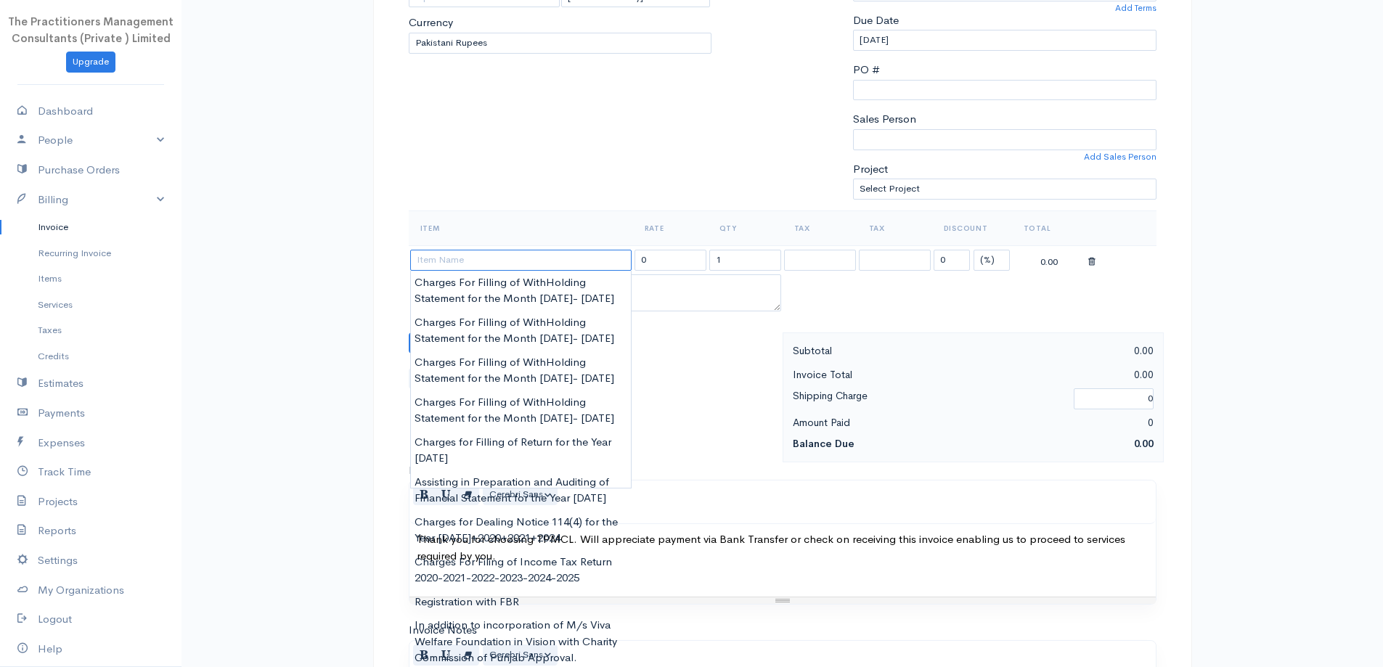
click at [474, 252] on input at bounding box center [520, 260] width 221 height 21
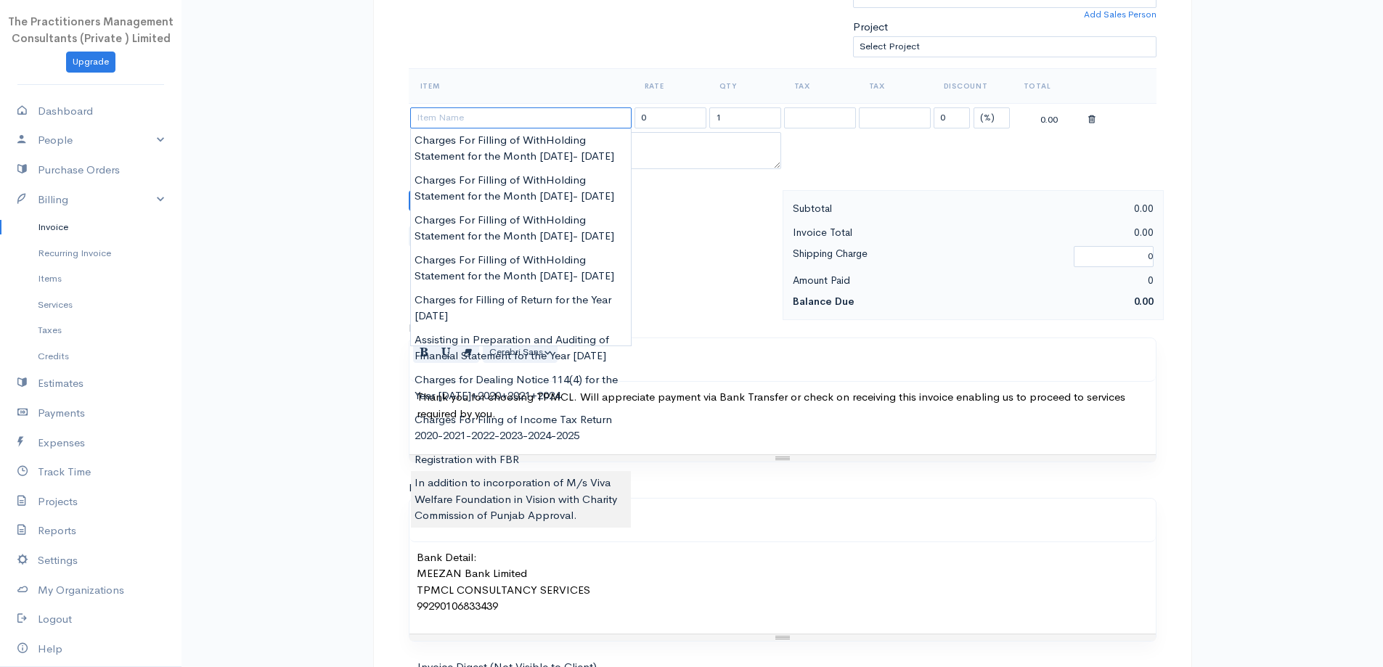
scroll to position [435, 0]
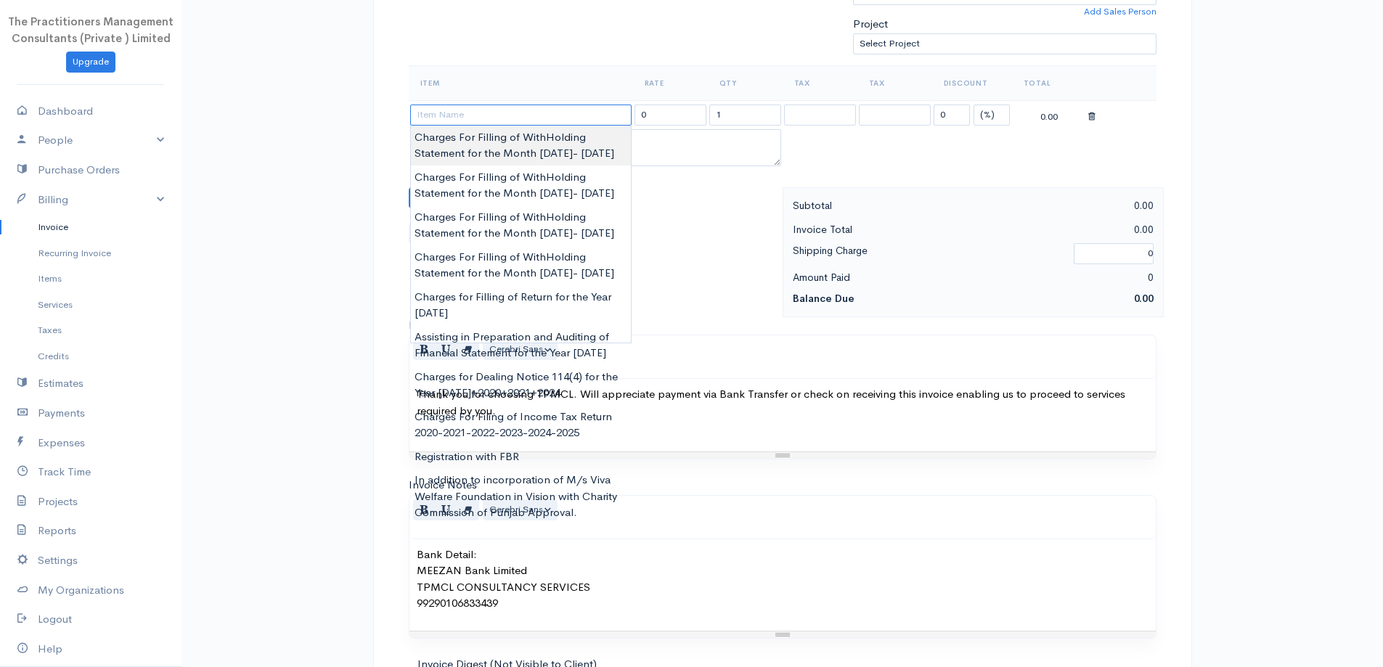
click at [524, 113] on input at bounding box center [520, 115] width 221 height 21
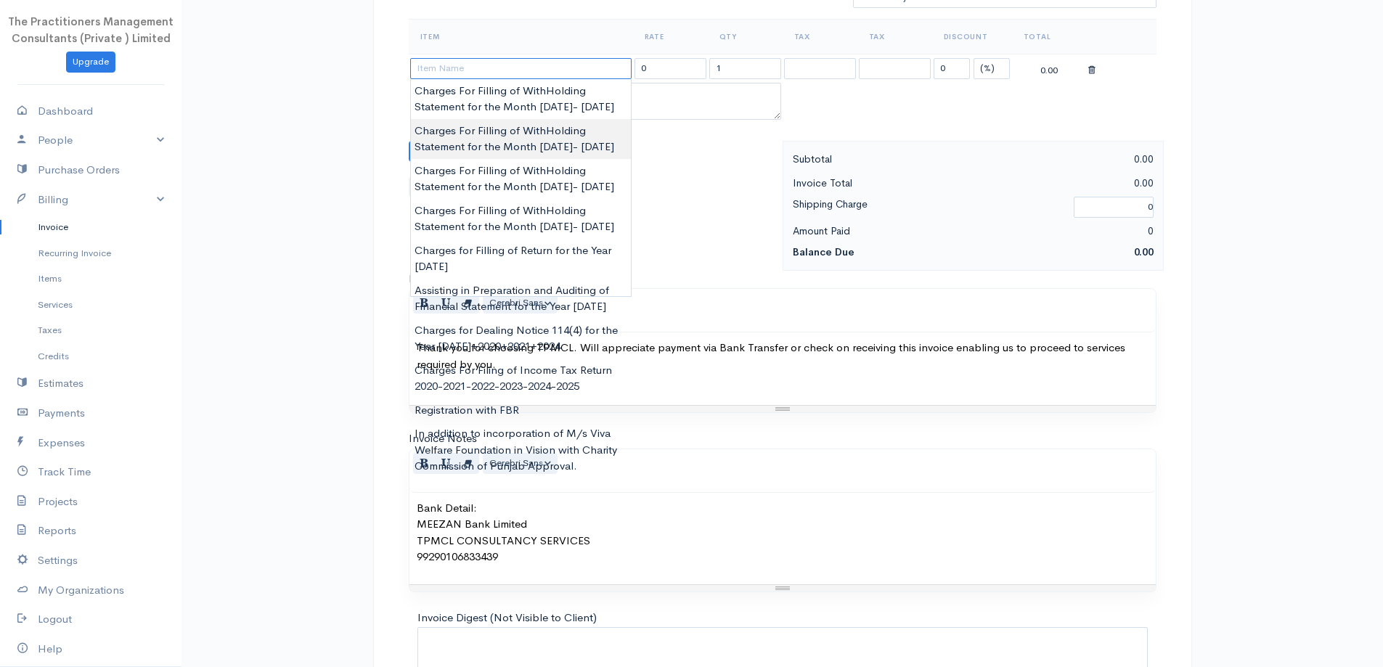
scroll to position [508, 0]
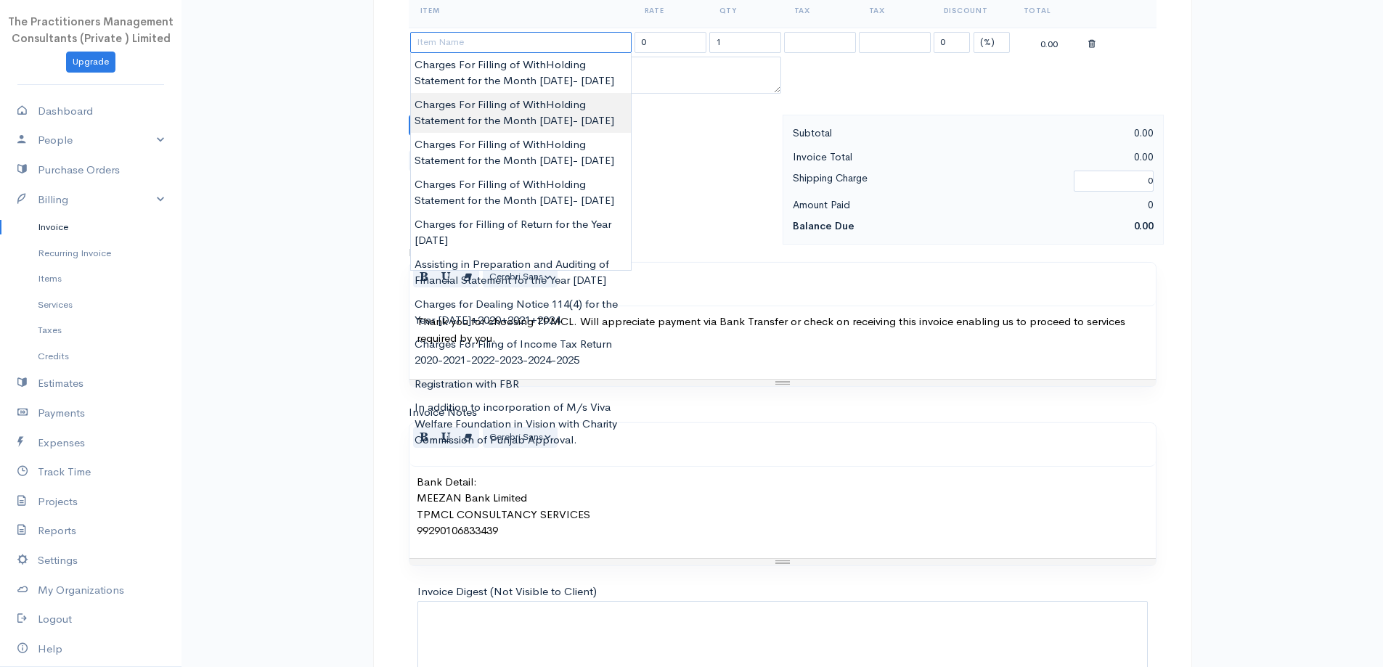
type input "s"
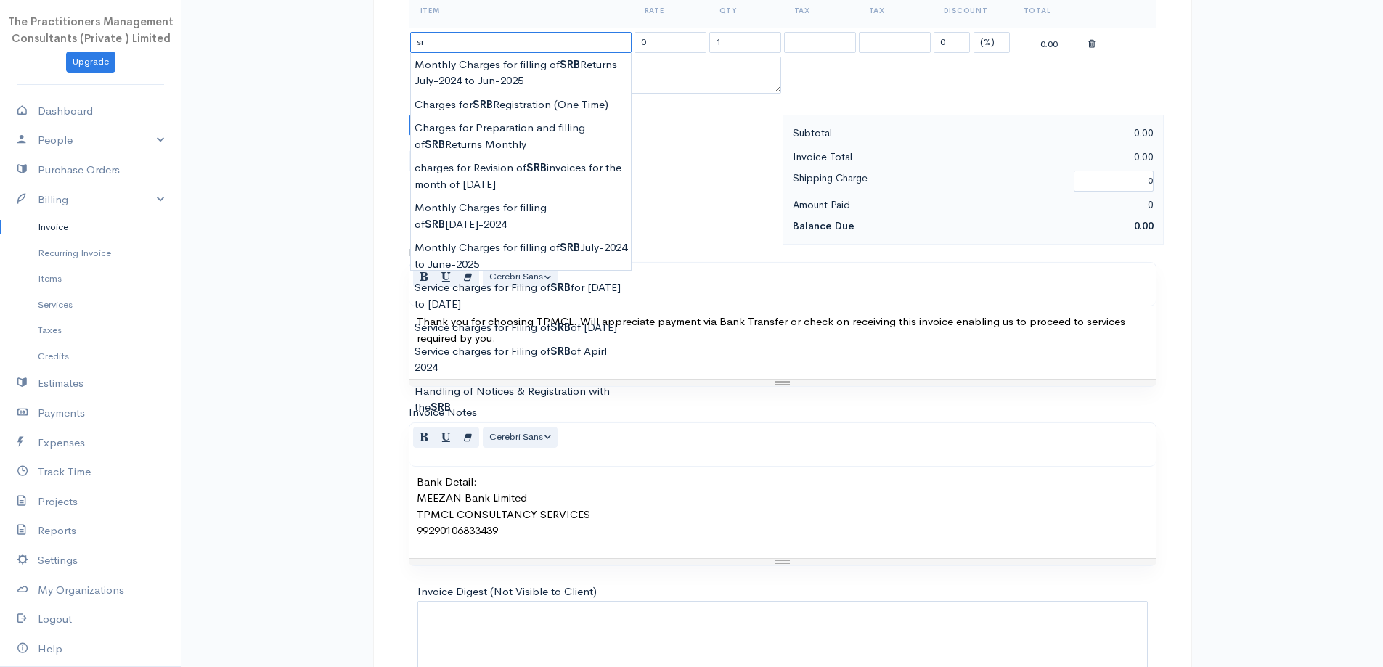
type input "s"
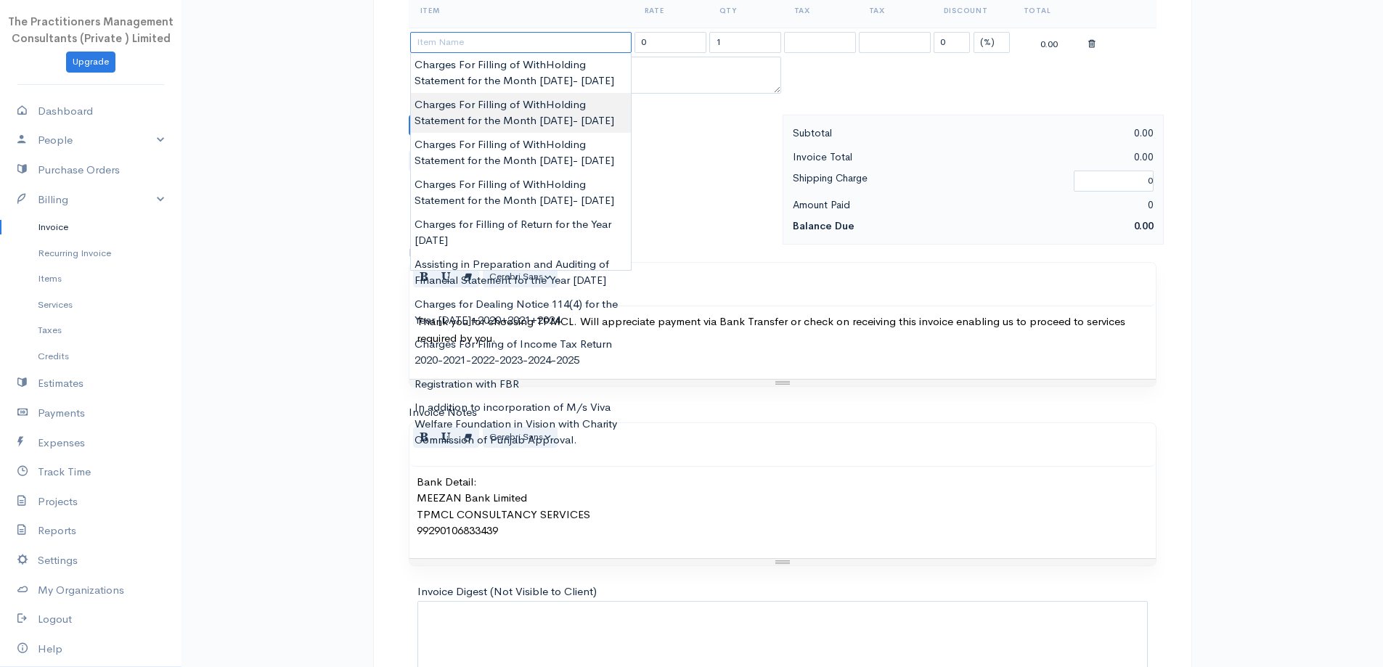
paste input "Monthly Charges for filling of SRB July-2024 to June-2025"
type input "Monthly Charges for filling of SRB July-2024 to June-2025"
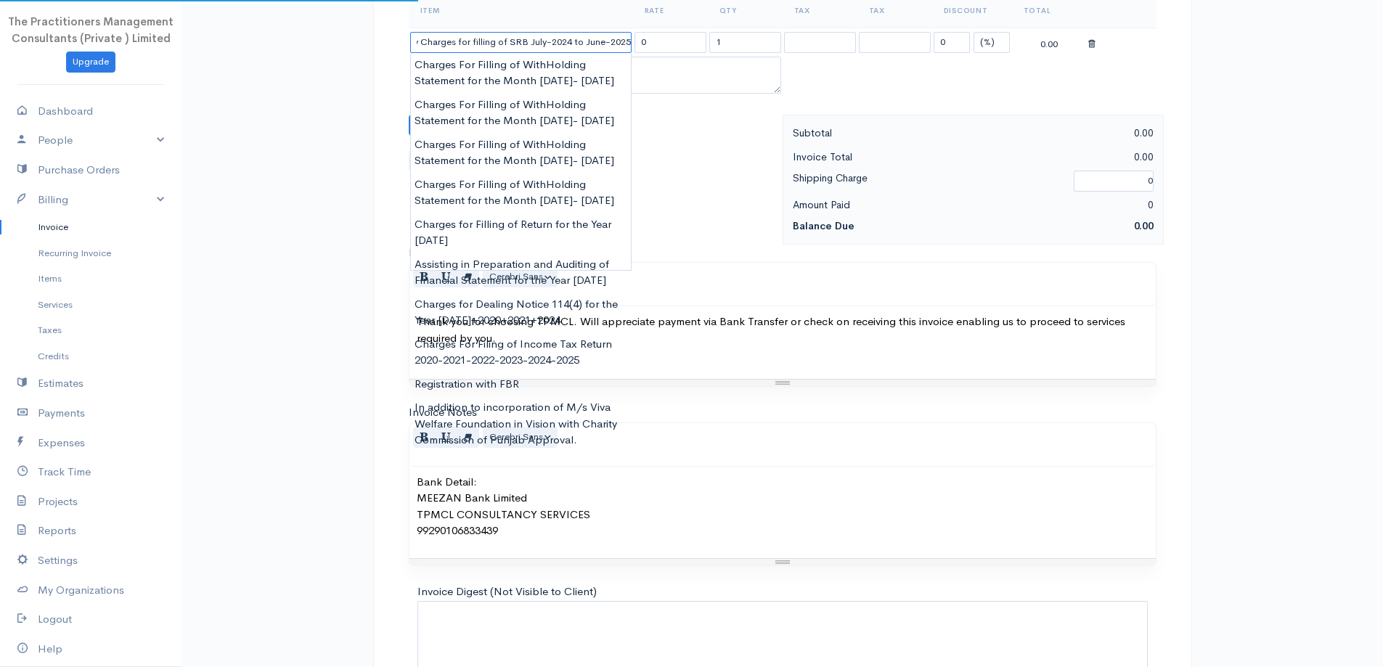
type input "50000.00"
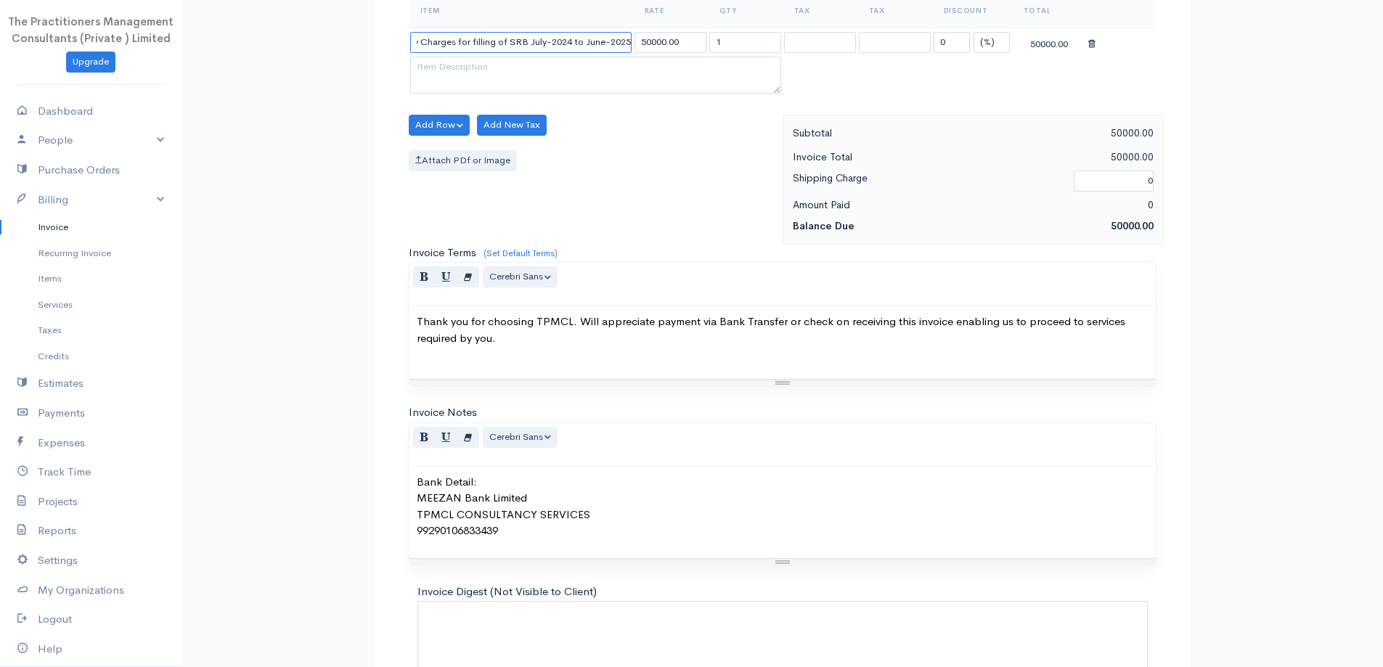
drag, startPoint x: 570, startPoint y: 38, endPoint x: 572, endPoint y: 49, distance: 11.0
click at [570, 38] on input "Monthly Charges for filling of SRB July-2024 to June-2025" at bounding box center [520, 42] width 221 height 21
type input "Monthly Charges for filling of SRB July-2025 to June-2026"
drag, startPoint x: 700, startPoint y: 41, endPoint x: 616, endPoint y: 42, distance: 84.2
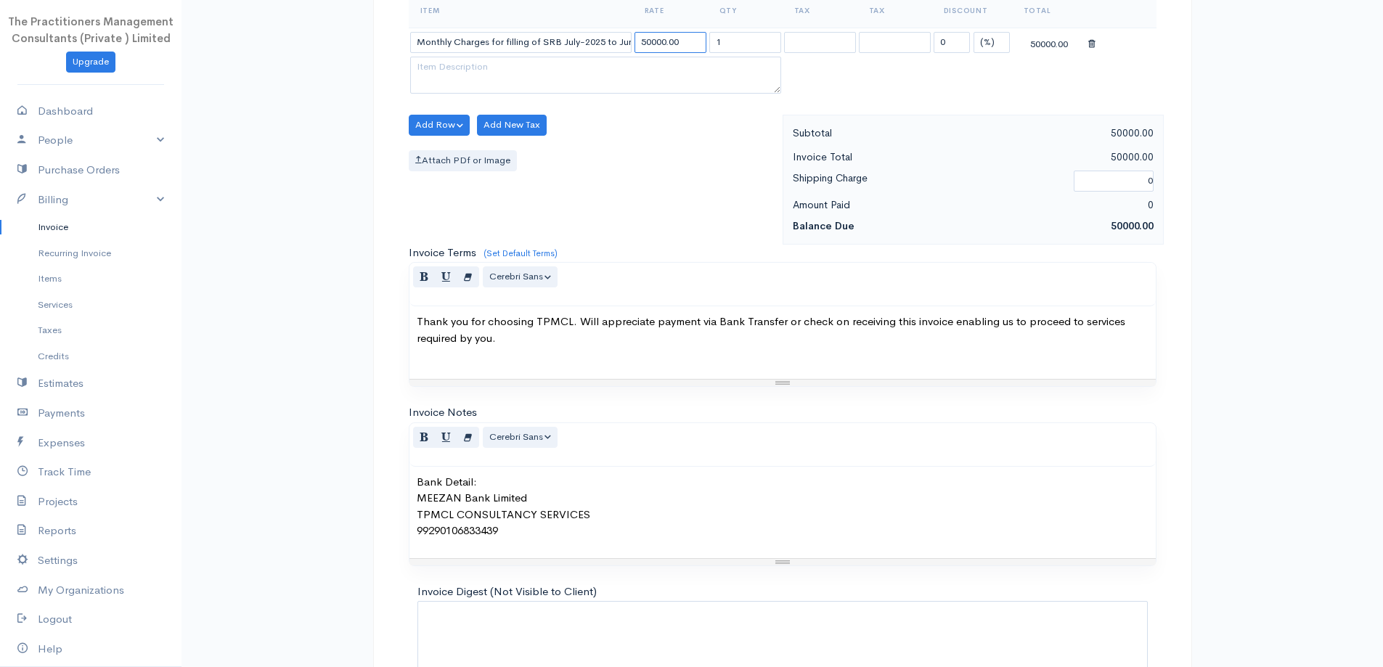
click at [616, 42] on tr "Monthly Charges for filling of SRB July-2025 to June-2026 50000.00 1 0 (%) Flat…" at bounding box center [783, 42] width 748 height 28
click at [757, 33] on input "1" at bounding box center [745, 42] width 72 height 21
type input "12"
click at [661, 46] on input "text" at bounding box center [670, 42] width 72 height 21
type input "4167"
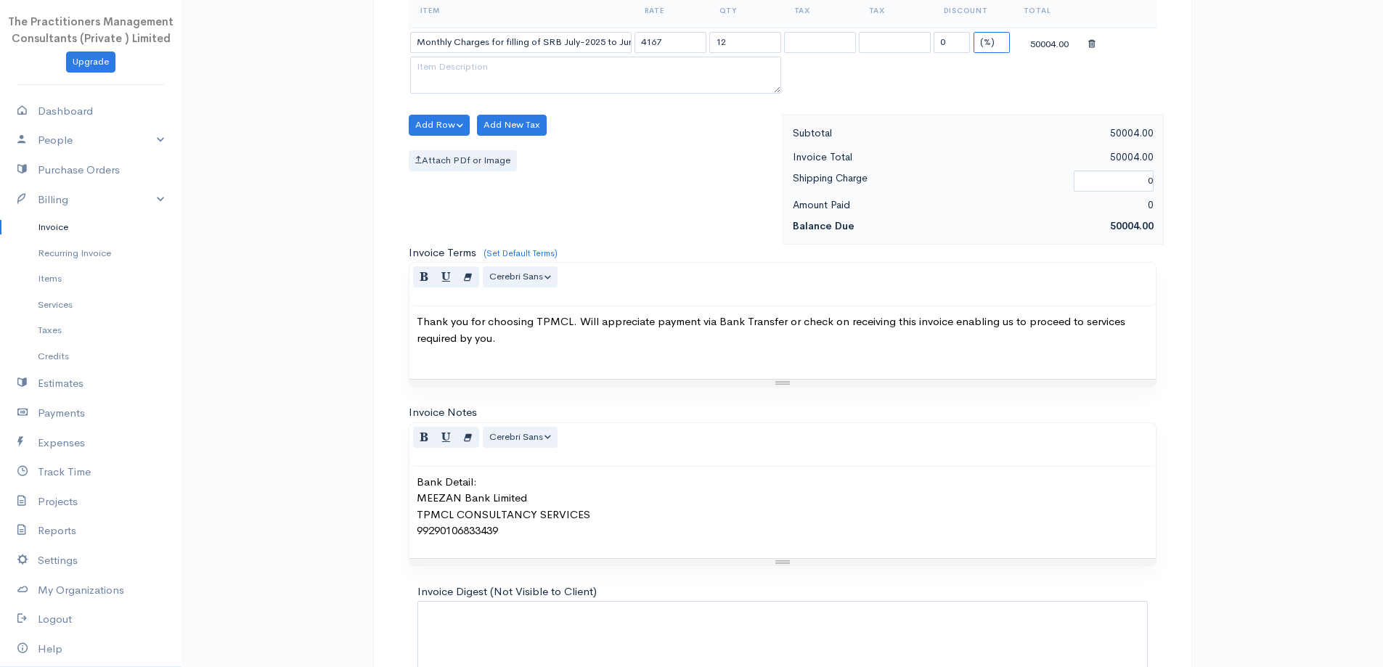
click at [989, 41] on select "(%) Flat" at bounding box center [991, 42] width 36 height 21
select select "2"
click at [973, 32] on select "(%) Flat" at bounding box center [991, 42] width 36 height 21
click at [955, 46] on input "0" at bounding box center [951, 42] width 36 height 21
type input "4"
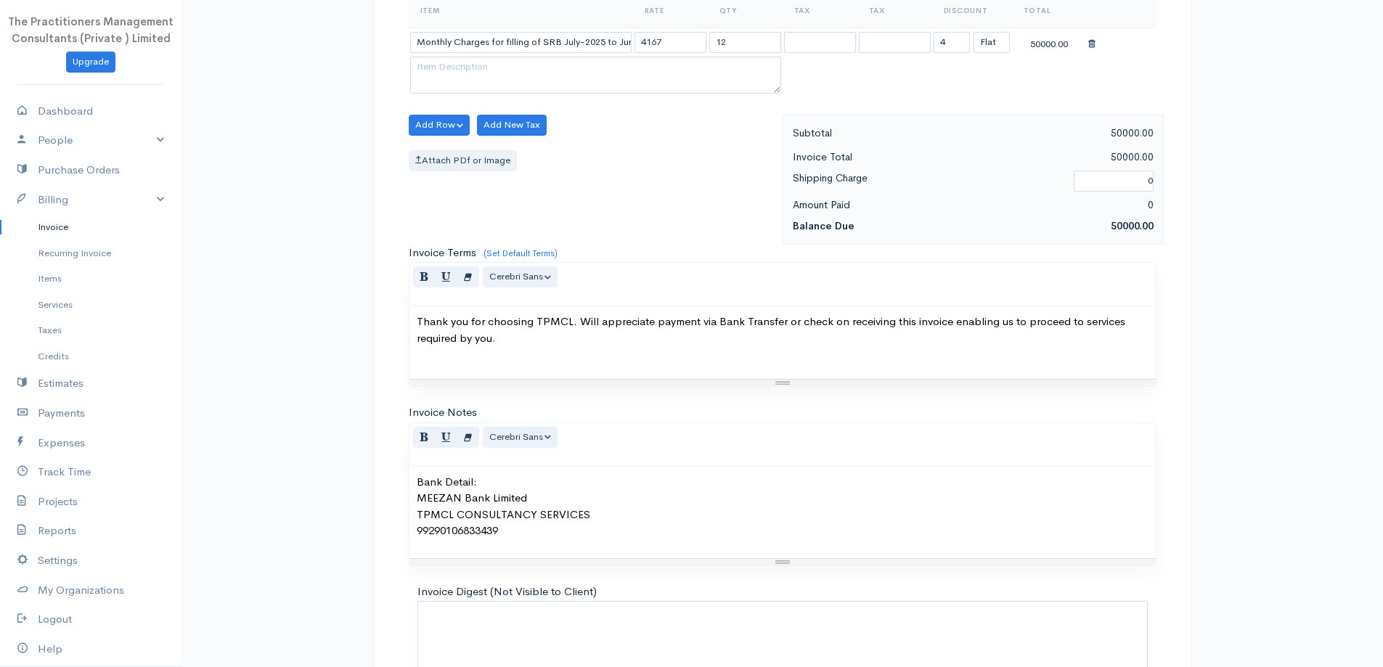
click at [813, 158] on div "Invoice Total" at bounding box center [879, 157] width 188 height 18
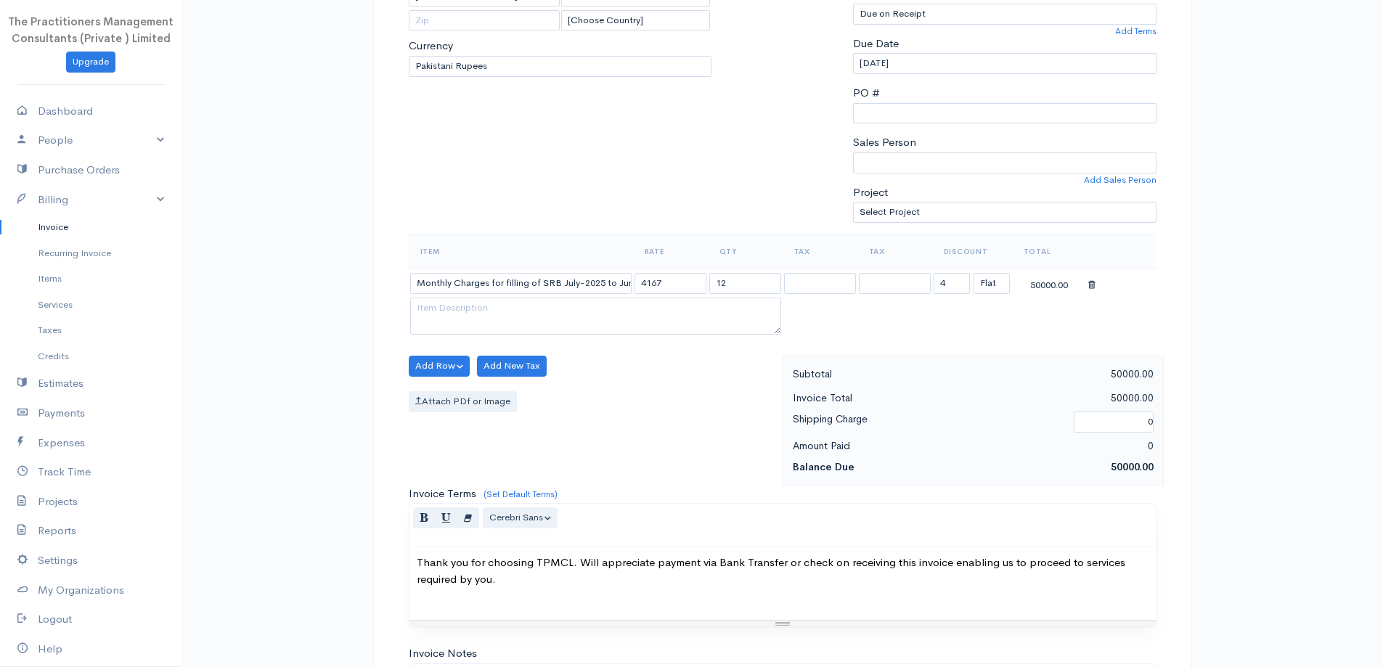
scroll to position [244, 0]
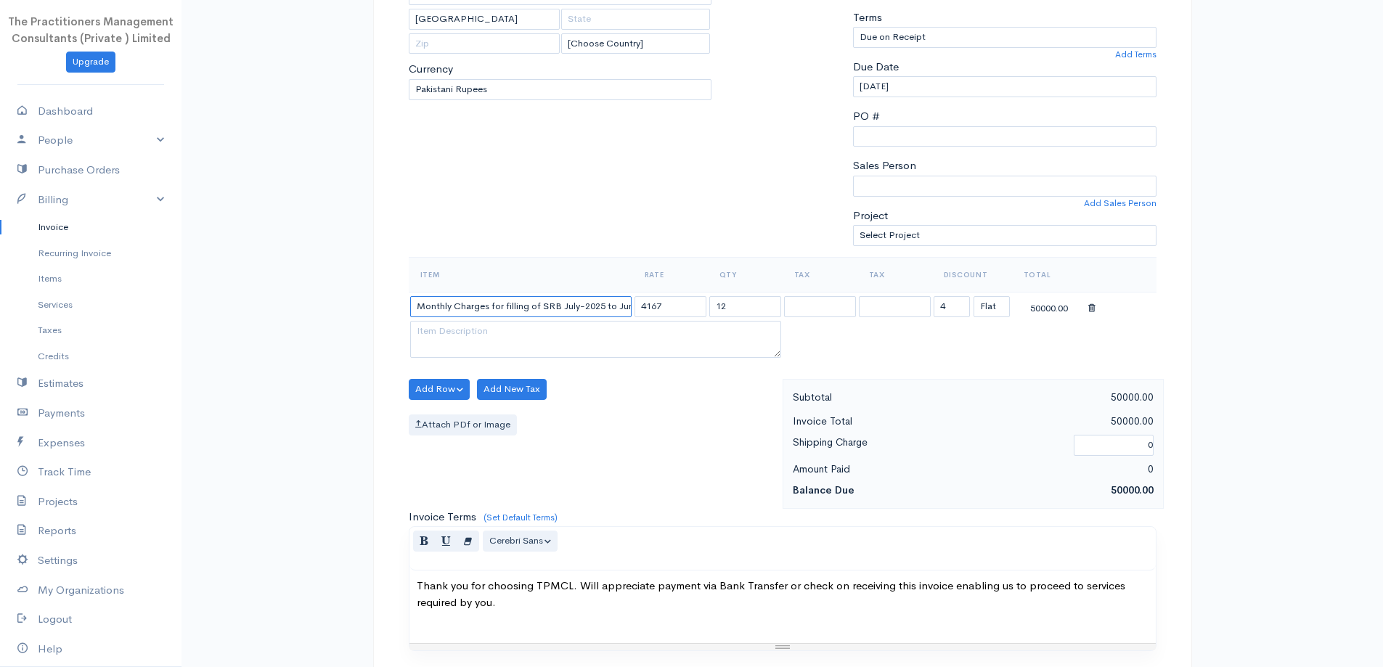
click at [625, 306] on input "Monthly Charges for filling of SRB July-2025 to June-2026" at bounding box center [520, 306] width 221 height 21
click at [671, 424] on div "Attach PDf or Image" at bounding box center [592, 424] width 367 height 21
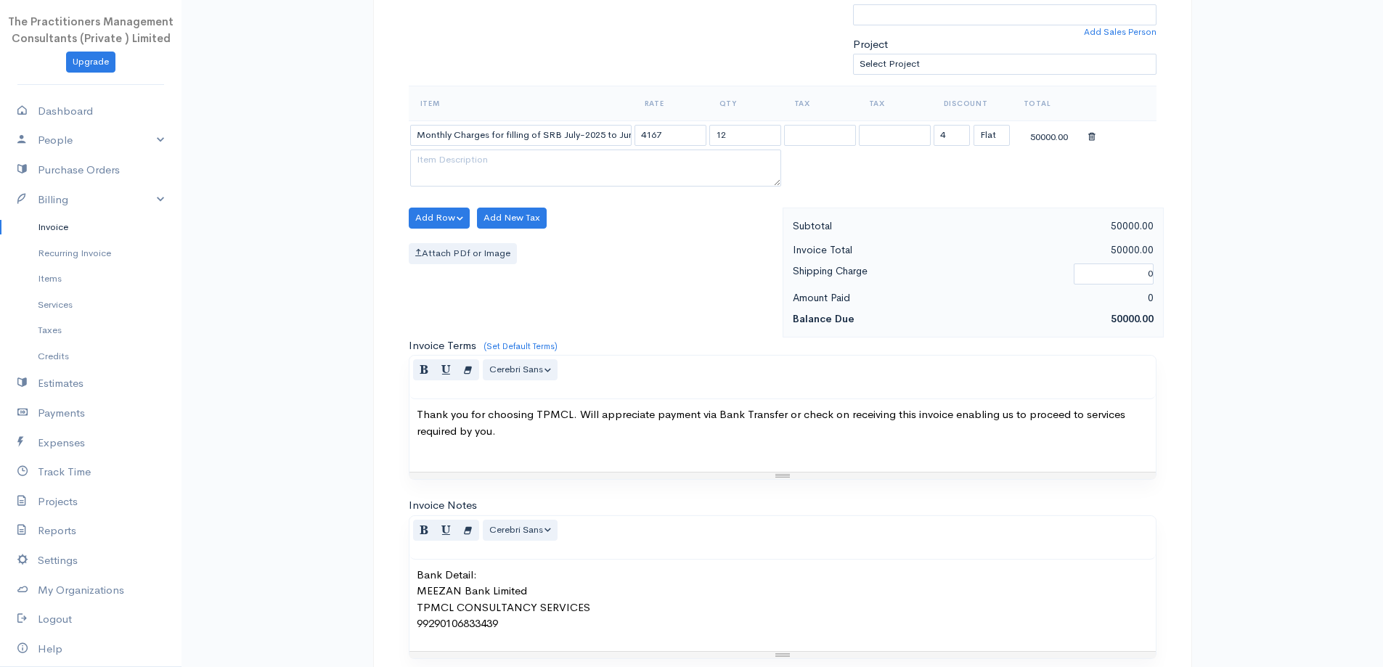
scroll to position [607, 0]
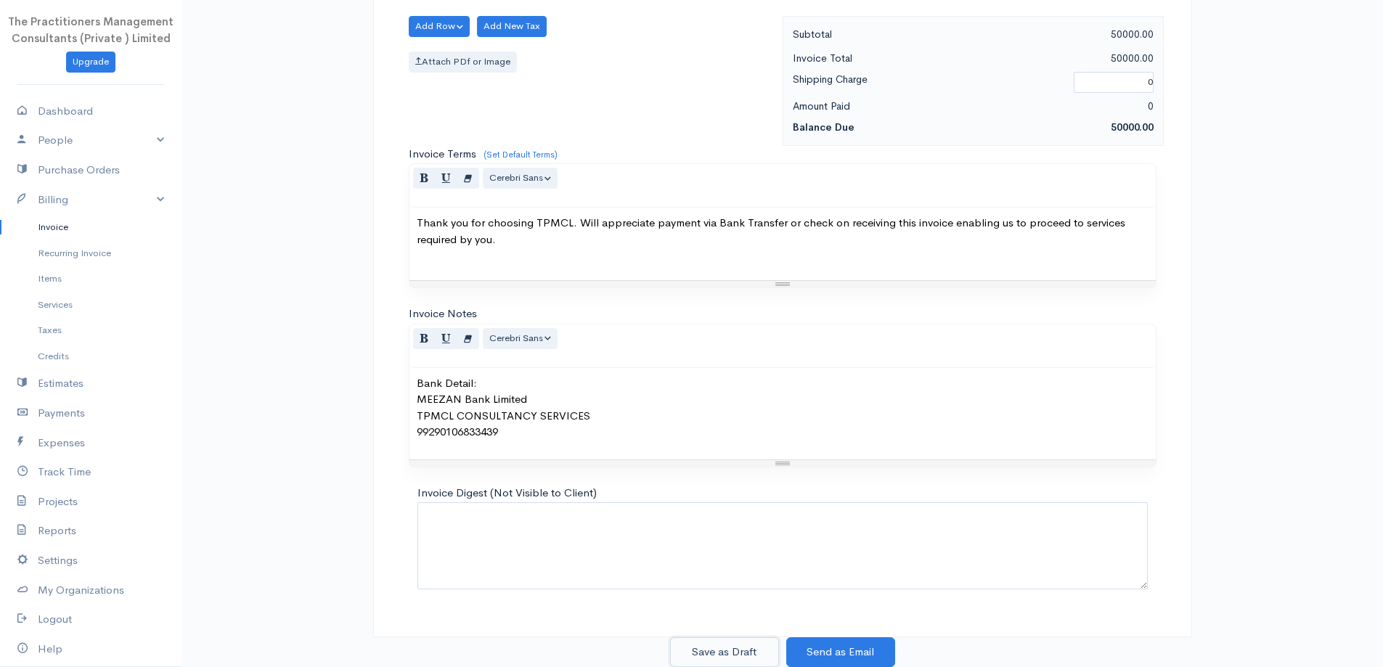
click at [748, 655] on button "Save as Draft" at bounding box center [724, 652] width 109 height 30
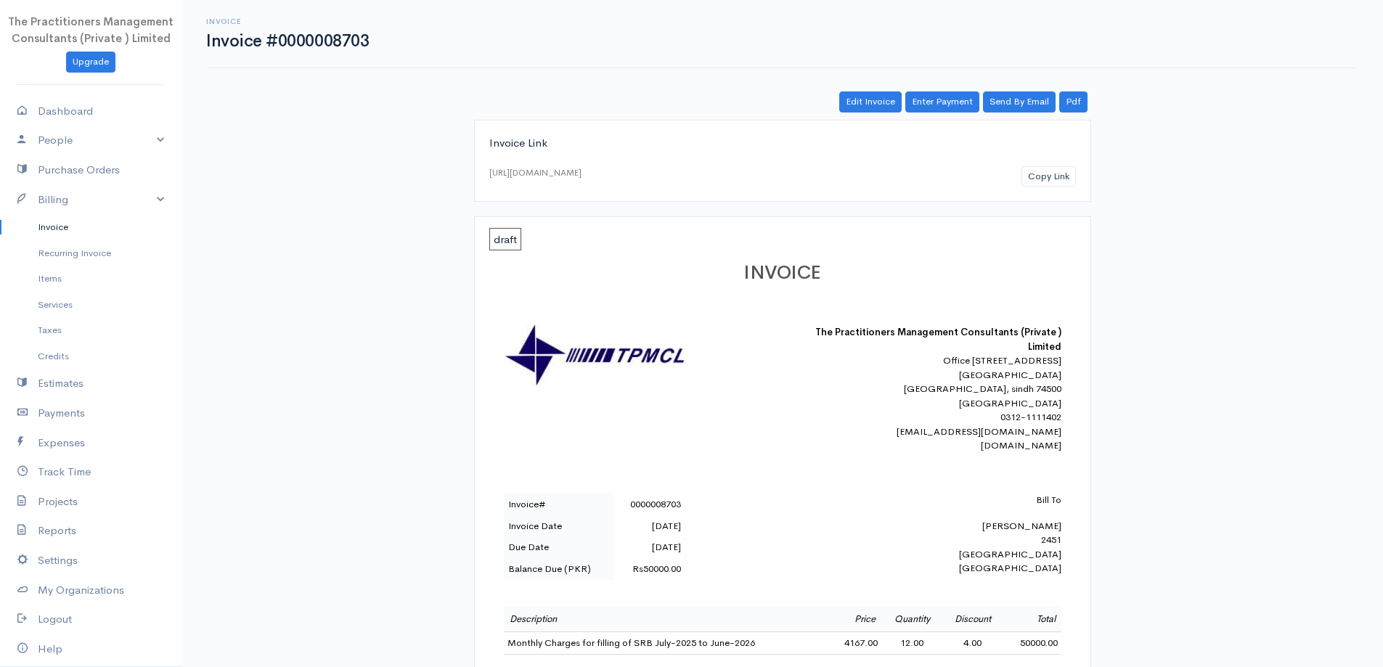
click at [103, 221] on link "Invoice" at bounding box center [90, 227] width 181 height 26
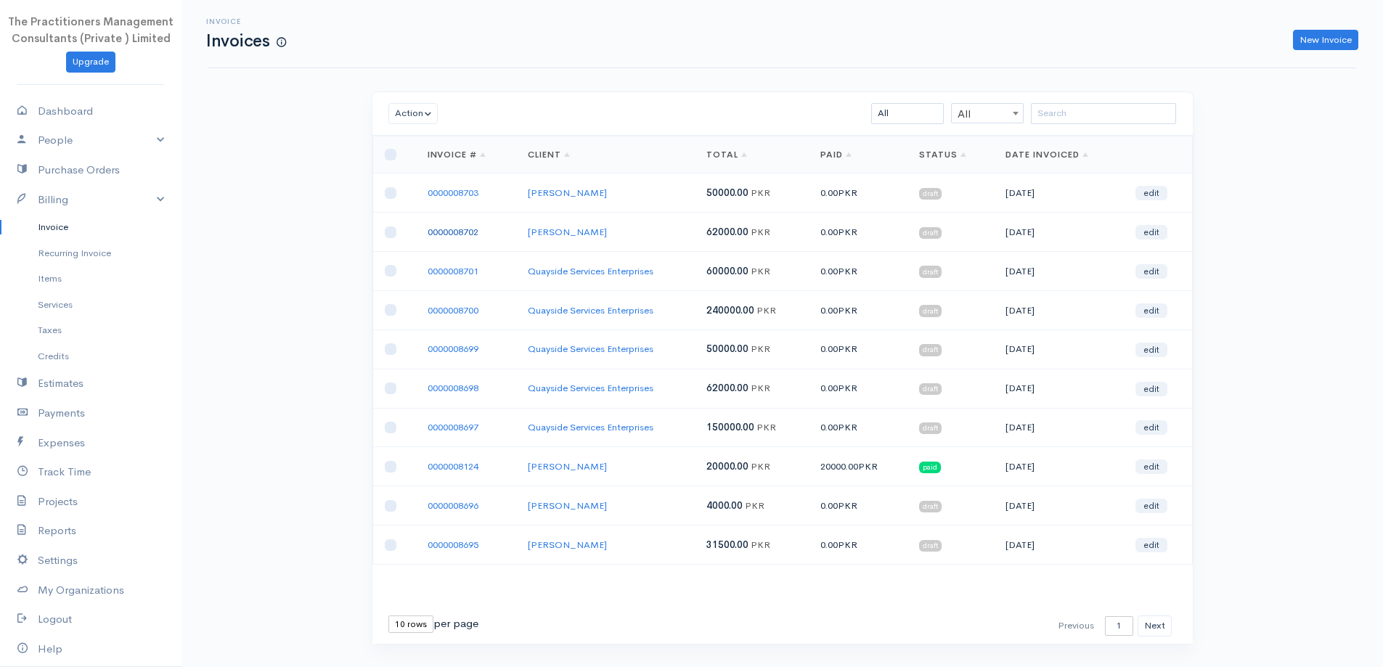
click at [478, 231] on link "0000008702" at bounding box center [452, 232] width 51 height 12
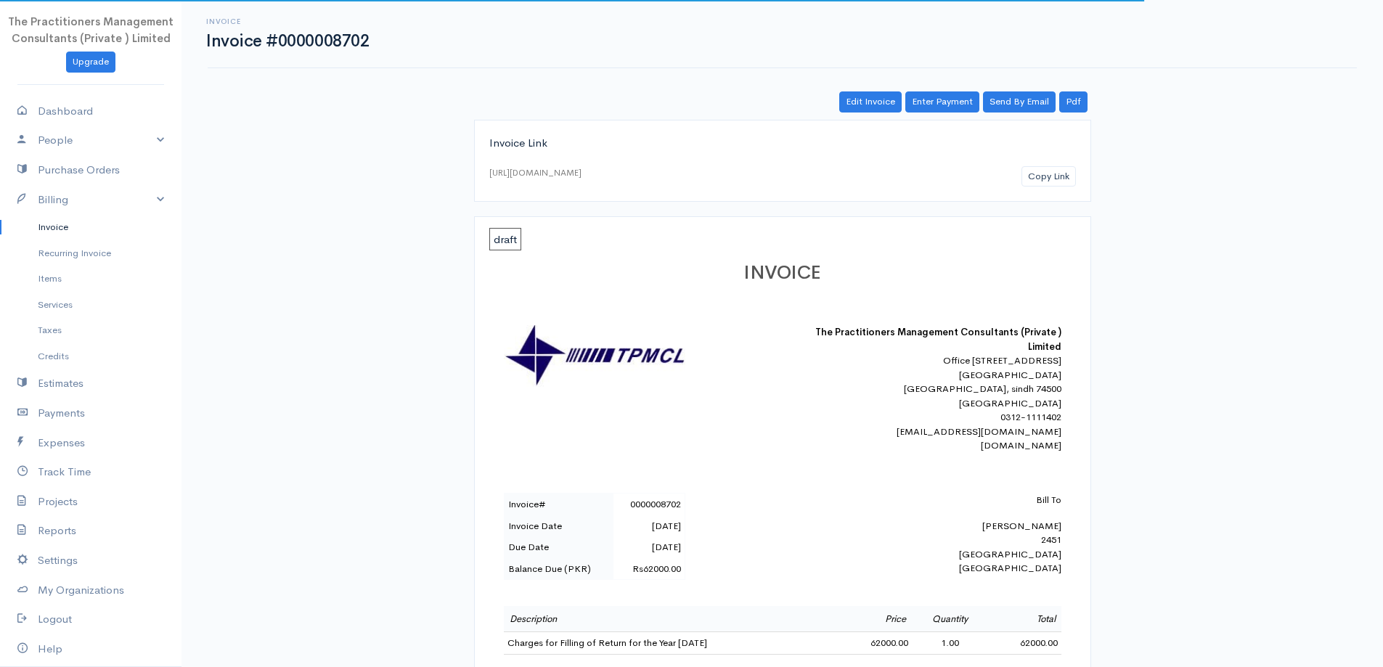
click at [50, 221] on link "Invoice" at bounding box center [90, 227] width 181 height 26
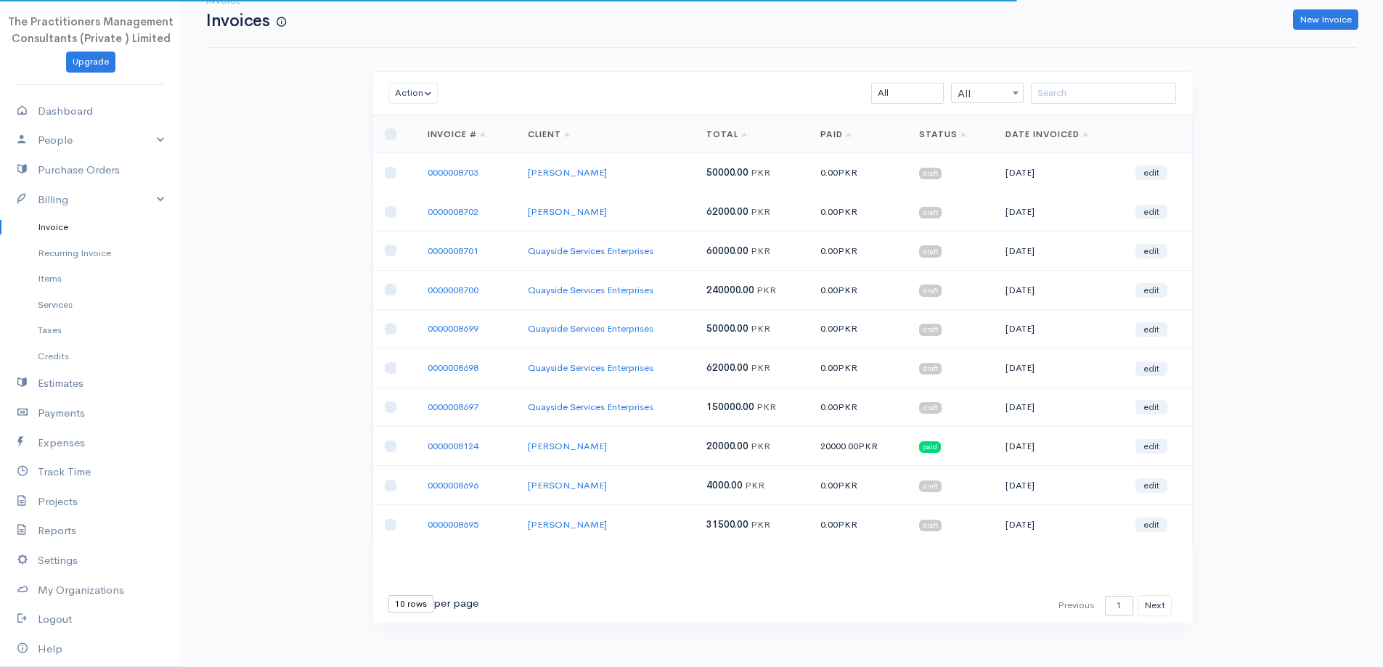
scroll to position [31, 0]
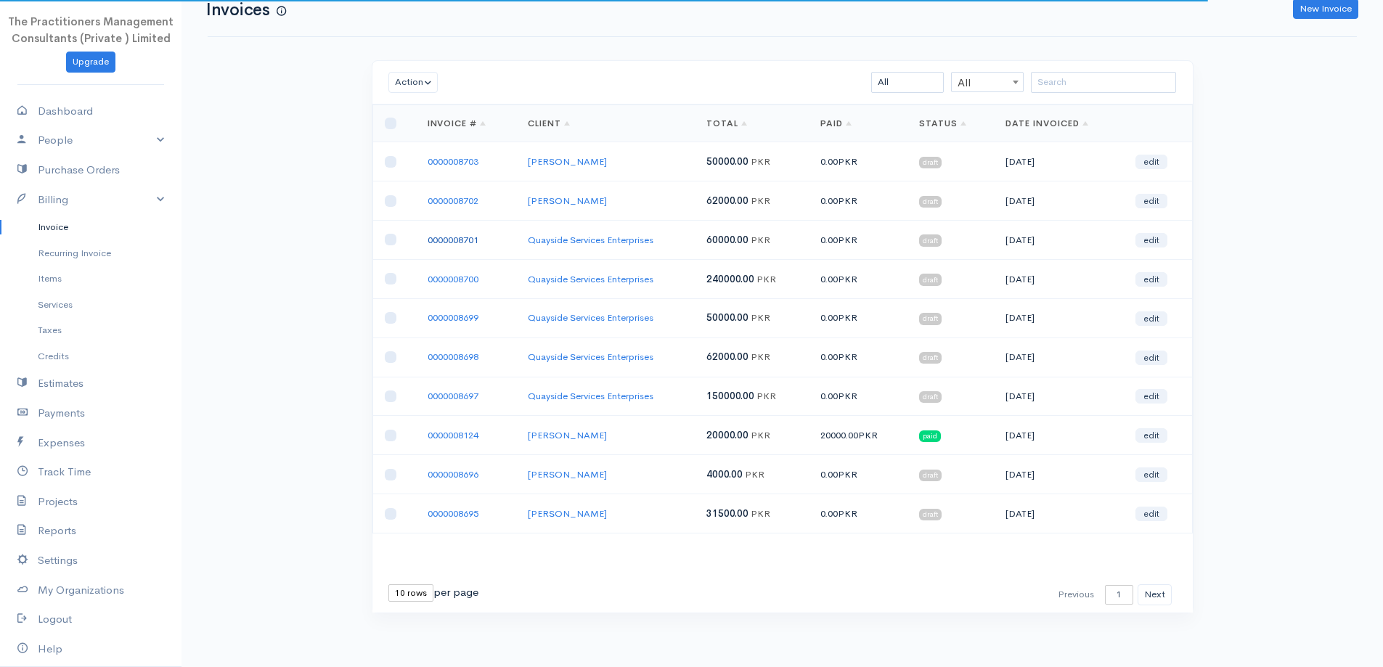
click at [465, 240] on link "0000008701" at bounding box center [452, 240] width 51 height 12
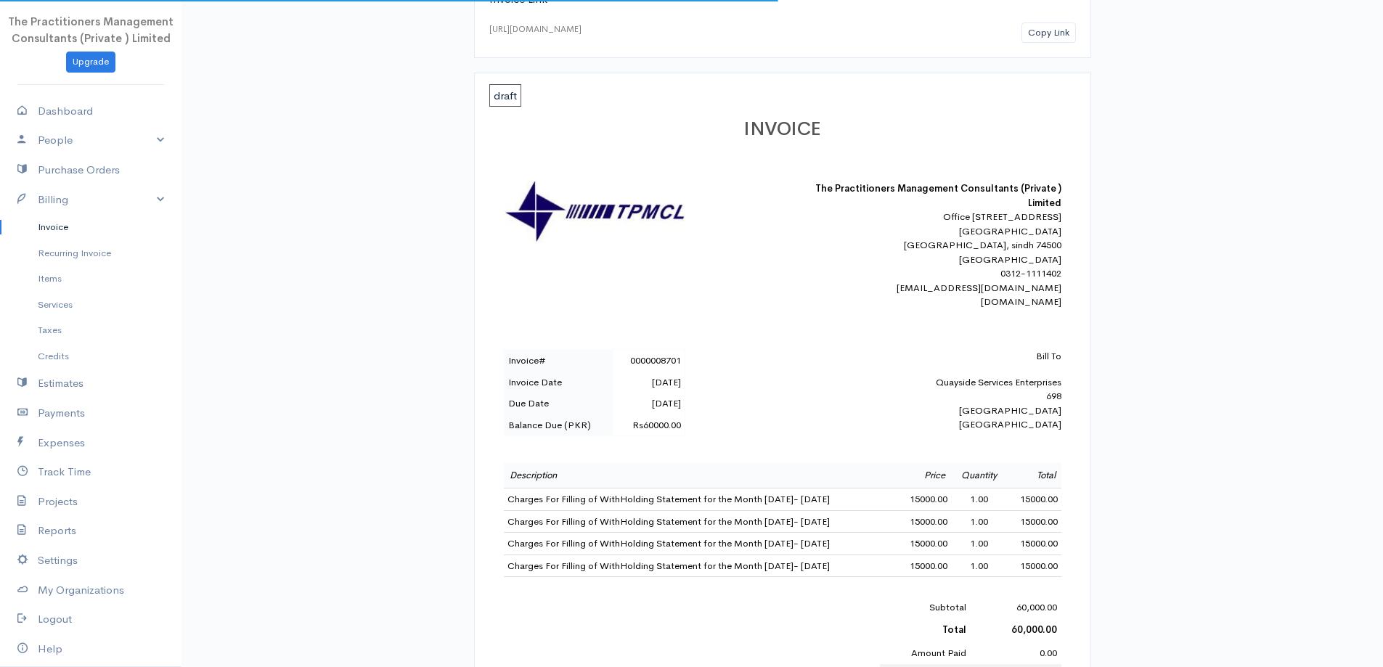
scroll to position [145, 0]
click at [105, 226] on link "Invoice" at bounding box center [90, 227] width 181 height 26
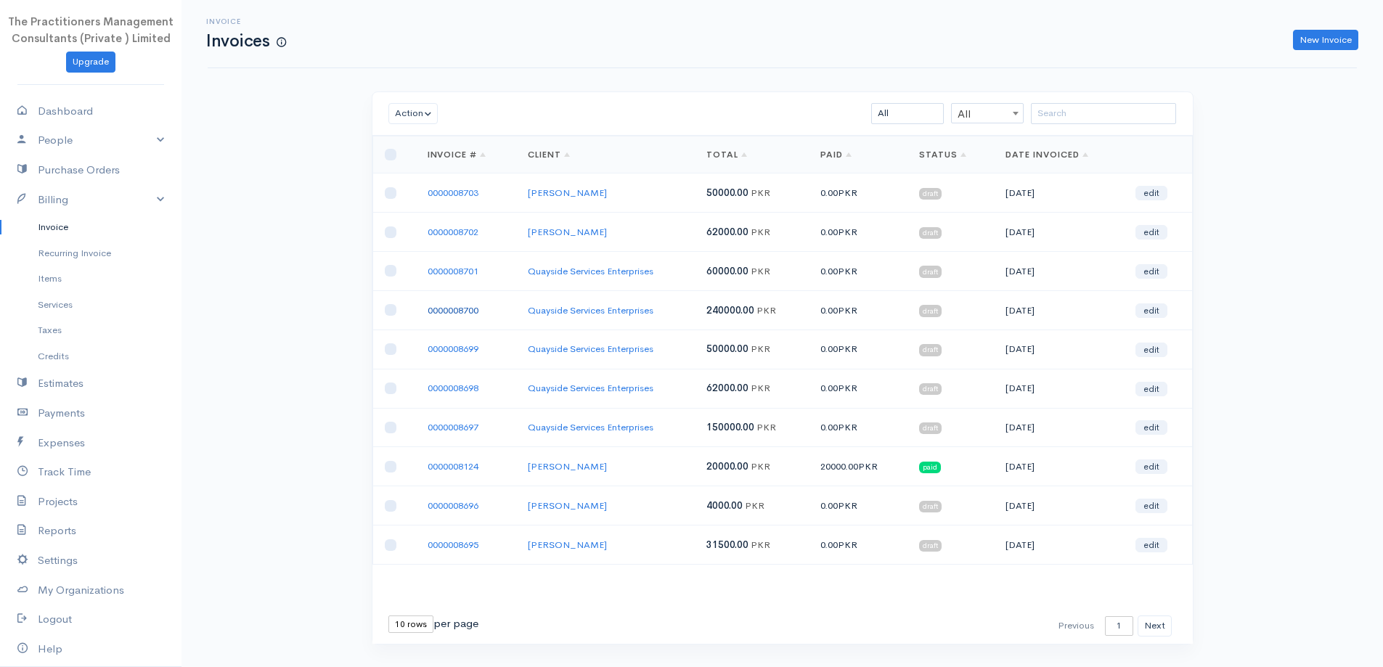
click at [468, 309] on link "0000008700" at bounding box center [452, 310] width 51 height 12
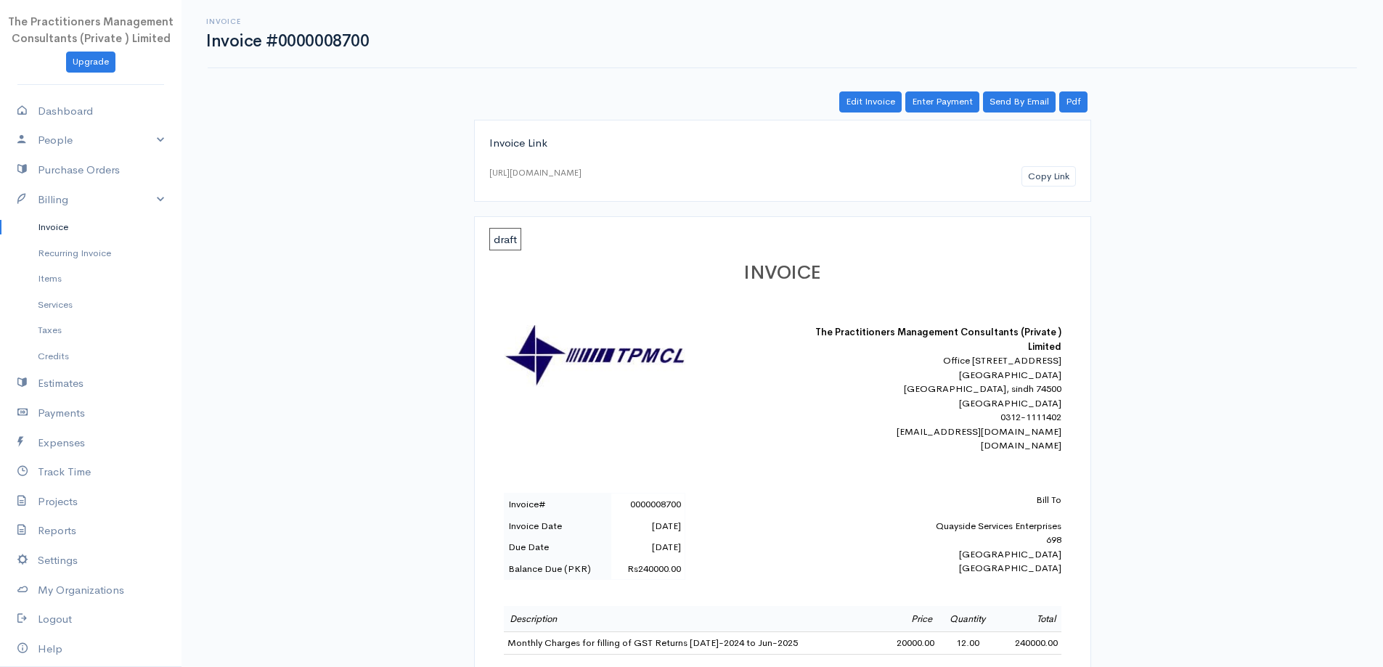
click at [869, 87] on div "Invoice Invoice #0000008700 Actions Edit Invoice Enter Payment Print Send By Em…" at bounding box center [781, 544] width 1201 height 1089
click at [873, 94] on link "Edit Invoice" at bounding box center [870, 101] width 62 height 21
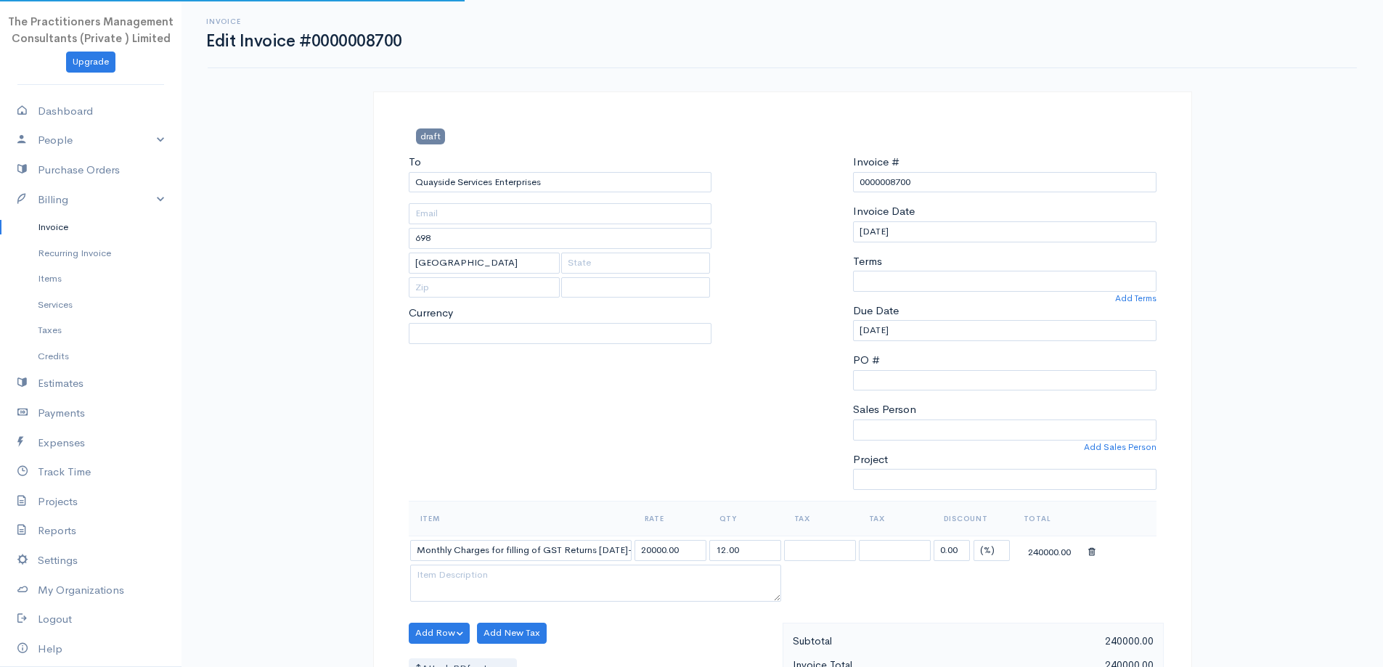
select select
select select "[GEOGRAPHIC_DATA]"
select select "PKR"
select select "0"
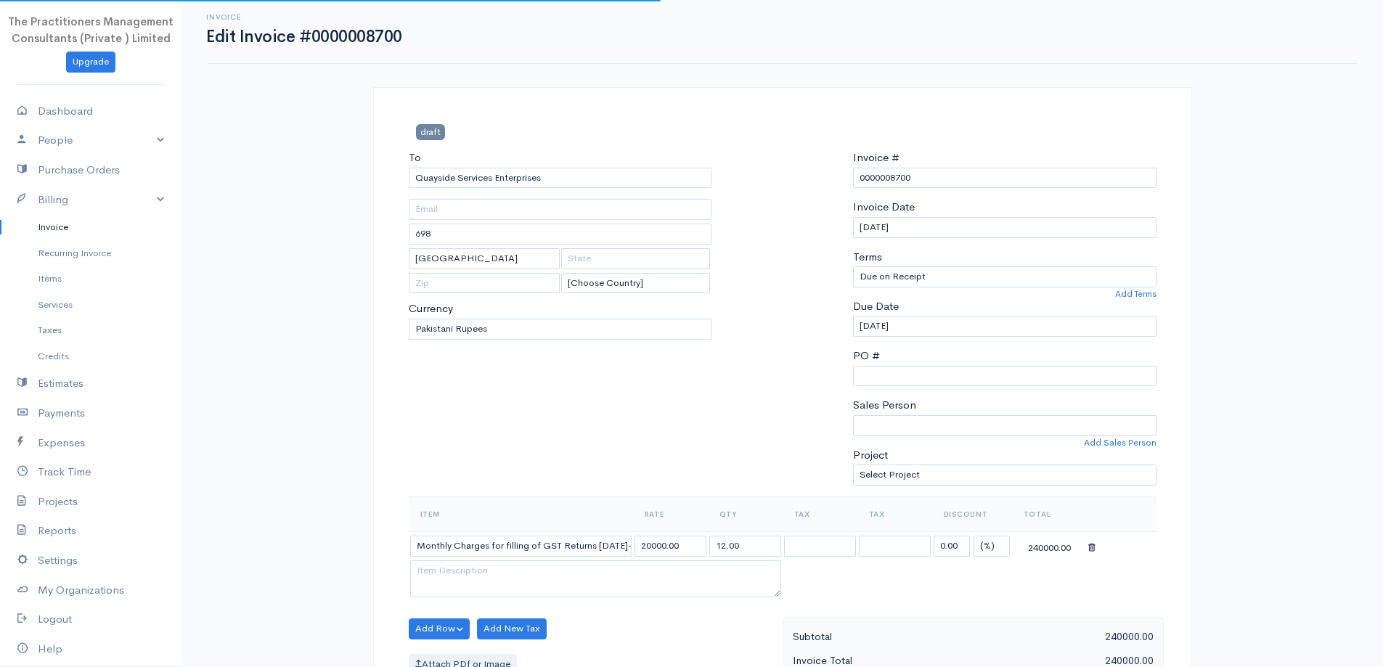
scroll to position [145, 0]
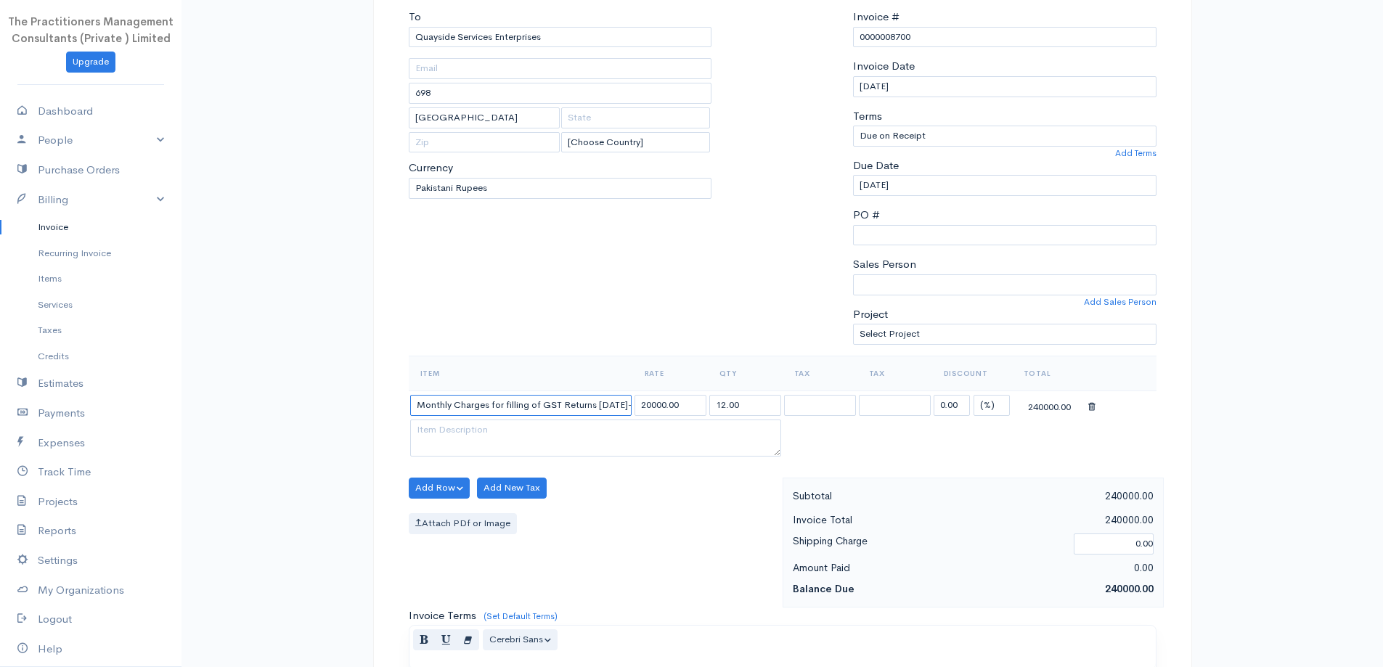
click at [612, 406] on input "Monthly Charges for filling of GST Returns Jul-2024 to Jun-2025" at bounding box center [520, 405] width 221 height 21
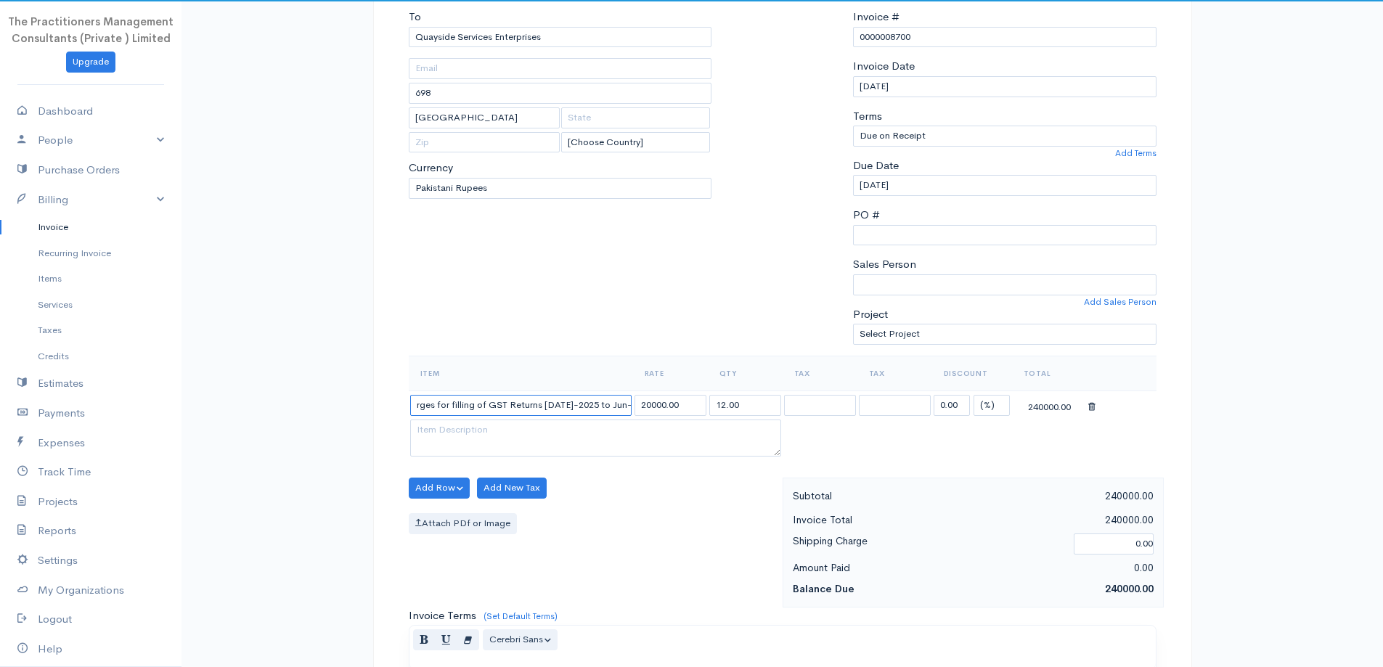
scroll to position [0, 60]
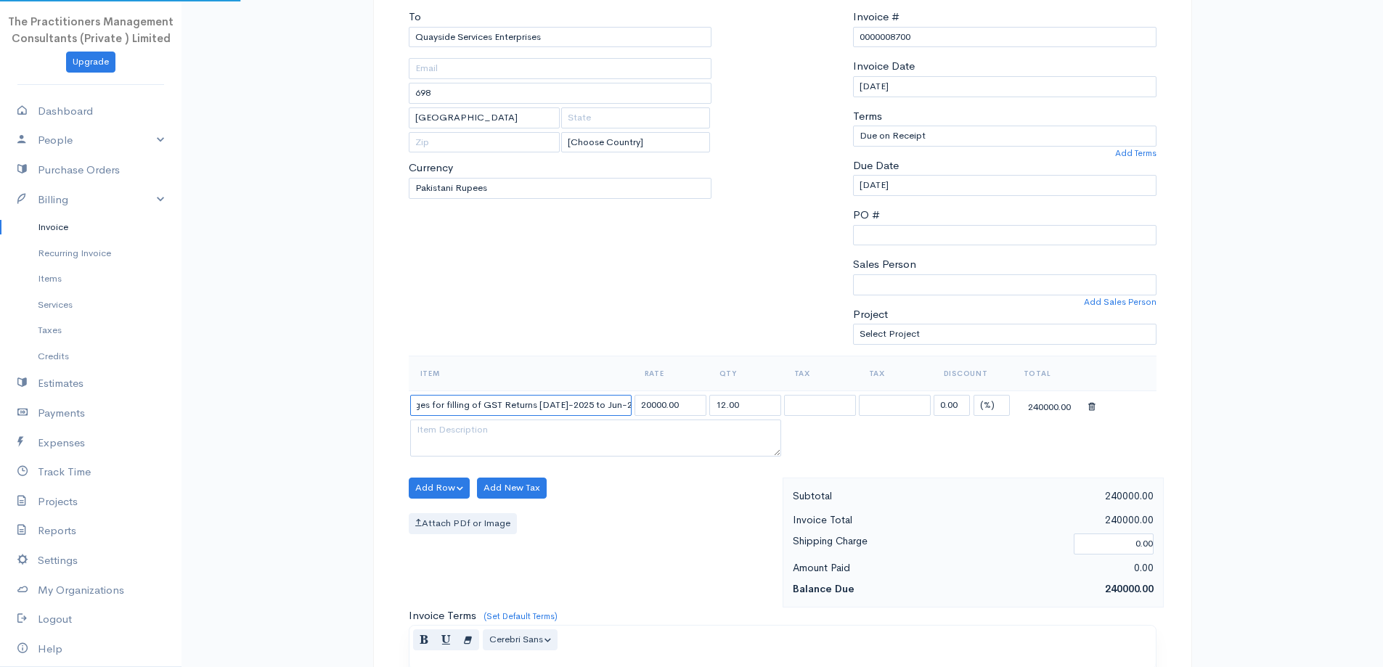
type input "Monthly Charges for filling of GST Returns Jul-2025 to Jun-2026"
click at [542, 344] on div "To Quayside Services Enterprises 698 Karachi [Choose Country] United States Can…" at bounding box center [560, 182] width 318 height 347
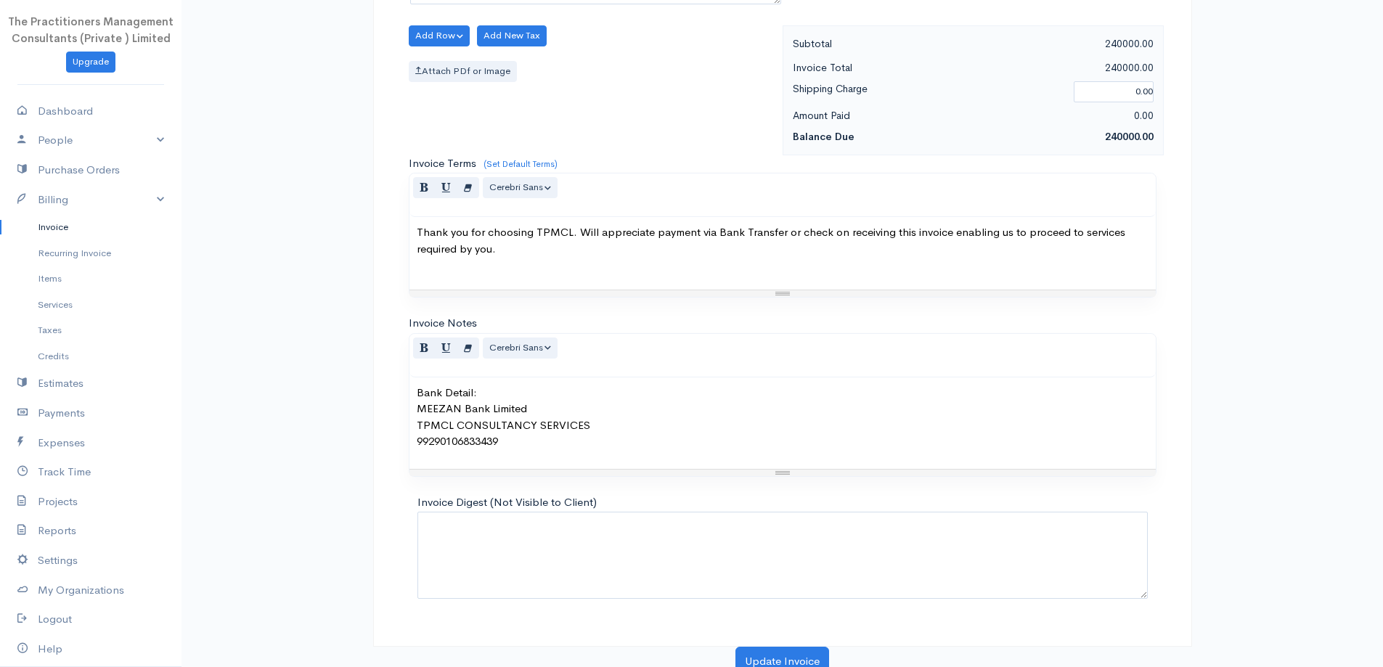
scroll to position [607, 0]
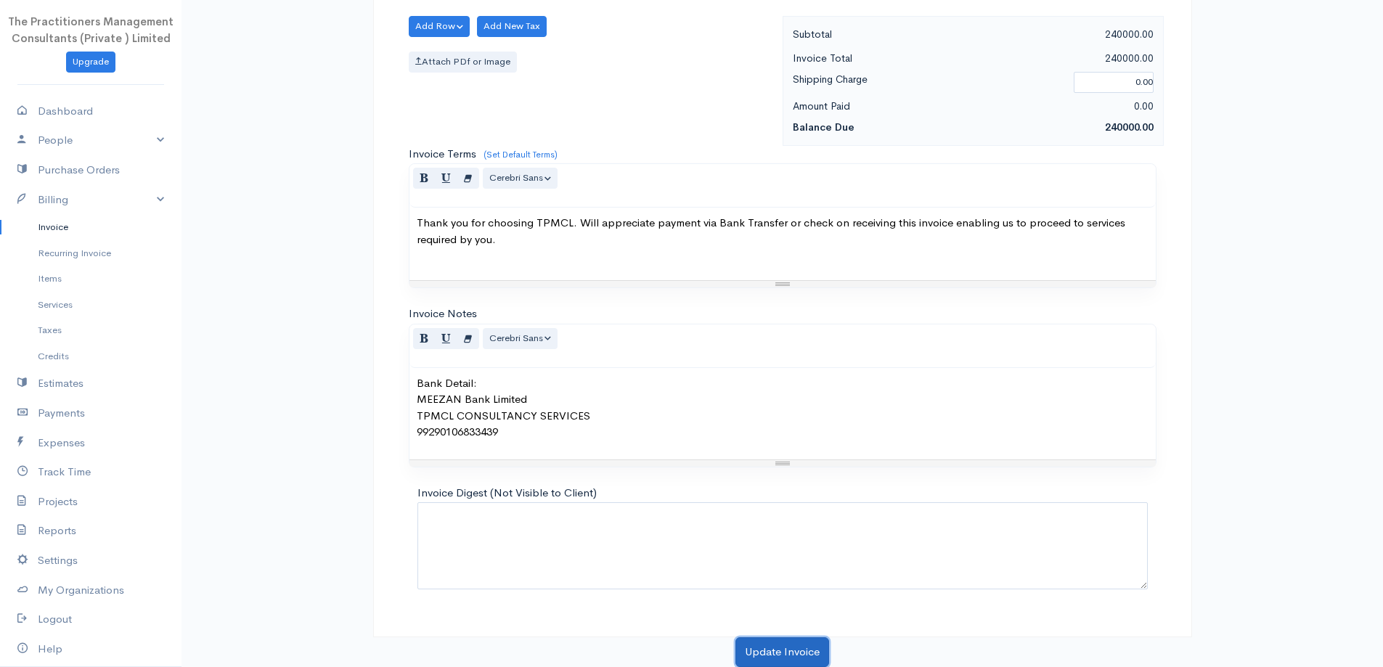
click at [810, 643] on button "Update Invoice" at bounding box center [782, 652] width 94 height 30
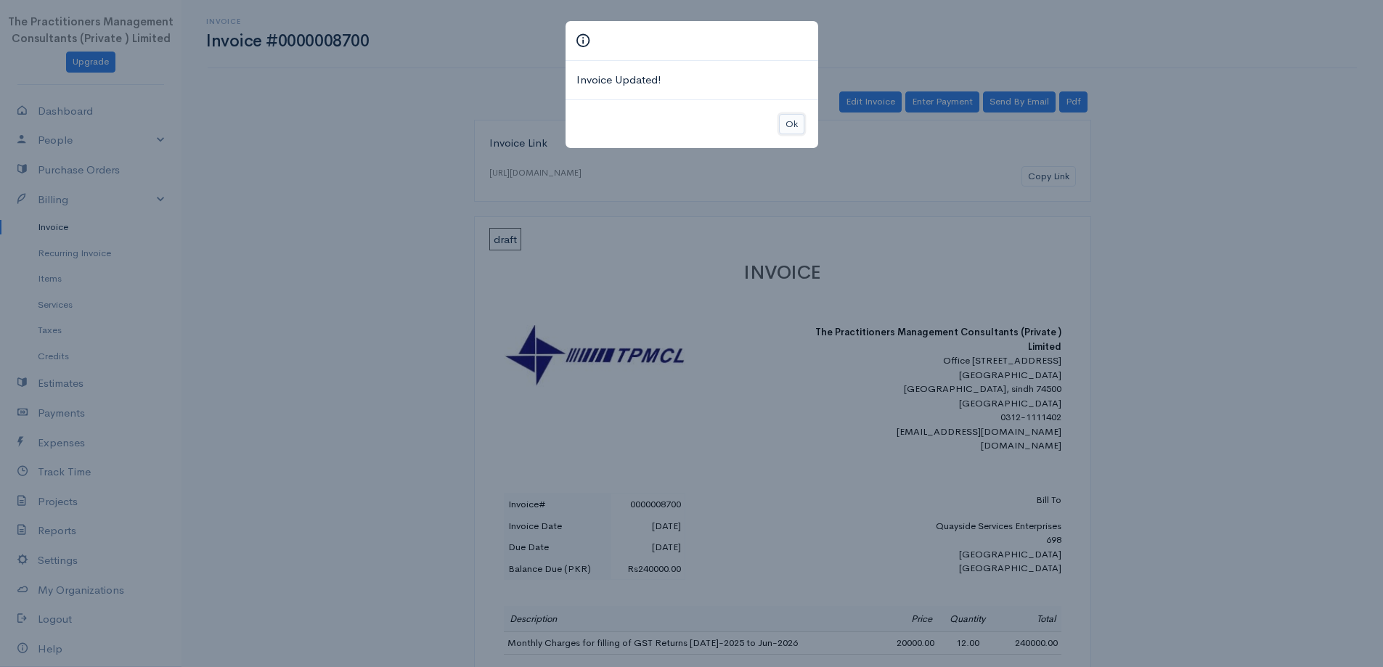
click at [787, 114] on button "Ok" at bounding box center [791, 124] width 25 height 21
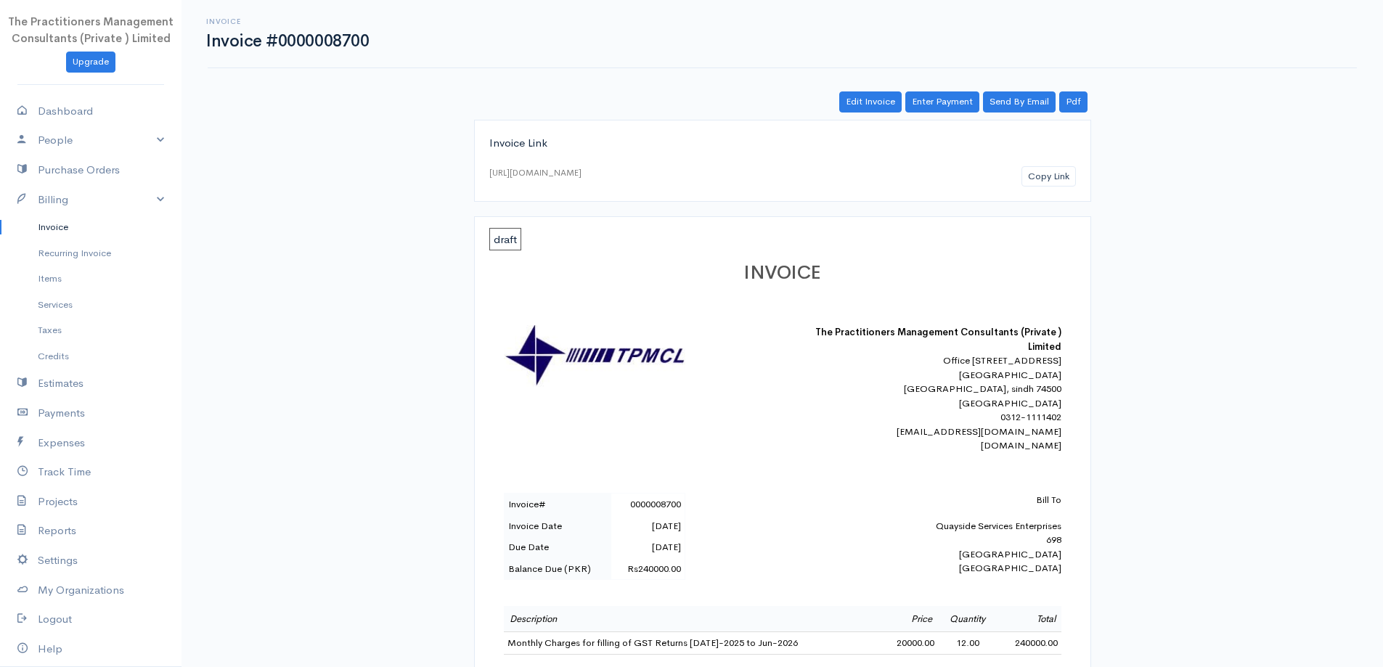
click at [65, 238] on link "Invoice" at bounding box center [90, 227] width 181 height 26
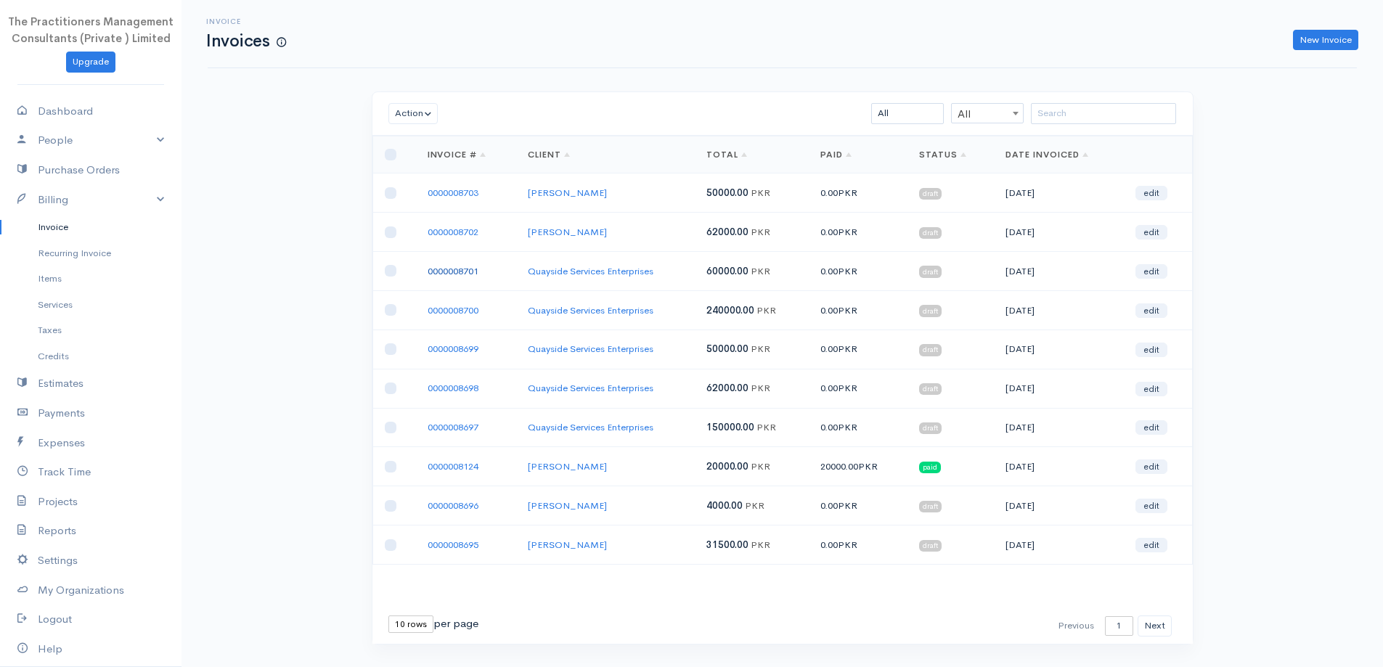
click at [449, 268] on link "0000008701" at bounding box center [452, 271] width 51 height 12
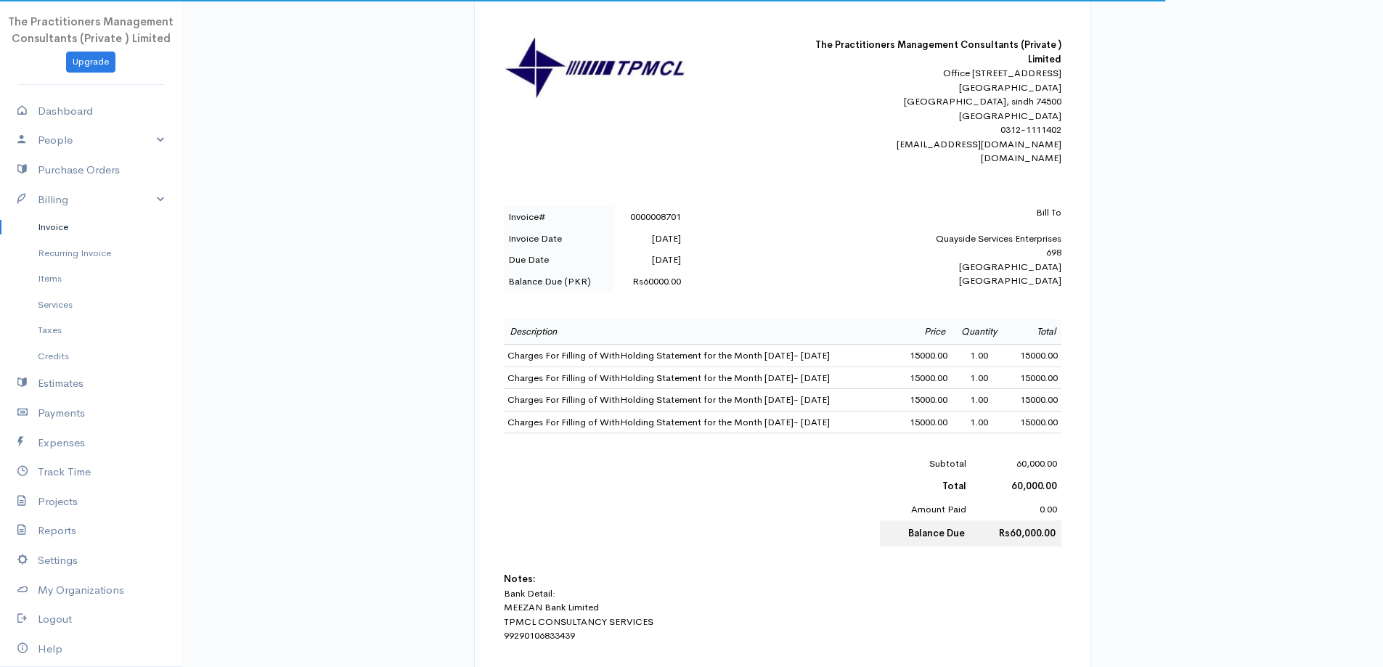
scroll to position [290, 0]
click at [60, 229] on link "Invoice" at bounding box center [90, 227] width 181 height 26
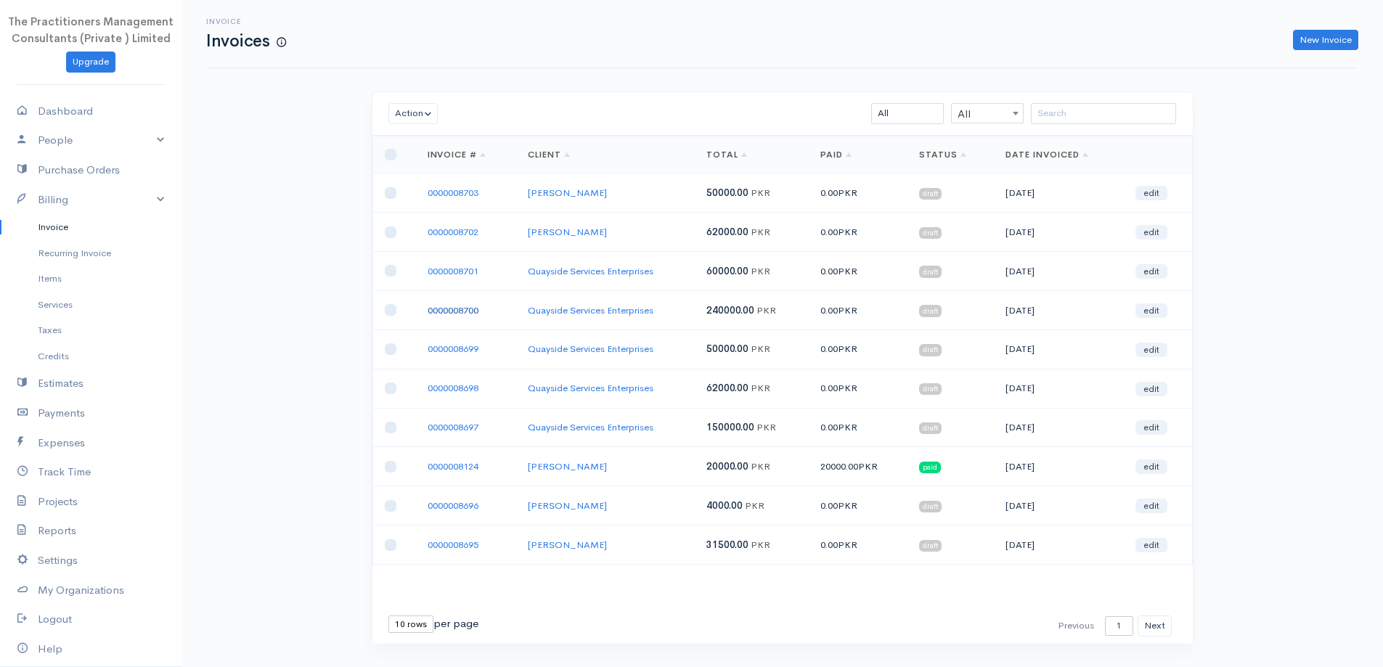
click at [433, 314] on link "0000008700" at bounding box center [452, 310] width 51 height 12
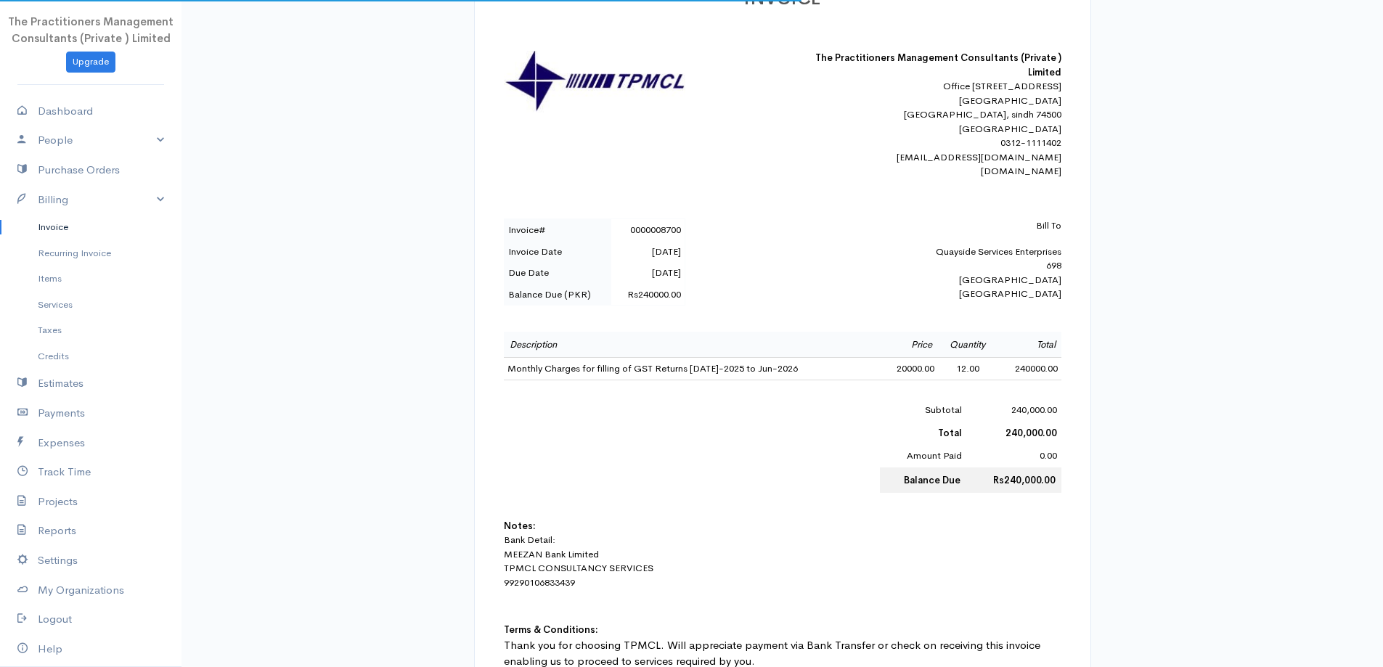
scroll to position [290, 0]
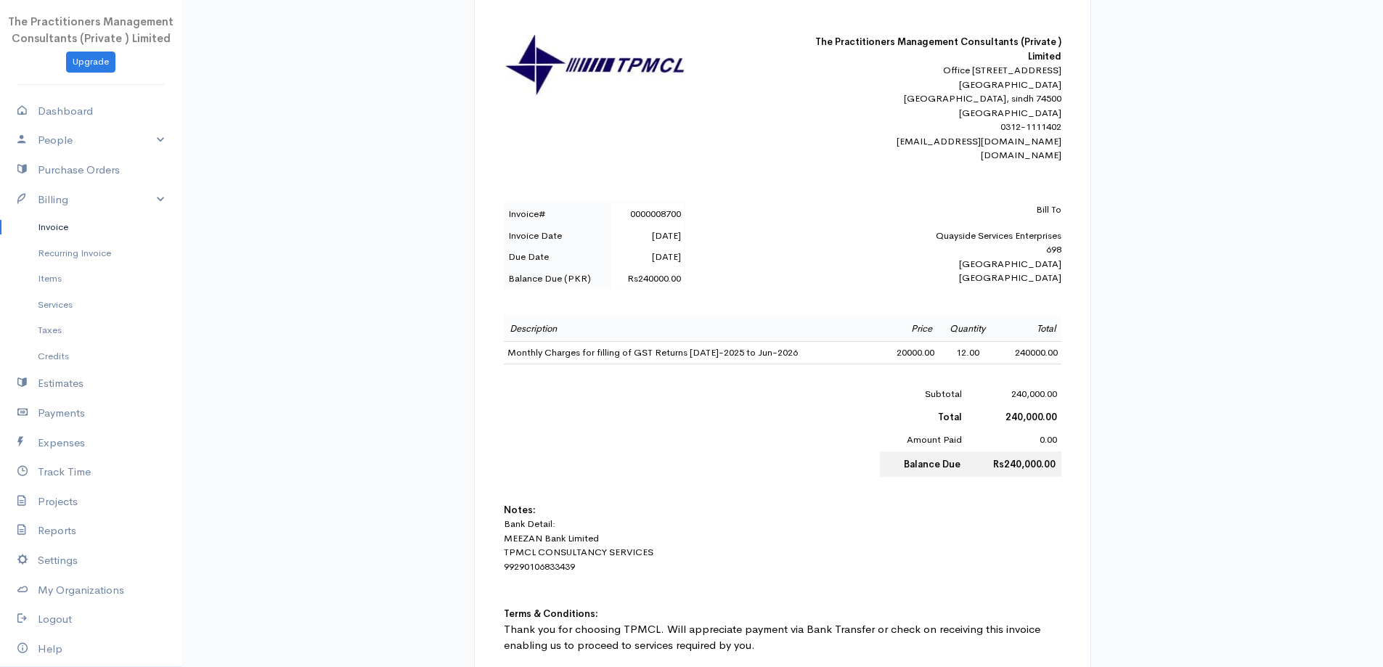
click at [35, 229] on link "Invoice" at bounding box center [90, 227] width 181 height 26
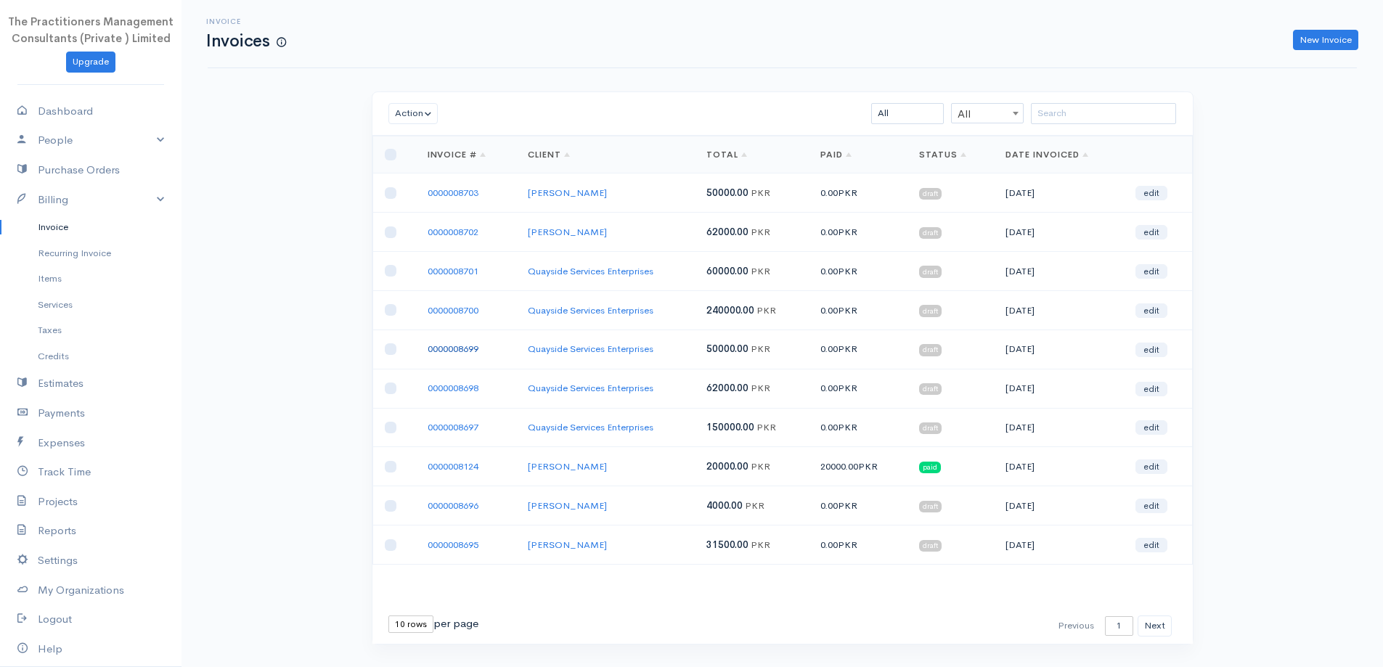
click at [467, 345] on link "0000008699" at bounding box center [452, 349] width 51 height 12
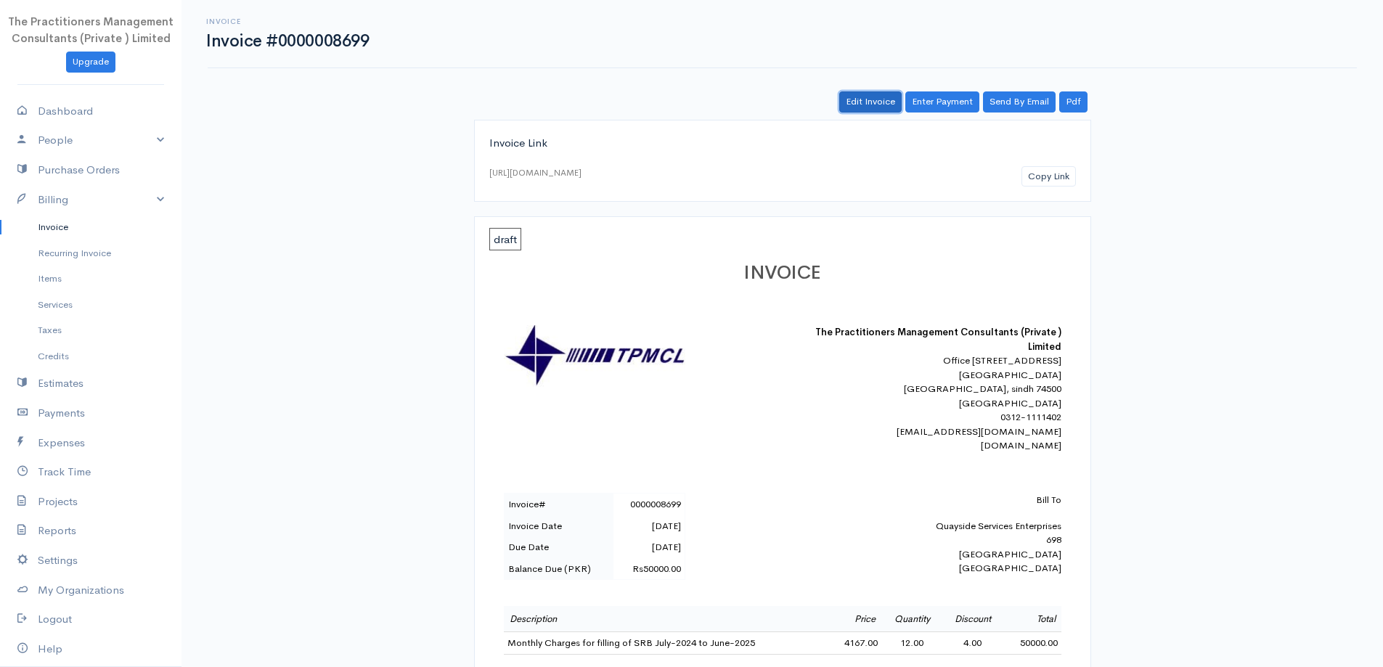
click at [872, 102] on link "Edit Invoice" at bounding box center [870, 101] width 62 height 21
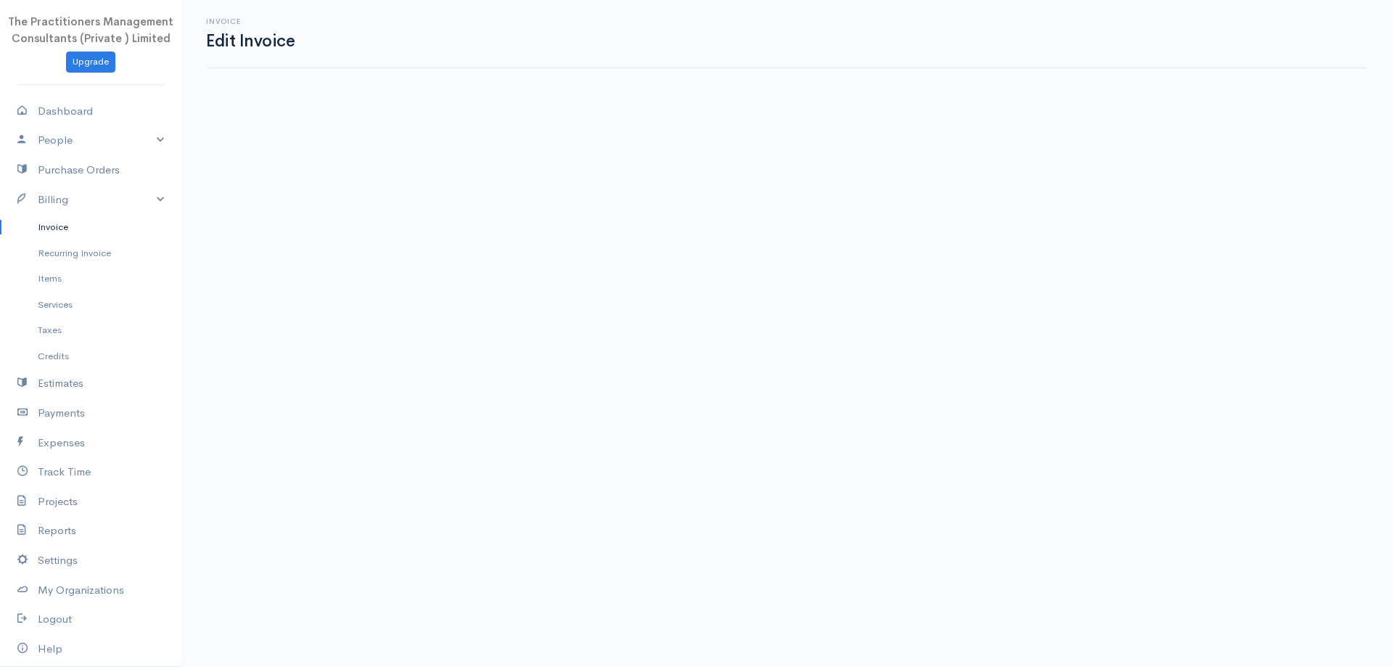
select select "2"
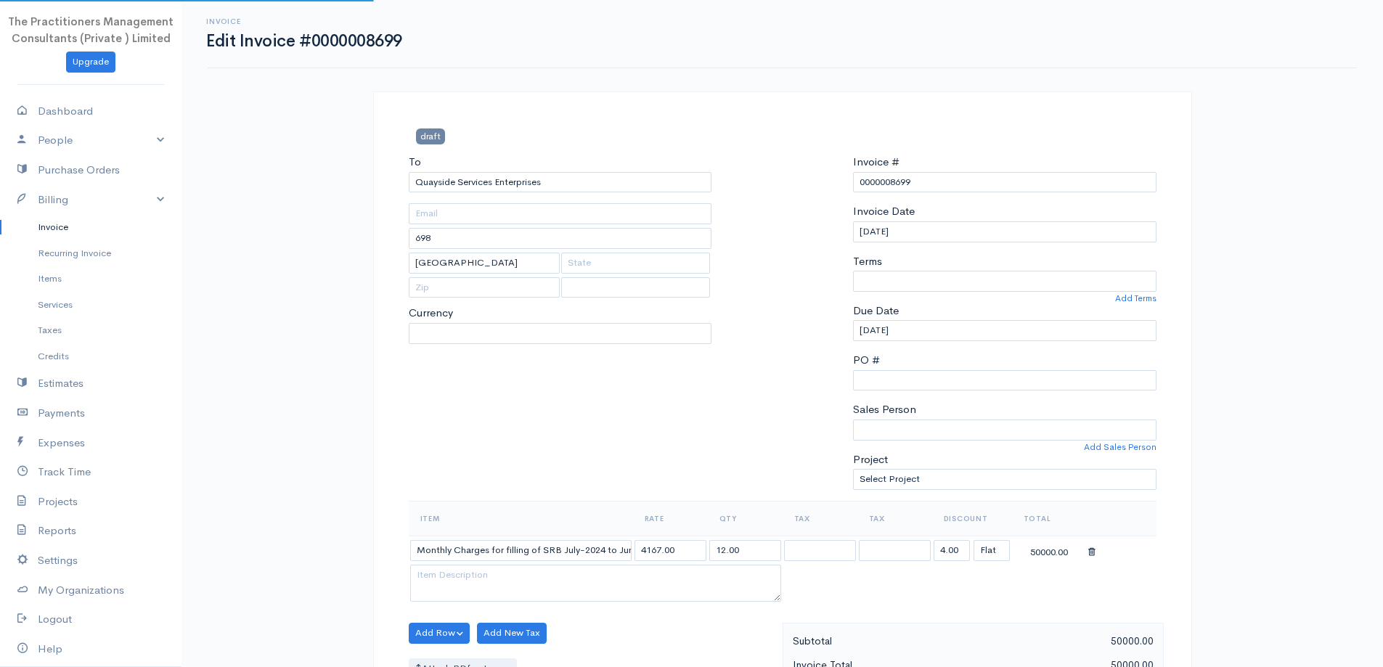
select select "0"
select select "[GEOGRAPHIC_DATA]"
select select "PKR"
click at [605, 552] on input "Monthly Charges for filling of SRB July-2024 to June-2025" at bounding box center [520, 550] width 221 height 21
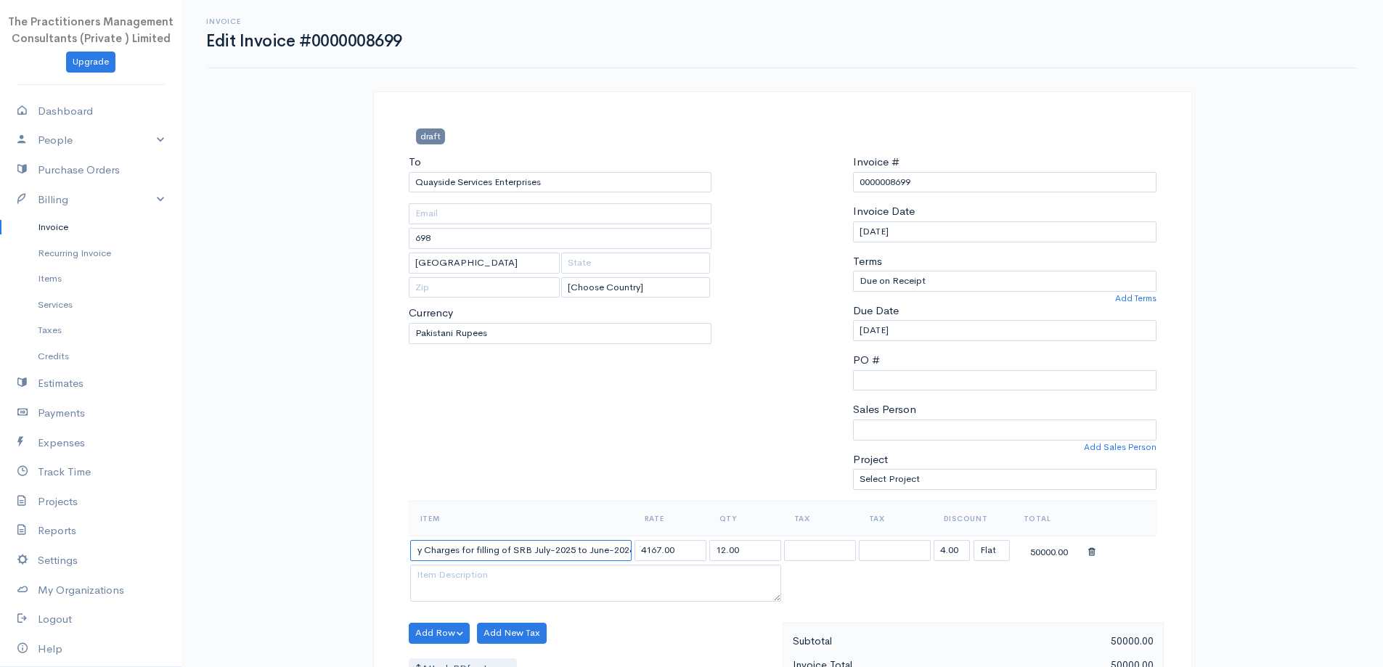
type input "Monthly Charges for filling of SRB July-2025 to June-2026"
click at [630, 469] on div "To Quayside Services Enterprises 698 Karachi [Choose Country] United States Can…" at bounding box center [560, 327] width 318 height 347
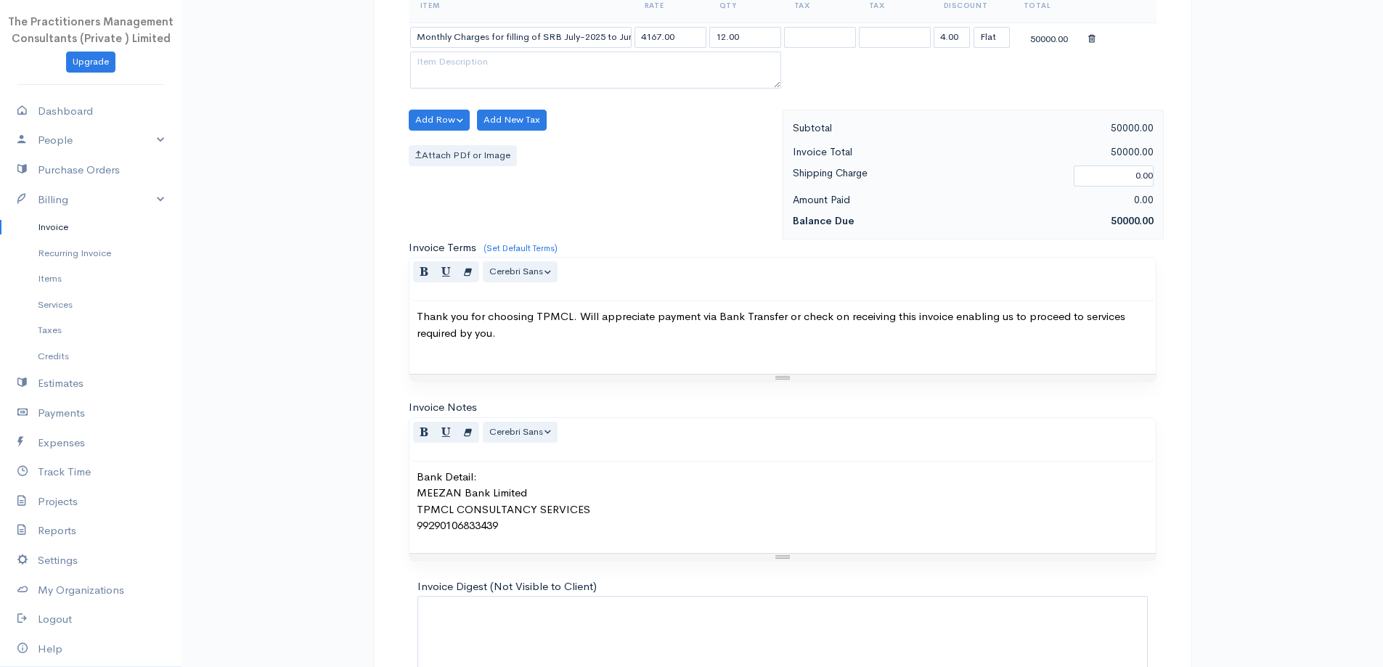
scroll to position [607, 0]
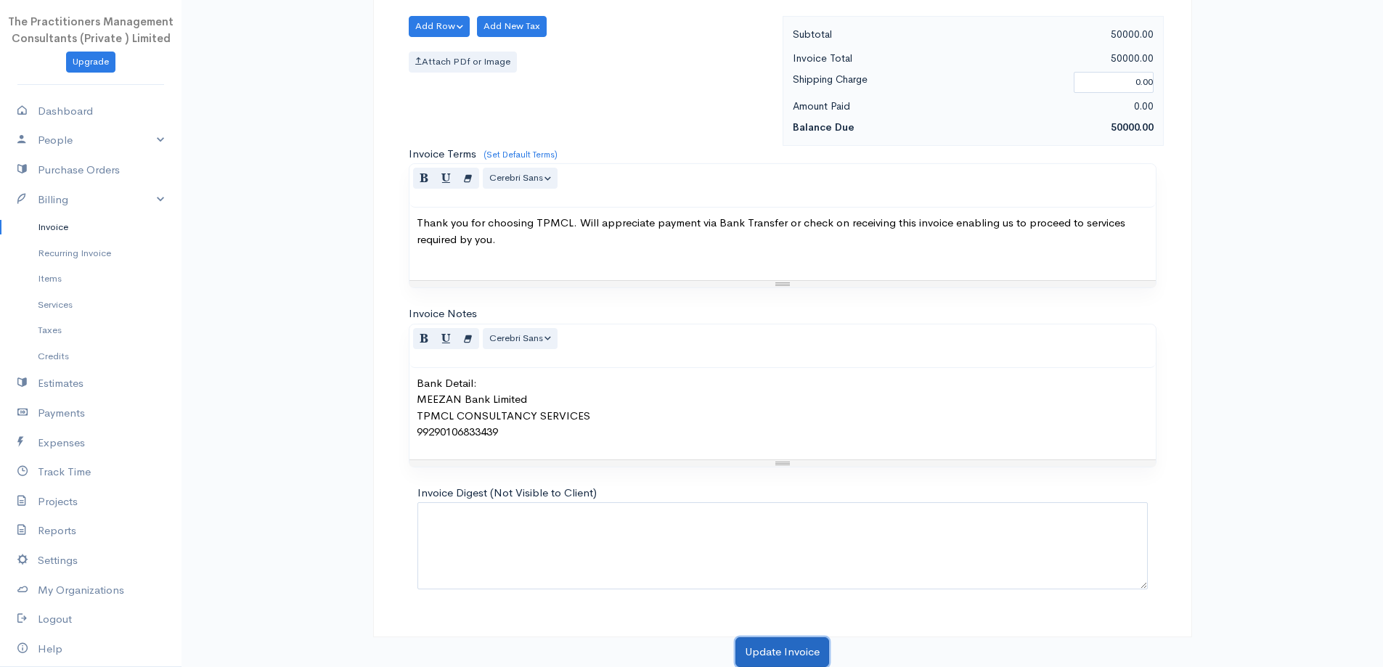
click at [782, 659] on button "Update Invoice" at bounding box center [782, 652] width 94 height 30
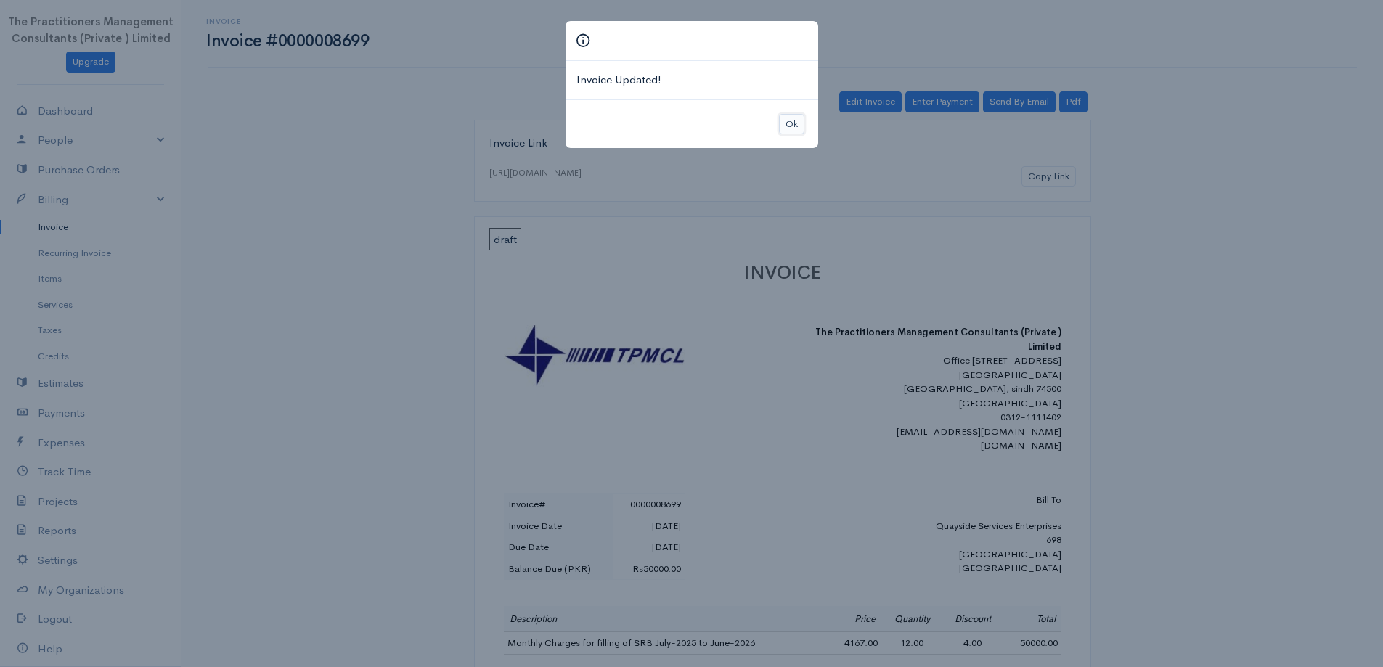
click at [792, 126] on button "Ok" at bounding box center [791, 124] width 25 height 21
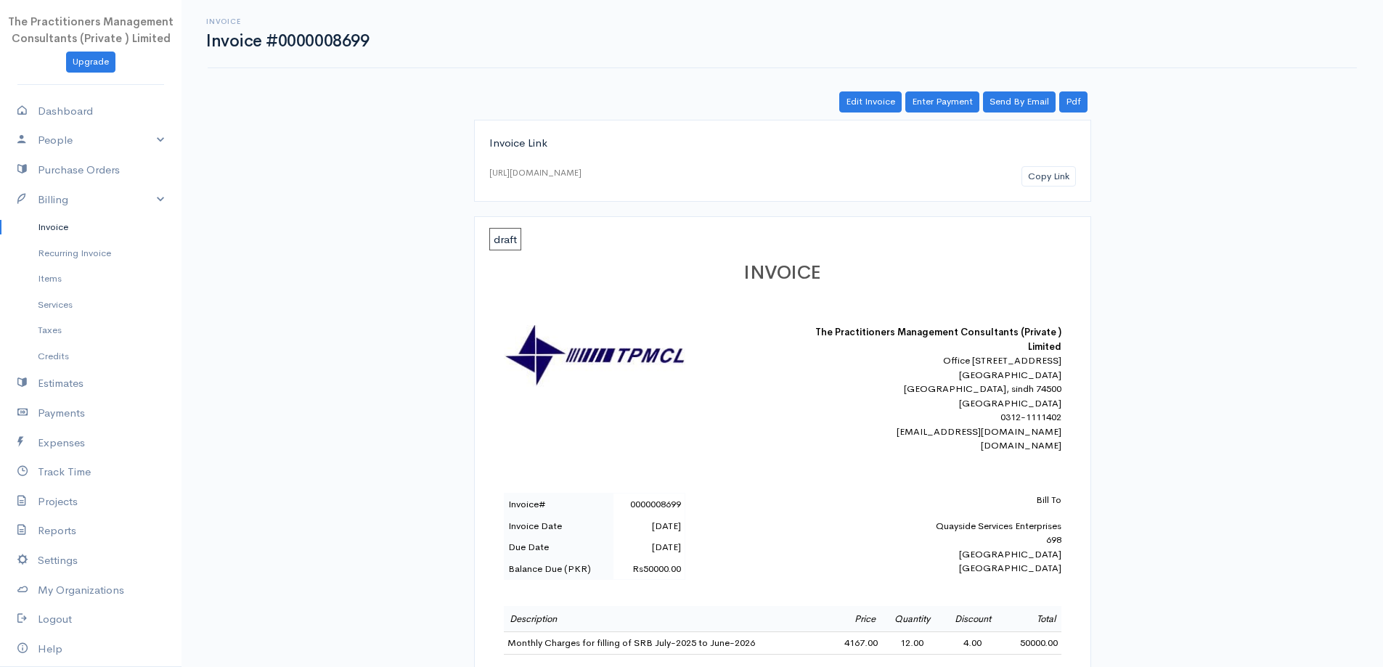
click at [40, 235] on link "Invoice" at bounding box center [90, 227] width 181 height 26
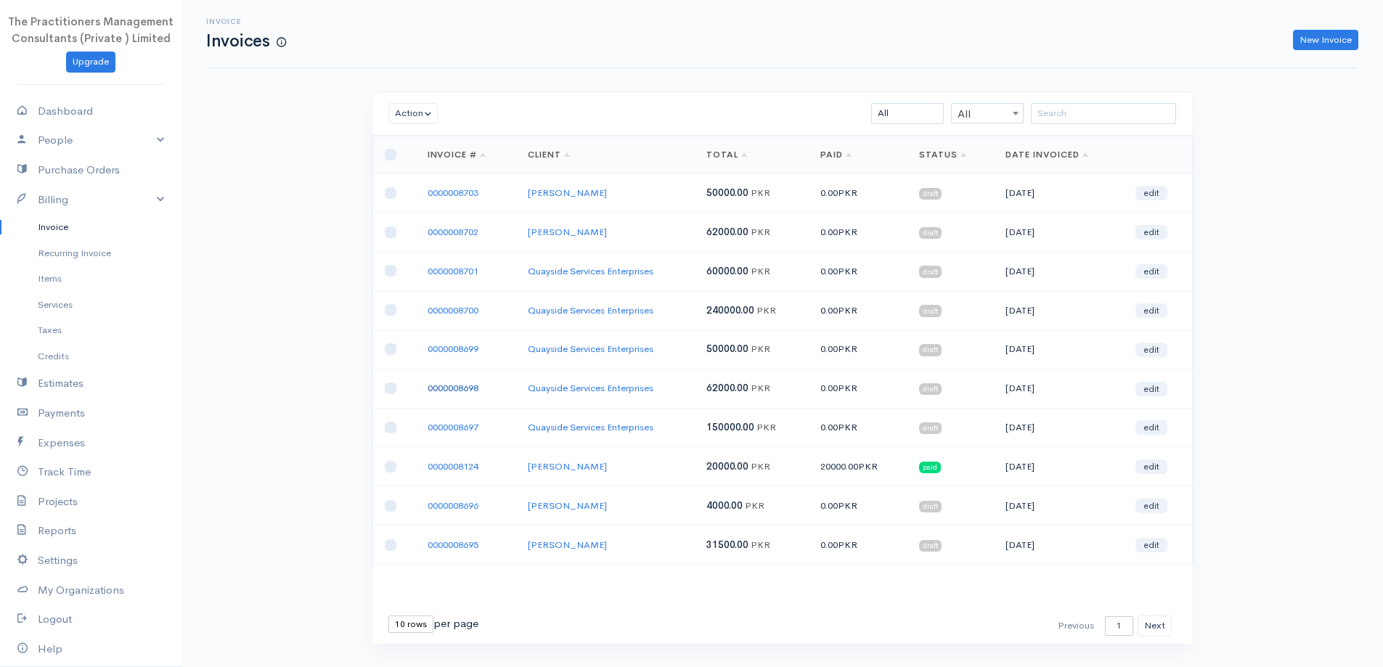
click at [445, 388] on link "0000008698" at bounding box center [452, 388] width 51 height 12
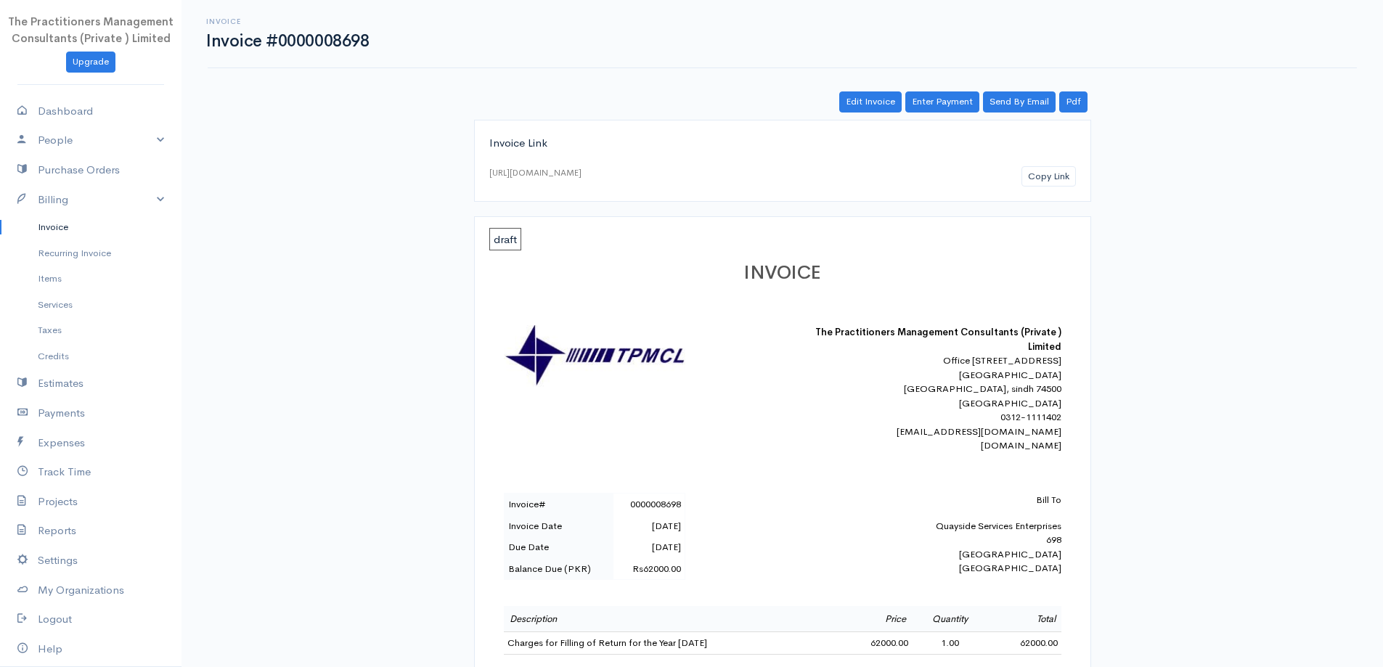
click at [45, 233] on link "Invoice" at bounding box center [90, 227] width 181 height 26
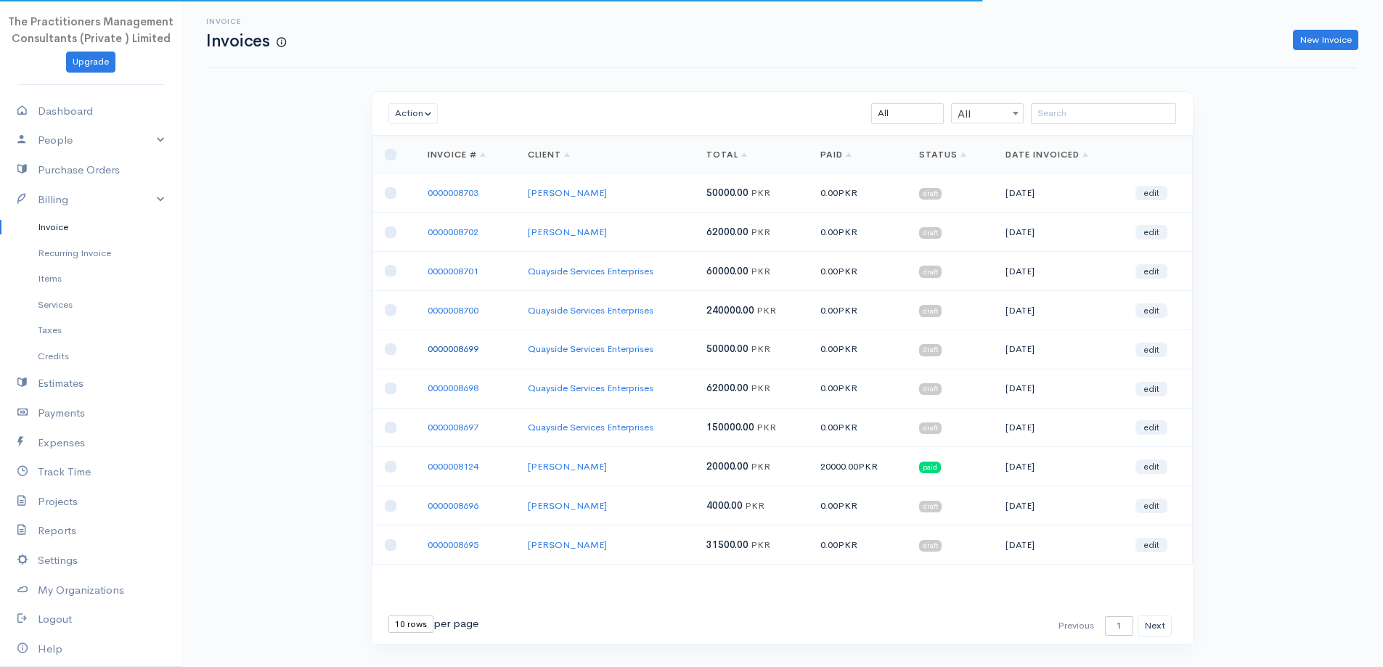
click at [467, 344] on link "0000008699" at bounding box center [452, 349] width 51 height 12
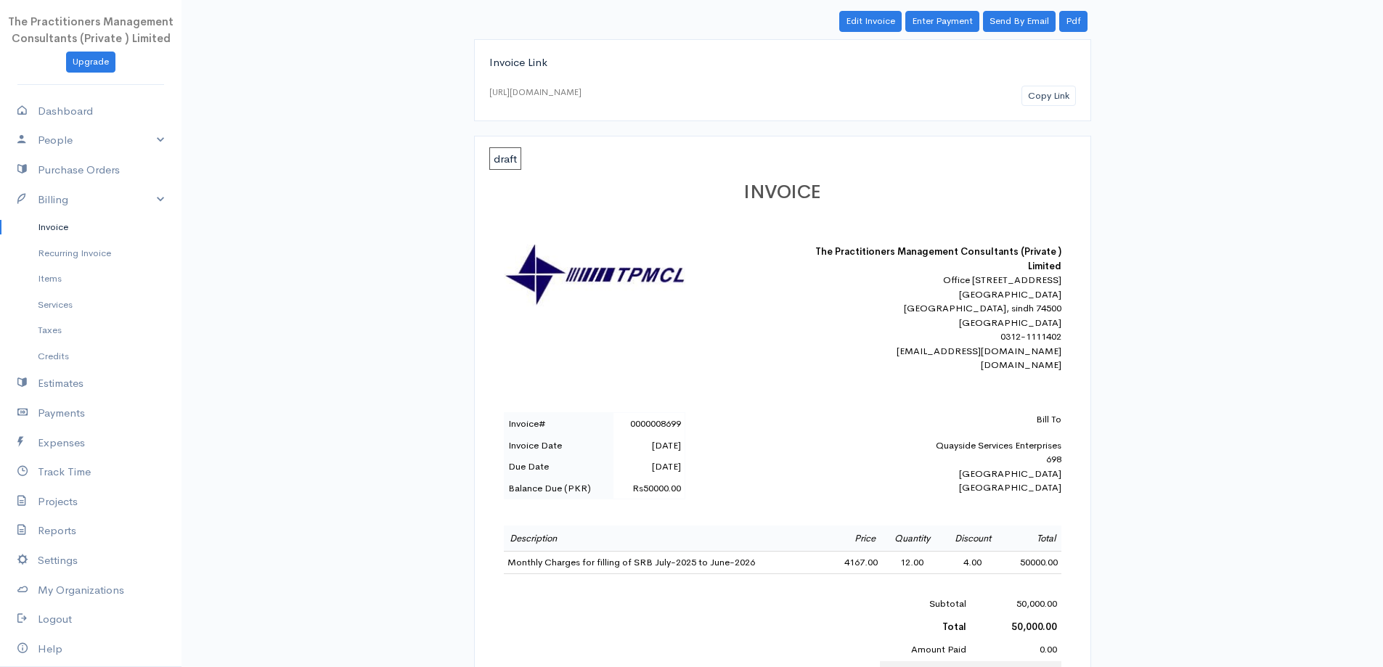
scroll to position [218, 0]
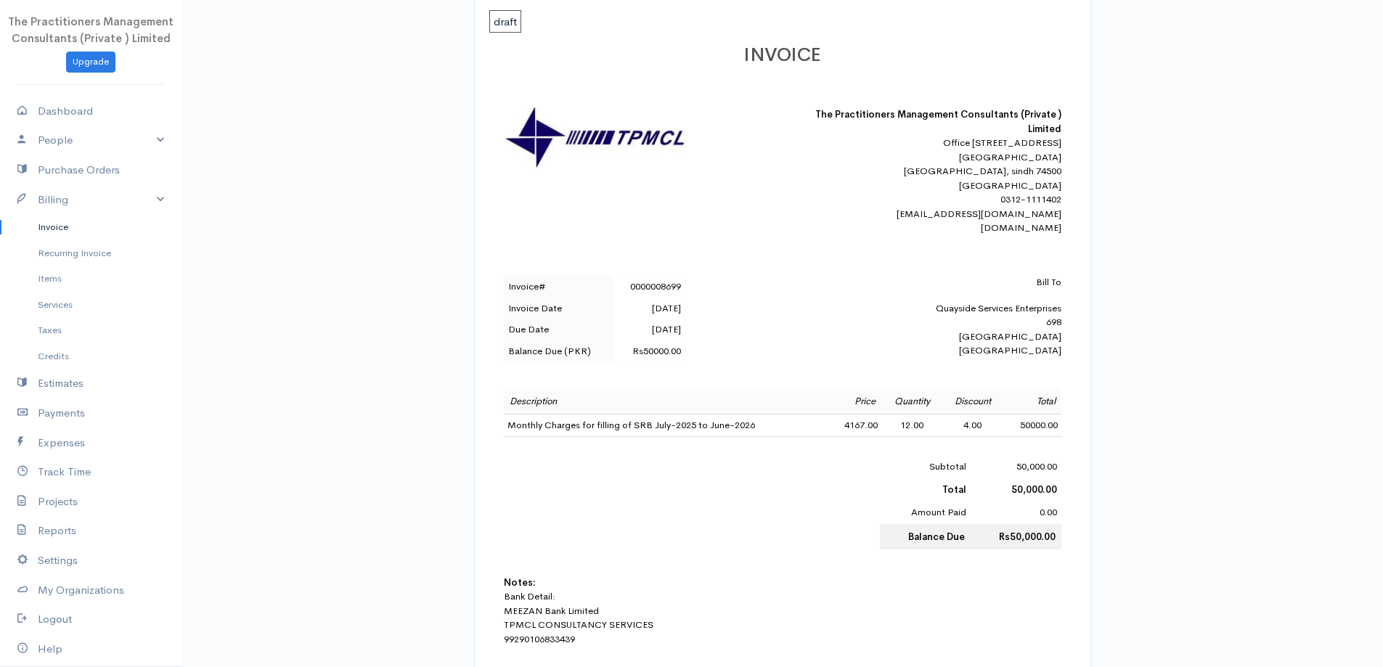
click at [56, 224] on link "Invoice" at bounding box center [90, 227] width 181 height 26
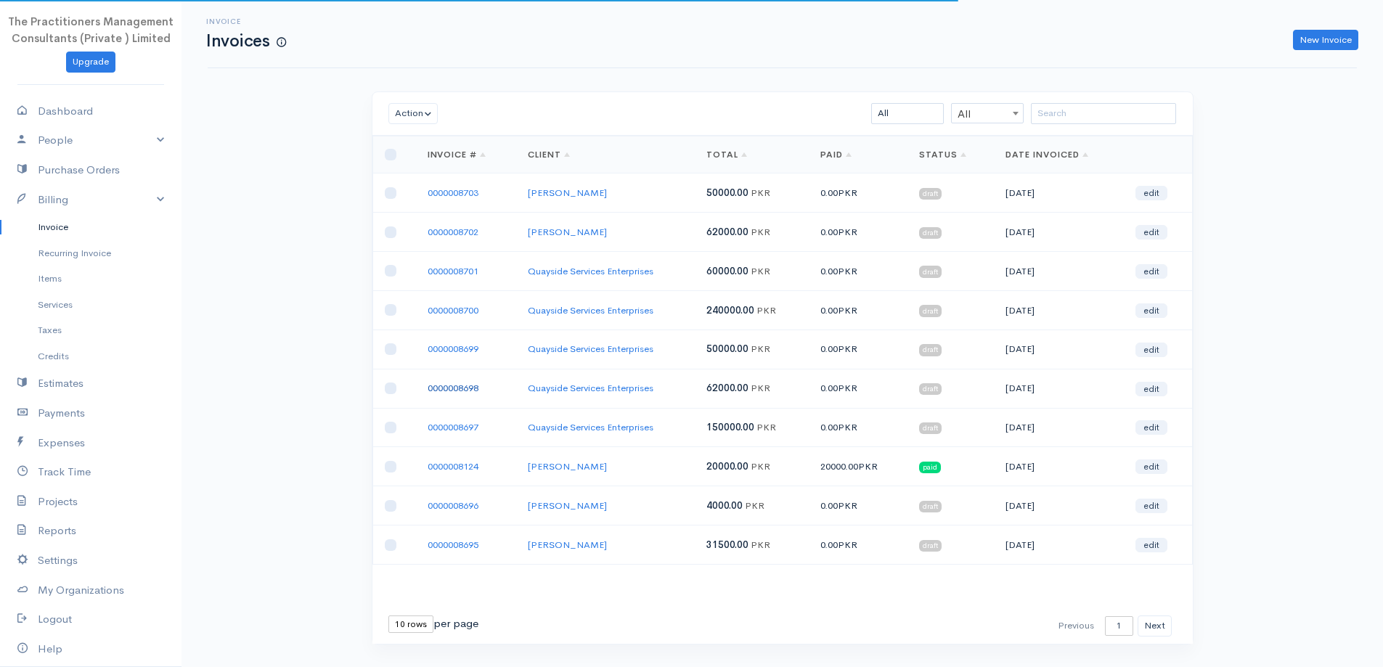
click at [454, 393] on link "0000008698" at bounding box center [452, 388] width 51 height 12
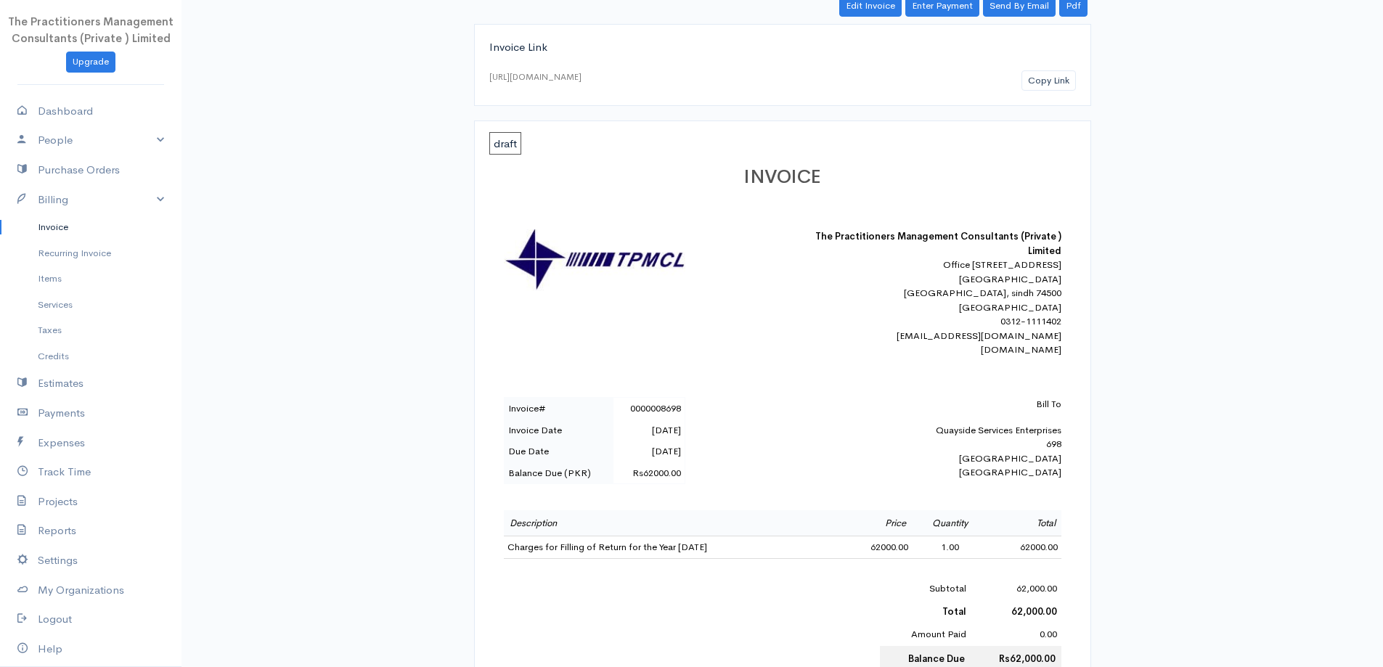
scroll to position [218, 0]
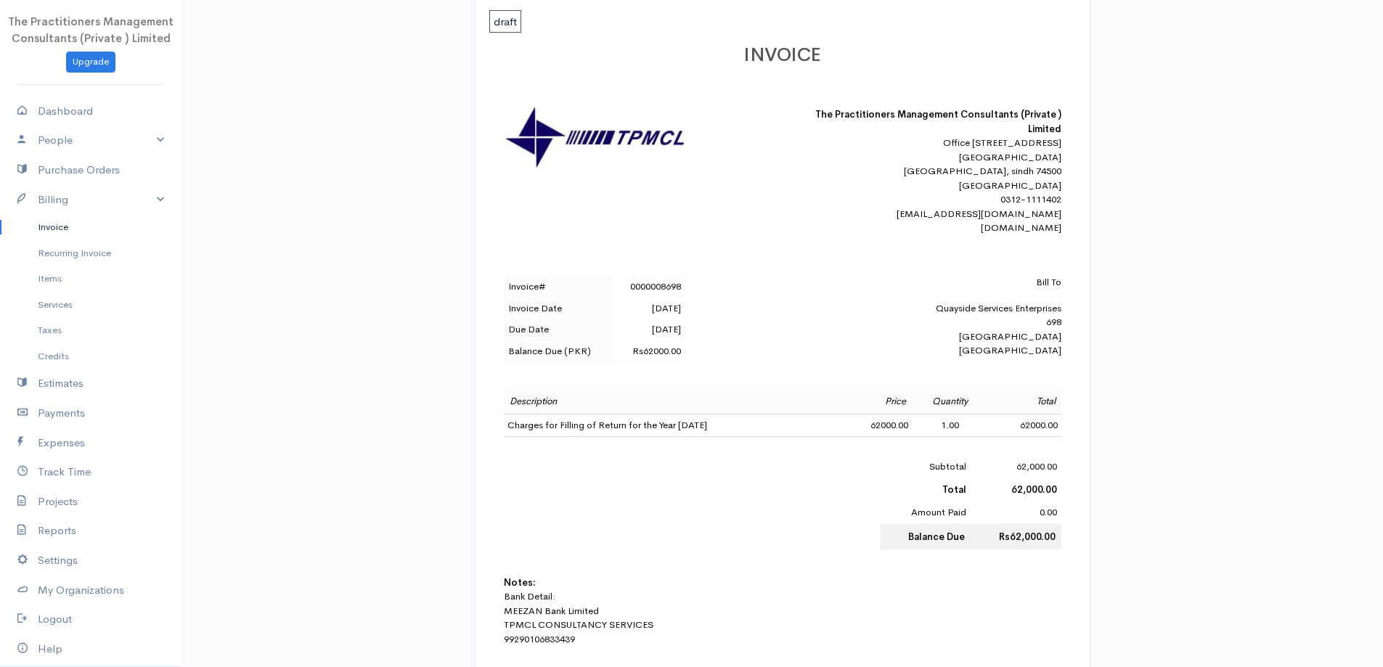
click at [57, 216] on link "Invoice" at bounding box center [90, 227] width 181 height 26
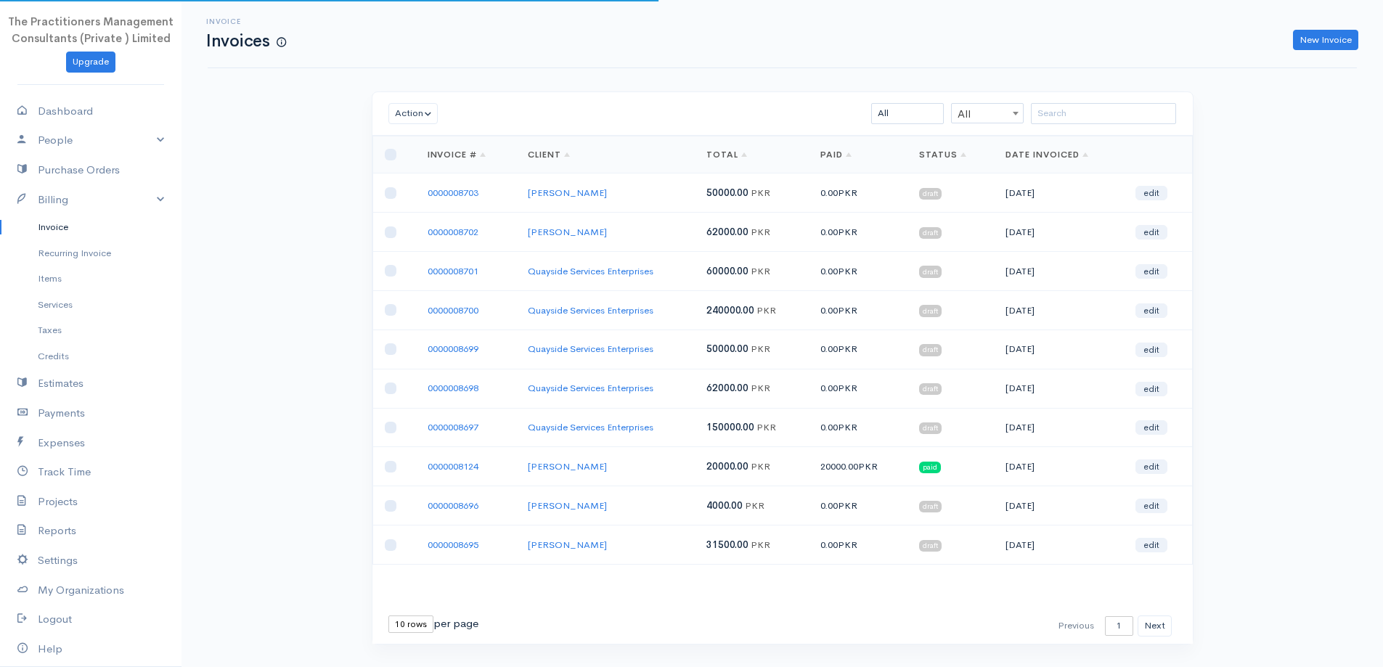
click at [59, 222] on link "Invoice" at bounding box center [90, 227] width 181 height 26
click at [460, 433] on link "0000008697" at bounding box center [452, 427] width 51 height 12
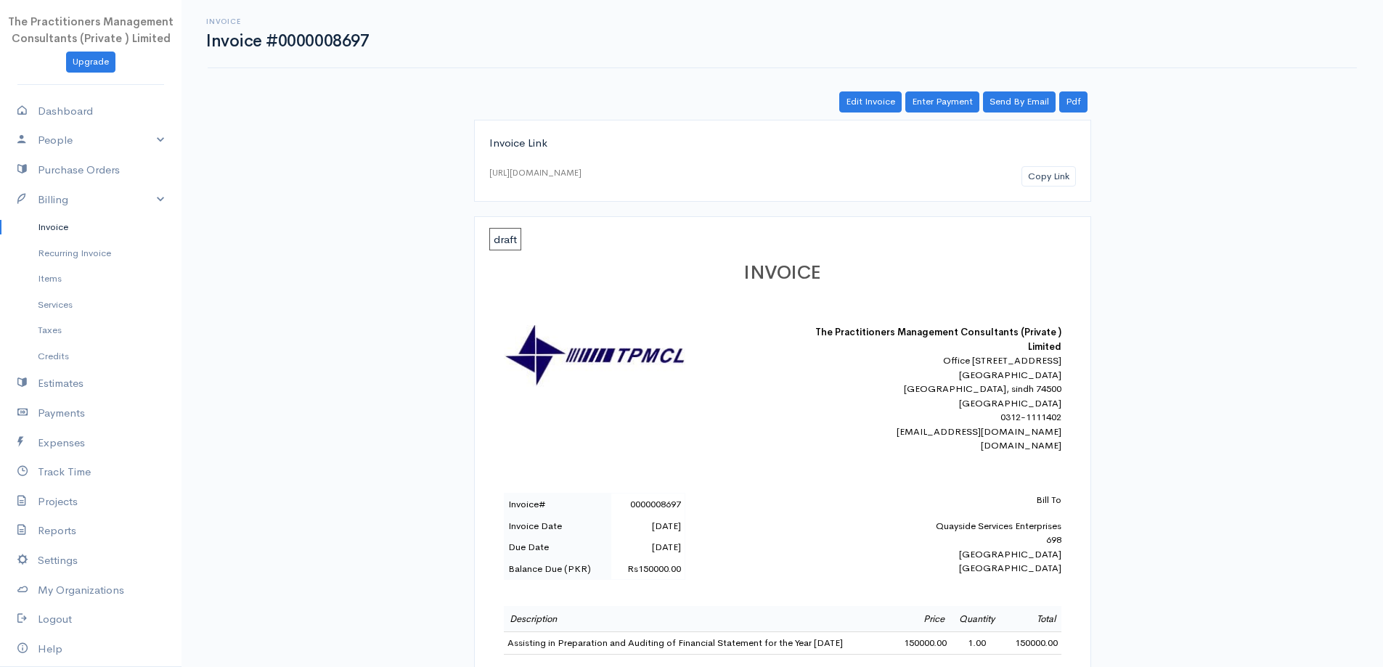
click at [41, 228] on link "Invoice" at bounding box center [90, 227] width 181 height 26
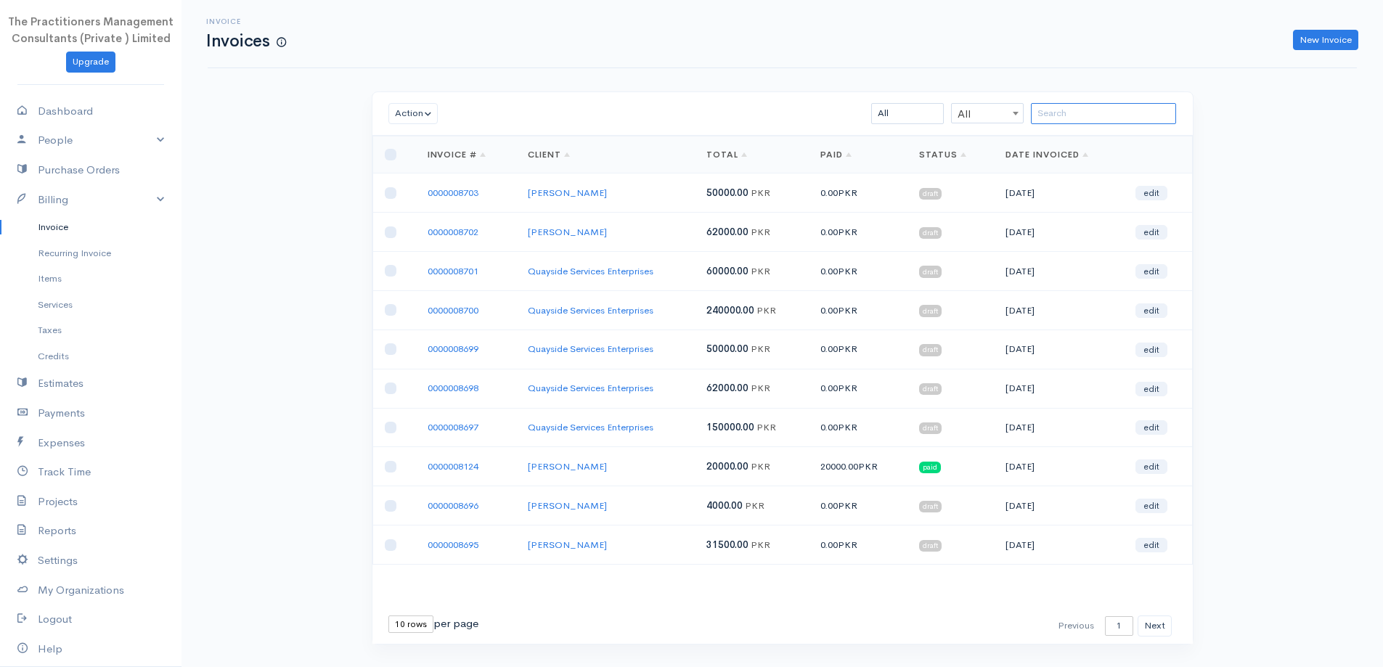
drag, startPoint x: 1105, startPoint y: 107, endPoint x: 1111, endPoint y: 112, distance: 8.3
click at [1106, 107] on input "search" at bounding box center [1103, 113] width 145 height 21
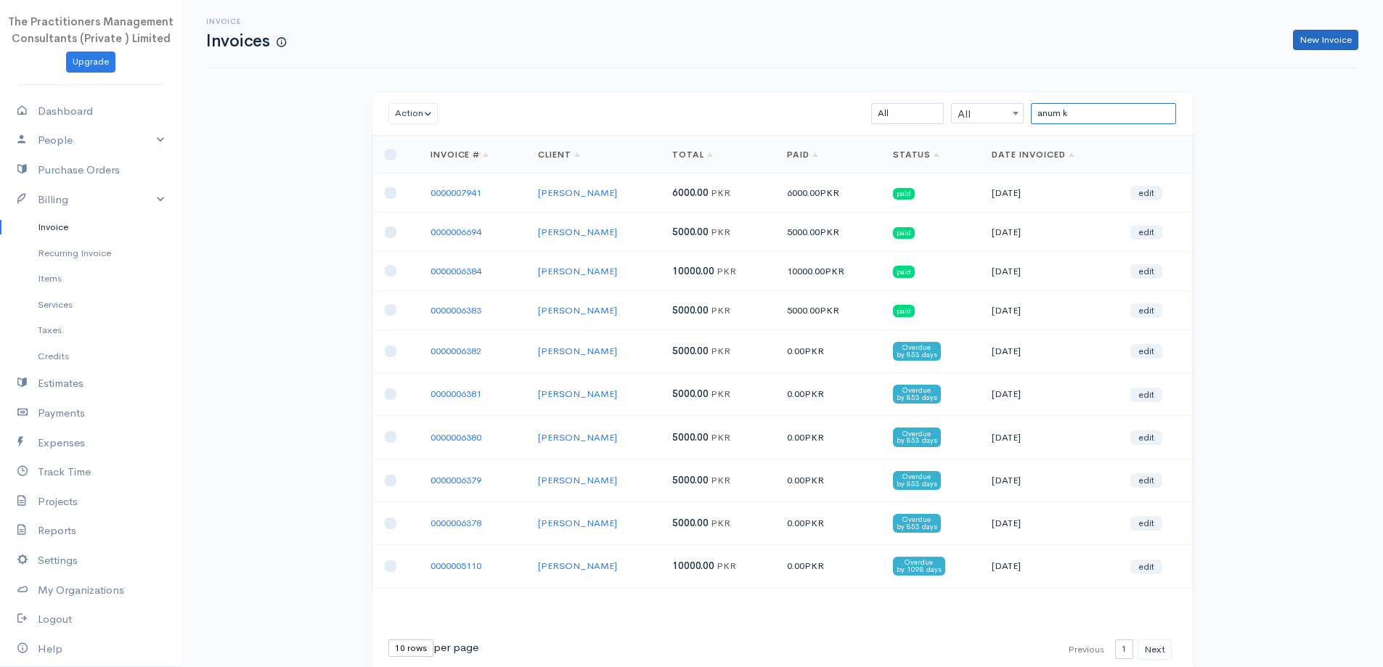
type input "anum k"
click at [1310, 37] on link "New Invoice" at bounding box center [1325, 40] width 65 height 21
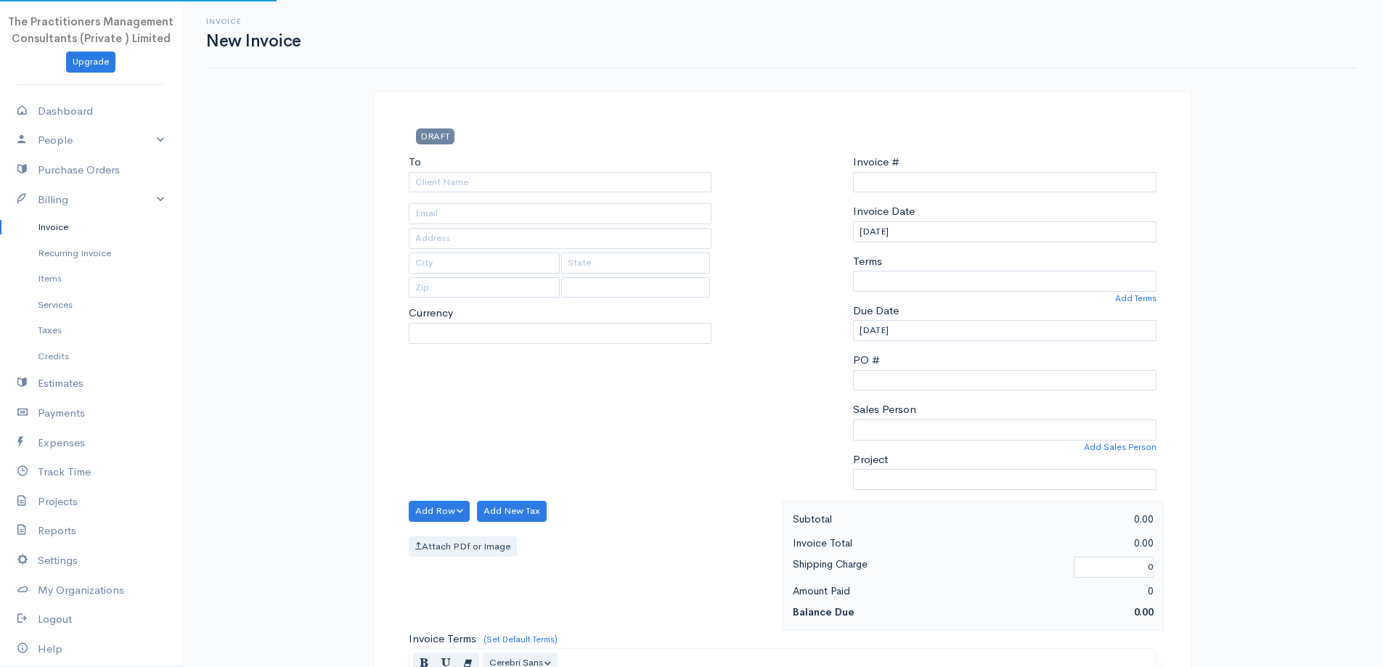
type input "0000008704"
select select "[GEOGRAPHIC_DATA]"
select select "PKR"
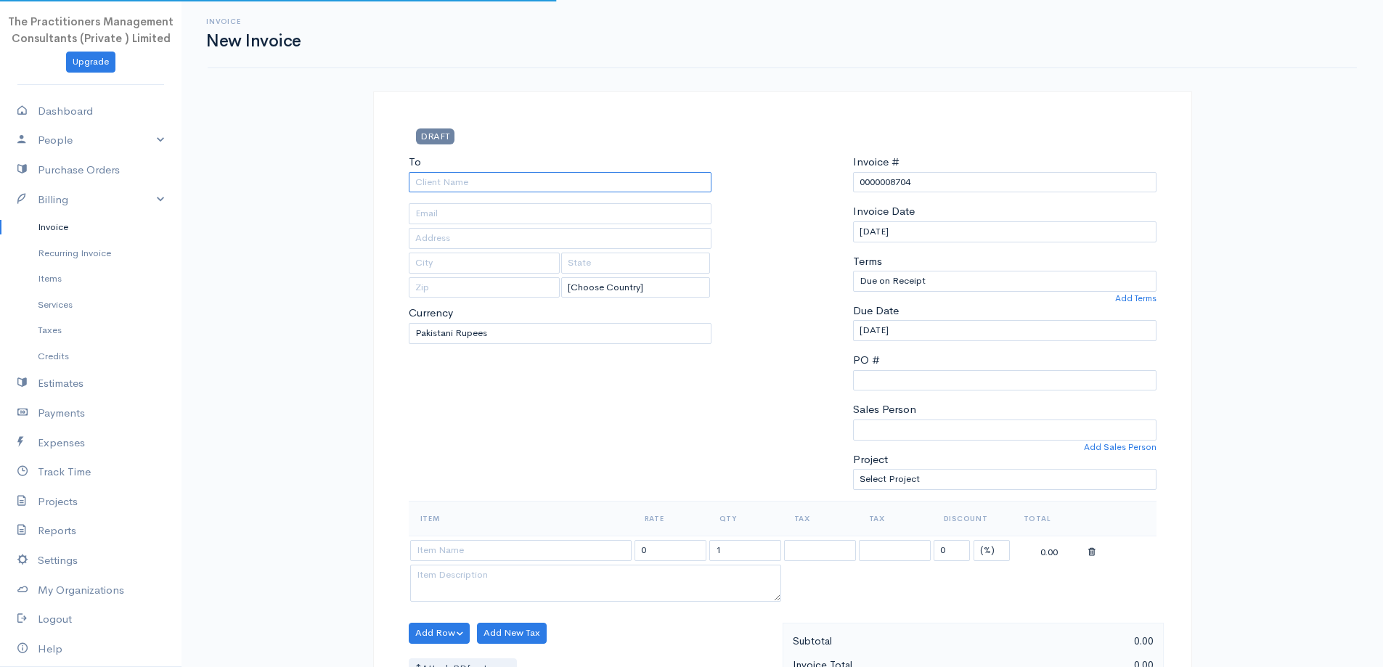
click at [612, 176] on input "To" at bounding box center [560, 182] width 303 height 21
type input "Anum Khan"
click at [582, 208] on body "The Practitioners Management Consultants (Private ) Limited Upgrade Dashboard P…" at bounding box center [691, 637] width 1383 height 1274
type input "42201-6274223-8"
type input "2453"
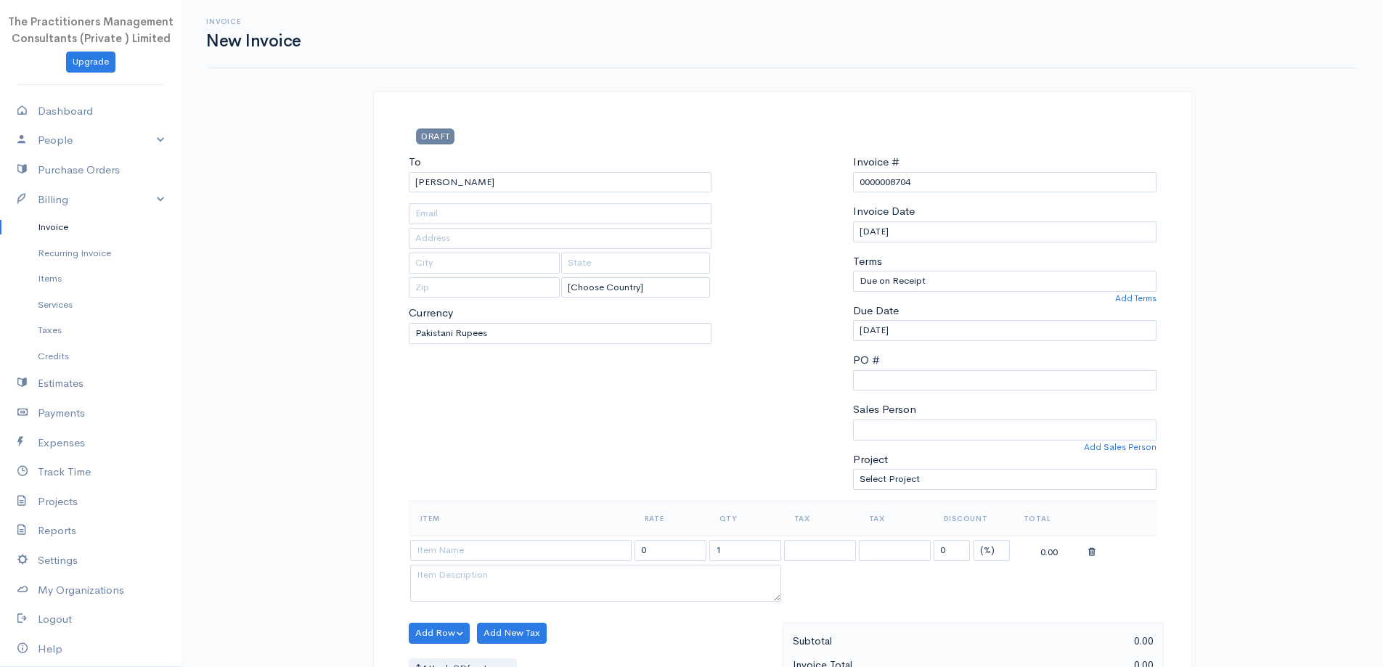
type input "[GEOGRAPHIC_DATA]"
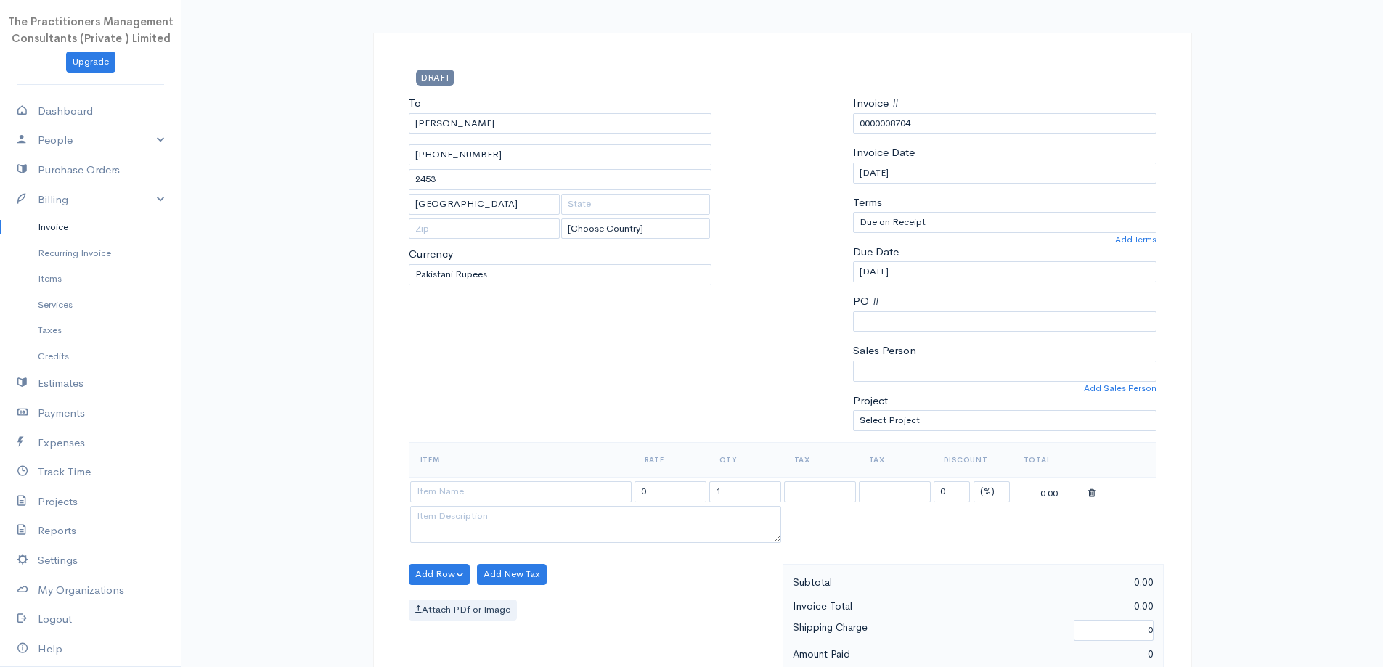
scroll to position [218, 0]
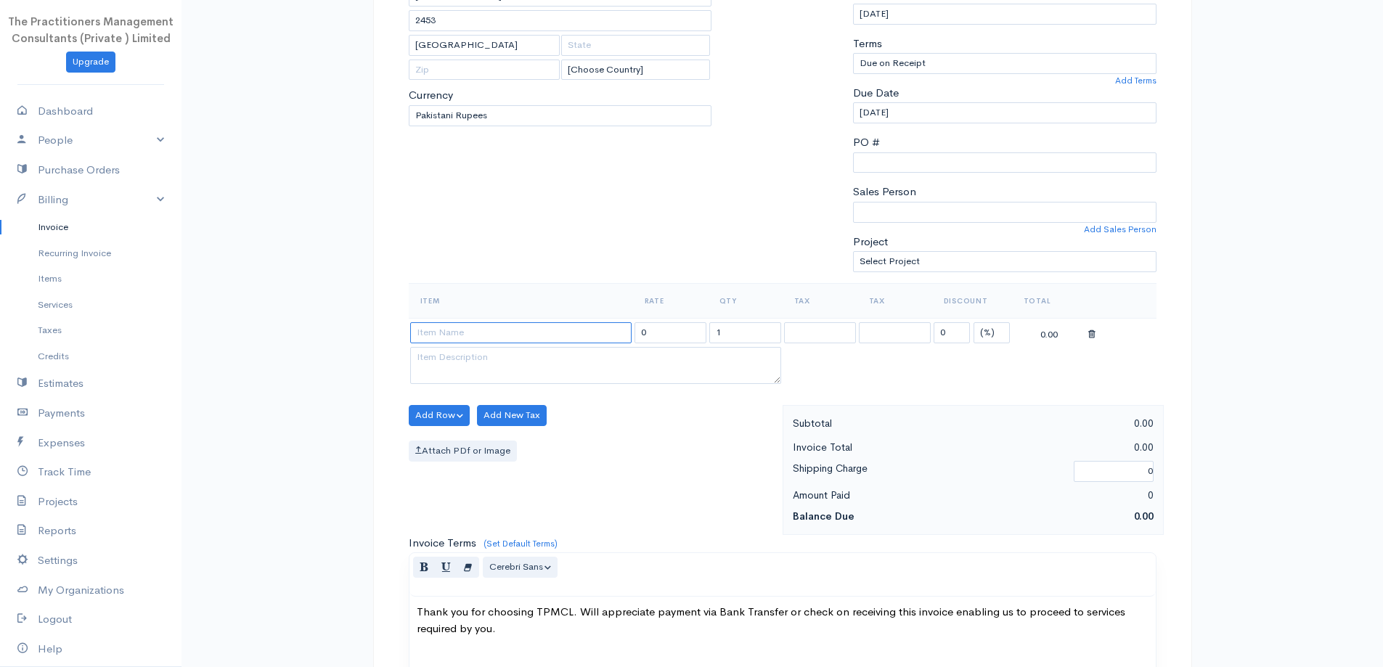
click at [584, 324] on input at bounding box center [520, 332] width 221 height 21
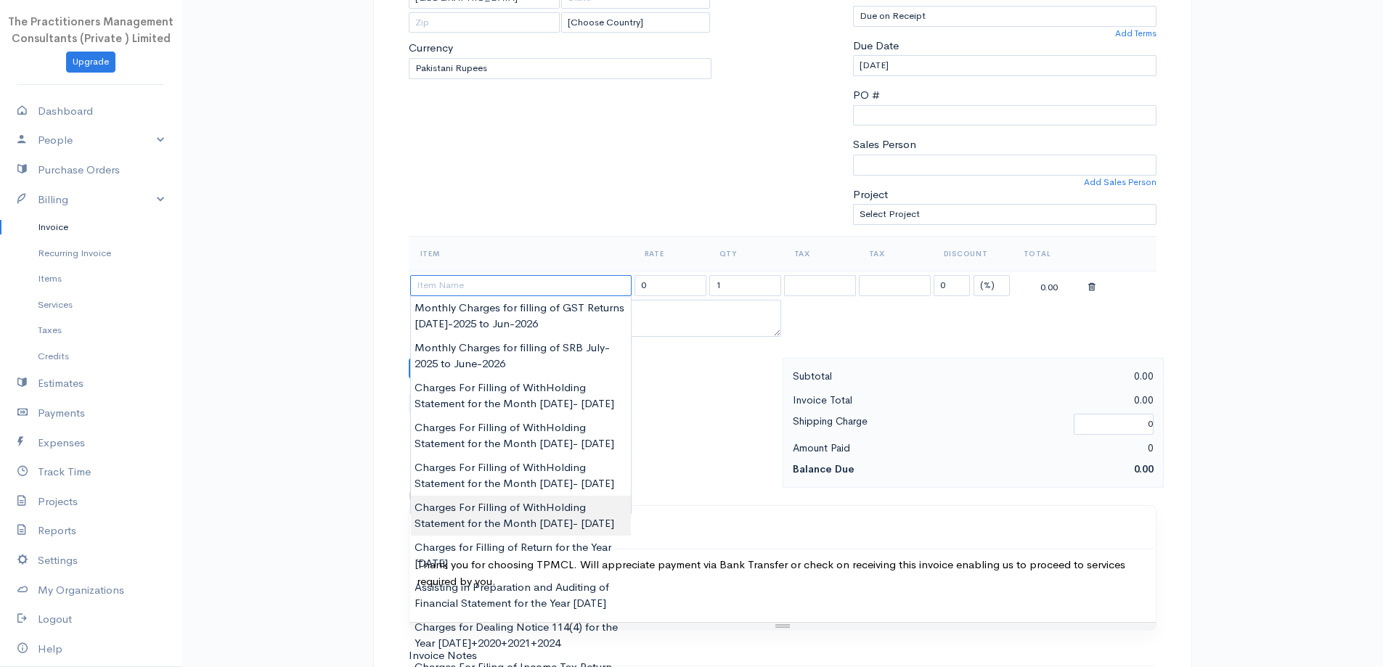
scroll to position [290, 0]
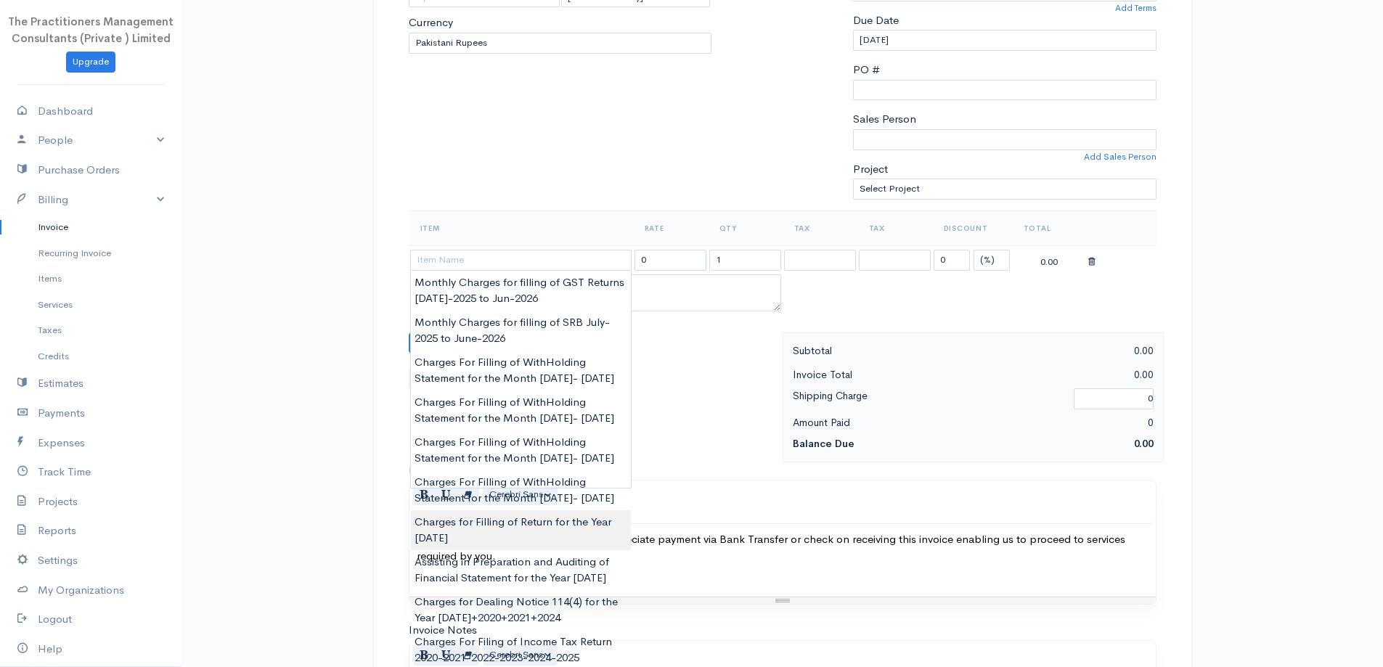
type input "Charges for Filling of Return for the Year 2025"
type input "62000.00"
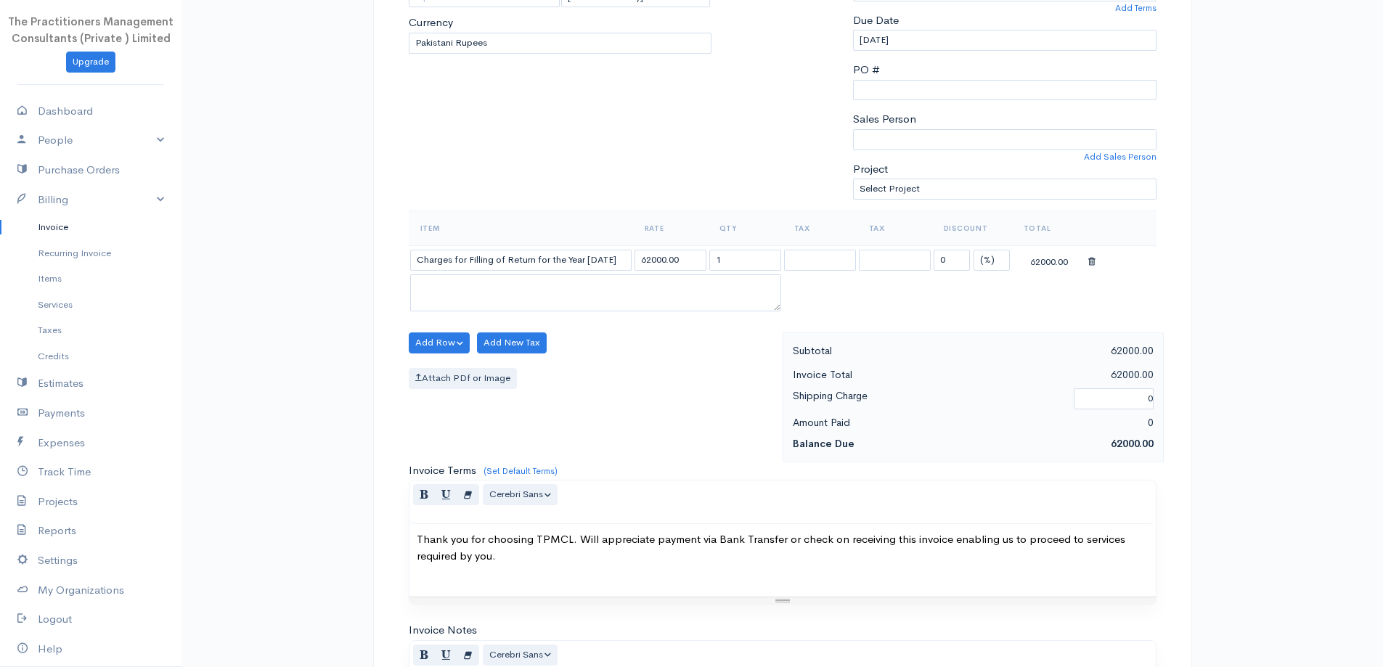
click at [509, 602] on body "The Practitioners Management Consultants (Private ) Limited Upgrade Dashboard P…" at bounding box center [691, 347] width 1383 height 1274
click at [660, 253] on input "62000.00" at bounding box center [670, 260] width 72 height 21
type input "6000.00"
click at [676, 404] on div "Add Row Add Item Row Add Time Row Add New Tax Attach PDf or Image" at bounding box center [591, 397] width 381 height 130
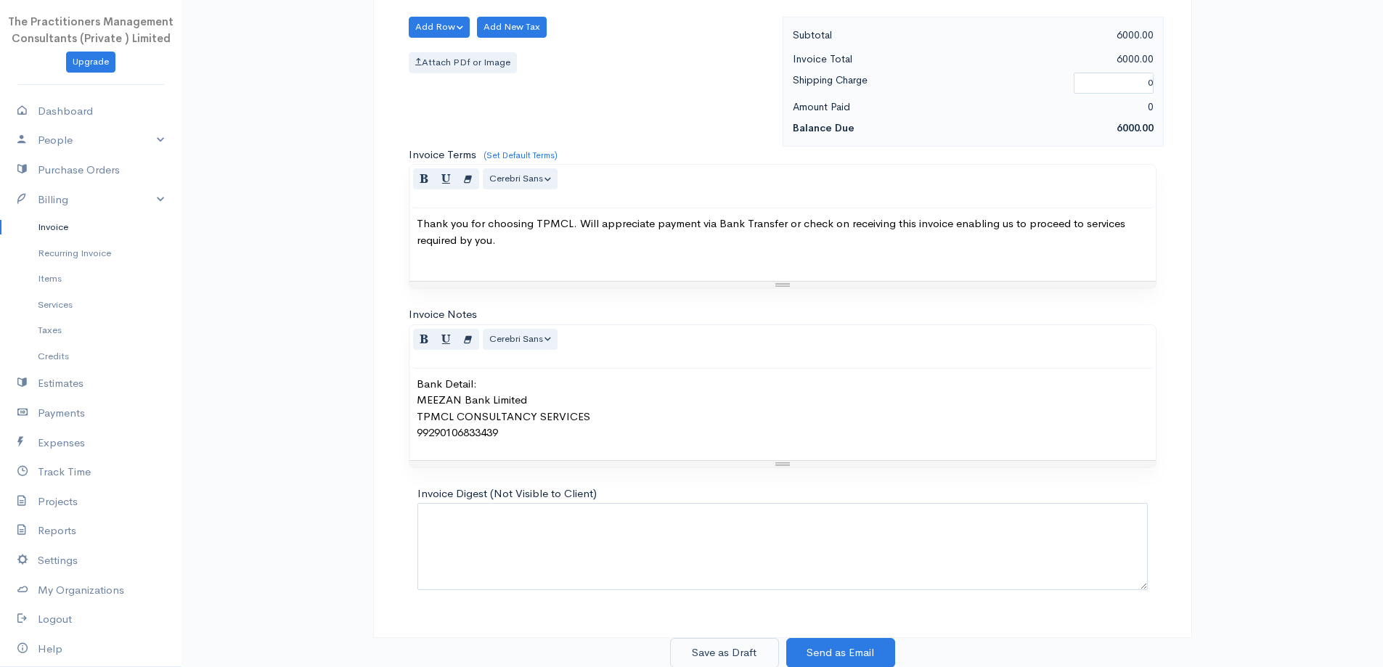
scroll to position [607, 0]
click at [735, 656] on button "Save as Draft" at bounding box center [724, 652] width 109 height 30
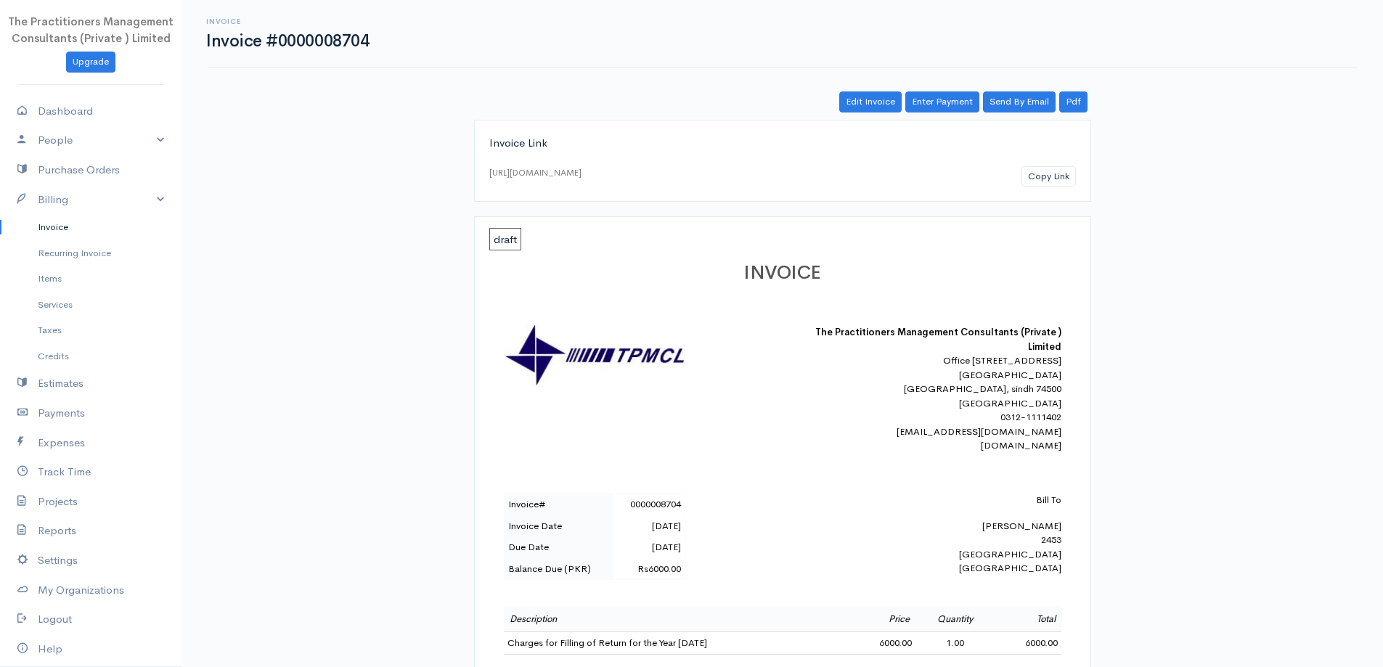
click at [58, 218] on link "Invoice" at bounding box center [90, 227] width 181 height 26
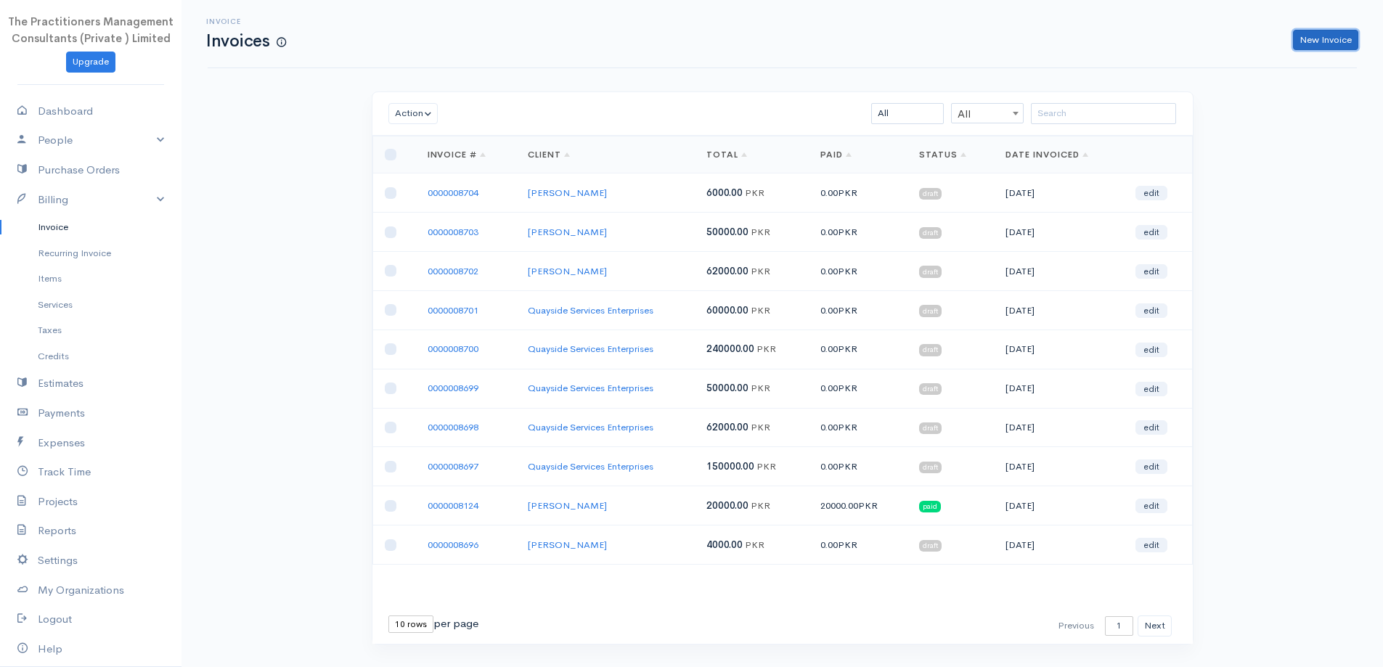
drag, startPoint x: 1311, startPoint y: 48, endPoint x: 1269, endPoint y: 87, distance: 57.5
click at [1312, 48] on link "New Invoice" at bounding box center [1325, 40] width 65 height 21
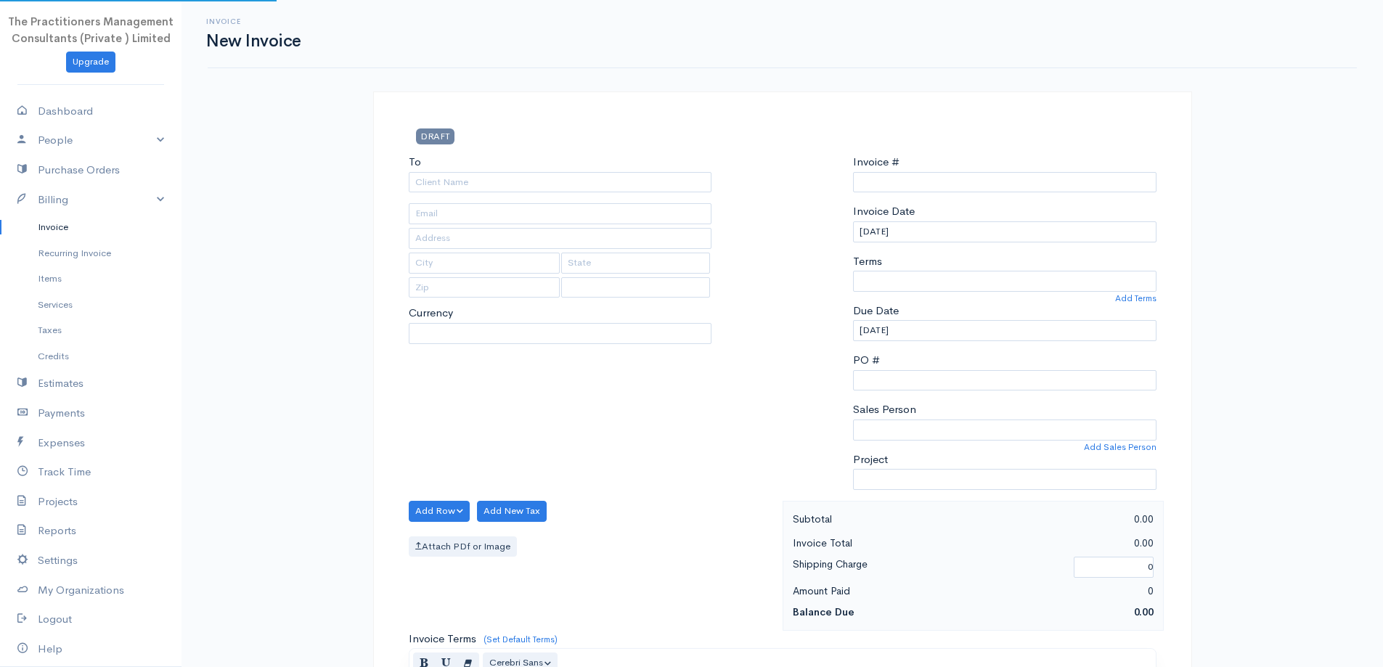
select select "PKR"
select select "[GEOGRAPHIC_DATA]"
click at [560, 191] on input "To" at bounding box center [560, 182] width 303 height 21
type input "0000008705"
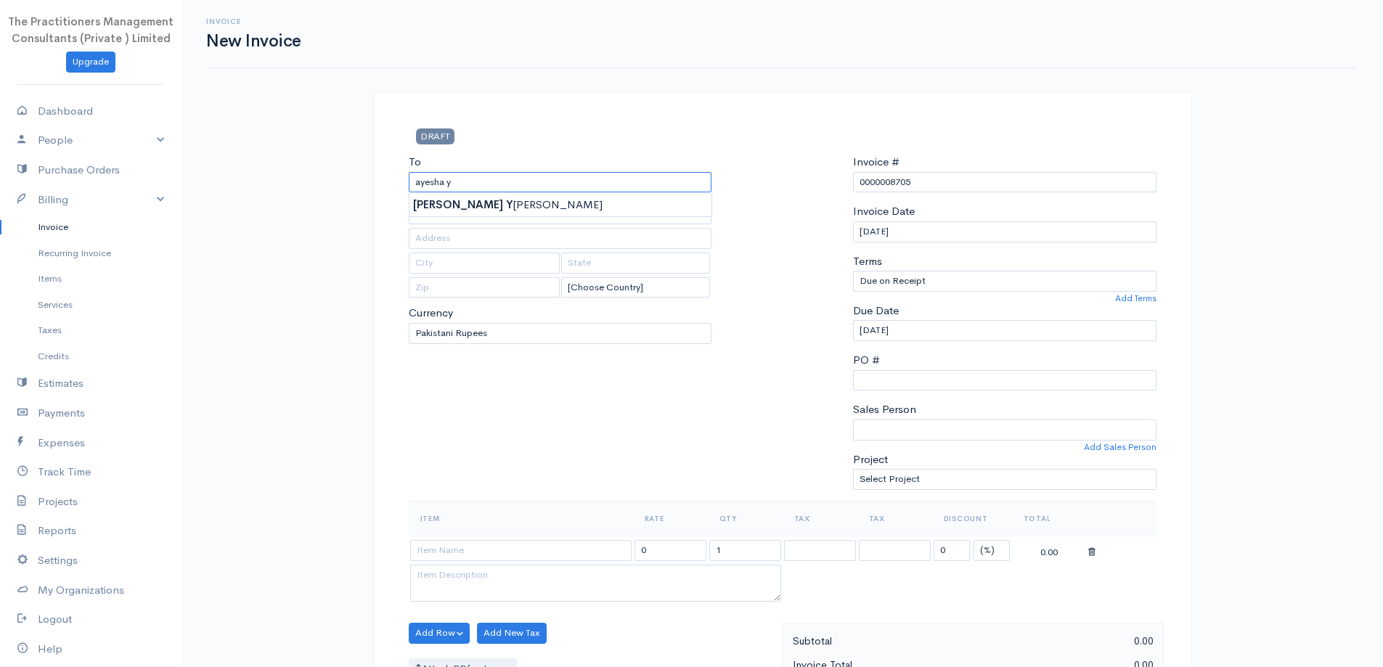
type input "Ayesha Yasmeen Khan"
click at [478, 211] on body "The Practitioners Management Consultants (Private ) Limited Upgrade Dashboard P…" at bounding box center [691, 637] width 1383 height 1274
type input "42201-5722390-2"
type input "2452"
type input "[GEOGRAPHIC_DATA]"
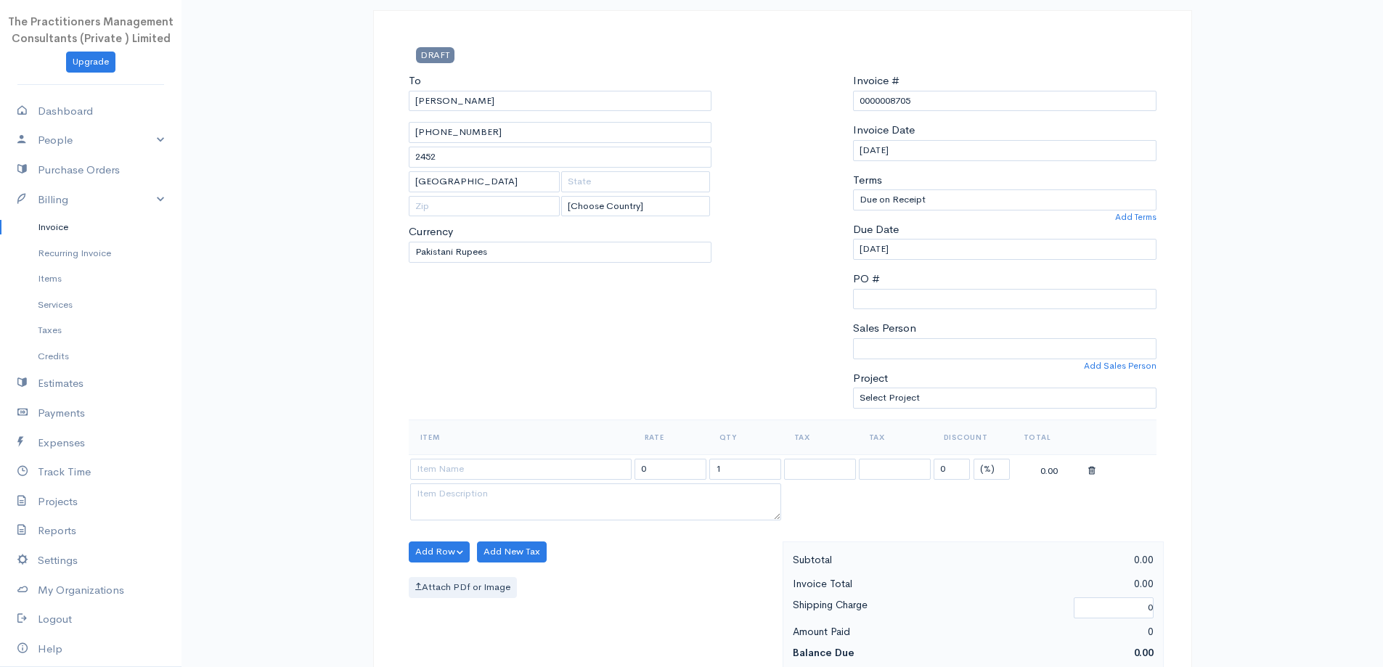
scroll to position [290, 0]
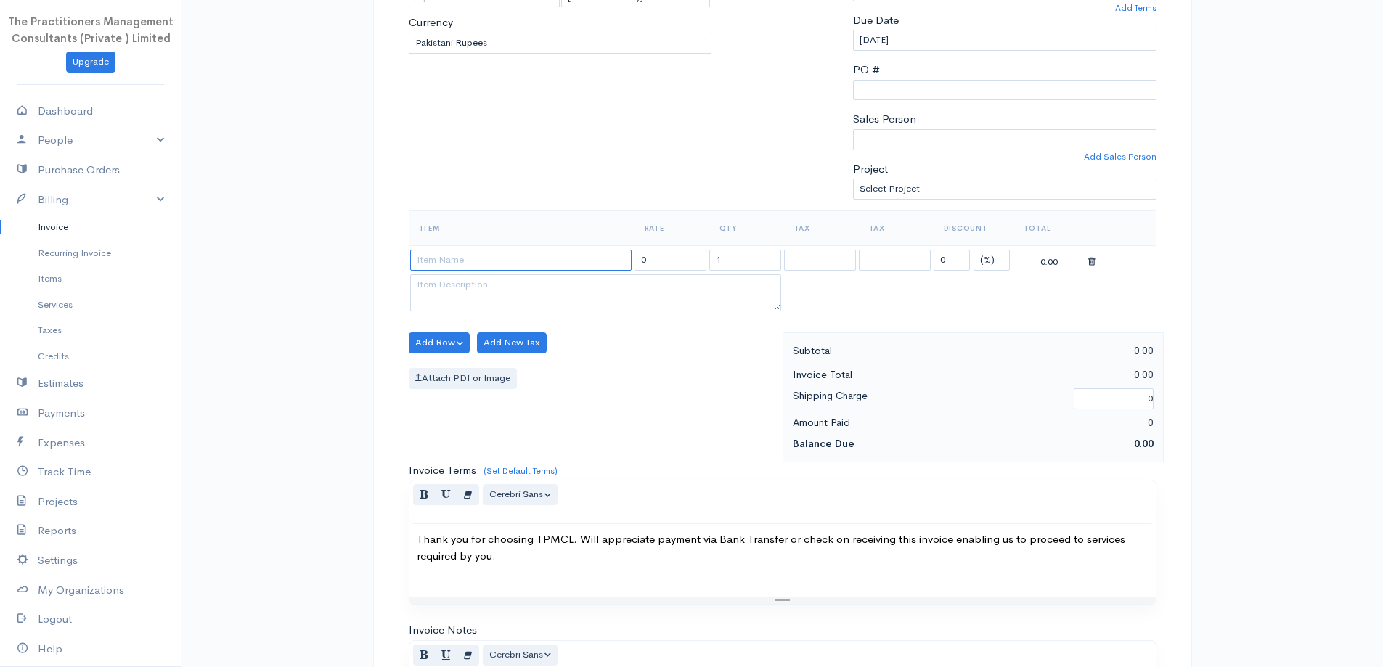
click at [481, 250] on input at bounding box center [520, 260] width 221 height 21
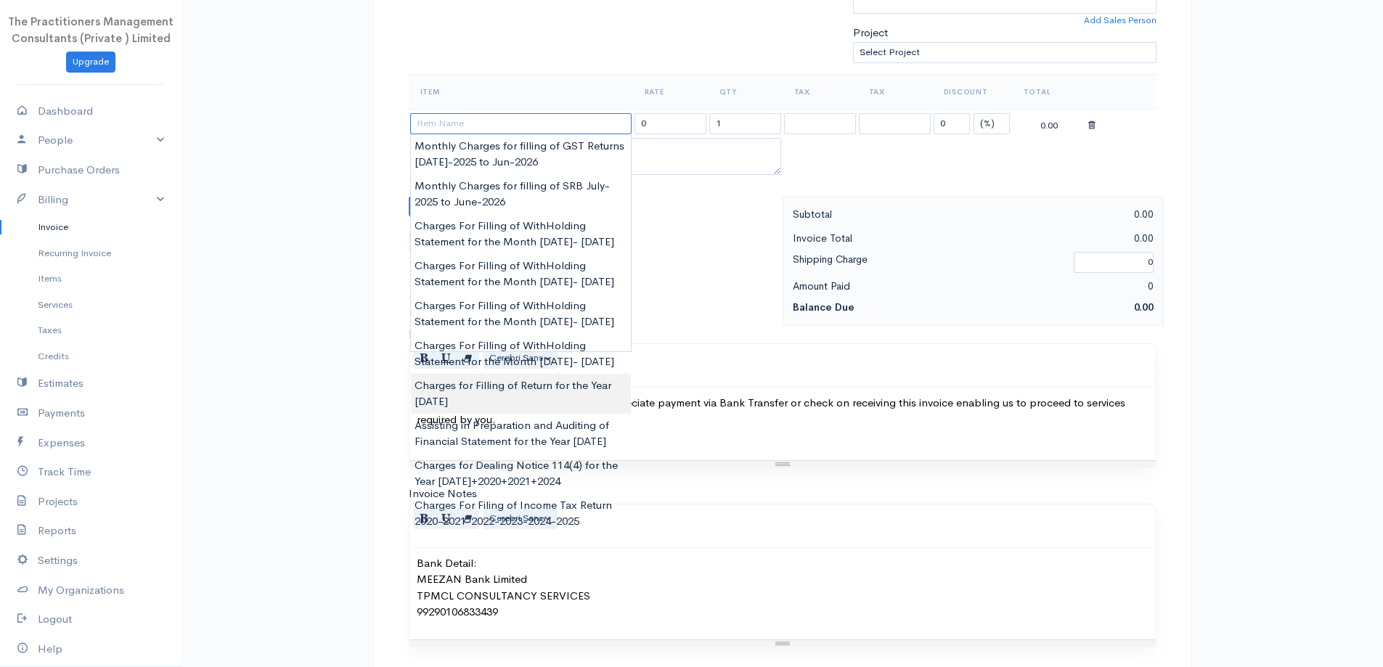
scroll to position [435, 0]
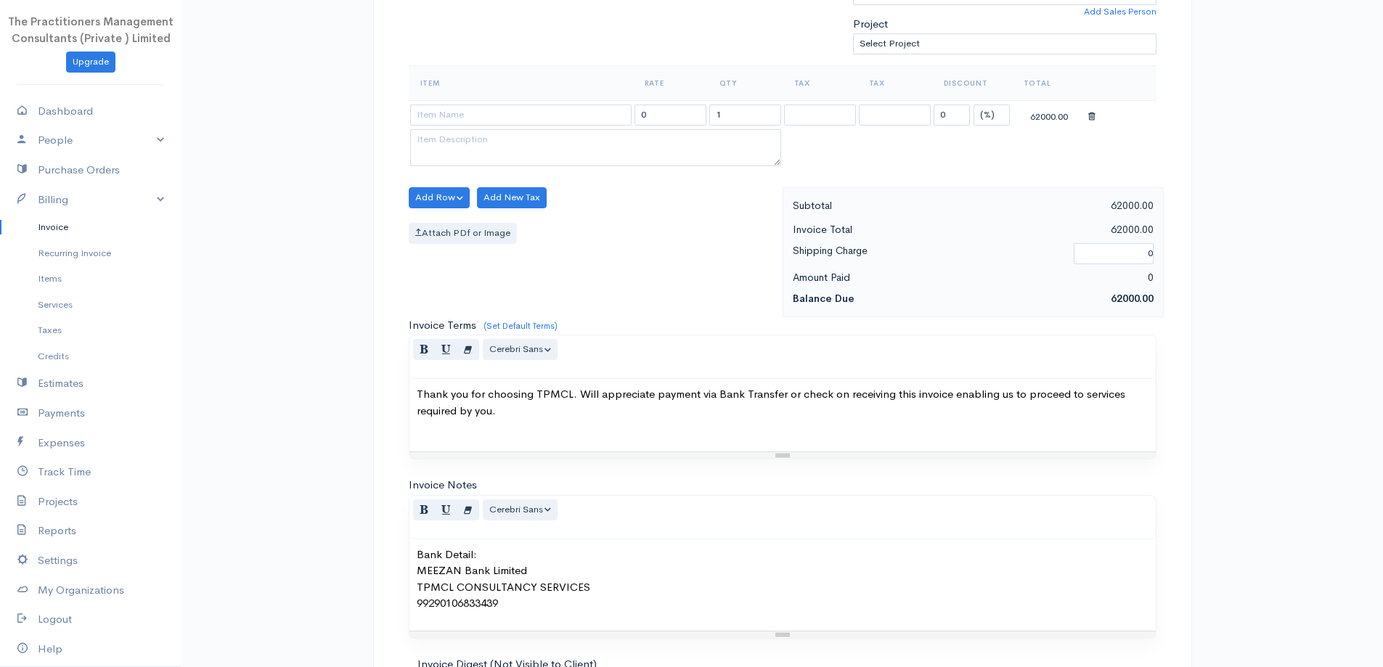
type input "Charges for Filling of Return for the Year 2025"
type input "62000.00"
click at [518, 457] on body "The Practitioners Management Consultants (Private ) Limited Upgrade Dashboard P…" at bounding box center [691, 202] width 1383 height 1274
click at [658, 108] on input "62000.00" at bounding box center [670, 115] width 72 height 21
type input "6000.00"
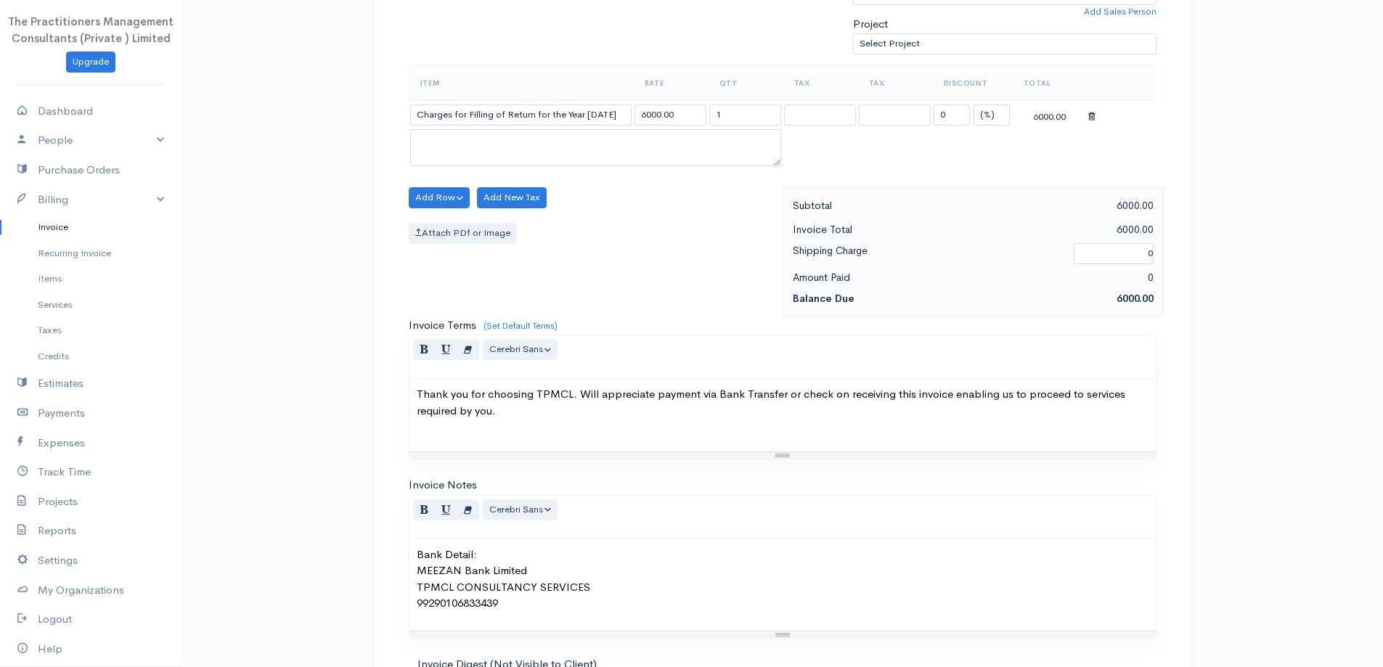
click at [703, 230] on div "Attach PDf or Image" at bounding box center [592, 233] width 367 height 21
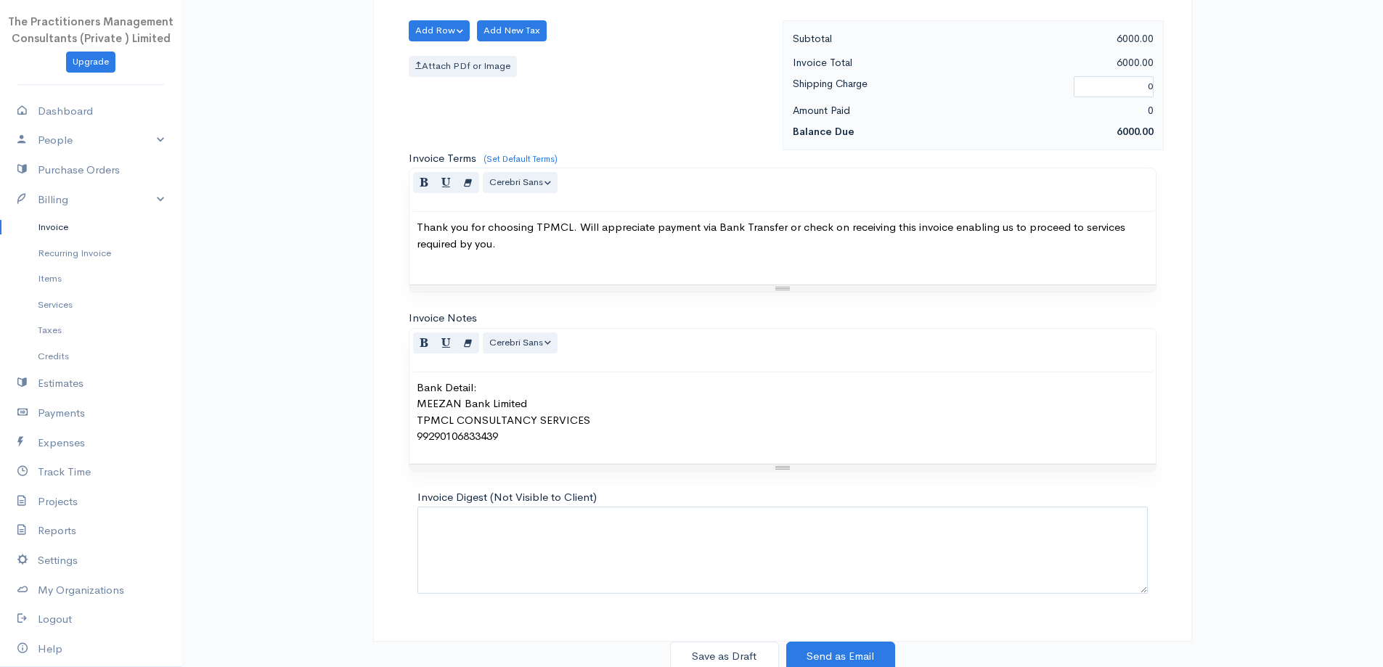
scroll to position [607, 0]
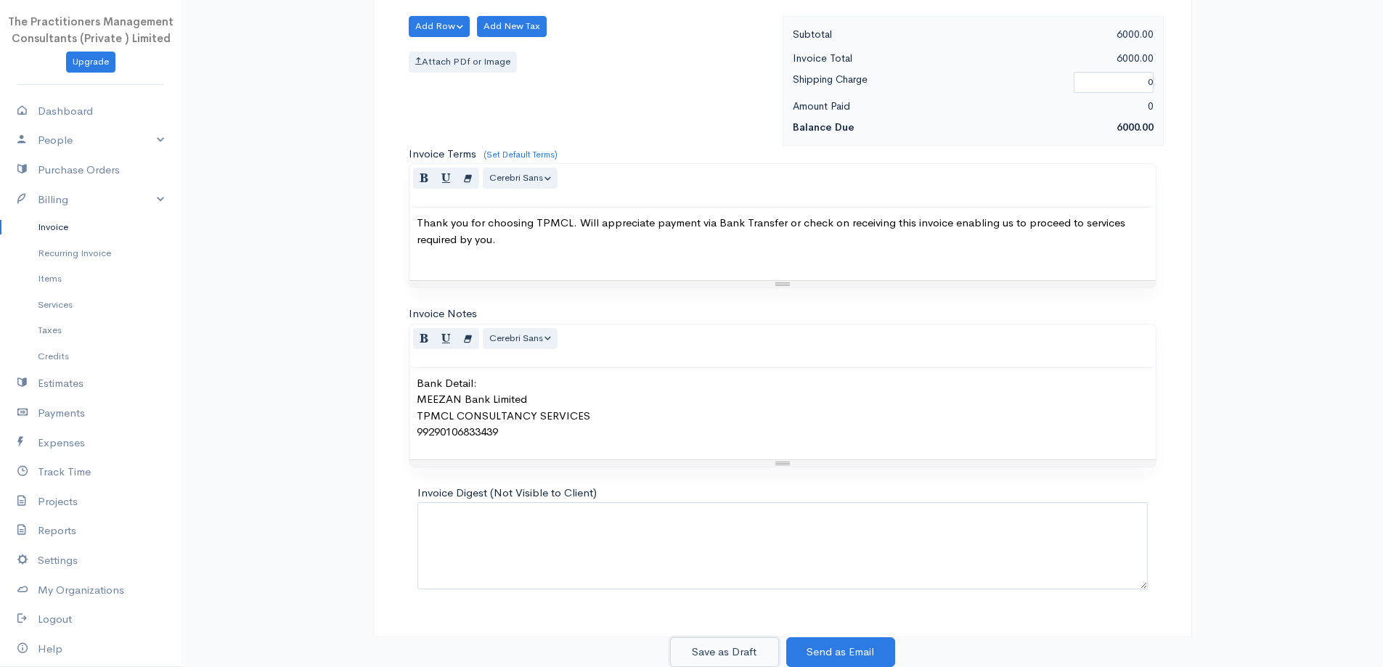
click at [761, 650] on button "Save as Draft" at bounding box center [724, 652] width 109 height 30
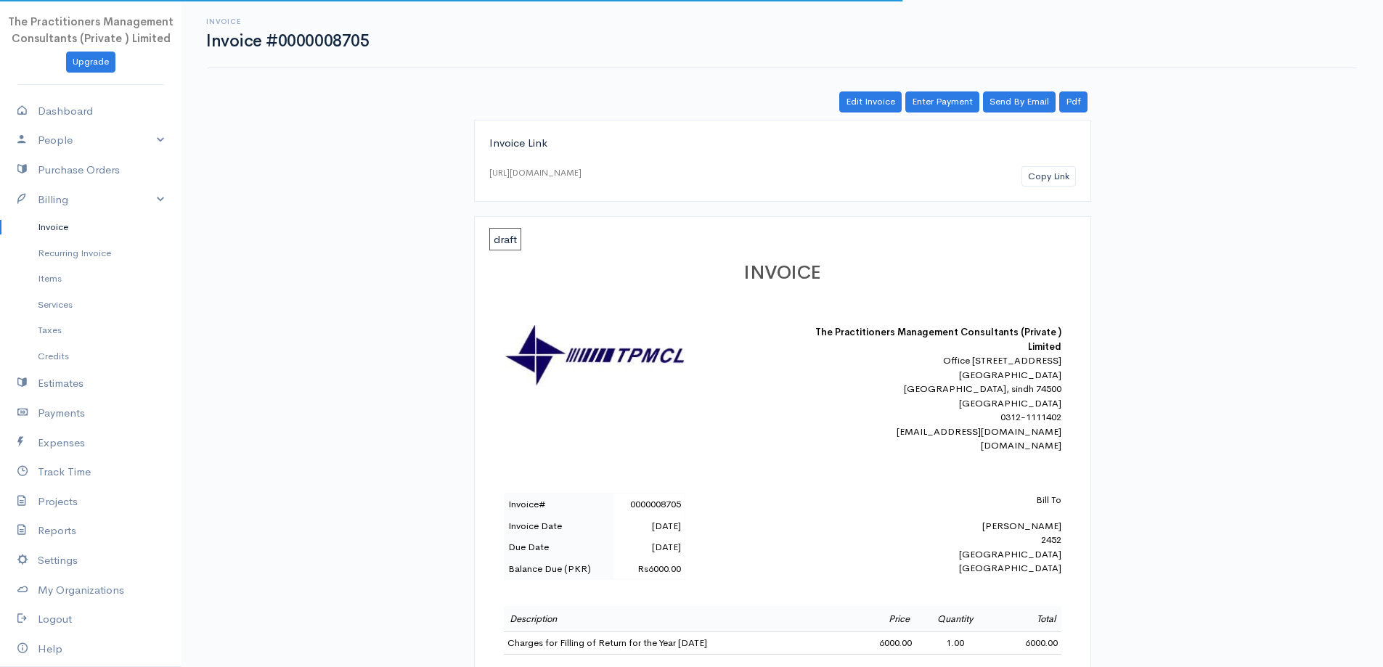
click at [67, 225] on link "Invoice" at bounding box center [90, 227] width 181 height 26
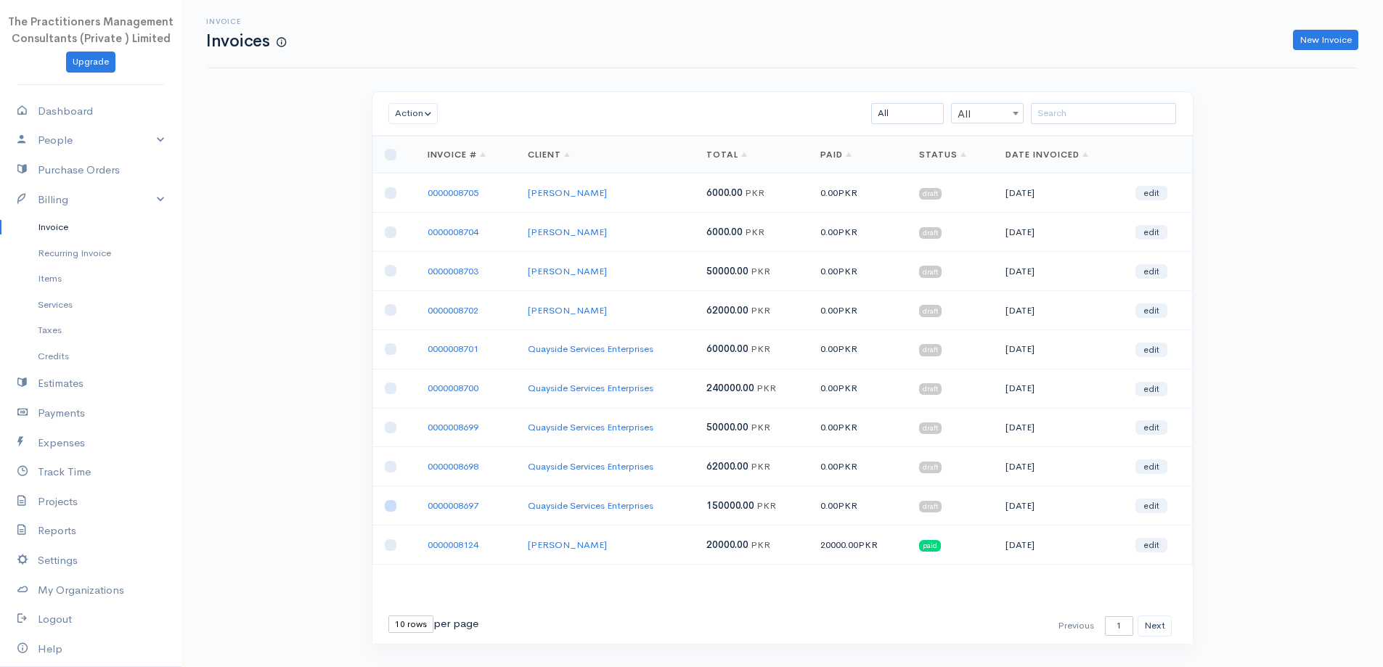
click at [393, 507] on input "checkbox" at bounding box center [391, 506] width 12 height 12
click at [401, 112] on button "Action" at bounding box center [413, 113] width 50 height 21
click at [441, 188] on link "Download PDF" at bounding box center [446, 193] width 115 height 25
click at [389, 506] on input "checkbox" at bounding box center [391, 506] width 12 height 12
checkbox input "false"
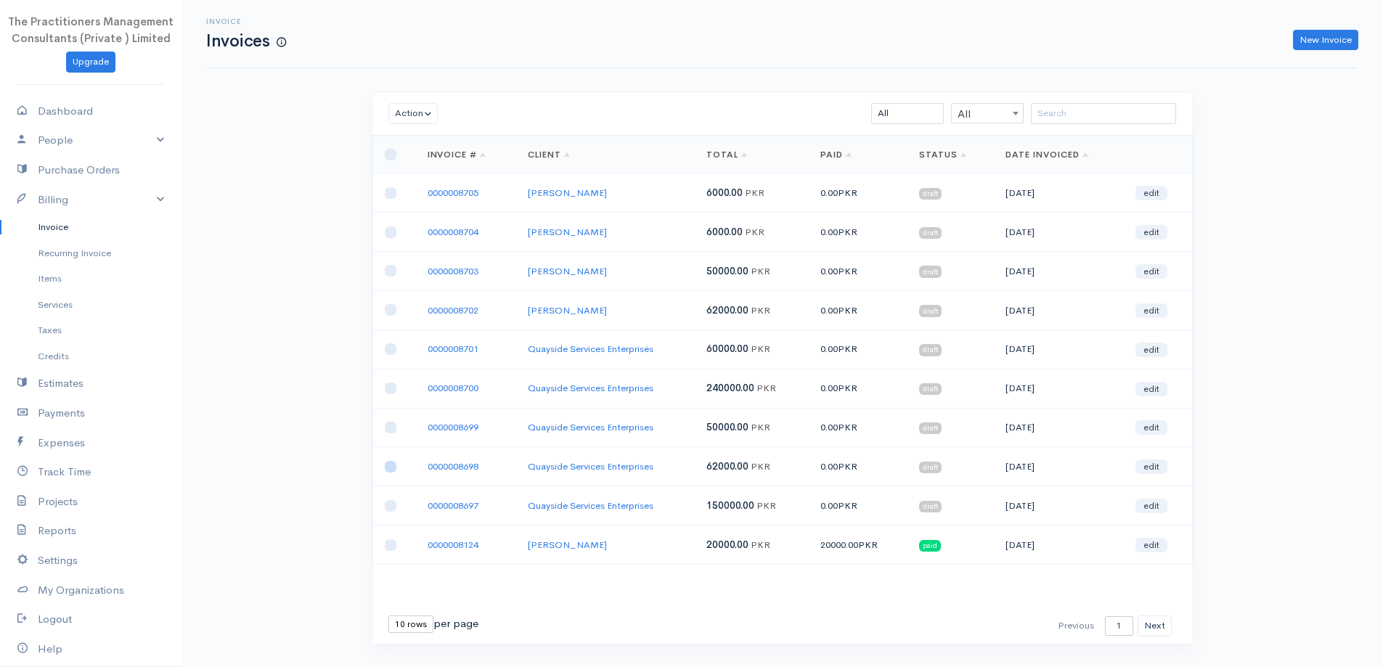
click at [386, 462] on input "checkbox" at bounding box center [391, 467] width 12 height 12
click at [413, 114] on button "Action" at bounding box center [413, 113] width 50 height 21
click at [425, 188] on link "Download PDF" at bounding box center [446, 193] width 115 height 25
click at [393, 465] on input "checkbox" at bounding box center [391, 467] width 12 height 12
checkbox input "false"
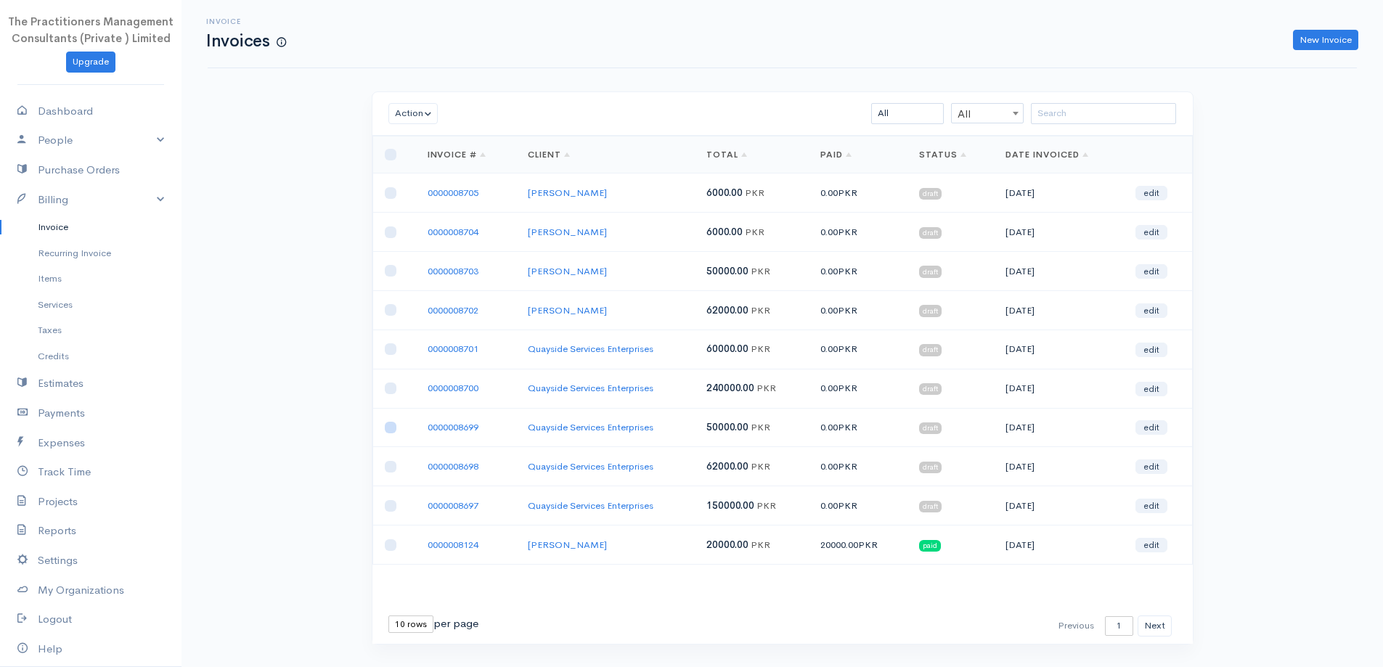
click at [390, 427] on input "checkbox" at bounding box center [391, 428] width 12 height 12
click at [426, 115] on button "Action" at bounding box center [413, 113] width 50 height 21
click at [433, 195] on link "Download PDF" at bounding box center [446, 193] width 115 height 25
click at [390, 427] on input "checkbox" at bounding box center [391, 428] width 12 height 12
checkbox input "false"
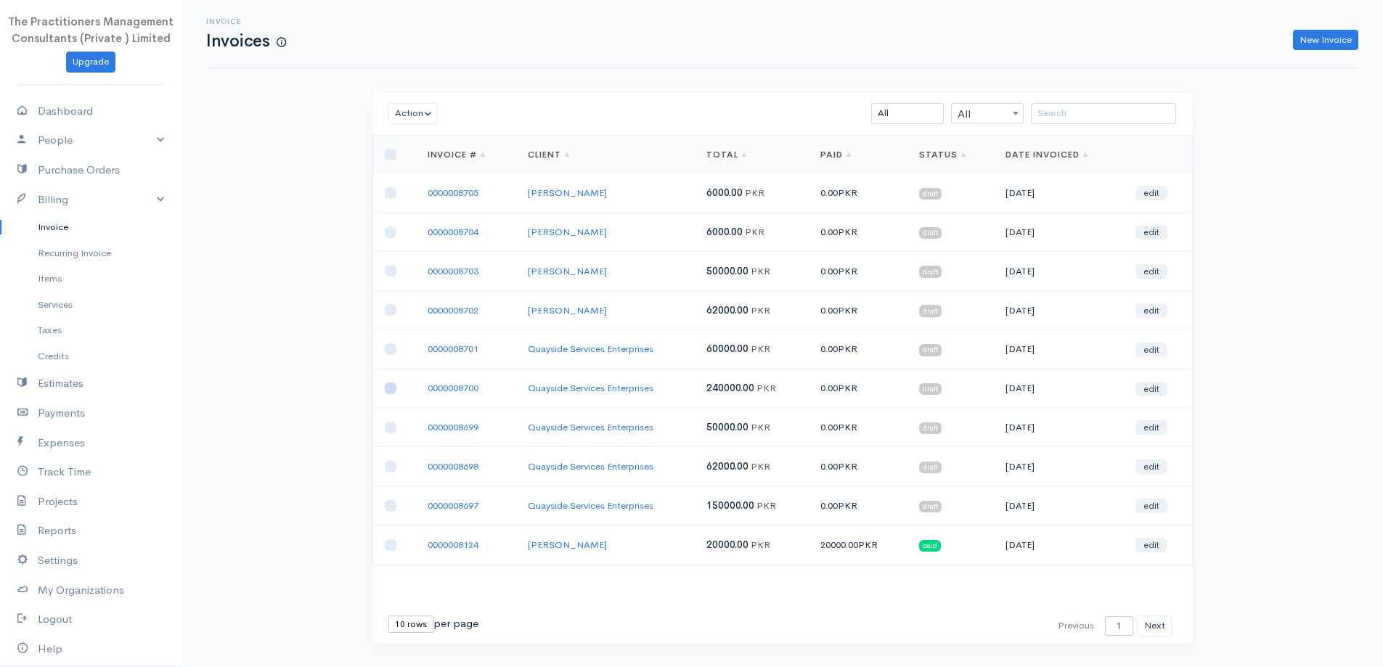
click at [386, 389] on input "checkbox" at bounding box center [391, 388] width 12 height 12
click at [400, 118] on button "Action" at bounding box center [413, 113] width 50 height 21
click at [435, 195] on link "Download PDF" at bounding box center [446, 193] width 115 height 25
click at [389, 391] on input "checkbox" at bounding box center [391, 388] width 12 height 12
checkbox input "false"
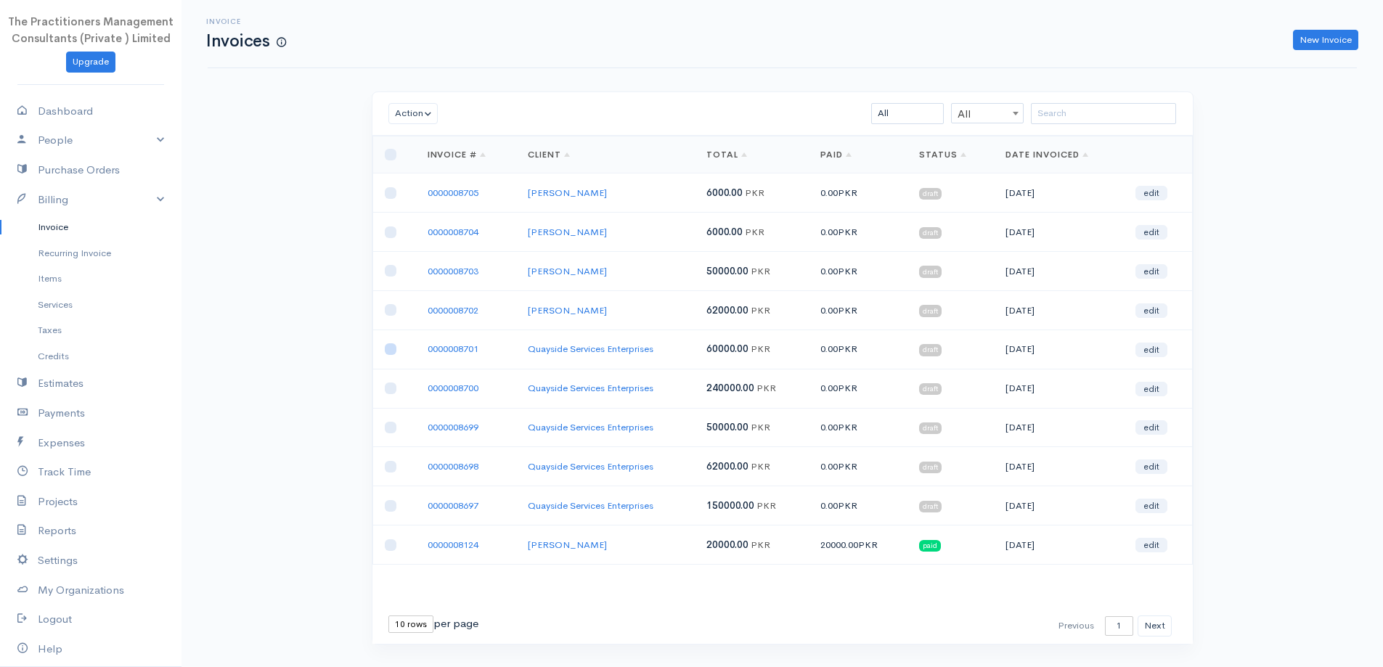
click at [388, 345] on input "checkbox" at bounding box center [391, 349] width 12 height 12
click at [410, 106] on button "Action" at bounding box center [413, 113] width 50 height 21
click at [441, 189] on link "Download PDF" at bounding box center [446, 193] width 115 height 25
click at [388, 348] on input "checkbox" at bounding box center [391, 349] width 12 height 12
checkbox input "false"
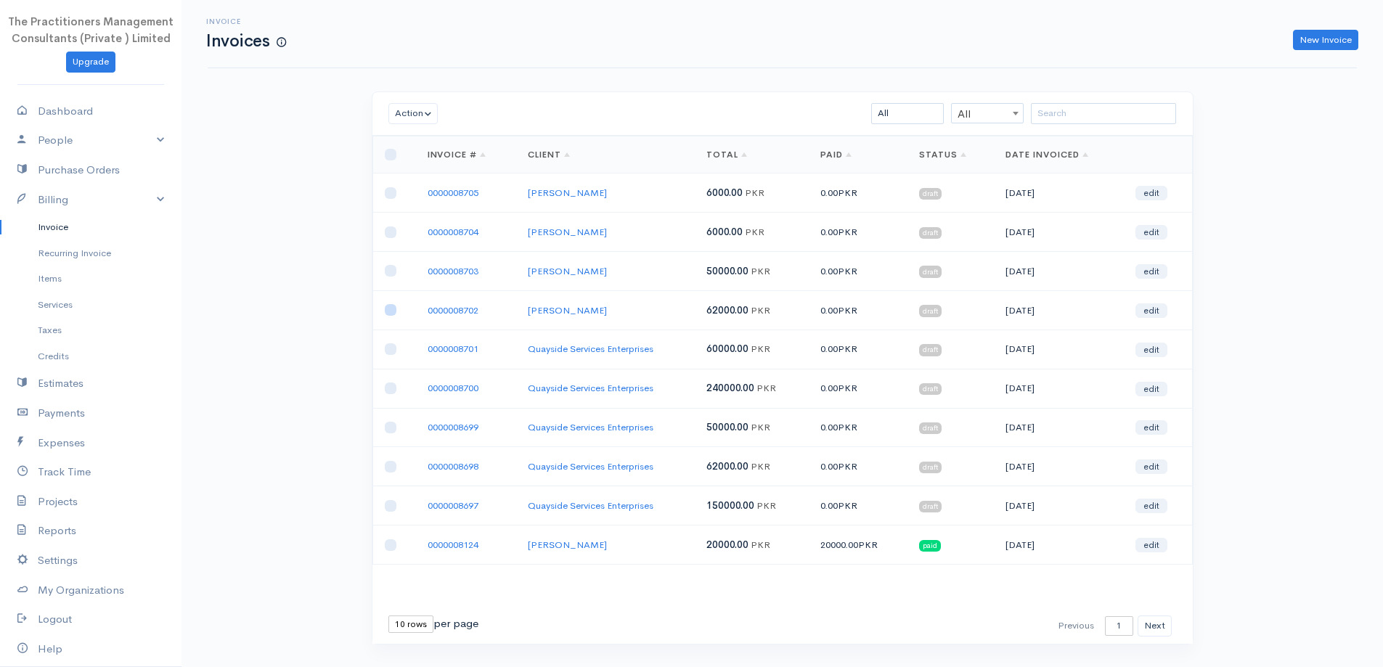
click at [392, 307] on input "checkbox" at bounding box center [391, 310] width 12 height 12
click at [412, 123] on button "Action" at bounding box center [413, 113] width 50 height 21
click at [435, 195] on link "Download PDF" at bounding box center [446, 193] width 115 height 25
click at [390, 311] on input "checkbox" at bounding box center [391, 310] width 12 height 12
checkbox input "false"
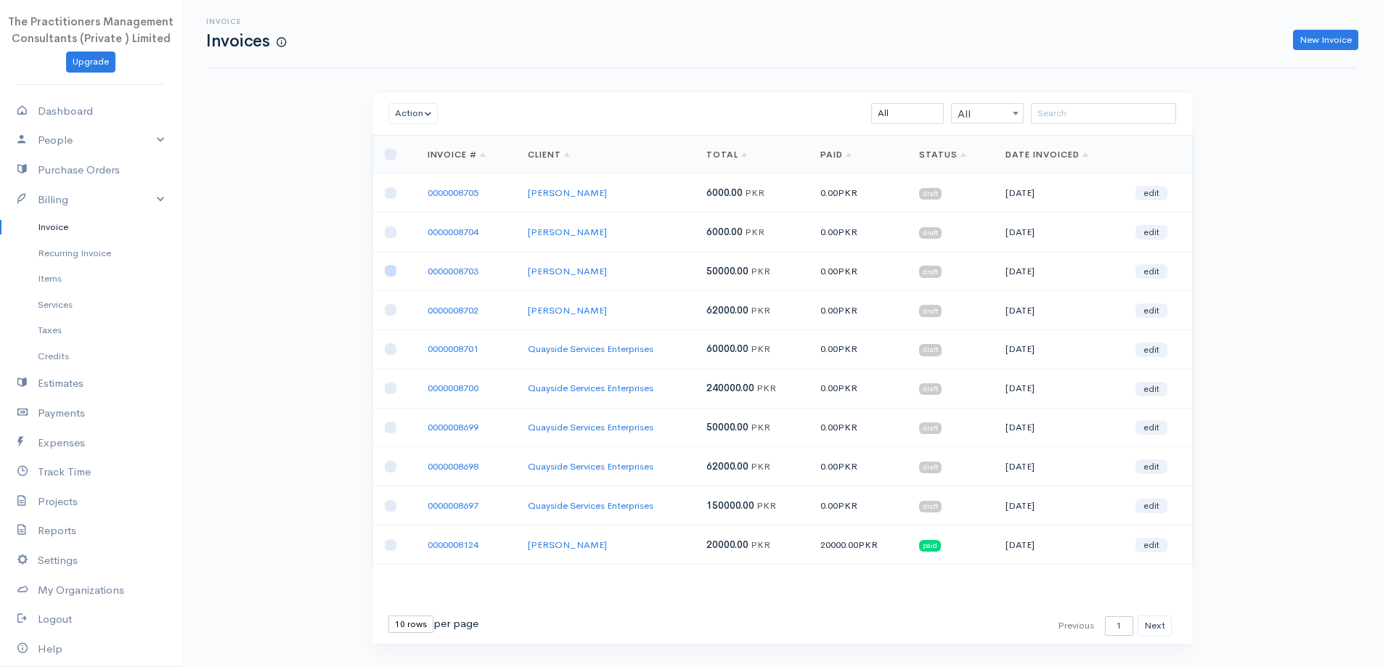
click at [393, 273] on input "checkbox" at bounding box center [391, 271] width 12 height 12
click at [401, 105] on button "Action" at bounding box center [413, 113] width 50 height 21
click at [443, 198] on link "Download PDF" at bounding box center [446, 193] width 115 height 25
click at [386, 270] on input "checkbox" at bounding box center [391, 271] width 12 height 12
checkbox input "false"
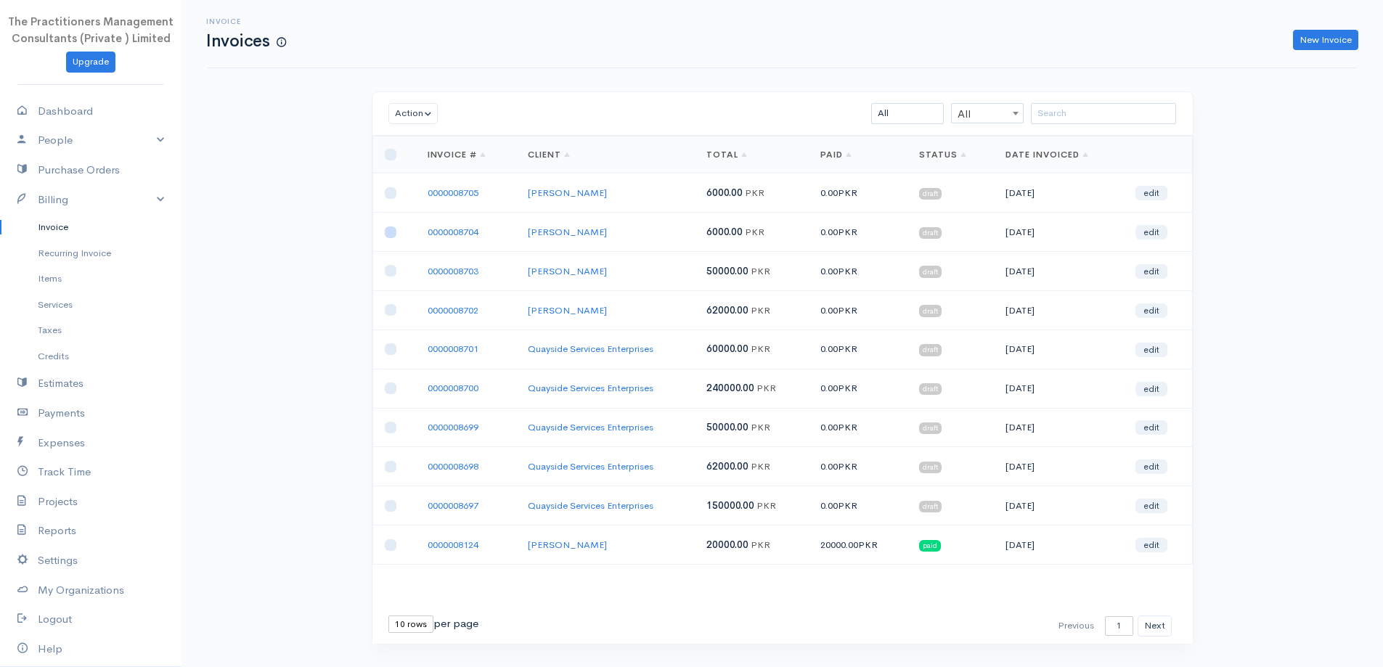
click at [393, 229] on input "checkbox" at bounding box center [391, 232] width 12 height 12
click at [406, 105] on button "Action" at bounding box center [413, 113] width 50 height 21
click at [435, 195] on link "Download PDF" at bounding box center [446, 193] width 115 height 25
click at [393, 235] on input "checkbox" at bounding box center [391, 232] width 12 height 12
checkbox input "false"
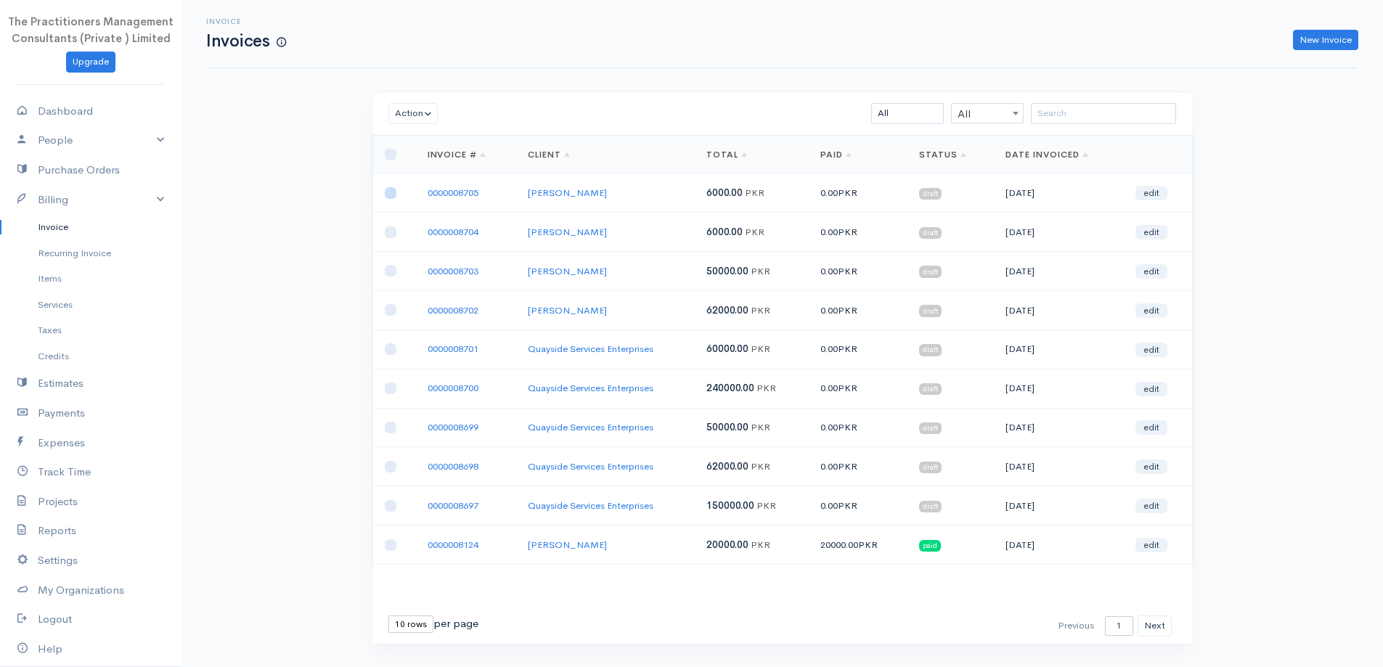
click at [388, 192] on input "checkbox" at bounding box center [391, 193] width 12 height 12
click at [425, 116] on button "Action" at bounding box center [413, 113] width 50 height 21
click at [433, 193] on link "Download PDF" at bounding box center [446, 193] width 115 height 25
click at [385, 192] on input "checkbox" at bounding box center [391, 193] width 12 height 12
checkbox input "false"
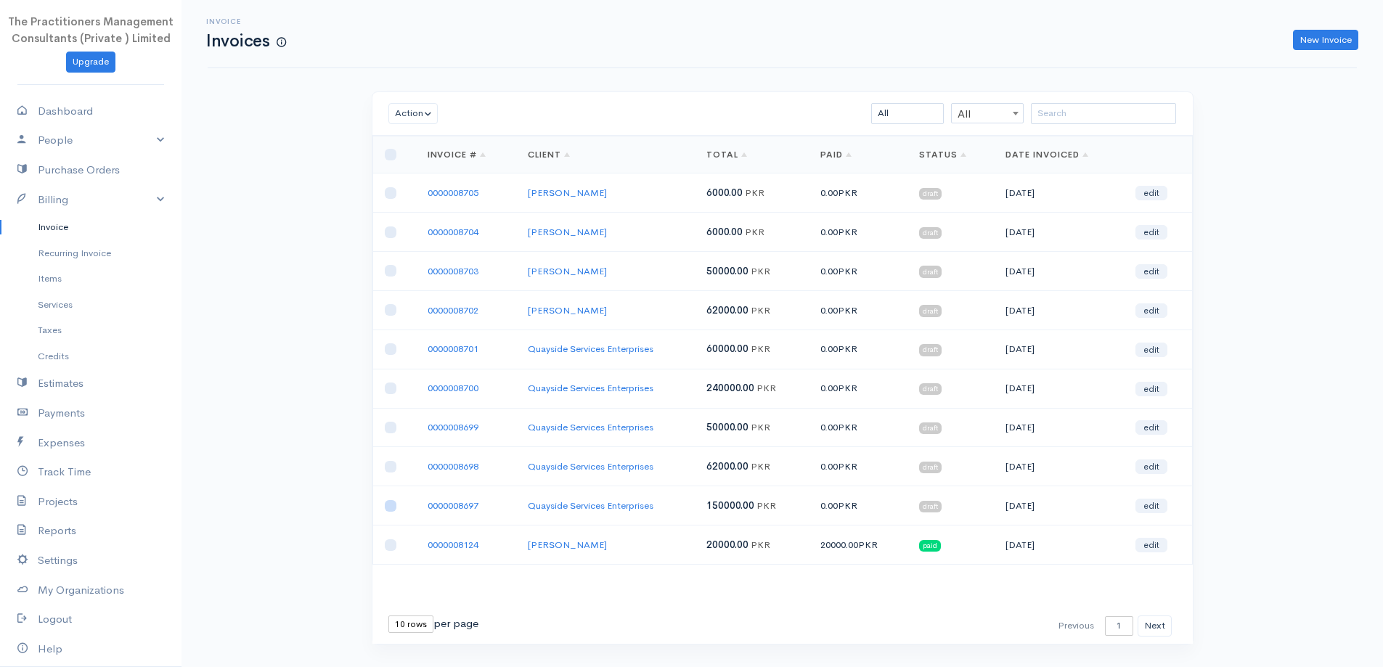
click at [390, 502] on input "checkbox" at bounding box center [391, 506] width 12 height 12
checkbox input "true"
click at [388, 470] on input "checkbox" at bounding box center [391, 467] width 12 height 12
checkbox input "true"
click at [389, 430] on input "checkbox" at bounding box center [391, 428] width 12 height 12
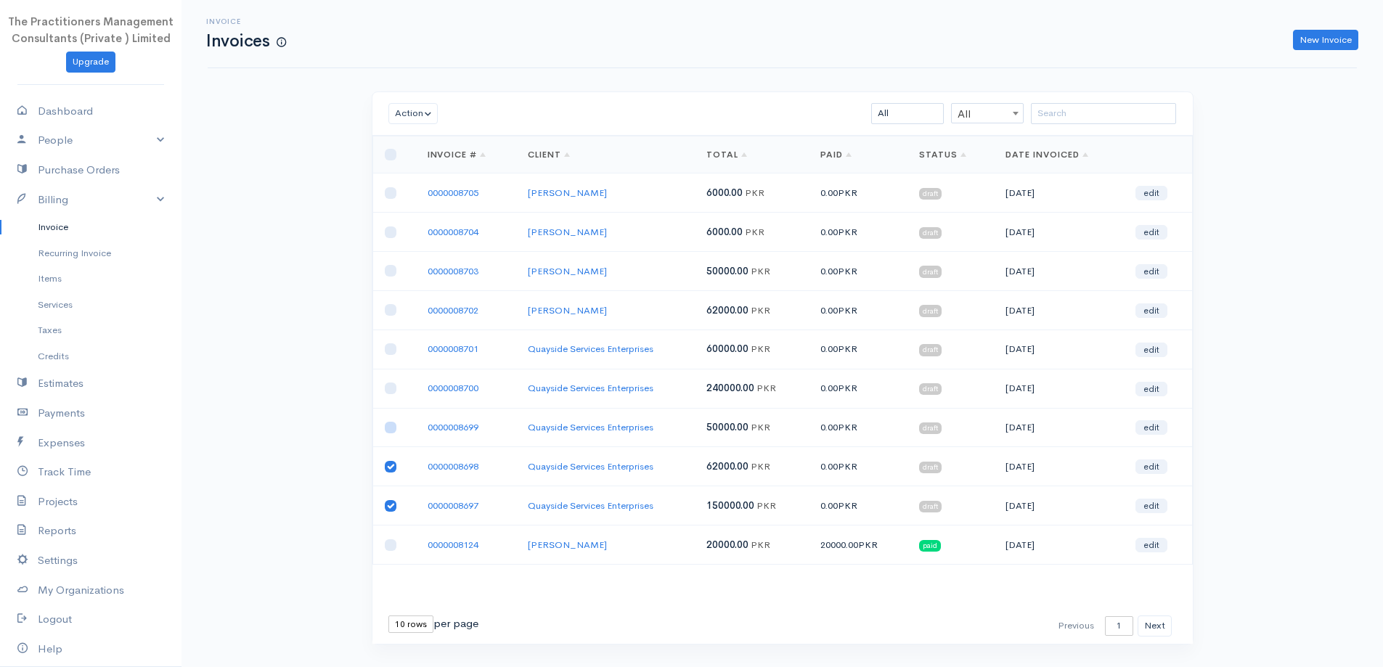
checkbox input "true"
click at [386, 392] on input "checkbox" at bounding box center [391, 388] width 12 height 12
checkbox input "true"
click at [391, 345] on input "checkbox" at bounding box center [391, 349] width 12 height 12
checkbox input "true"
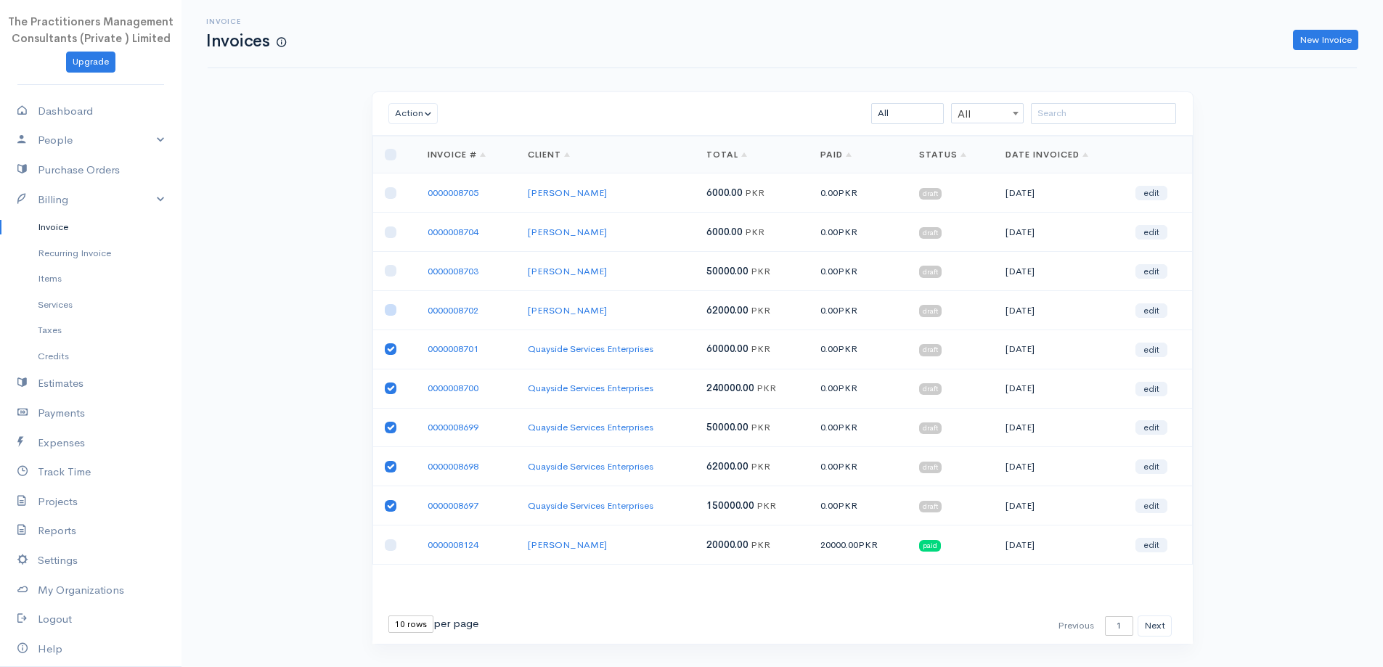
click at [396, 309] on input "checkbox" at bounding box center [391, 310] width 12 height 12
checkbox input "true"
click at [390, 267] on input "checkbox" at bounding box center [391, 271] width 12 height 12
checkbox input "true"
click at [390, 228] on input "checkbox" at bounding box center [391, 232] width 12 height 12
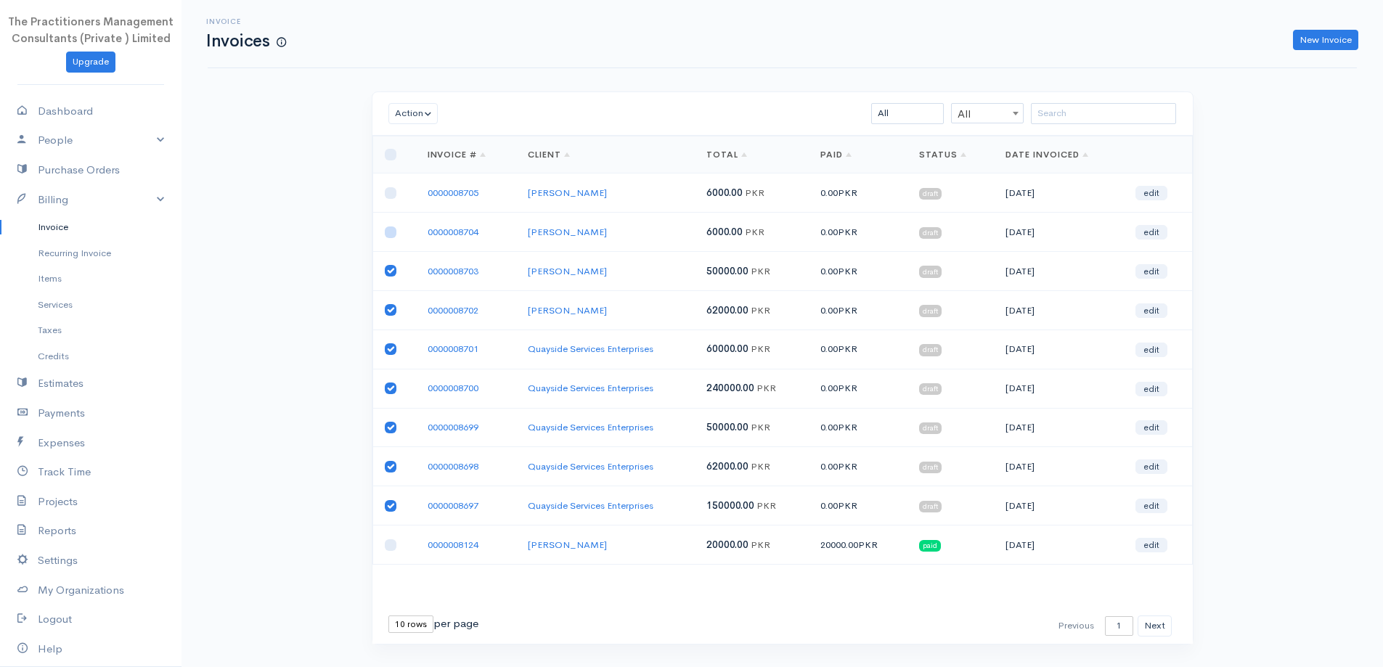
checkbox input "true"
click at [390, 194] on input "checkbox" at bounding box center [391, 193] width 12 height 12
checkbox input "true"
click at [398, 113] on button "Action" at bounding box center [413, 113] width 50 height 21
click at [433, 192] on link "Download PDF" at bounding box center [446, 193] width 115 height 25
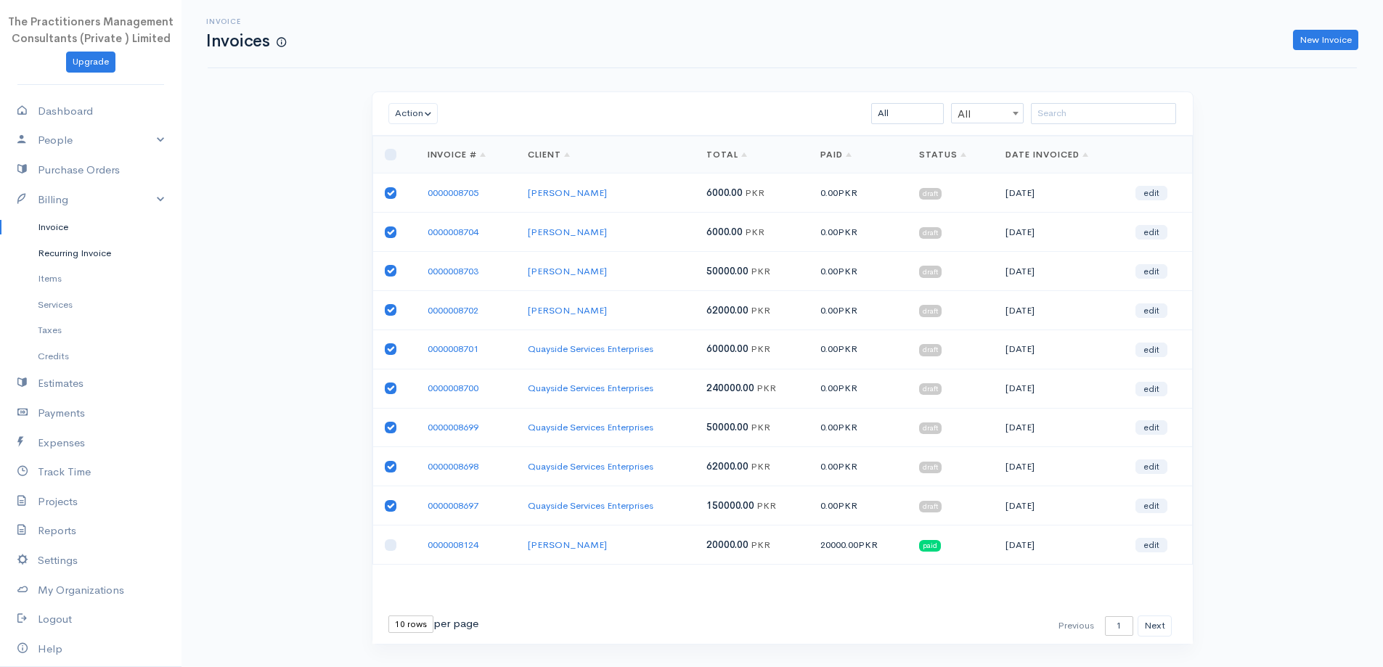
click at [73, 244] on link "Recurring Invoice" at bounding box center [90, 253] width 181 height 26
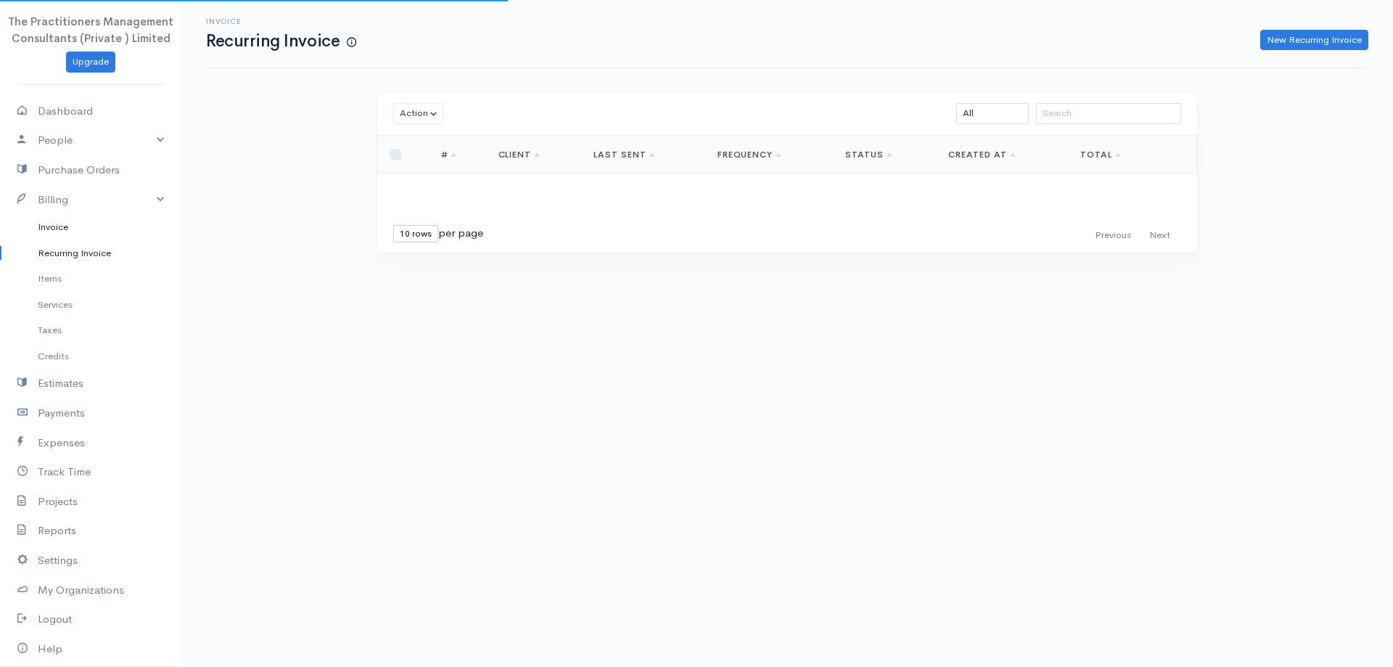
click at [59, 224] on link "Invoice" at bounding box center [90, 227] width 181 height 26
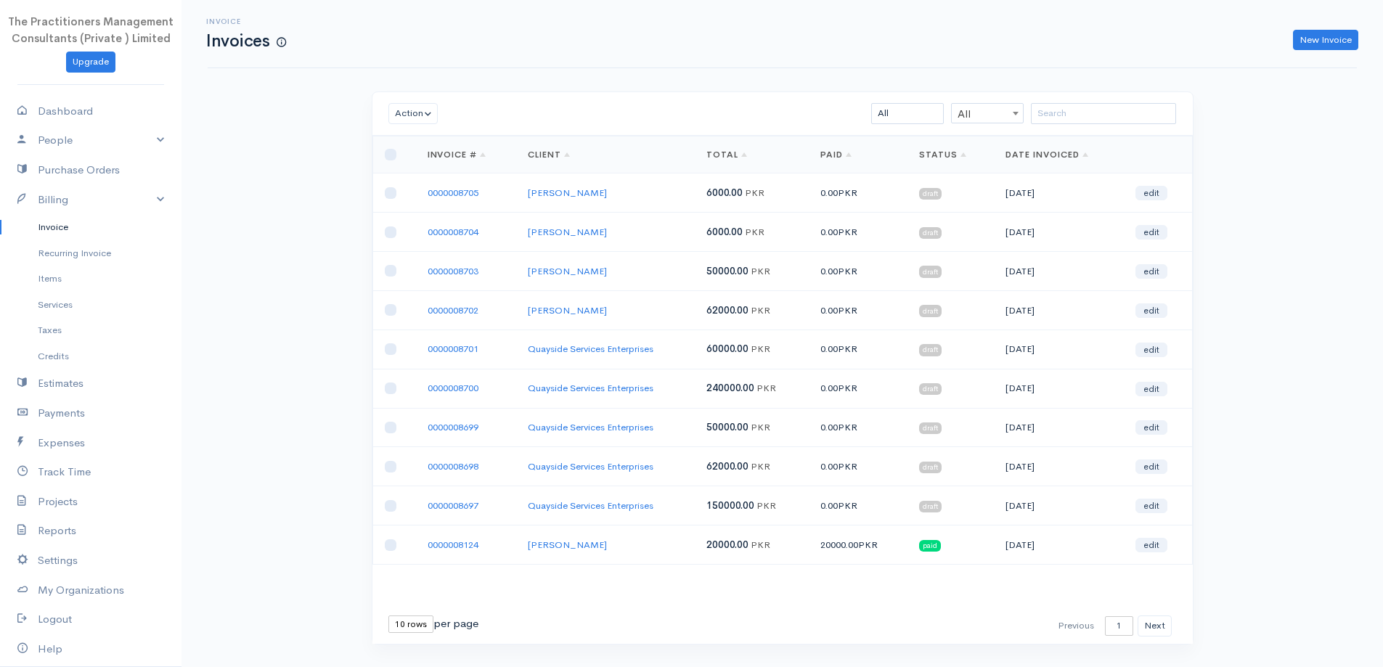
scroll to position [31, 0]
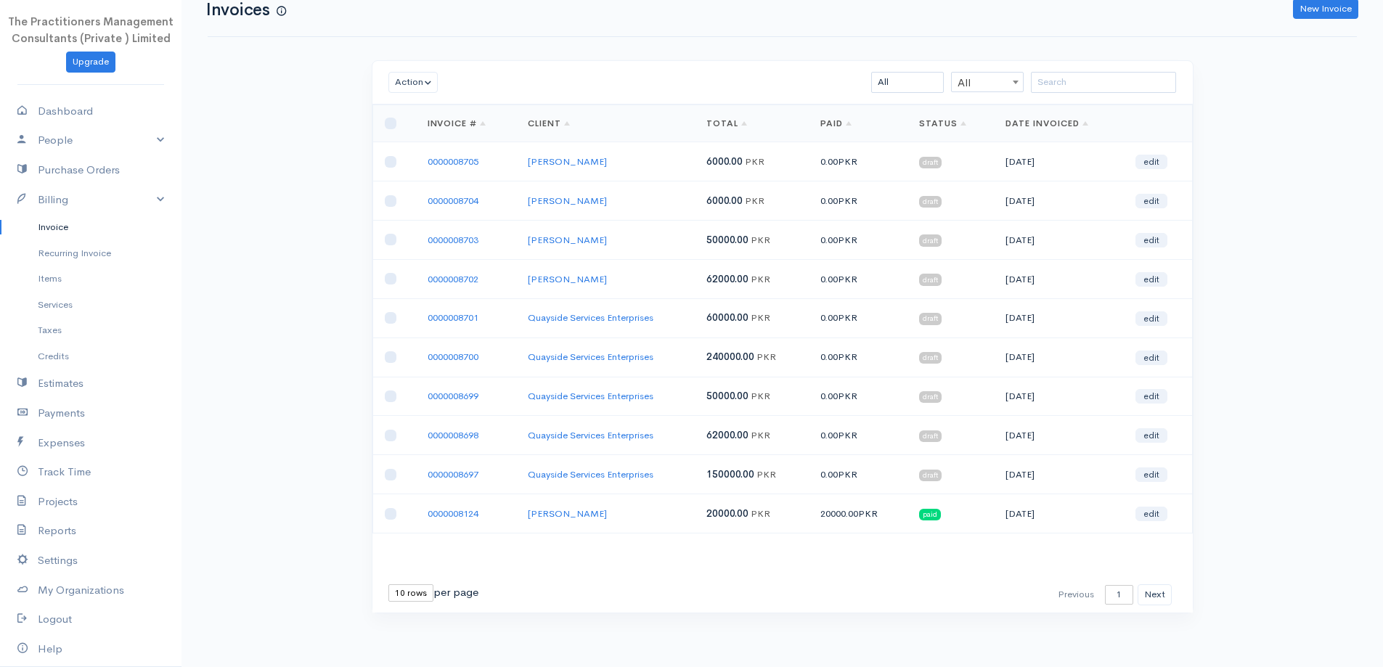
drag, startPoint x: 423, startPoint y: 591, endPoint x: 422, endPoint y: 598, distance: 7.4
click at [423, 591] on select "10 rows 25 rows 50 rows" at bounding box center [410, 592] width 45 height 17
select select "50"
click at [388, 584] on select "10 rows 25 rows 50 rows" at bounding box center [410, 592] width 45 height 17
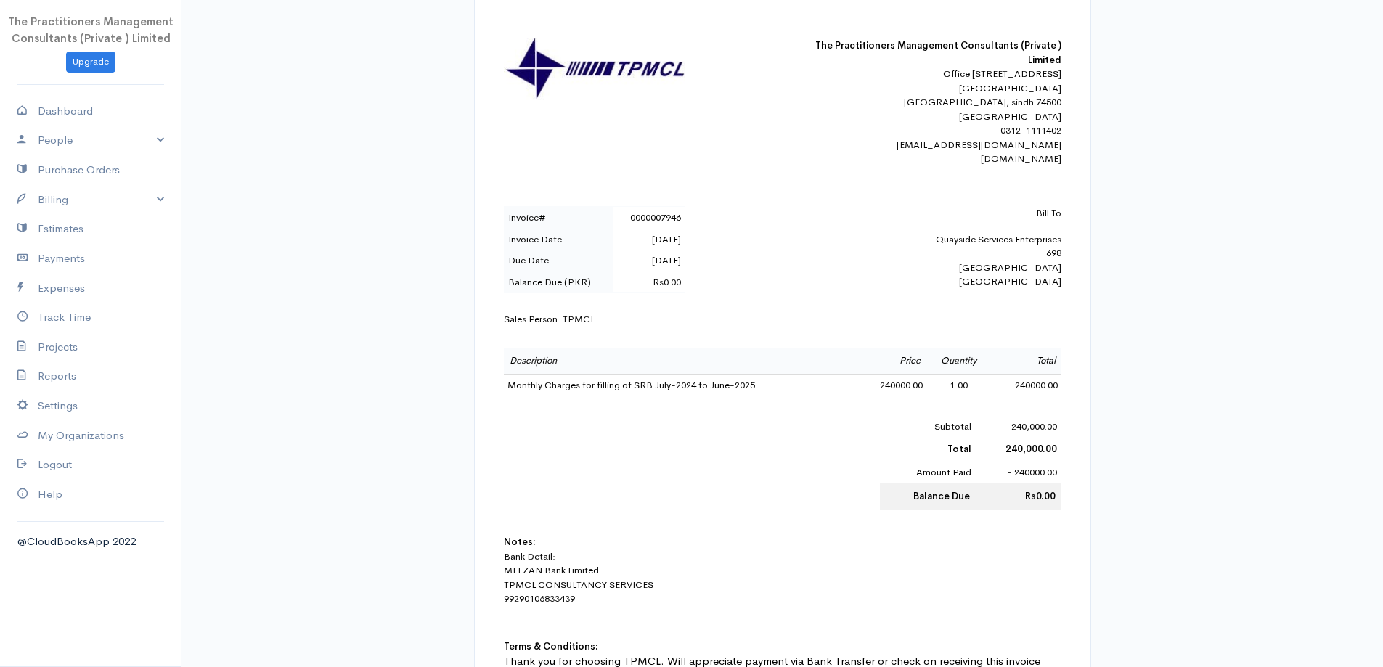
scroll to position [290, 0]
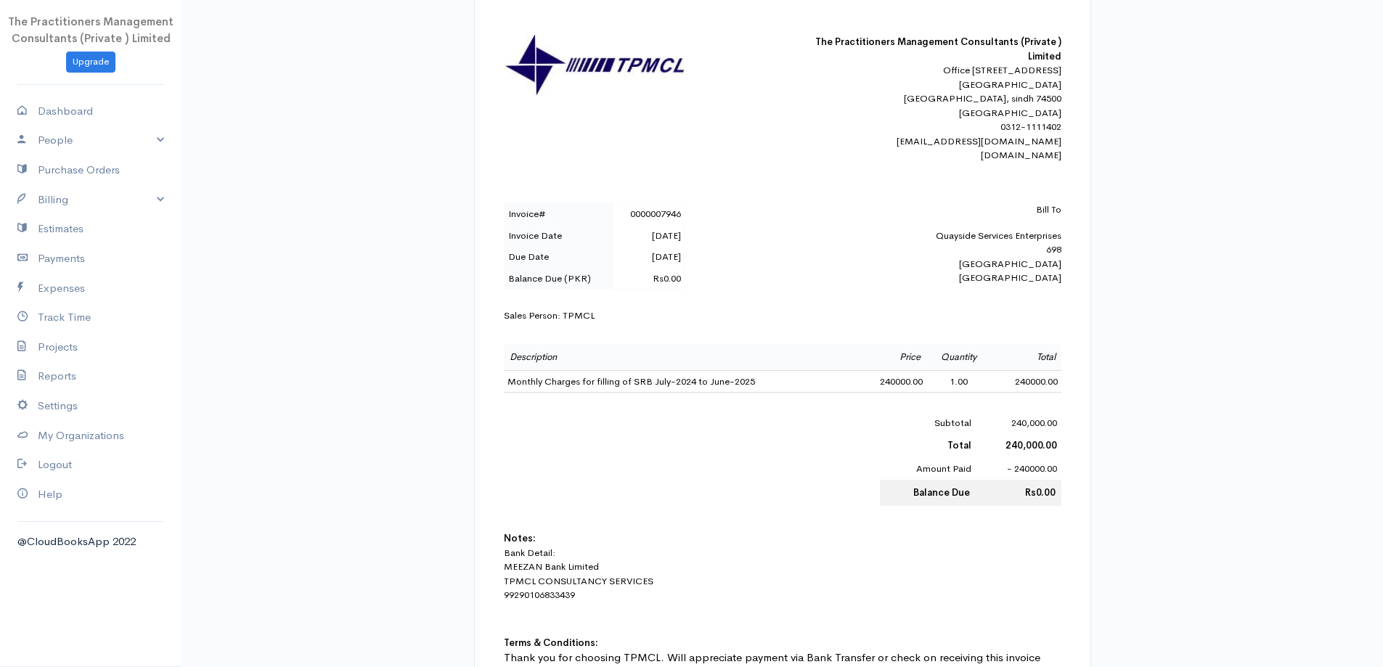
click at [565, 393] on td "Monthly Charges for filling of SRB July-2024 to June-2025" at bounding box center [680, 381] width 353 height 22
drag, startPoint x: 565, startPoint y: 398, endPoint x: 536, endPoint y: 382, distance: 32.5
click at [562, 393] on td "Monthly Charges for filling of SRB July-2024 to June-2025" at bounding box center [680, 381] width 353 height 22
copy td "Monthly Charges for filling of SRB July-2024 to June-2025"
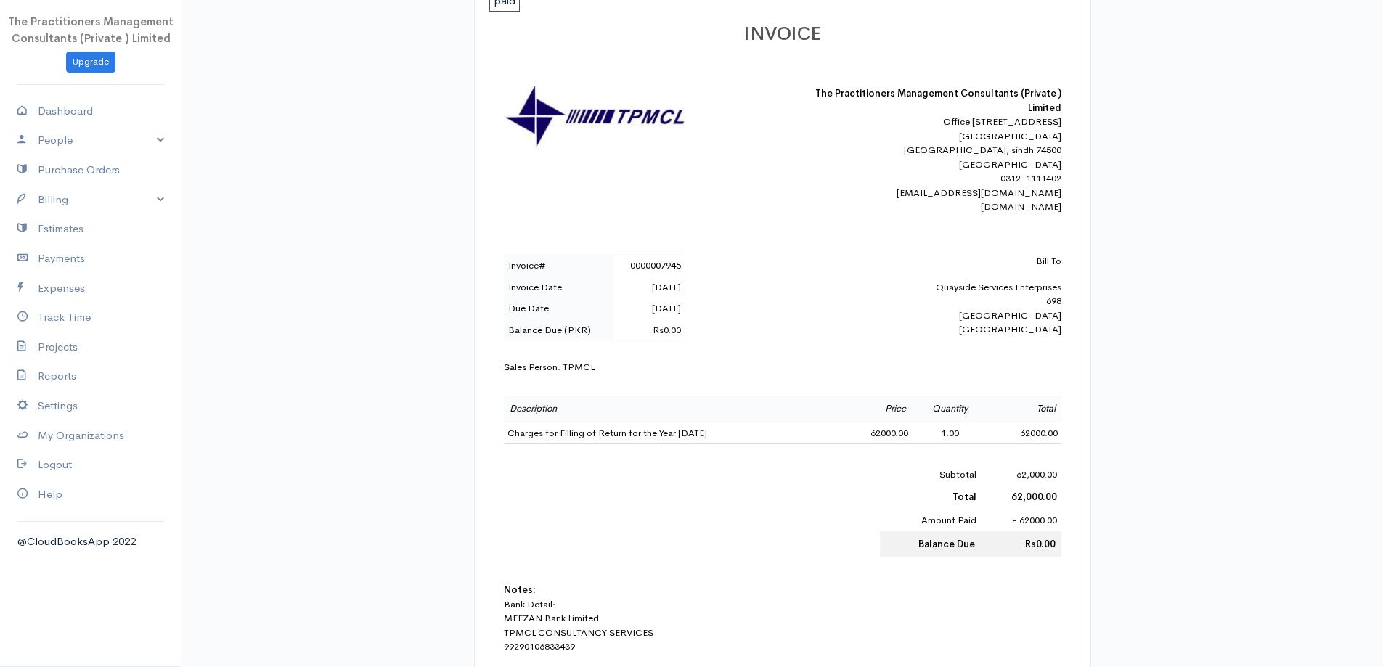
scroll to position [290, 0]
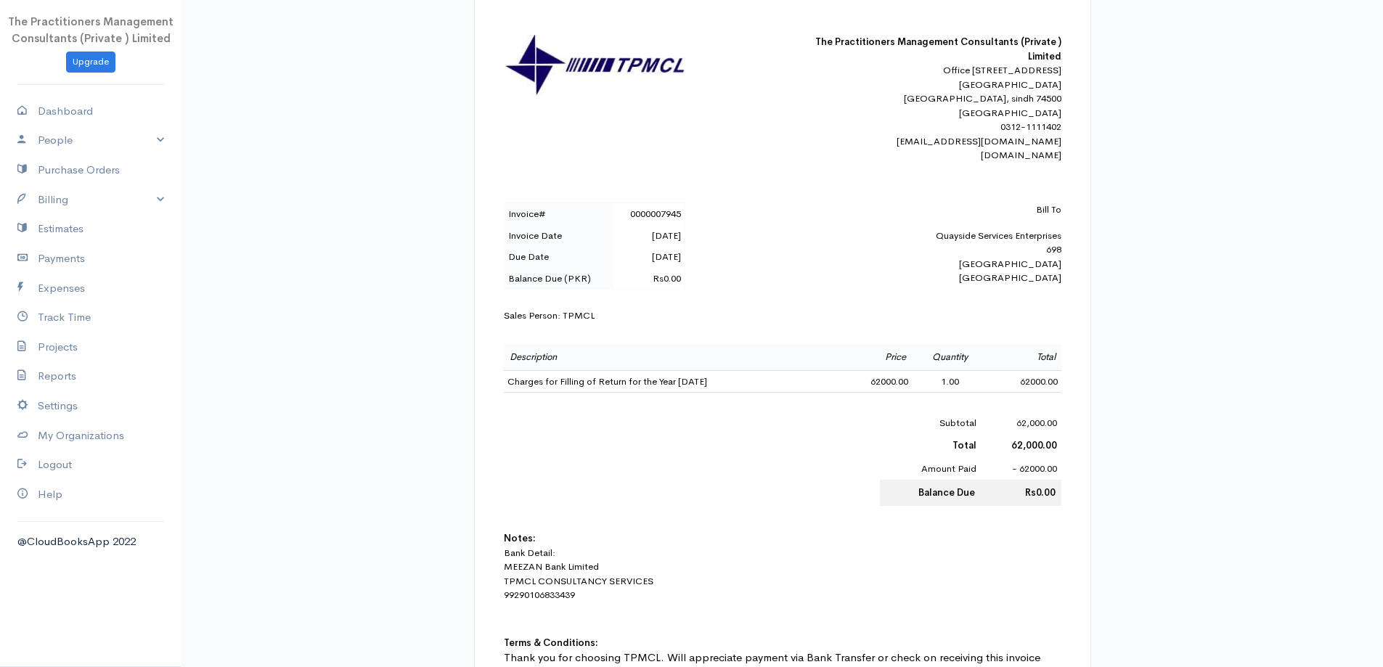
click at [549, 390] on td "Charges for Filling of Return for the Year [DATE]" at bounding box center [671, 381] width 335 height 22
copy td "Charges for Filling of Return for the Year [DATE]"
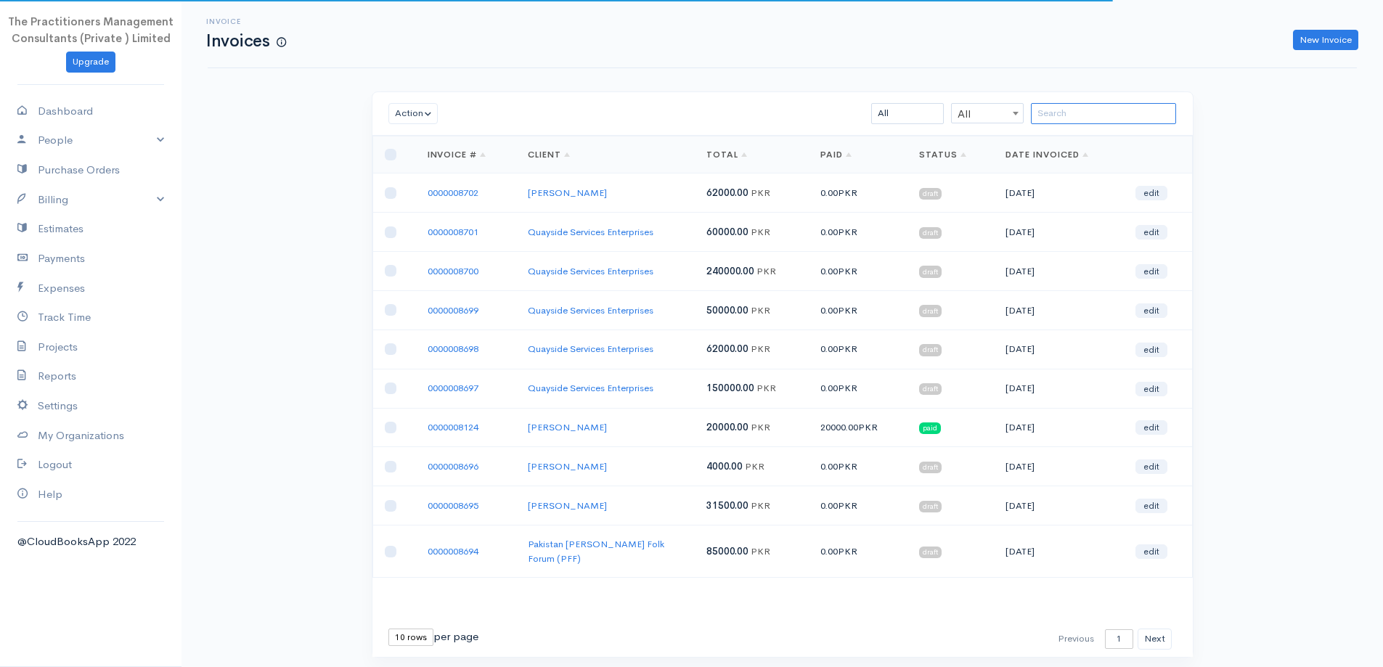
click at [1046, 113] on input "search" at bounding box center [1103, 113] width 145 height 21
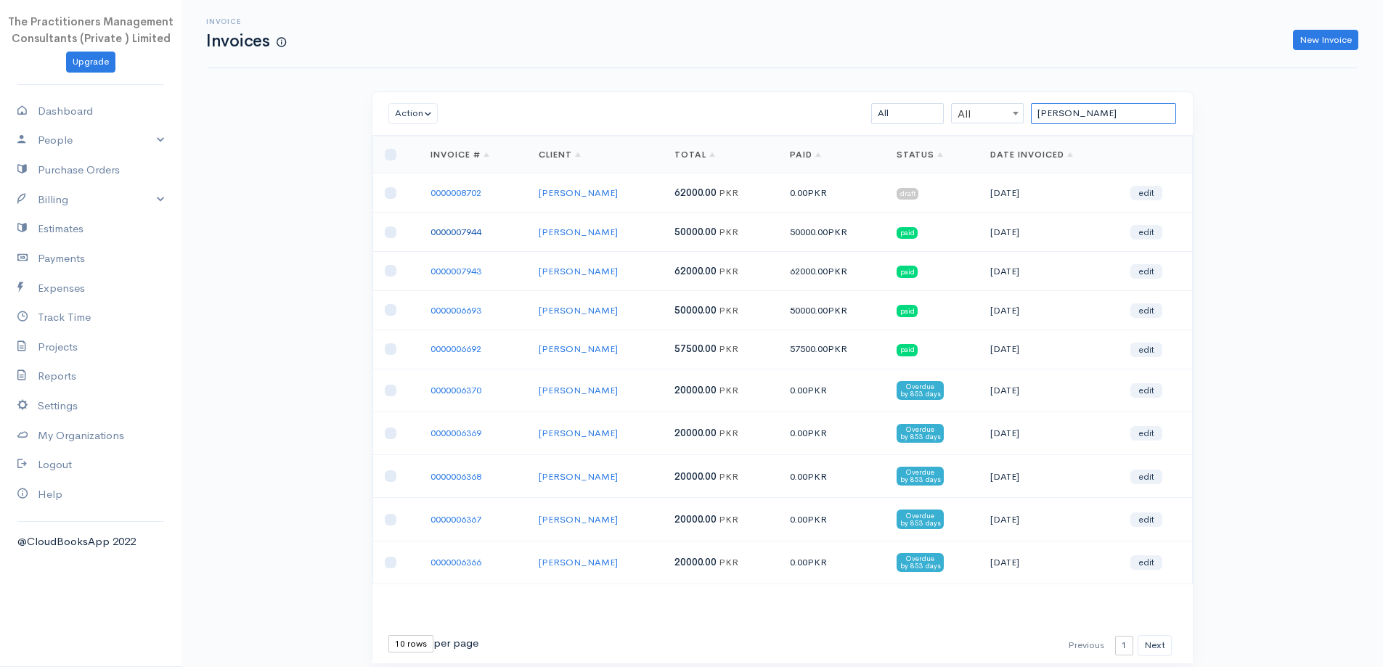
type input "[PERSON_NAME]"
click at [458, 232] on link "0000007944" at bounding box center [455, 232] width 51 height 12
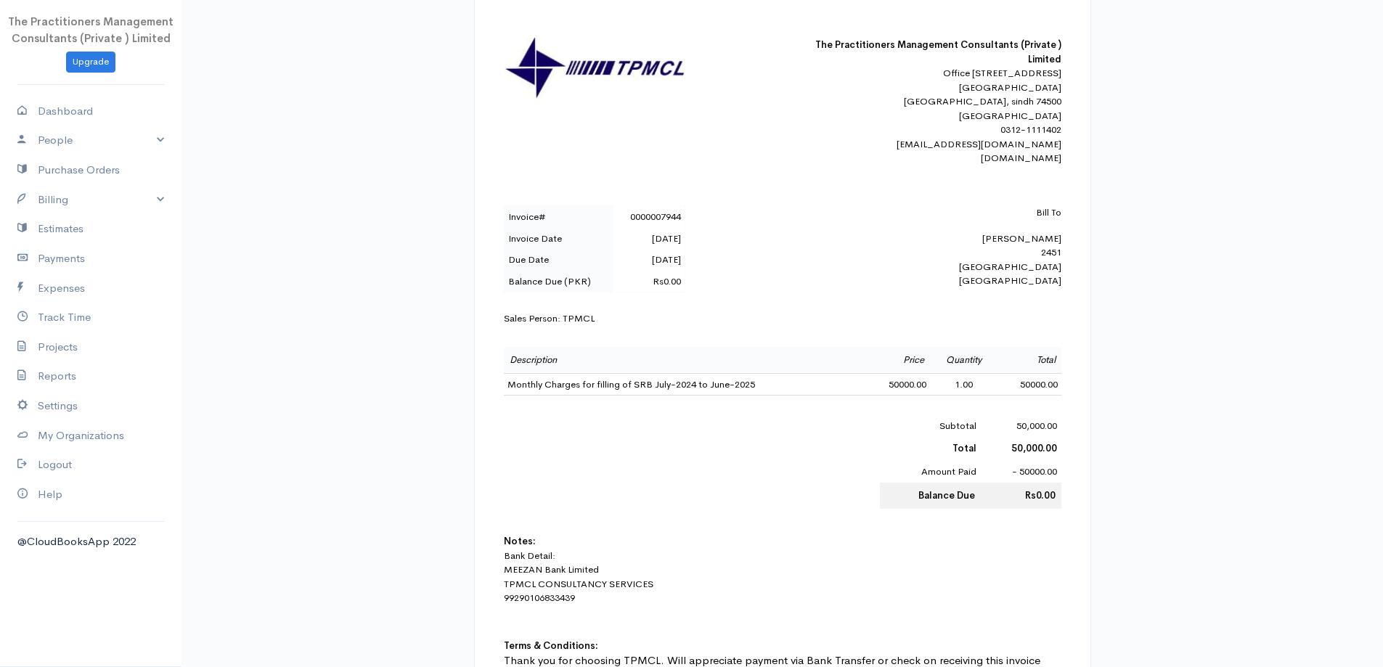
scroll to position [290, 0]
click at [720, 393] on td "Monthly Charges for filling of SRB July-2024 to June-2025" at bounding box center [685, 381] width 362 height 22
click at [722, 393] on td "Monthly Charges for filling of SRB July-2024 to June-2025" at bounding box center [685, 381] width 362 height 22
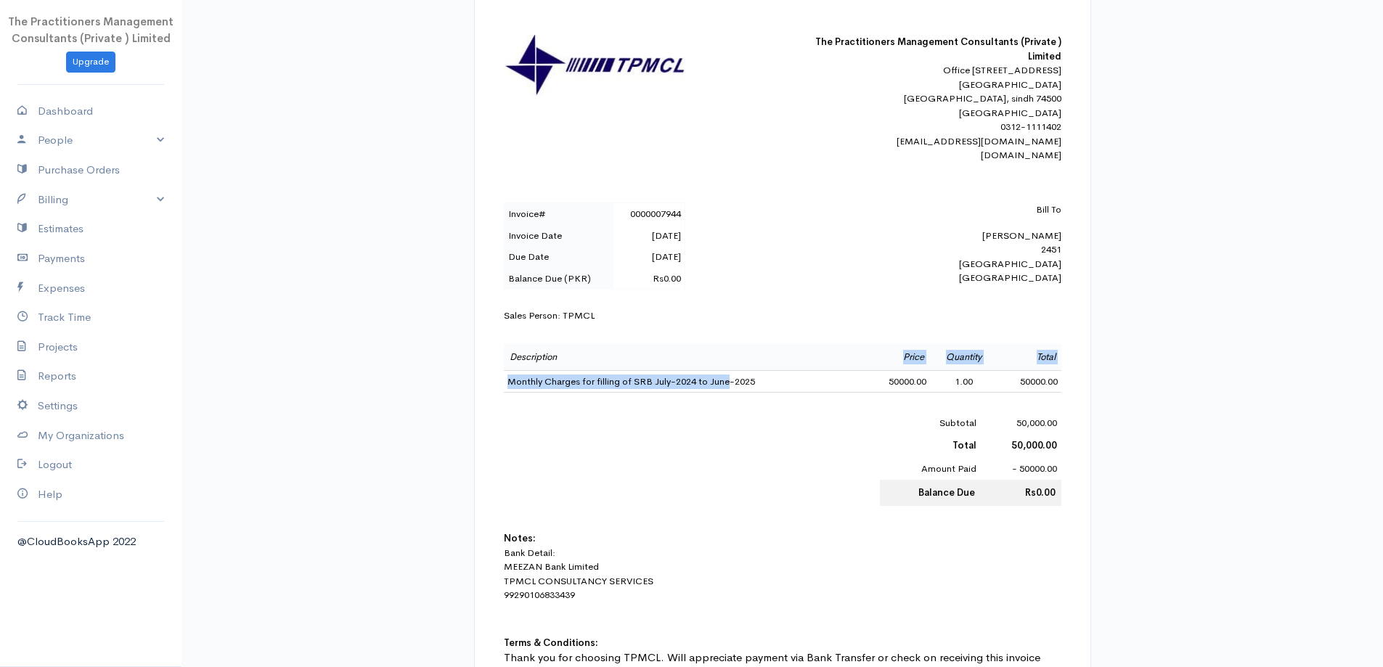
drag, startPoint x: 722, startPoint y: 394, endPoint x: 729, endPoint y: 361, distance: 34.2
click at [729, 361] on tbody "Description Price Quantity Total Monthly Charges for filling of SRB July-2024 t…" at bounding box center [782, 368] width 557 height 49
click at [731, 393] on td "Monthly Charges for filling of SRB July-2024 to June-2025" at bounding box center [685, 381] width 362 height 22
click at [708, 370] on td "Description" at bounding box center [685, 357] width 362 height 26
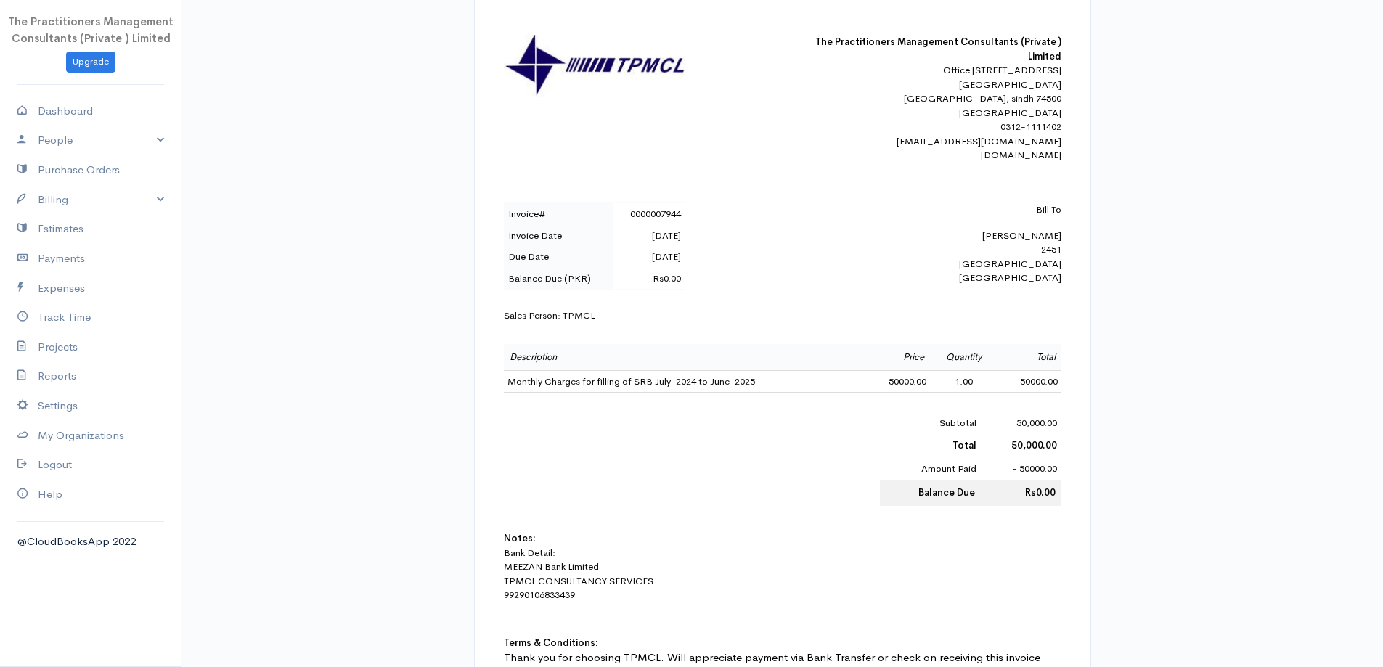
click at [696, 393] on td "Monthly Charges for filling of SRB July-2024 to June-2025" at bounding box center [685, 381] width 362 height 22
copy td "Monthly Charges for filling of SRB July-2024 to June-2025"
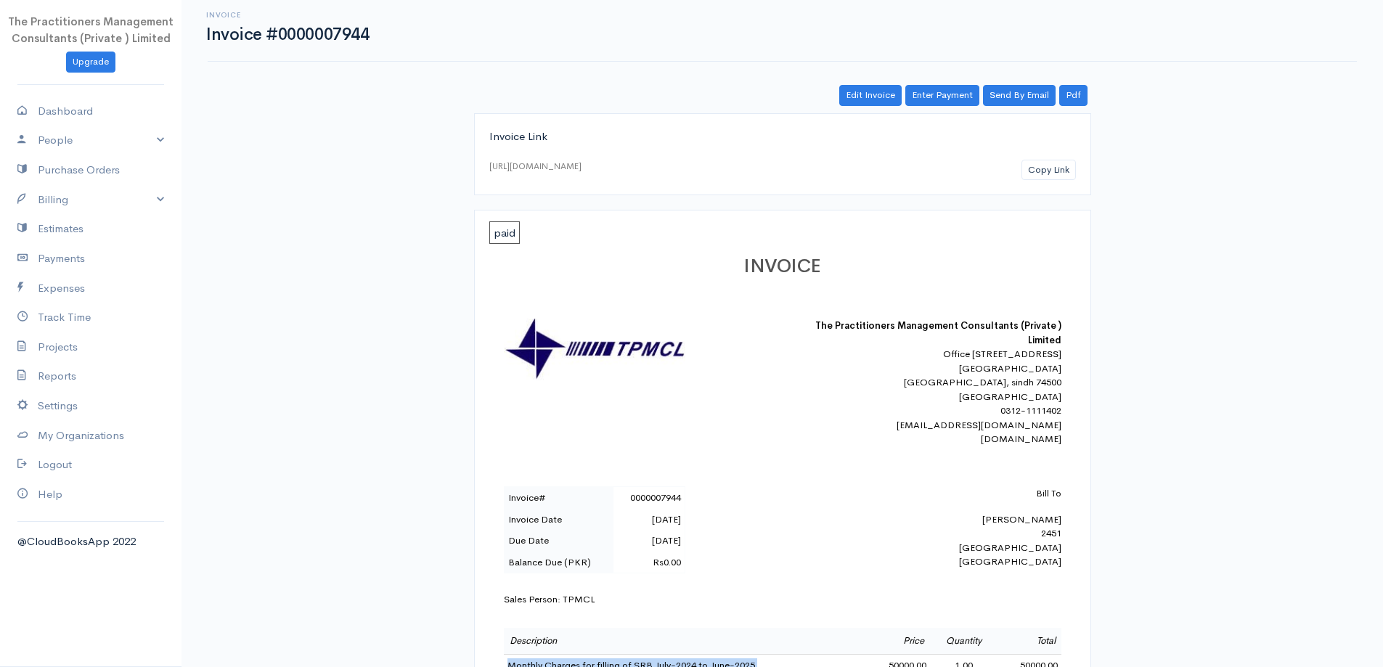
scroll to position [0, 0]
